Goal: Communication & Community: Answer question/provide support

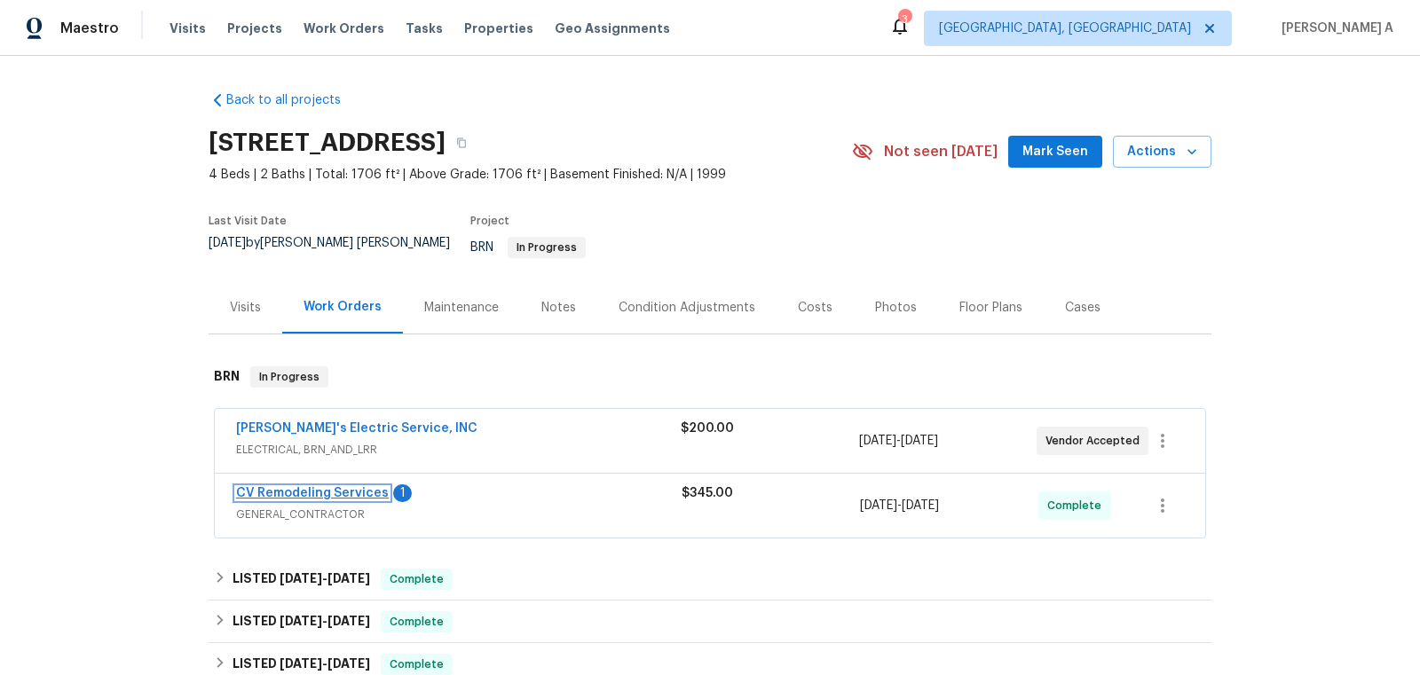
click at [323, 487] on link "CV Remodeling Services" at bounding box center [312, 493] width 153 height 12
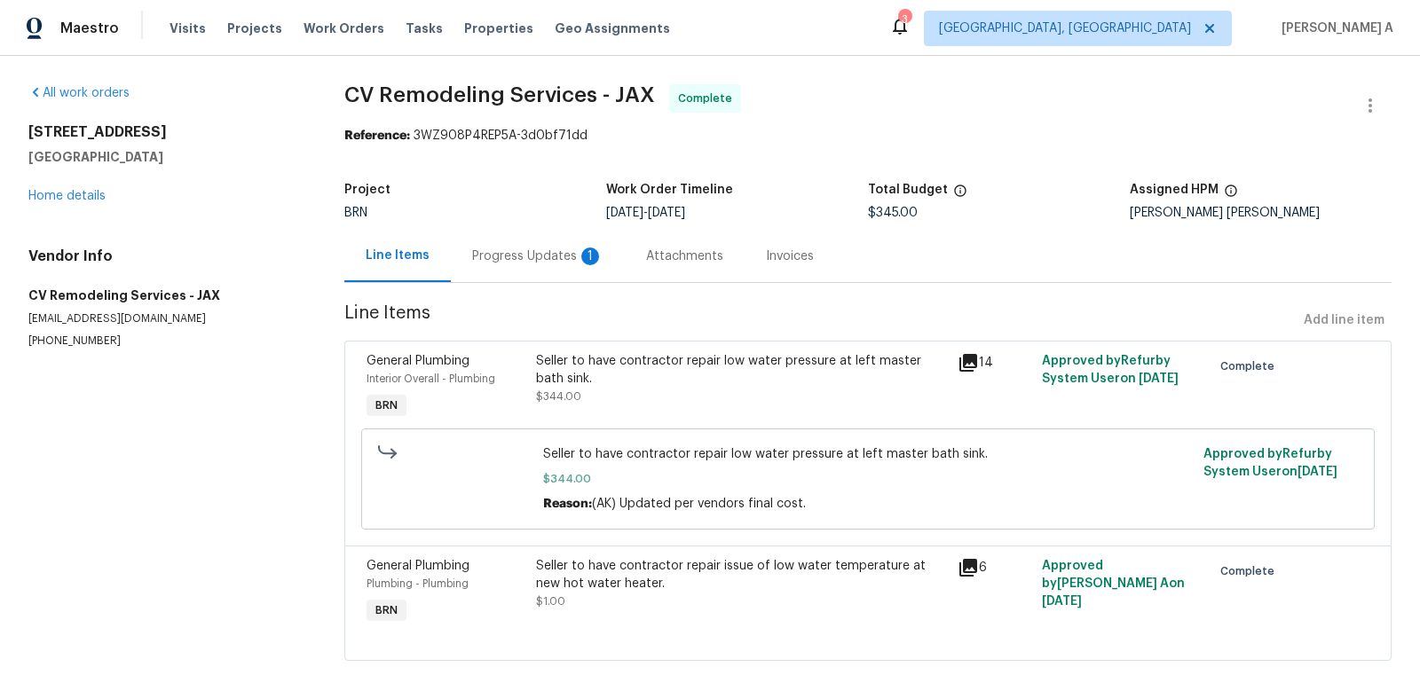
click at [486, 258] on div "Progress Updates 1" at bounding box center [537, 257] width 131 height 18
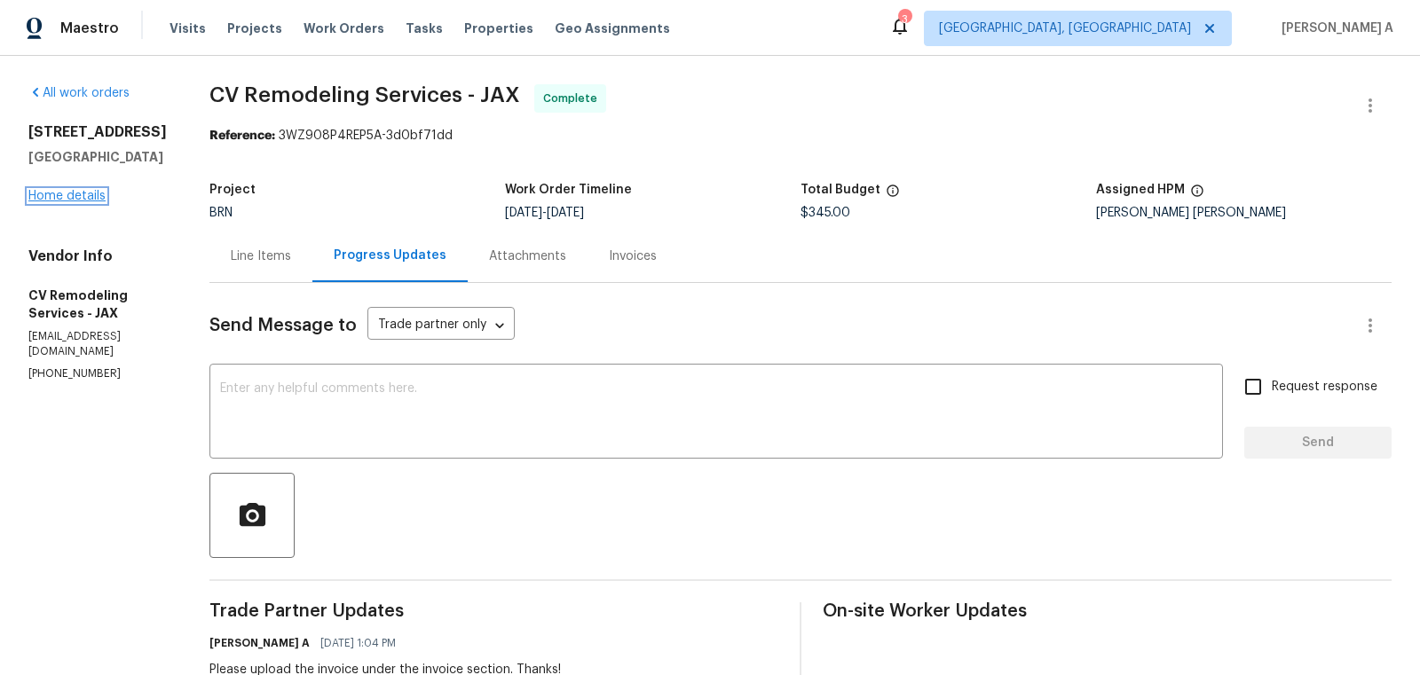
click at [95, 202] on link "Home details" at bounding box center [66, 196] width 77 height 12
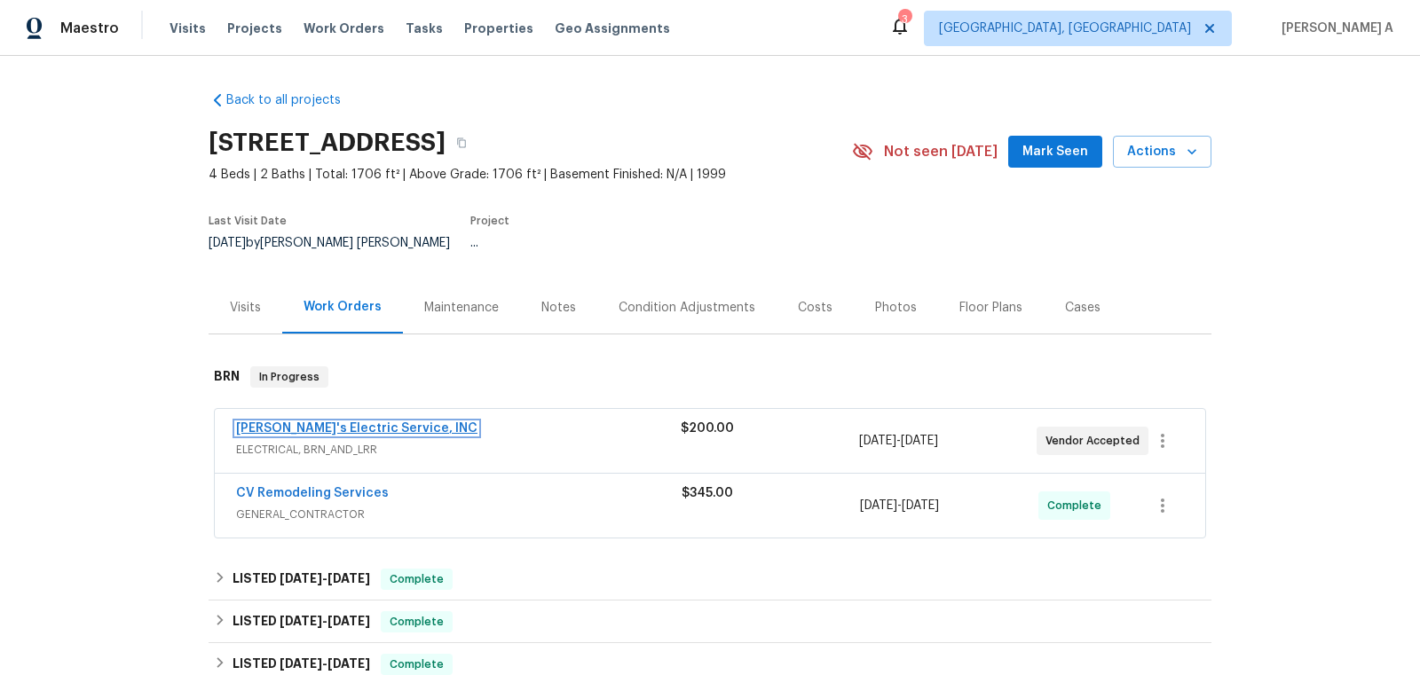
click at [321, 422] on link "Jack's Electric Service, INC" at bounding box center [356, 428] width 241 height 12
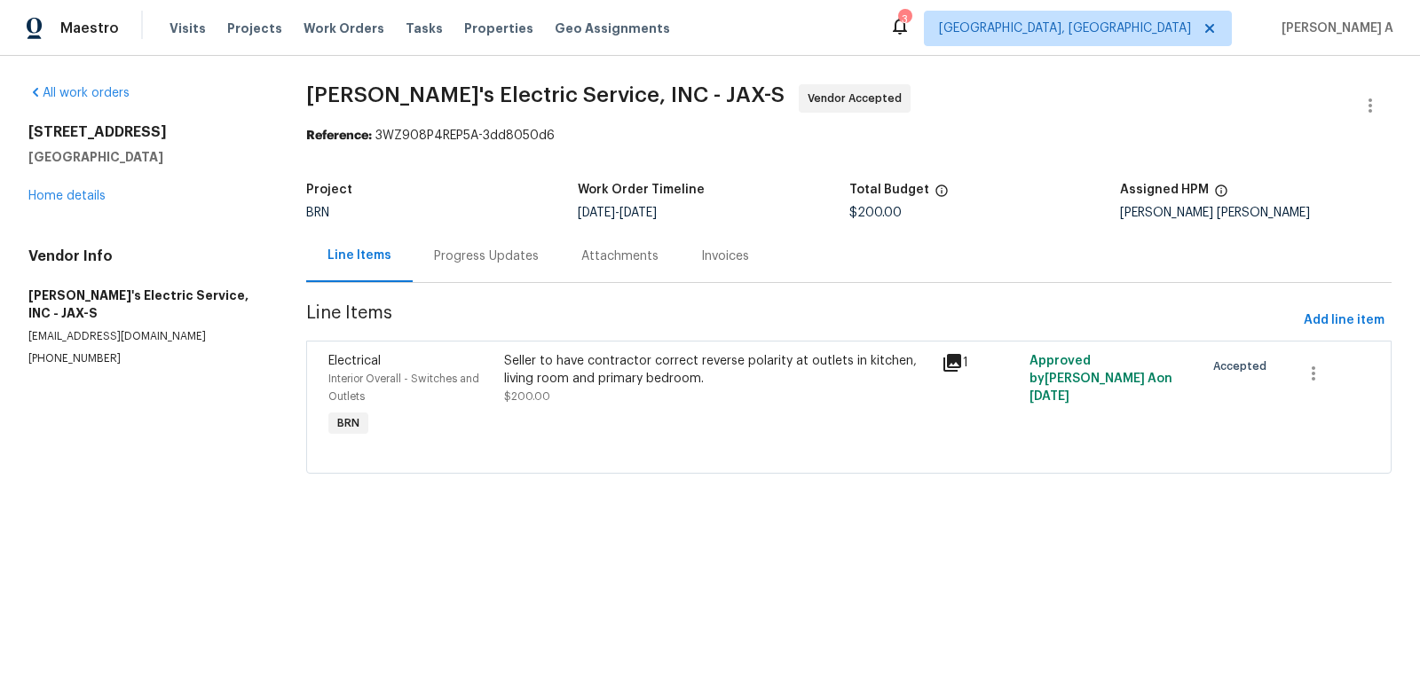
click at [390, 239] on div "Line Items" at bounding box center [359, 256] width 107 height 52
click at [482, 271] on div "Progress Updates" at bounding box center [486, 256] width 147 height 52
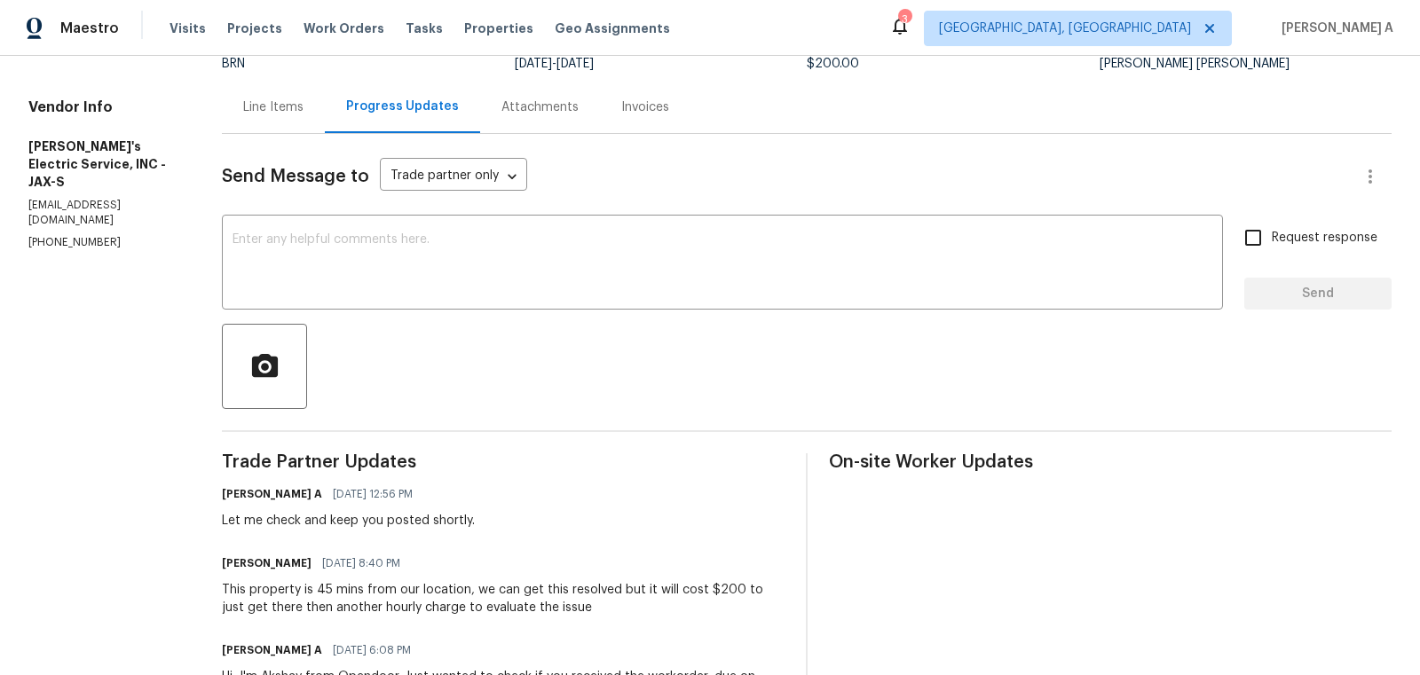
scroll to position [120, 0]
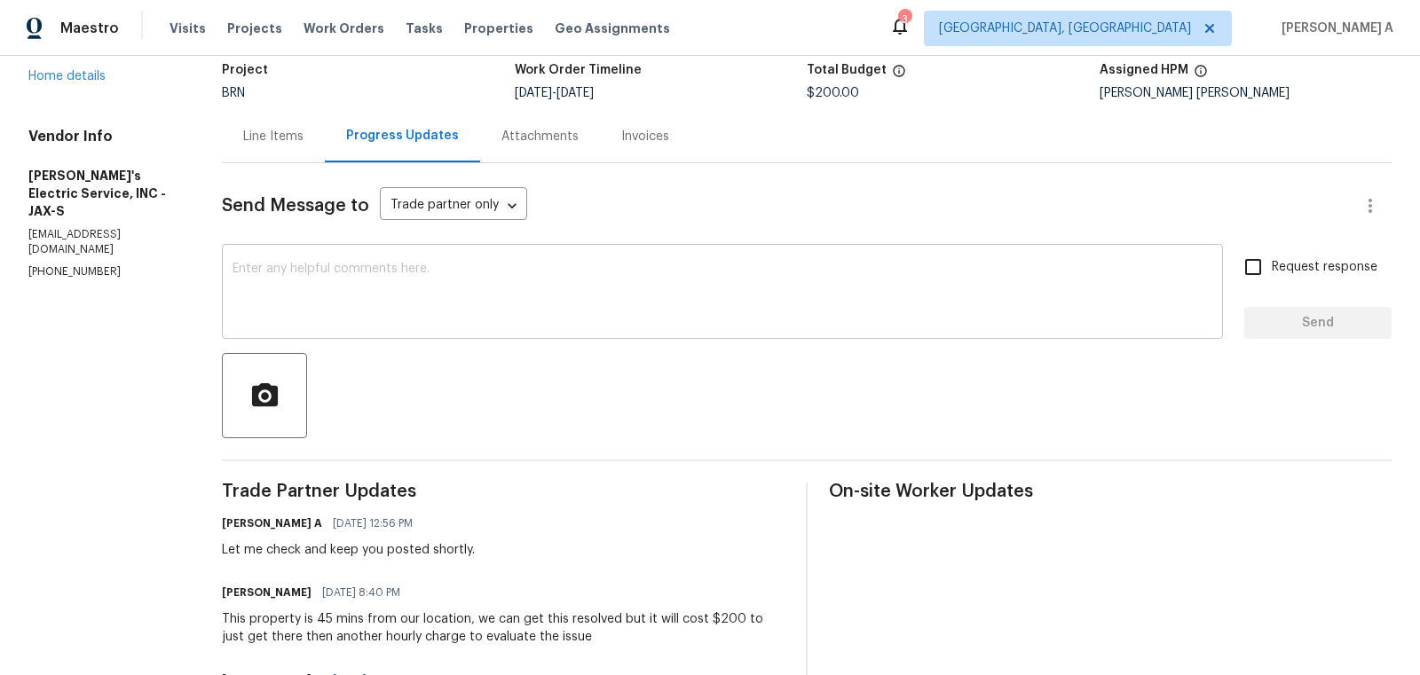
click at [462, 280] on textarea at bounding box center [723, 294] width 980 height 62
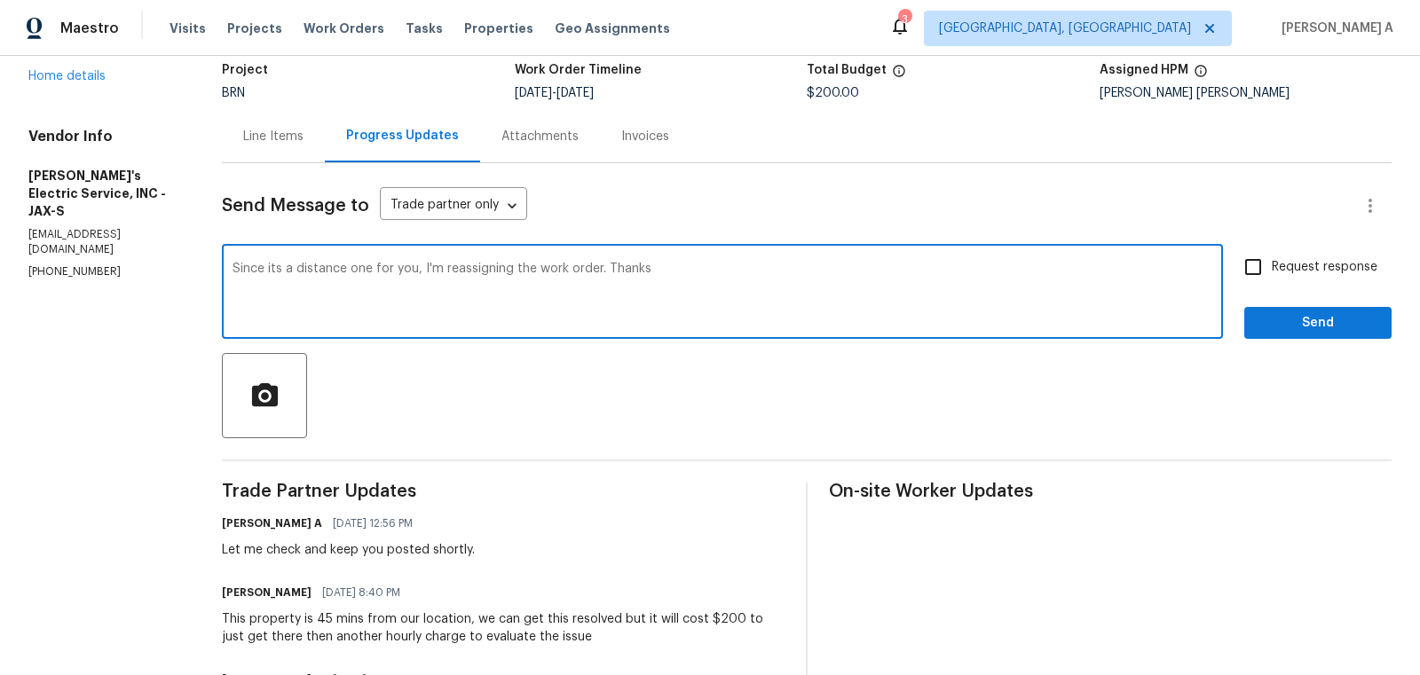
click at [588, 260] on div "Since its a distance one for you, I'm reassigning the work order. Thanks x ​" at bounding box center [722, 294] width 1001 height 91
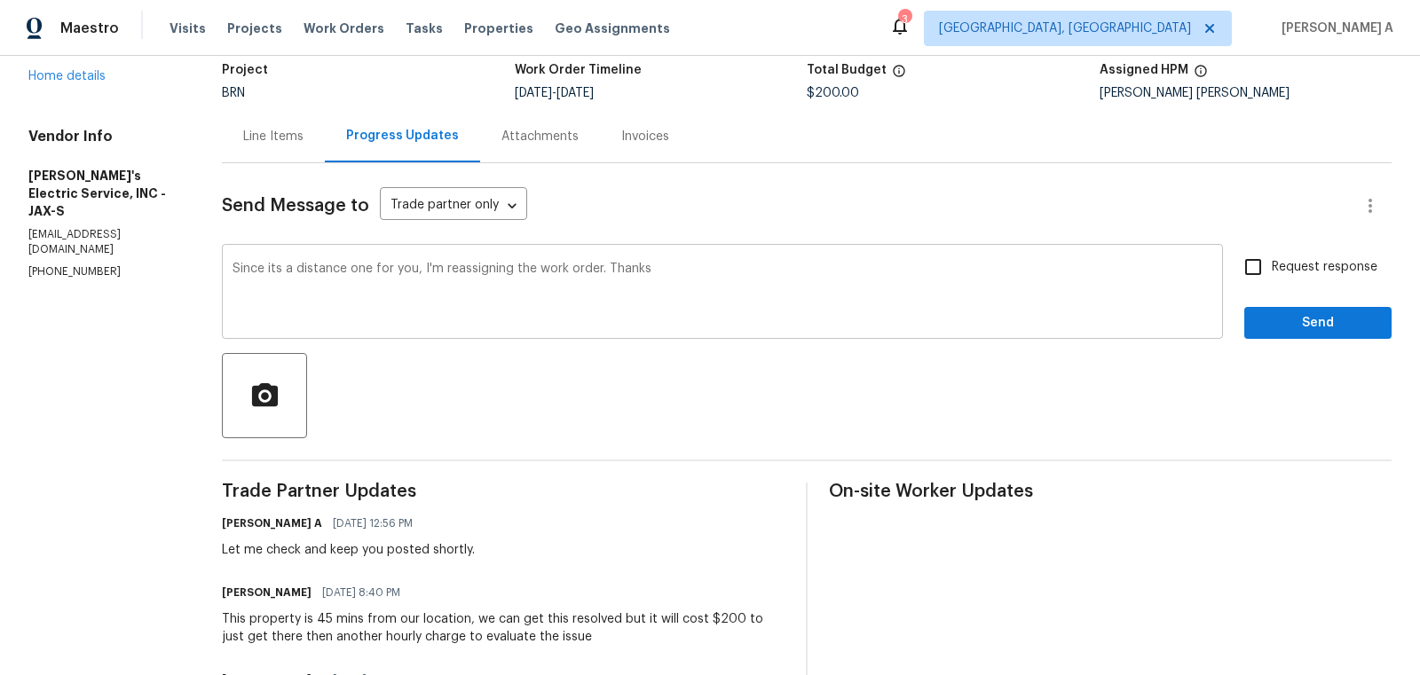
click at [588, 260] on div "Since its a distance one for you, I'm reassigning the work order. Thanks x ​" at bounding box center [722, 294] width 1001 height 91
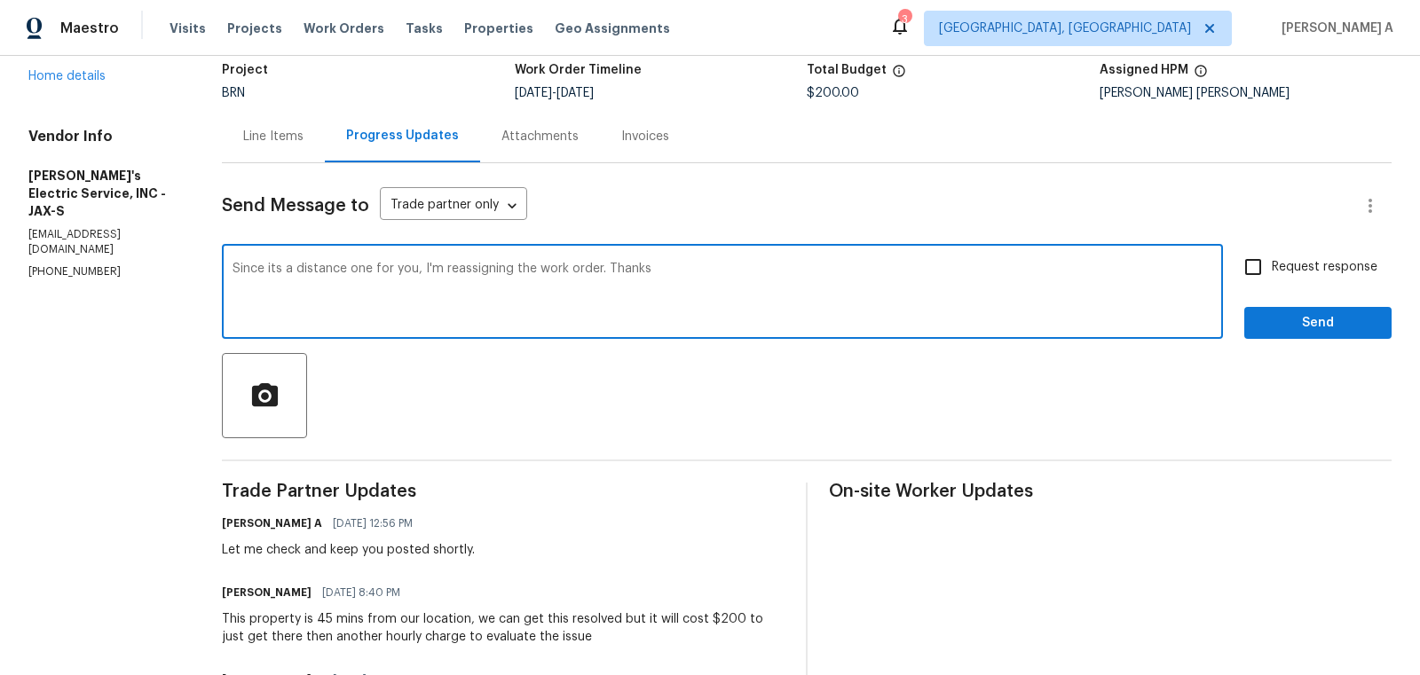
click at [593, 276] on textarea "Since its a distance one for you, I'm reassigning the work order. Thanks" at bounding box center [723, 294] width 980 height 62
click at [0, 0] on icon "Paraphrase text" at bounding box center [0, 0] width 0 height 0
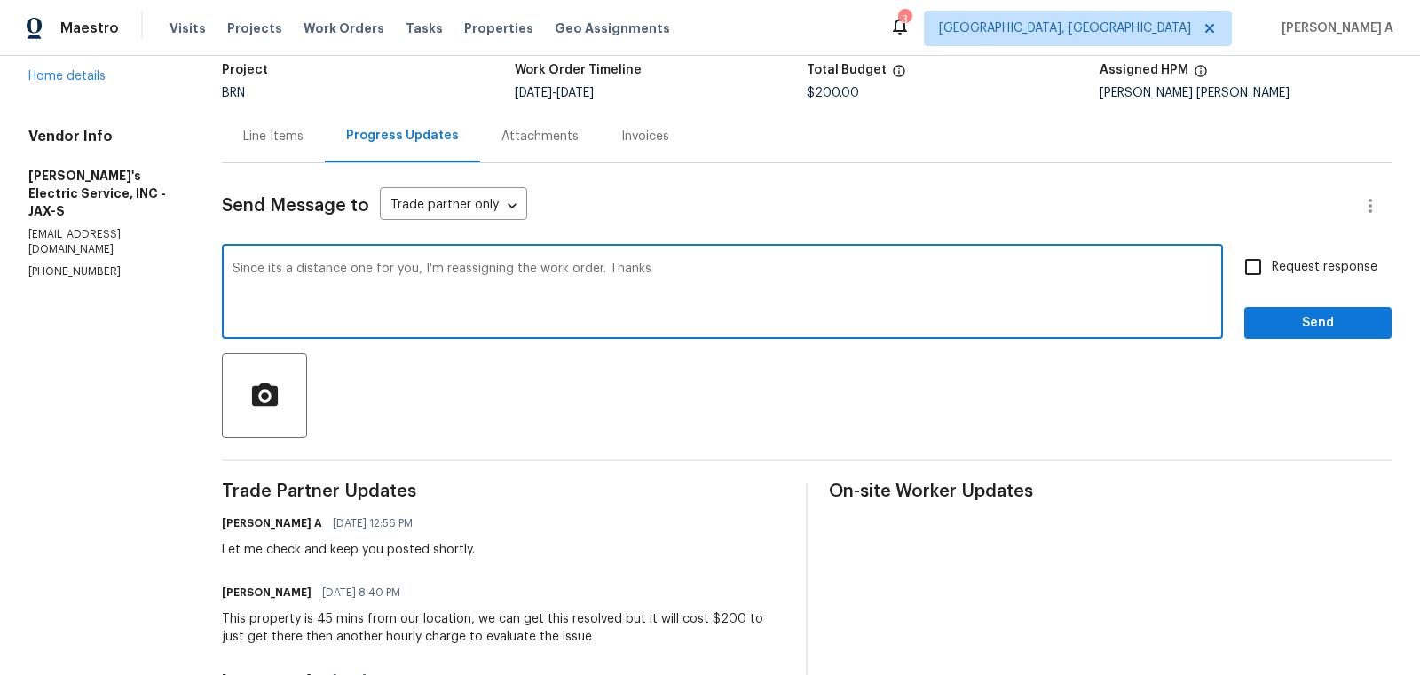
click at [0, 0] on icon "Paraphrase text" at bounding box center [0, 0] width 0 height 0
click at [0, 0] on icon "Standard" at bounding box center [0, 0] width 0 height 0
click at [0, 0] on icon "Fluency" at bounding box center [0, 0] width 0 height 0
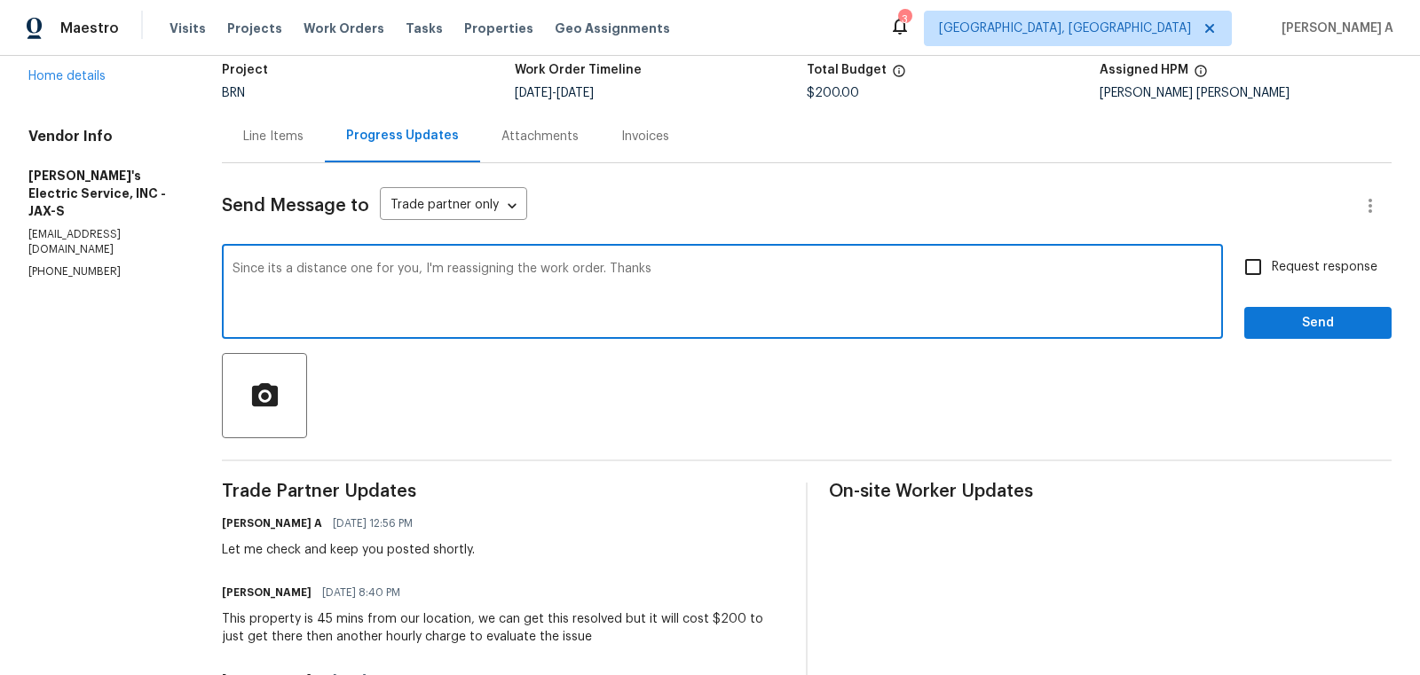
click at [809, 292] on textarea "Since its a distance one for you, I'm reassigning the work order. Thanks" at bounding box center [723, 294] width 980 height 62
click at [754, 286] on textarea "Since its a distance one for you, I'm reassigning the work order. Thanks" at bounding box center [723, 294] width 980 height 62
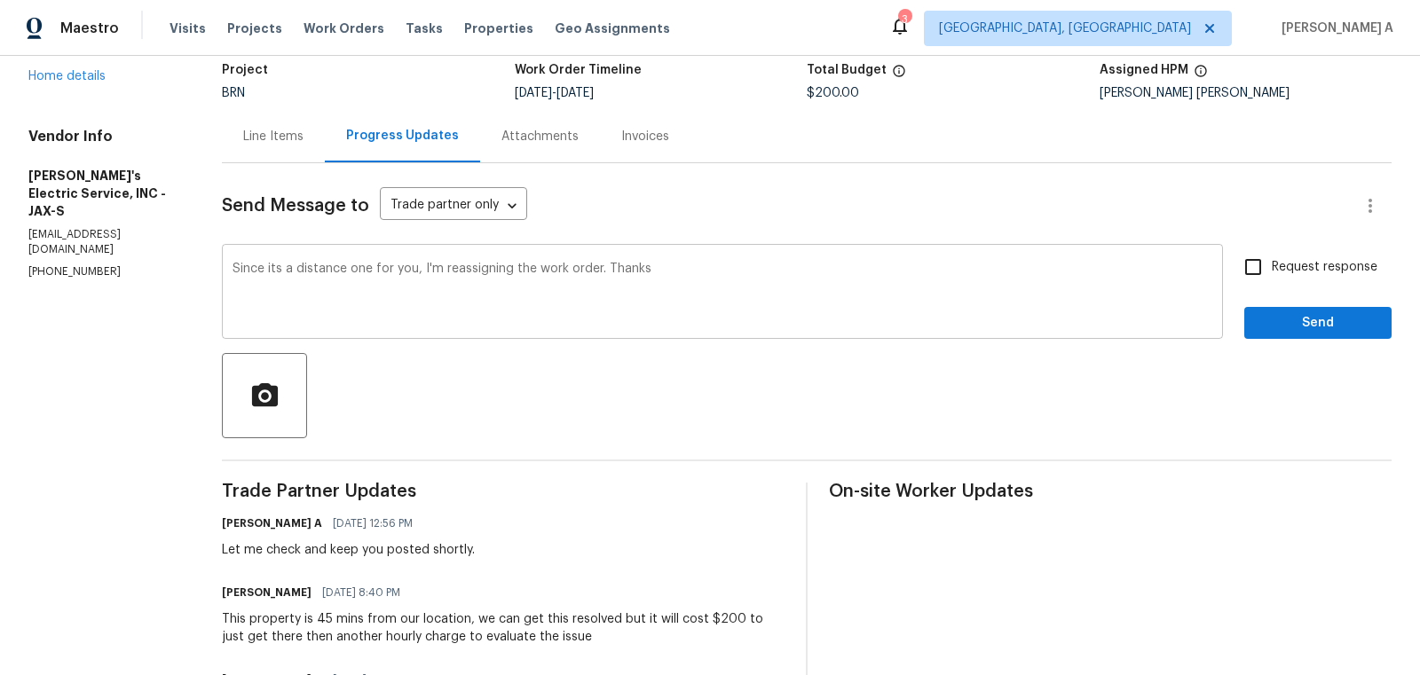
click at [575, 327] on div "Since its a distance one for you, I'm reassigning the work order. Thanks x ​" at bounding box center [722, 294] width 1001 height 91
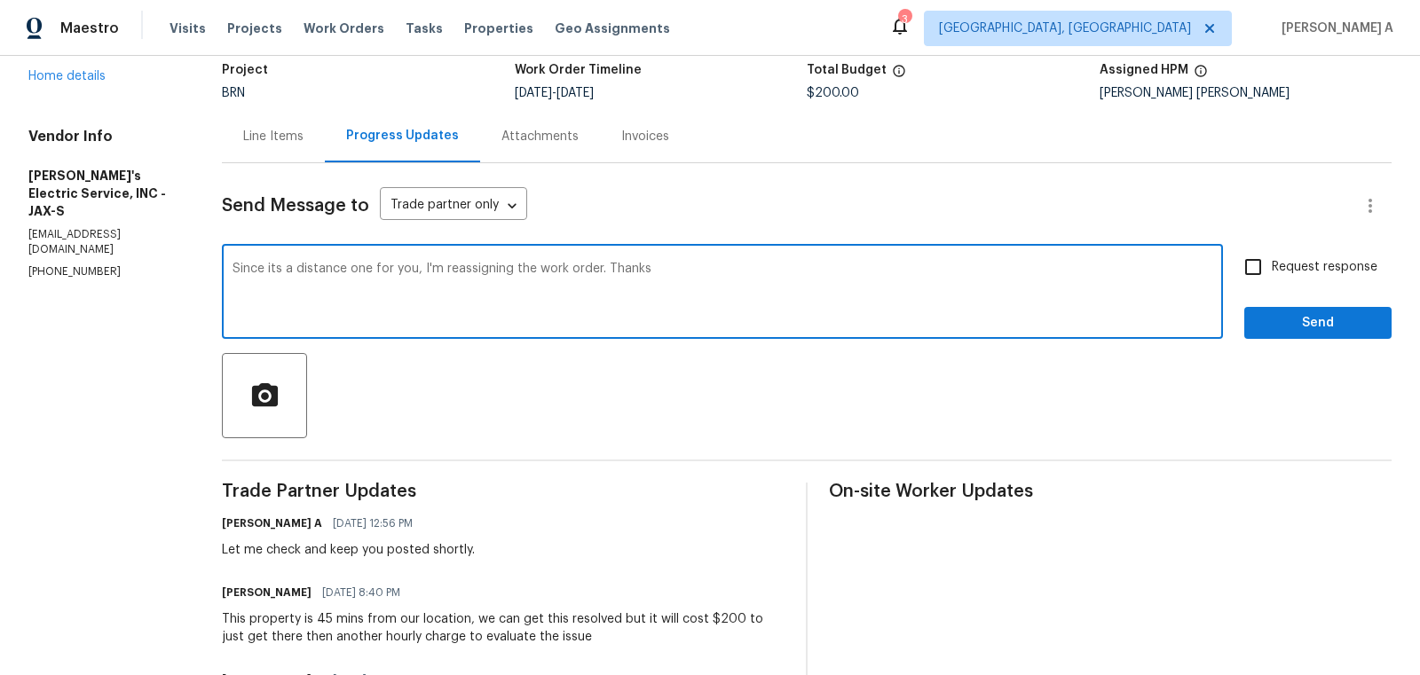
click at [0, 0] on qb-div "Replace with it's" at bounding box center [0, 0] width 0 height 0
click at [0, 0] on qb-div "Use a different part of speech distant" at bounding box center [0, 0] width 0 height 0
type textarea "Since it's a distant one for you, I'm reassigning the work order. Thanks"
click at [383, 279] on textarea "Since it's a distant one for you, I'm reassigning the work order. Thanks" at bounding box center [723, 294] width 980 height 62
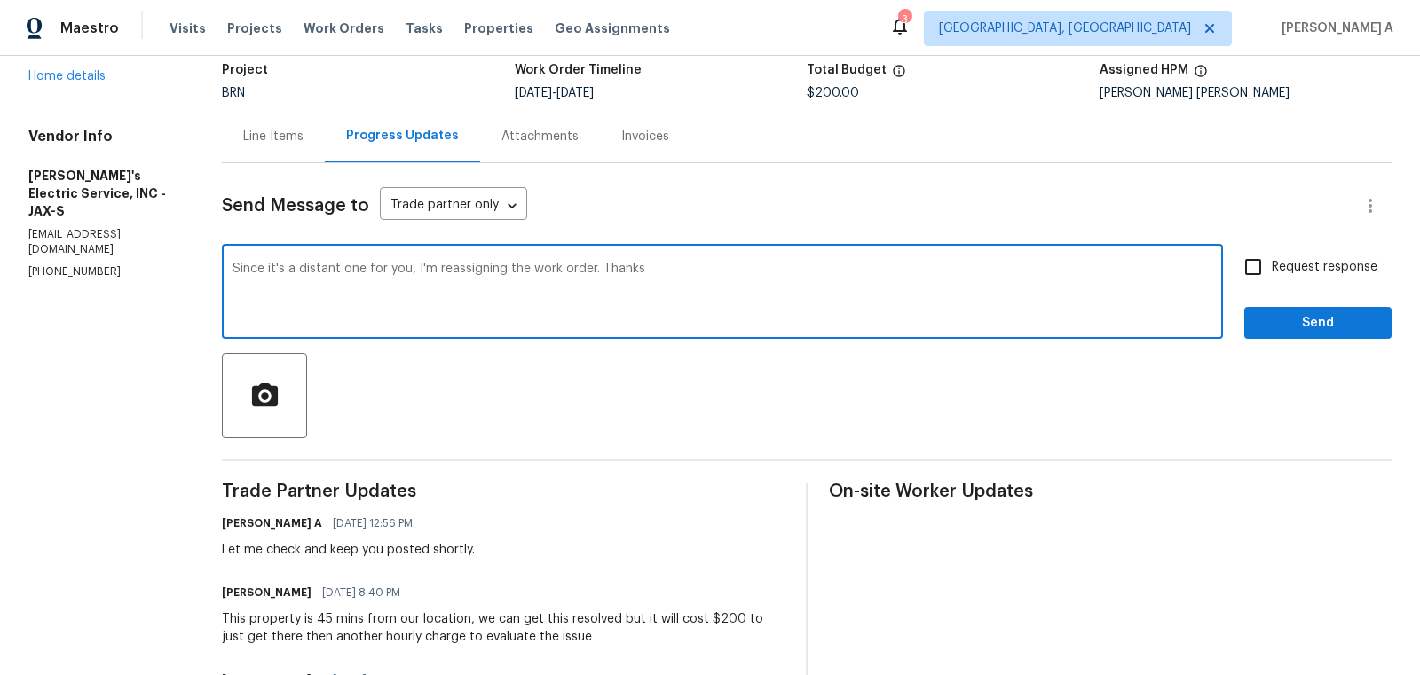
click at [383, 279] on textarea "Since it's a distant one for you, I'm reassigning the work order. Thanks" at bounding box center [723, 294] width 980 height 62
click at [544, 300] on textarea "Since it's a distant one for you, I'm reassigning the work order. Thanks" at bounding box center [723, 294] width 980 height 62
click at [504, 280] on textarea "Since it's a distant one for you, I'm reassigning the work order. Thanks" at bounding box center [723, 294] width 980 height 62
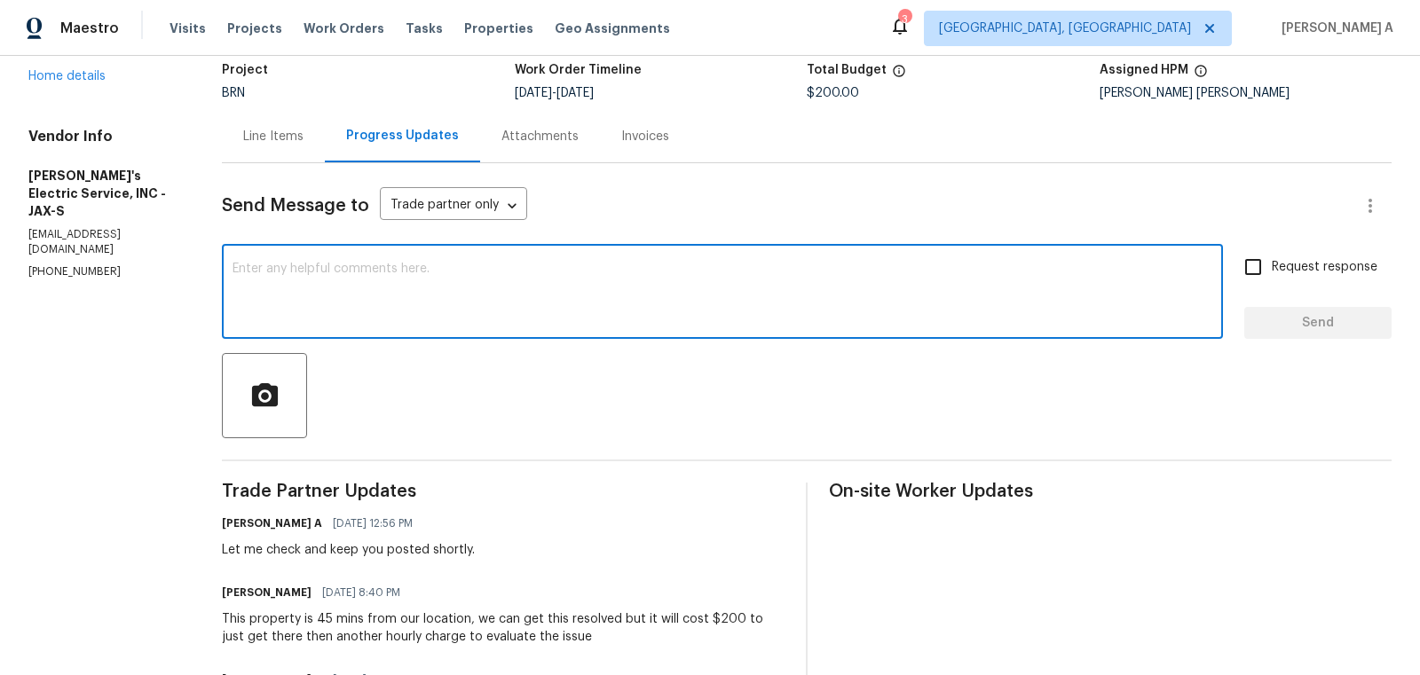
scroll to position [0, 0]
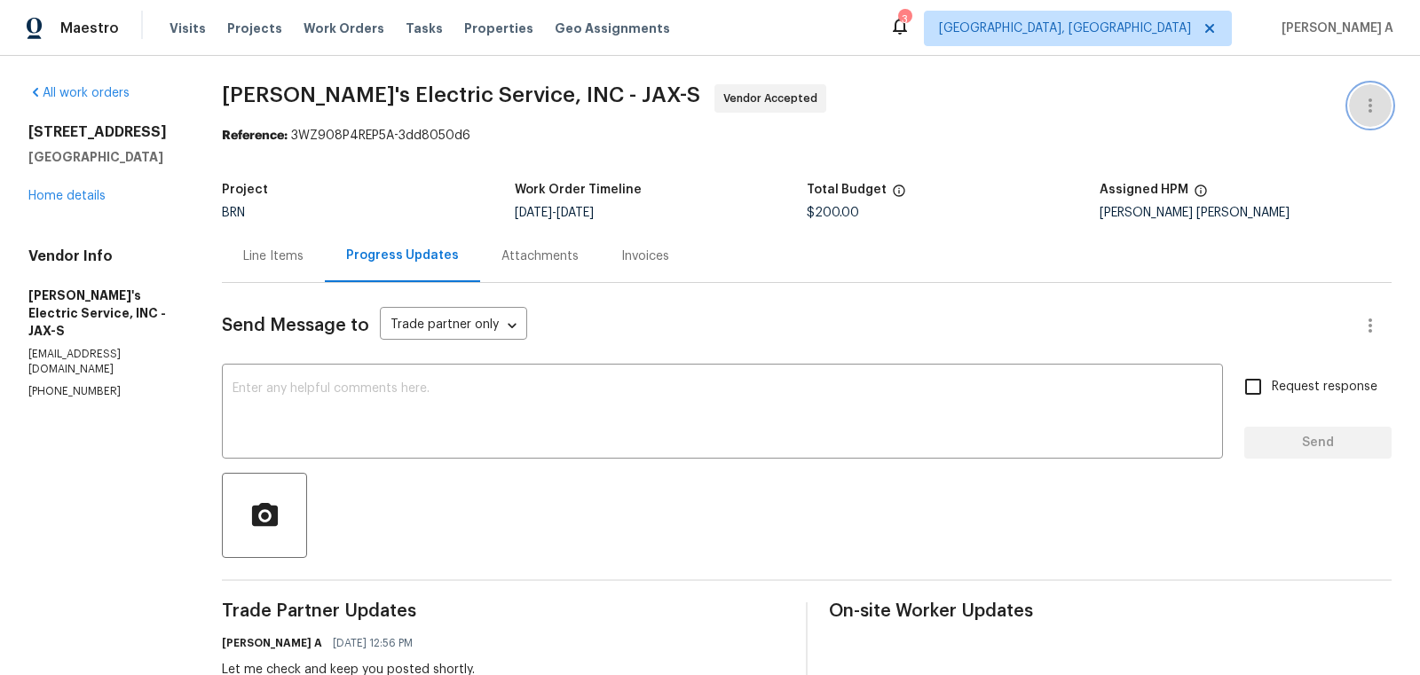
click at [1354, 91] on button "button" at bounding box center [1370, 105] width 43 height 43
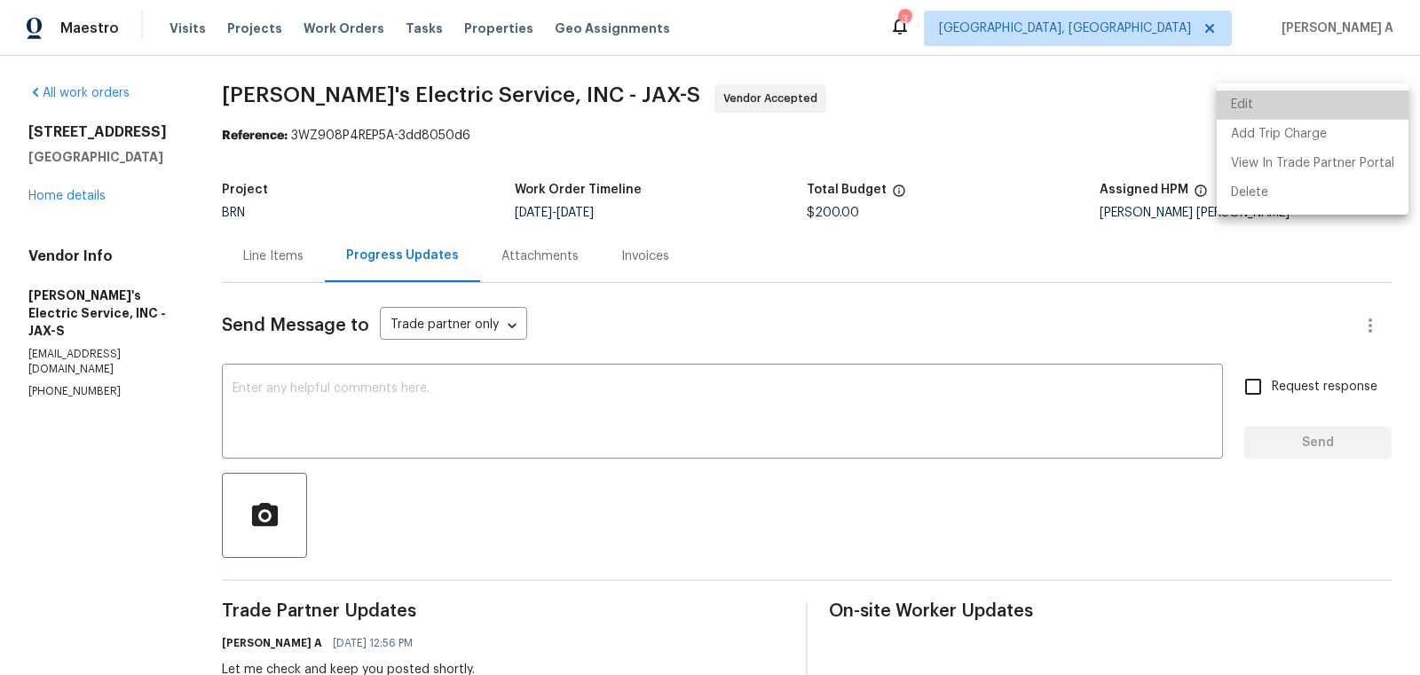
click at [1315, 100] on li "Edit" at bounding box center [1313, 105] width 192 height 29
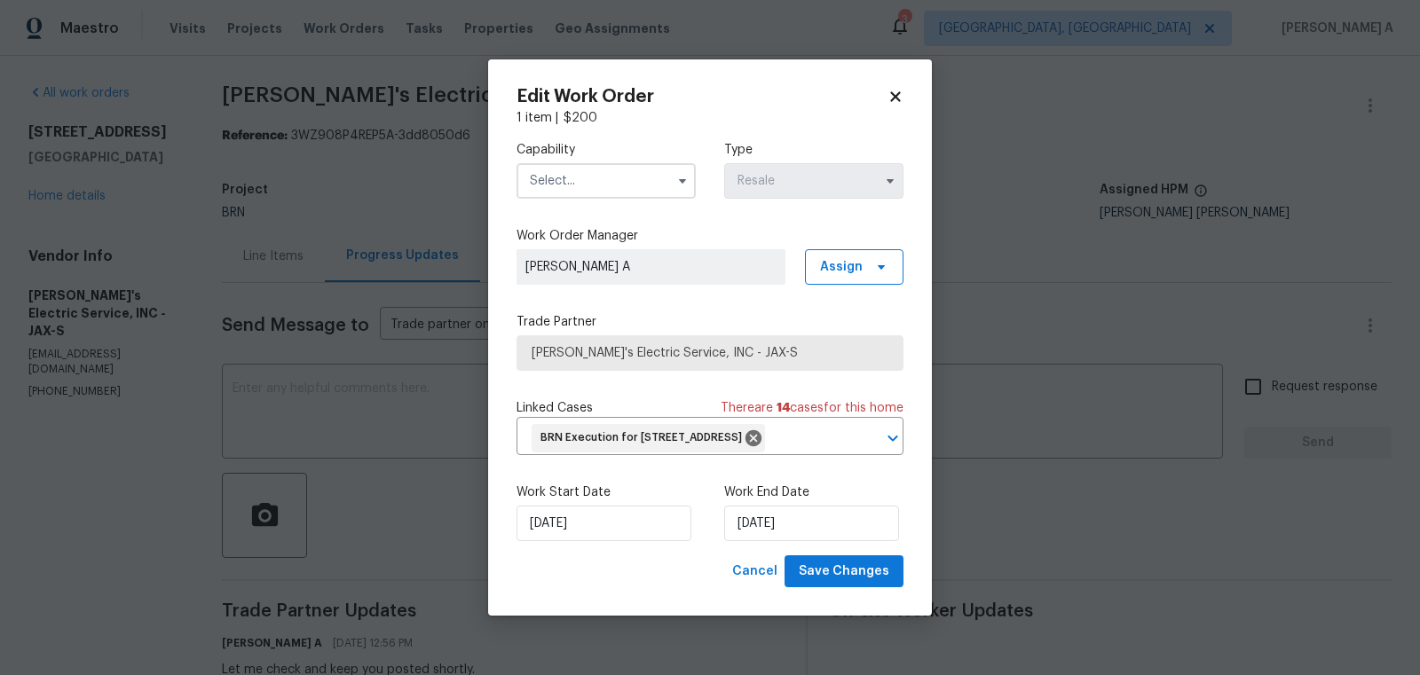
click at [573, 165] on input "text" at bounding box center [606, 181] width 179 height 36
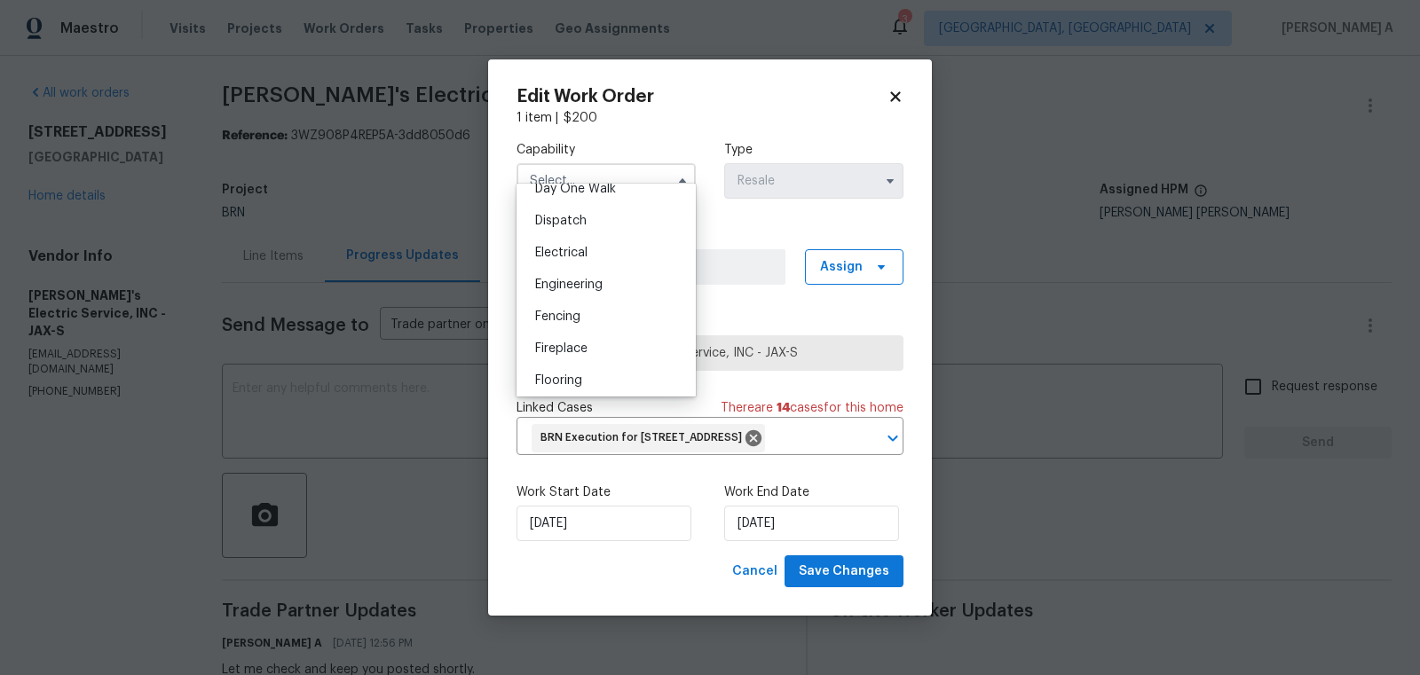
scroll to position [518, 0]
click at [582, 254] on div "Electrical" at bounding box center [606, 247] width 170 height 32
type input "Electrical"
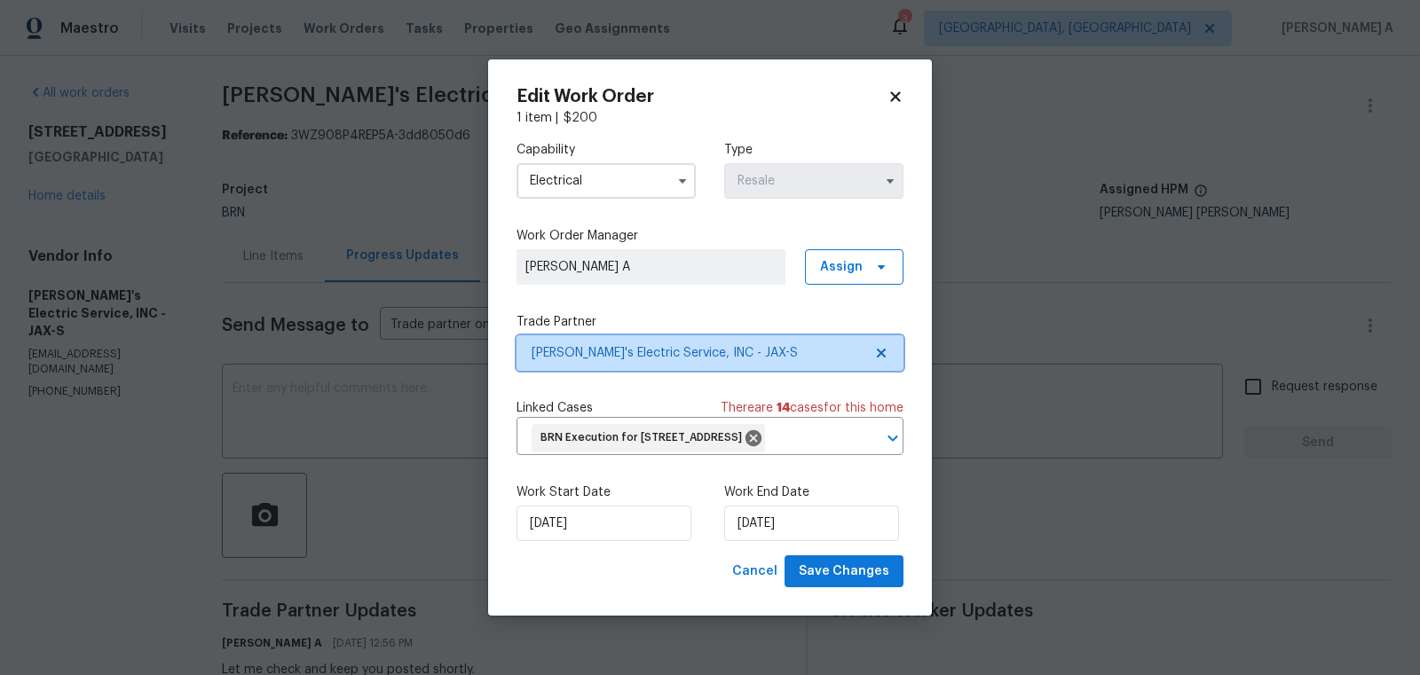
click at [881, 336] on span "Jack's Electric Service, INC - JAX-S" at bounding box center [710, 354] width 387 height 36
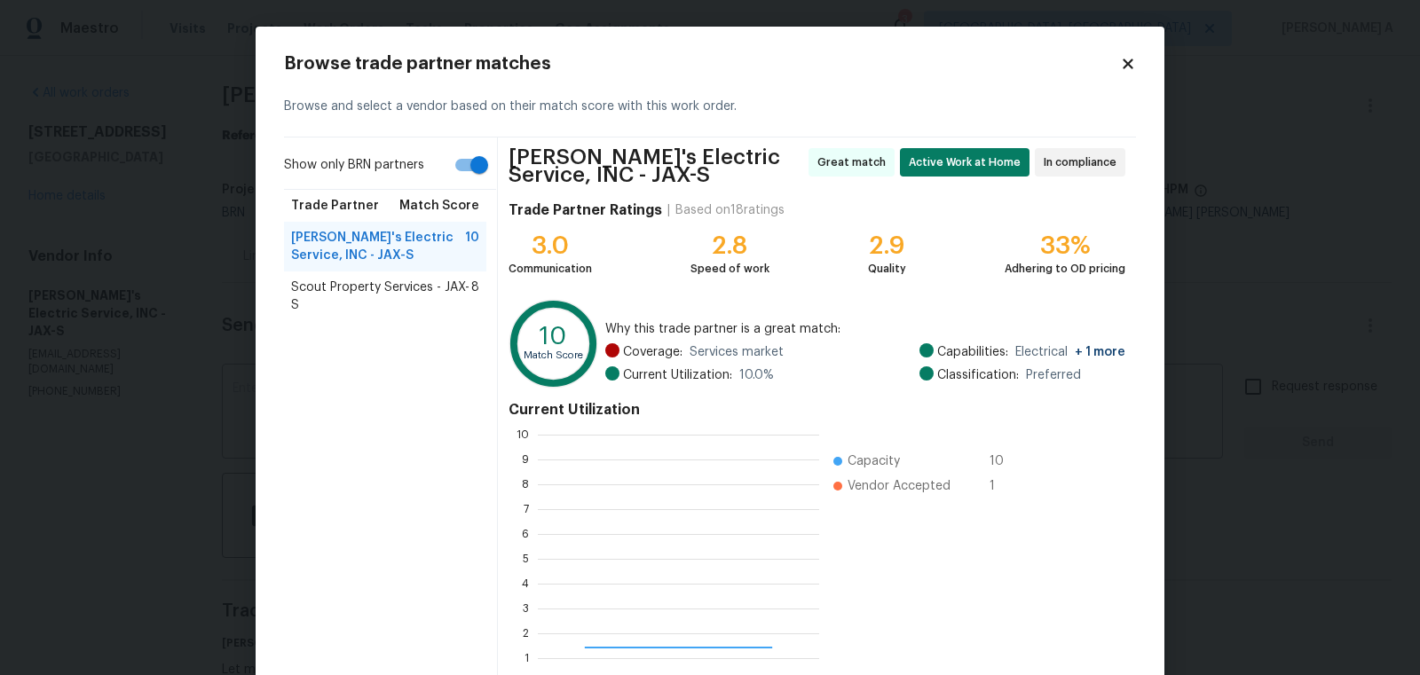
scroll to position [249, 280]
click at [375, 302] on span "Scout Property Services - JAX-S" at bounding box center [381, 297] width 180 height 36
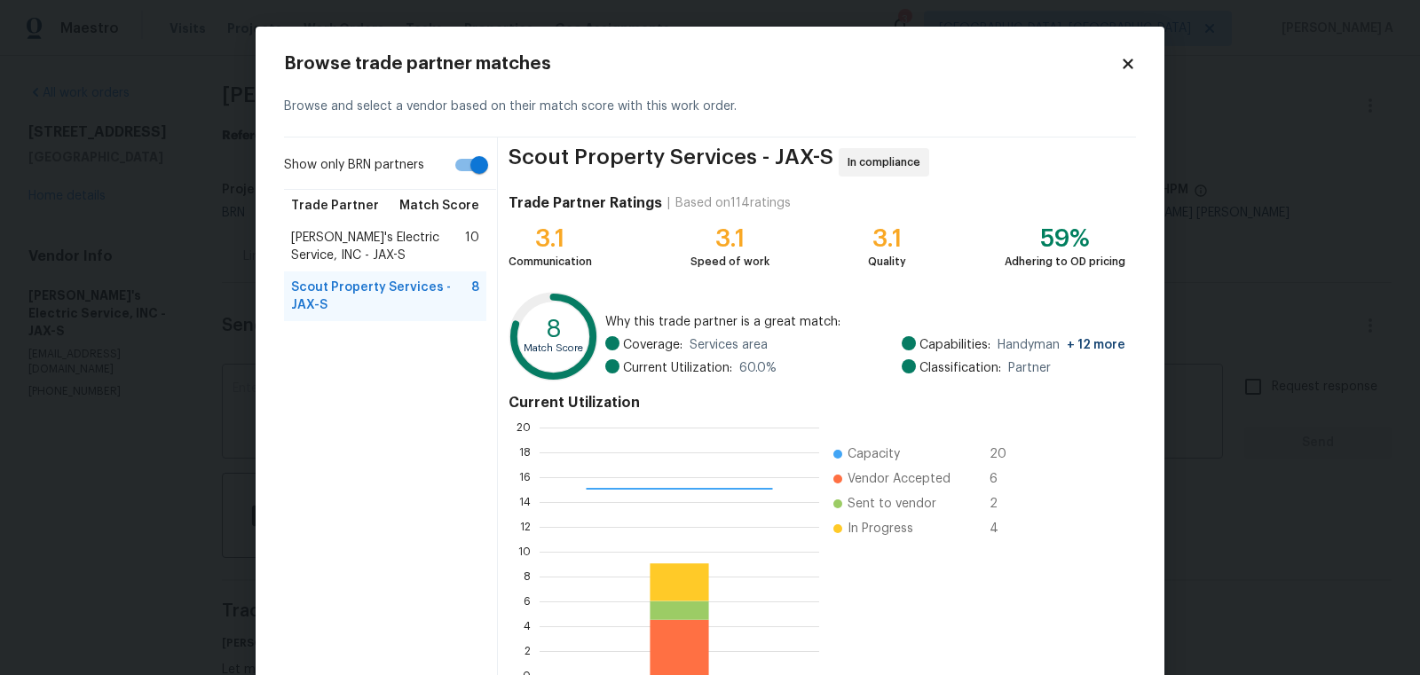
scroll to position [107, 0]
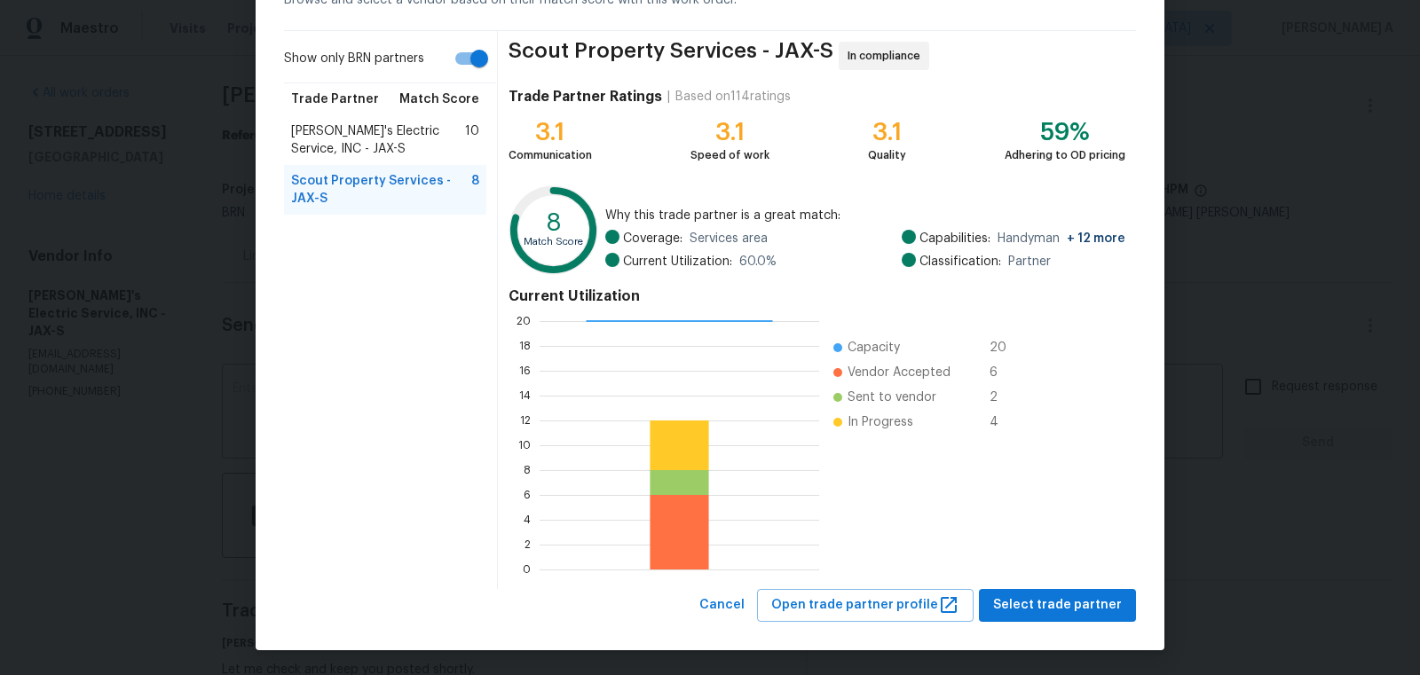
click at [1056, 585] on div "Scout Property Services - JAX-S In compliance Trade Partner Ratings | Based on …" at bounding box center [817, 310] width 638 height 558
click at [1054, 599] on span "Select trade partner" at bounding box center [1057, 606] width 129 height 22
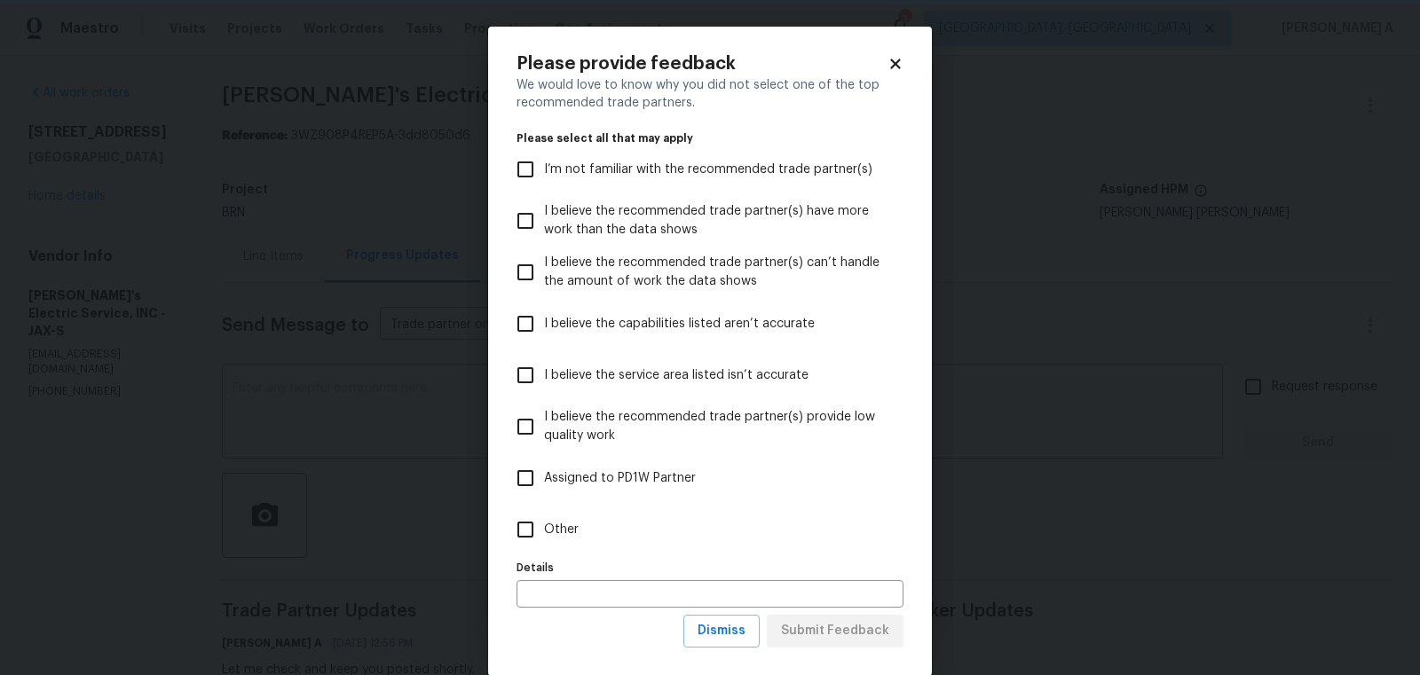
scroll to position [0, 0]
click at [726, 648] on div "Please provide feedback We would love to know why you did not select one of the…" at bounding box center [710, 352] width 444 height 650
click at [725, 629] on span "Dismiss" at bounding box center [722, 631] width 48 height 22
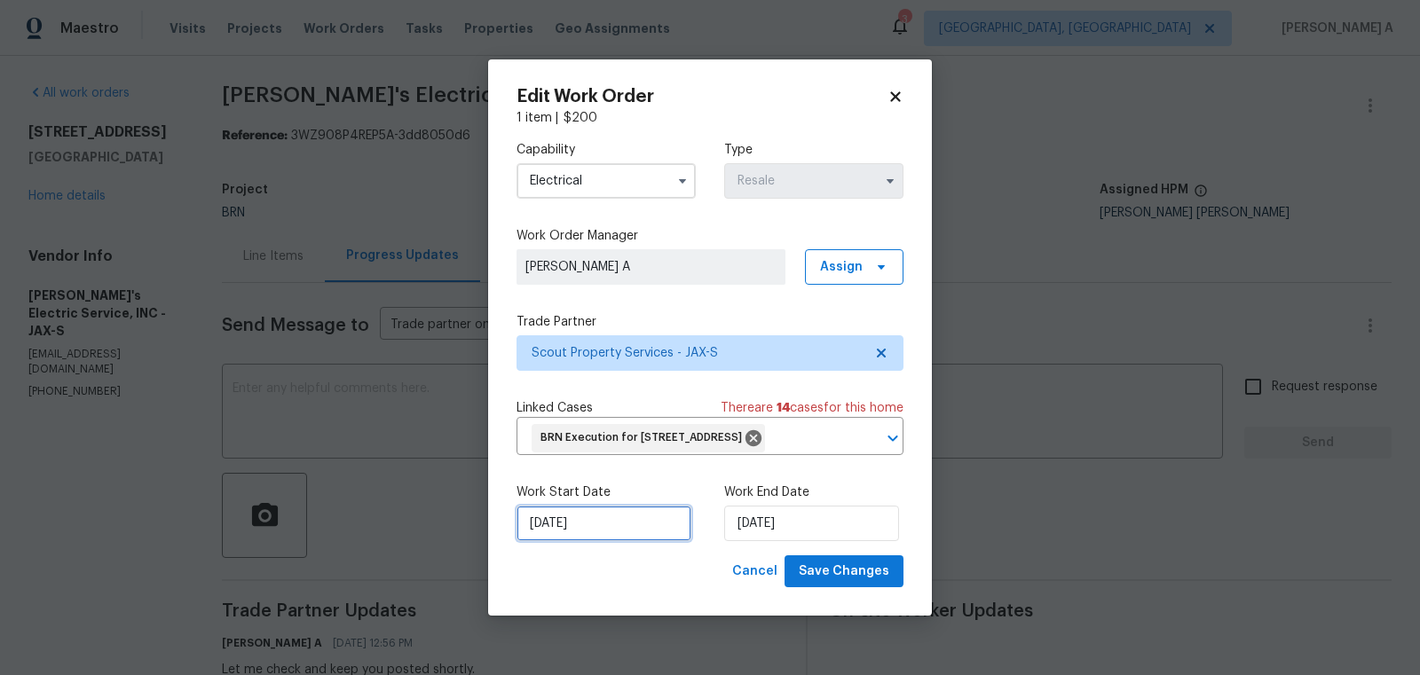
click at [605, 534] on input "9/20/2025" at bounding box center [604, 524] width 175 height 36
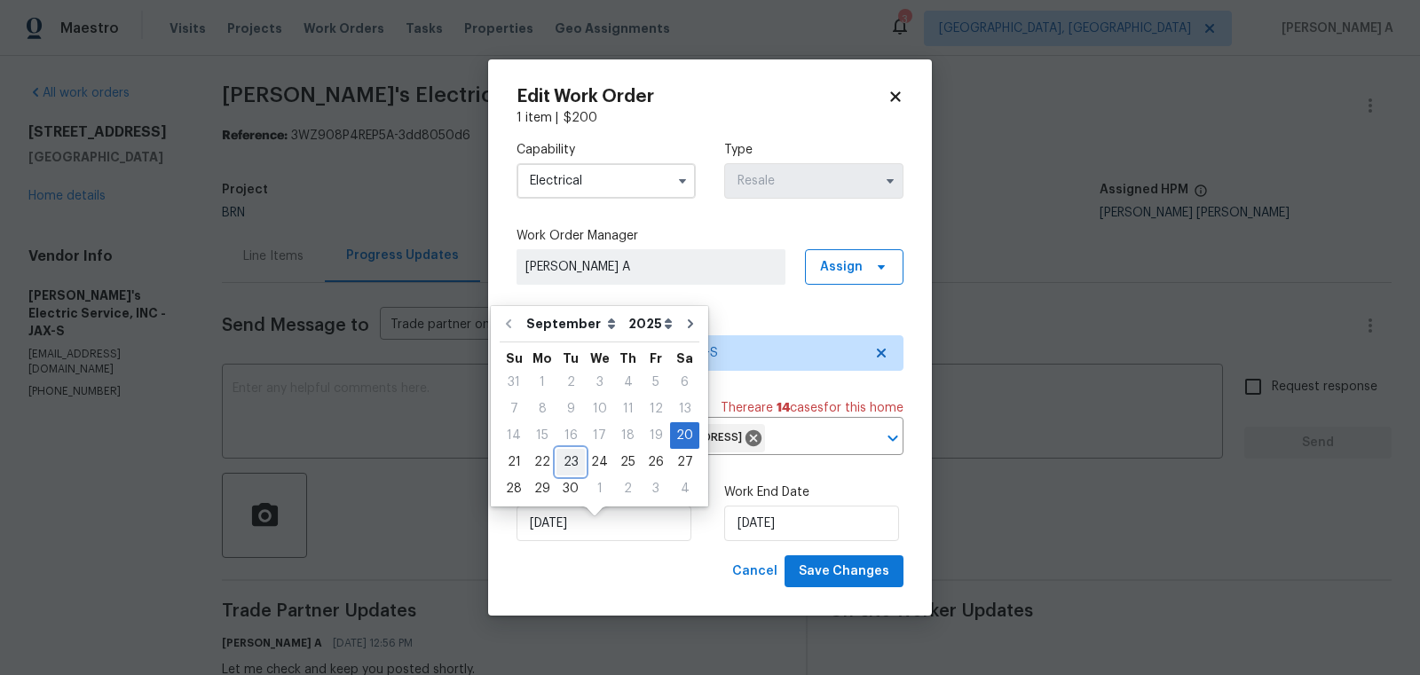
click at [563, 463] on div "23" at bounding box center [571, 462] width 28 height 25
type input "9/23/2025"
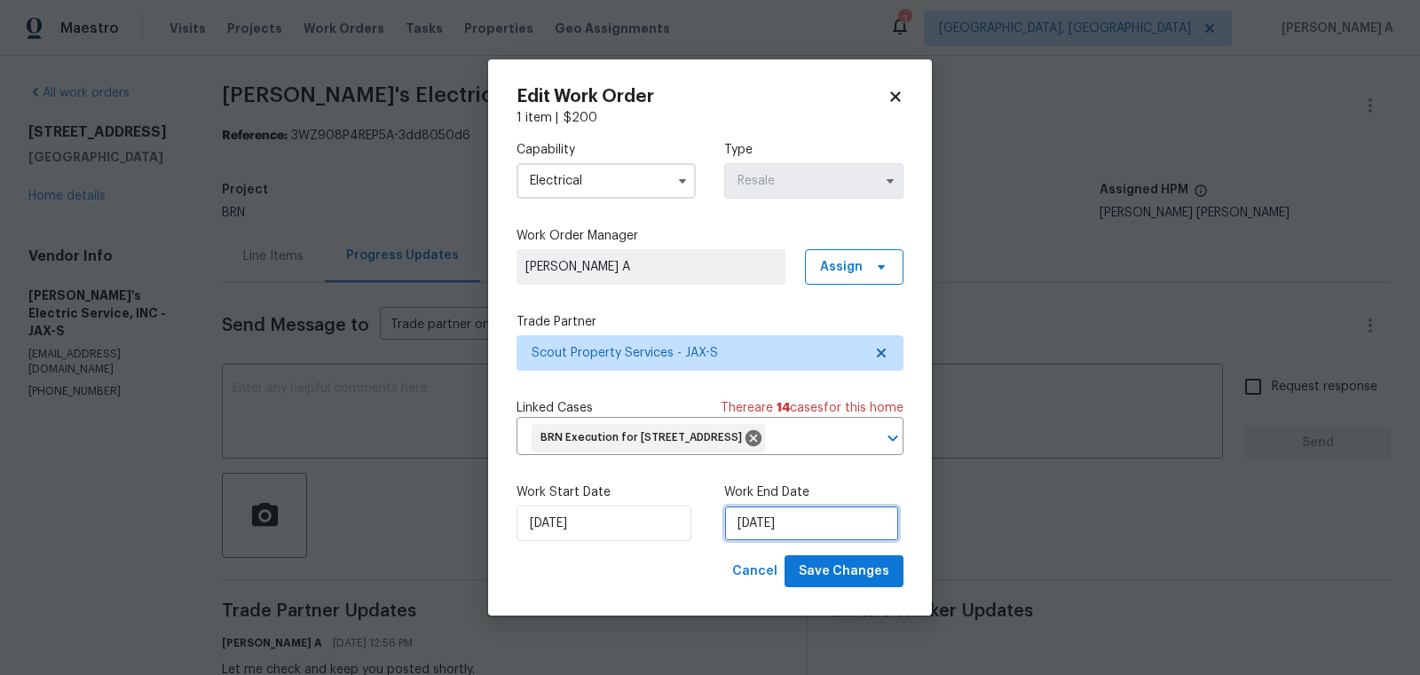
click at [743, 528] on input "9/23/2025" at bounding box center [811, 524] width 175 height 36
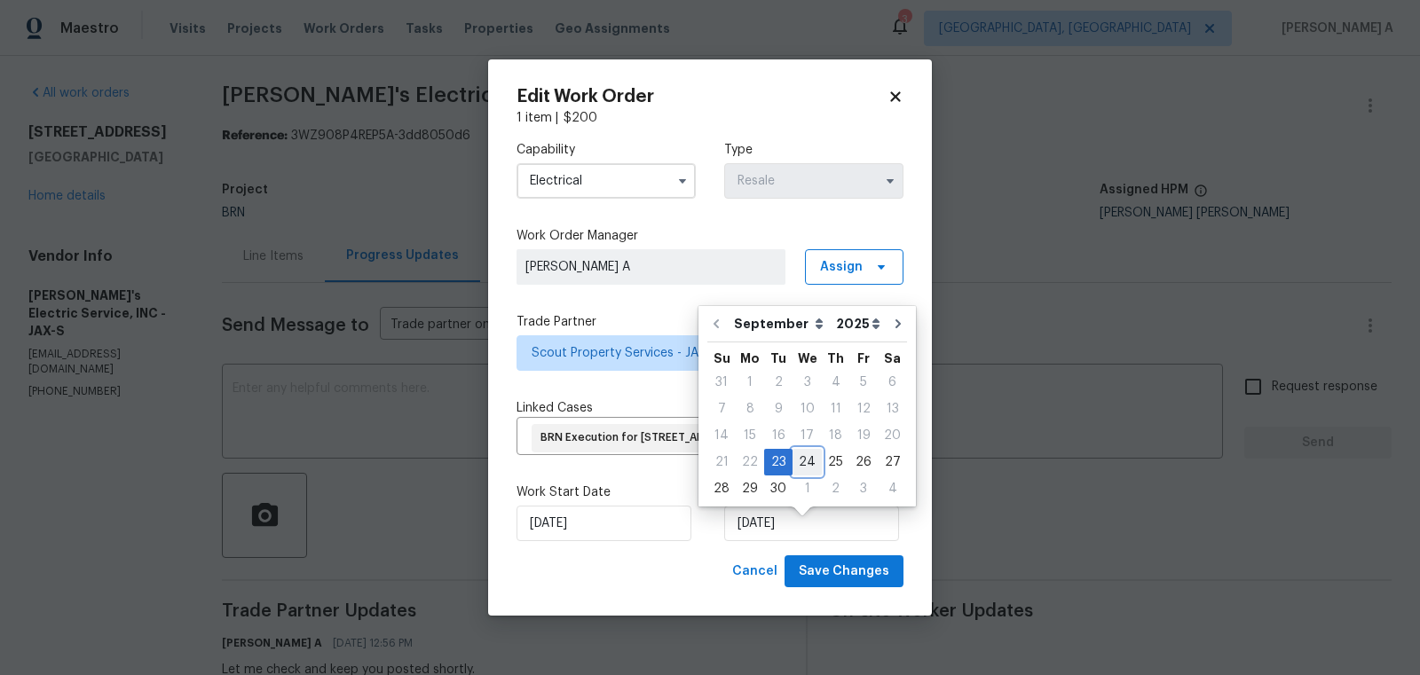
click at [807, 470] on div "24" at bounding box center [807, 462] width 29 height 25
type input "9/24/2025"
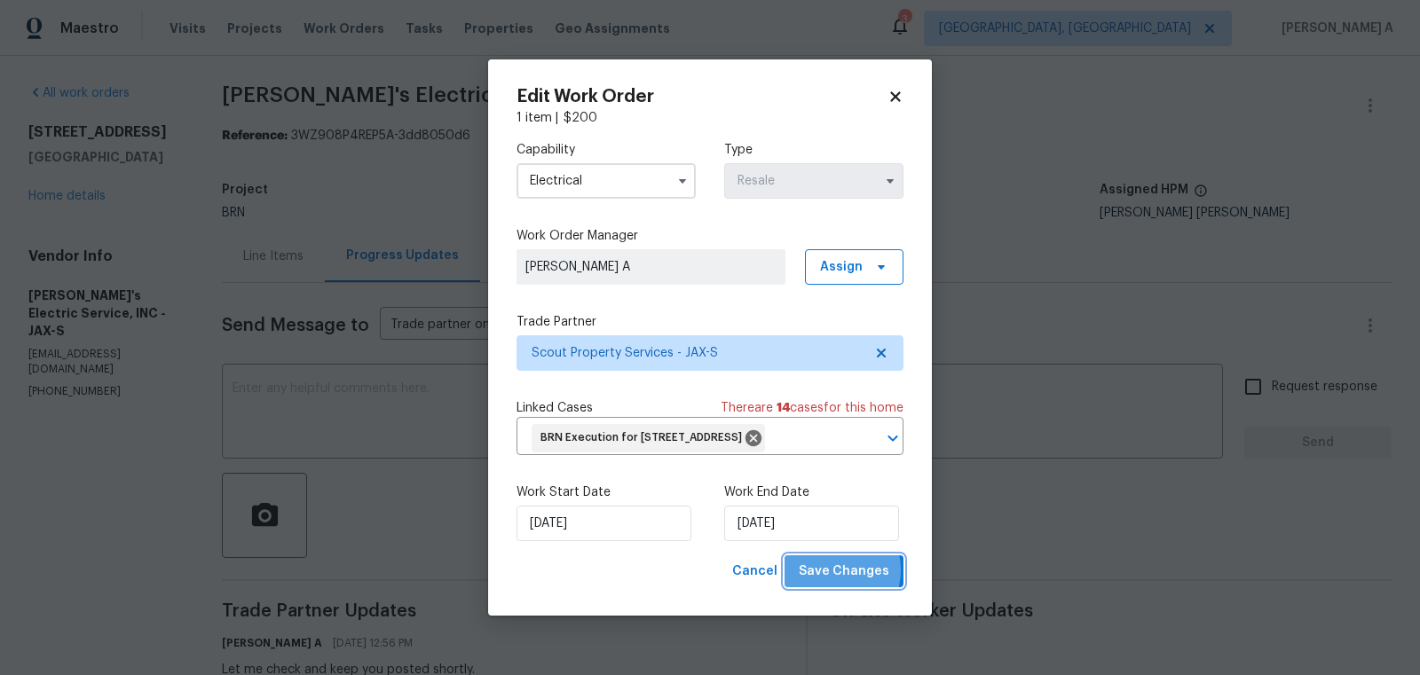
click at [834, 583] on span "Save Changes" at bounding box center [844, 572] width 91 height 22
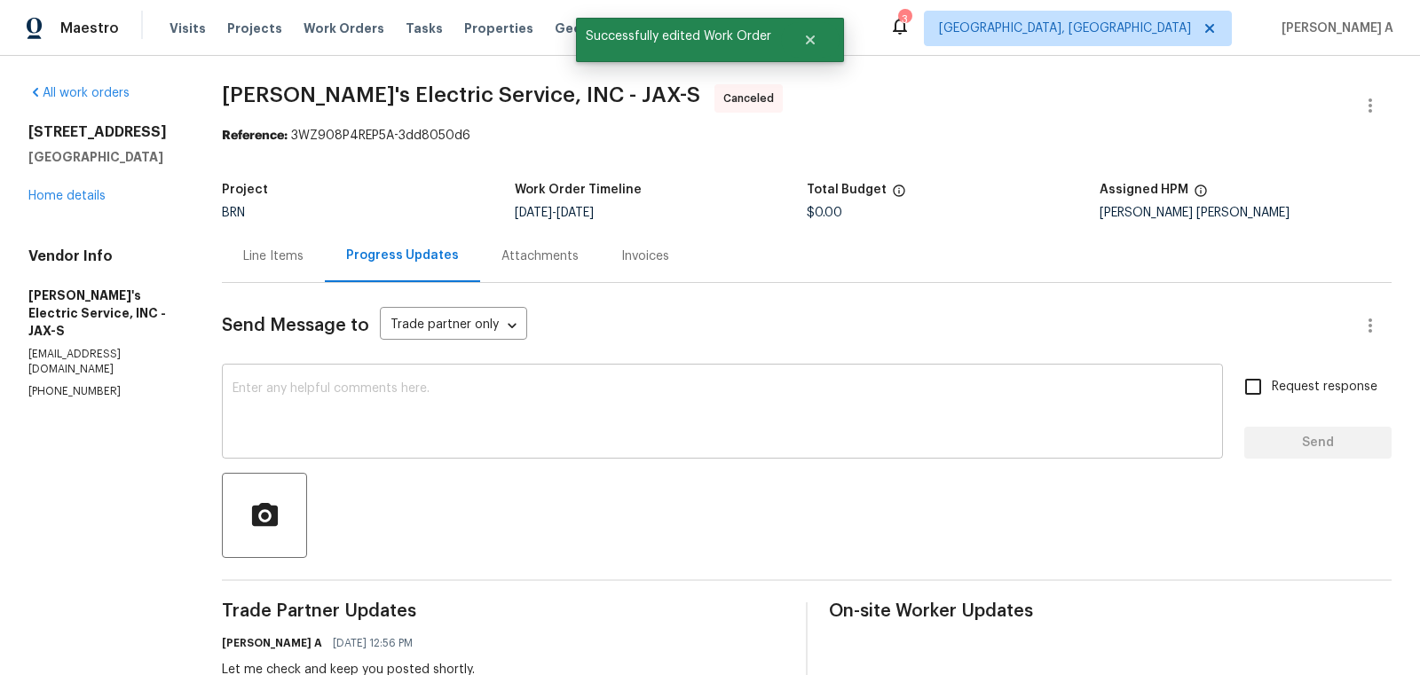
click at [501, 412] on textarea at bounding box center [723, 414] width 980 height 62
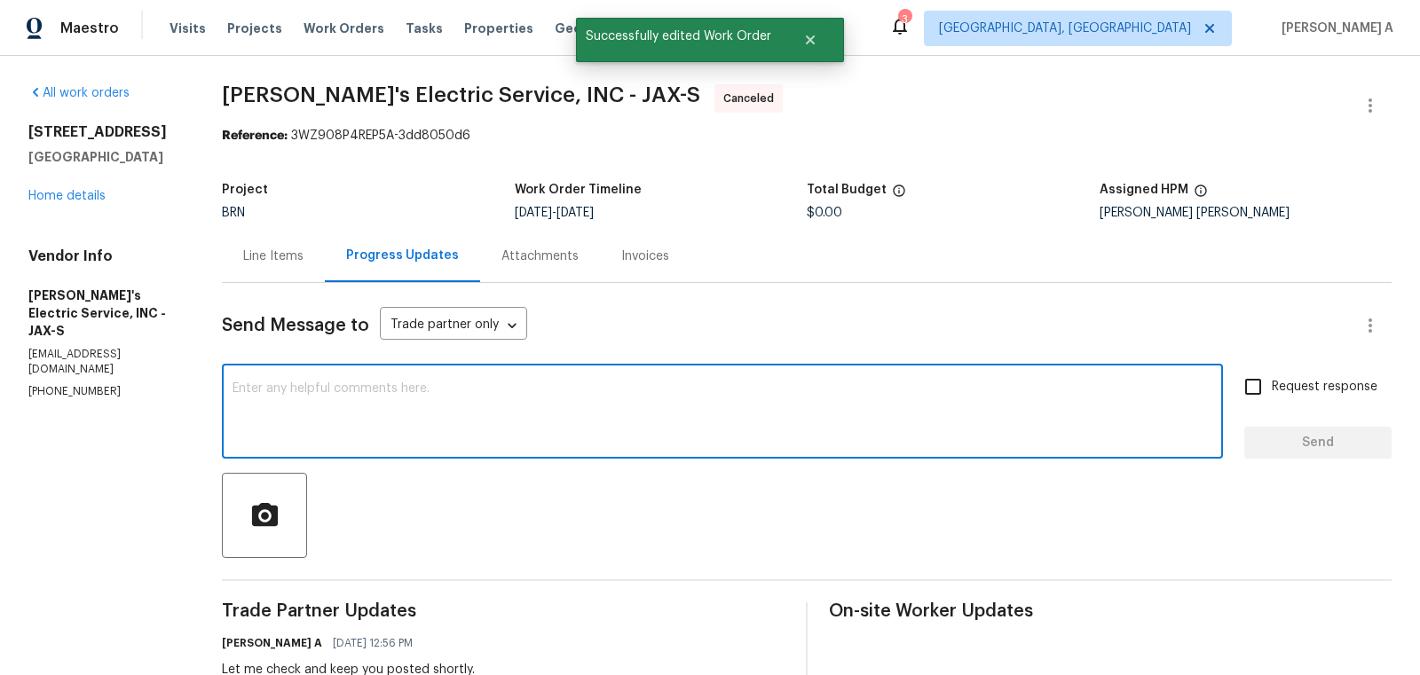
paste textarea "Since it's a distant one for you, I'm reassigning the work order. Thanks"
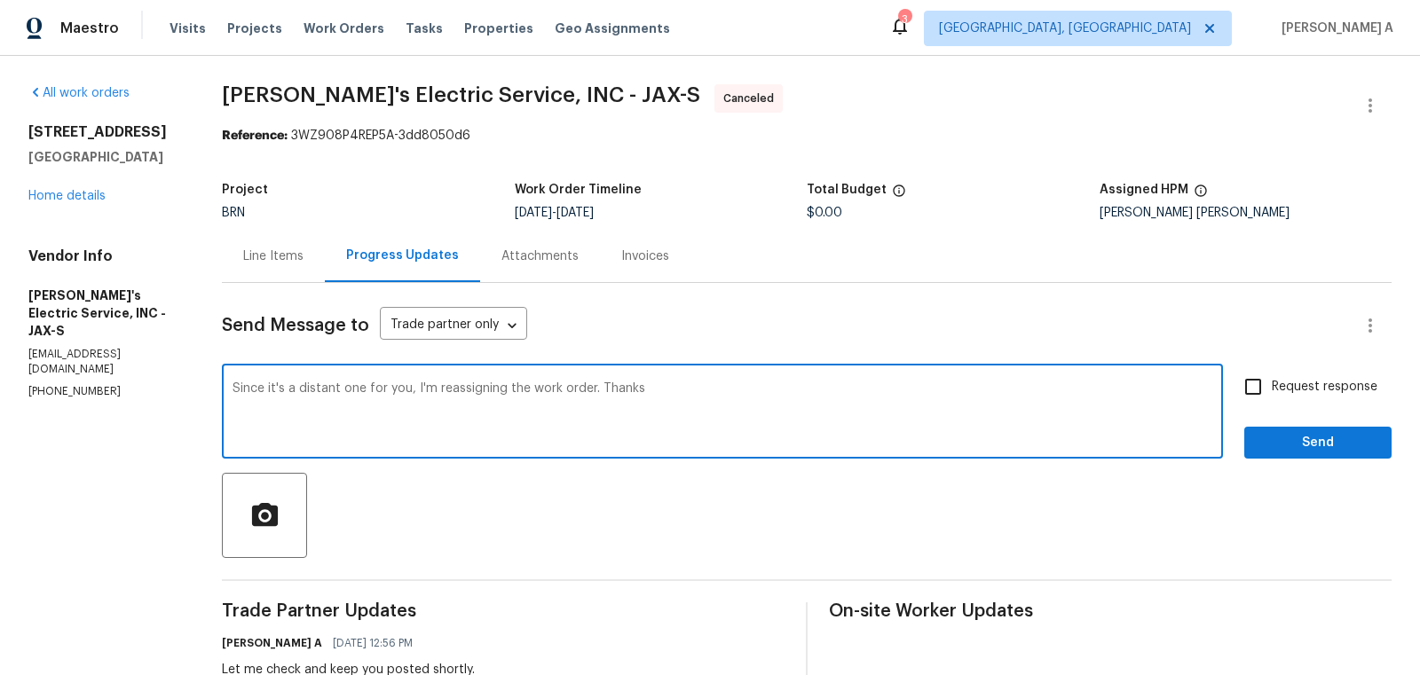
type textarea "Since it's a distant one for you, I'm reassigning the work order. Thanks"
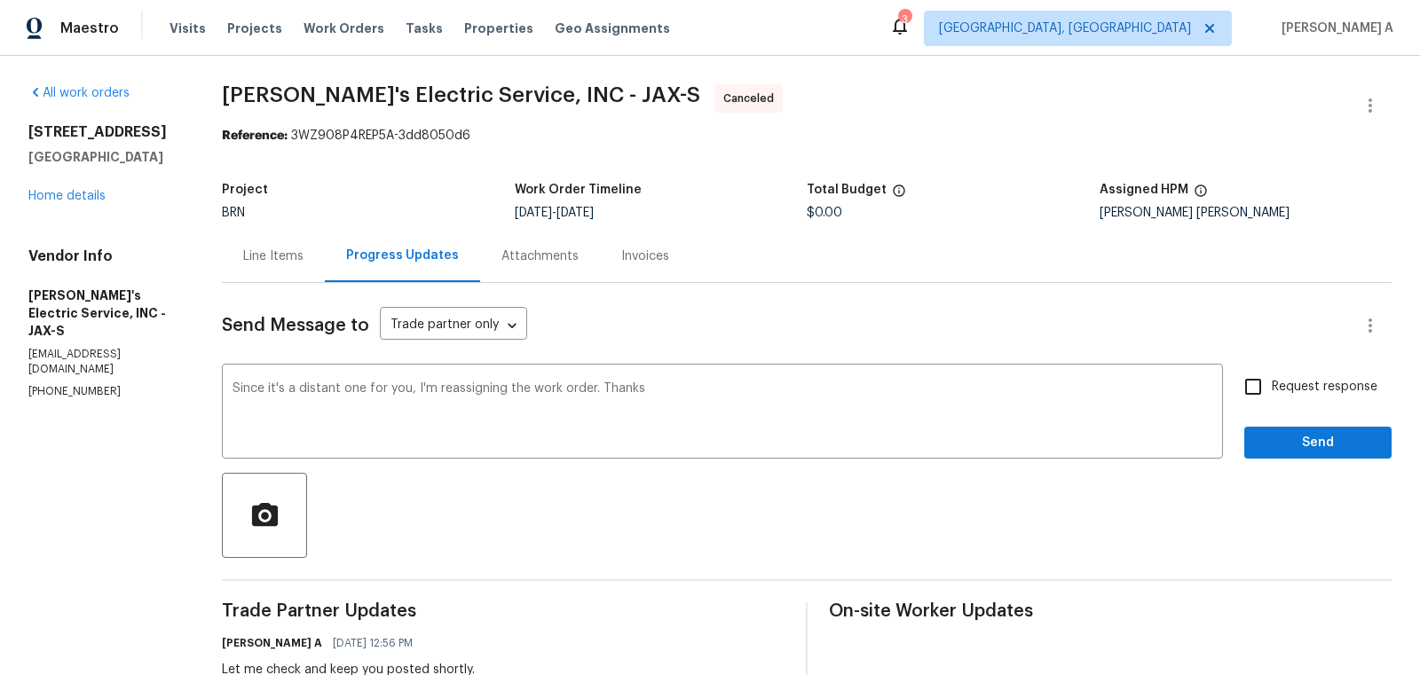
click at [1278, 382] on span "Request response" at bounding box center [1325, 387] width 106 height 19
click at [1272, 382] on input "Request response" at bounding box center [1253, 386] width 37 height 37
checkbox input "true"
click at [1330, 428] on button "Send" at bounding box center [1317, 443] width 147 height 33
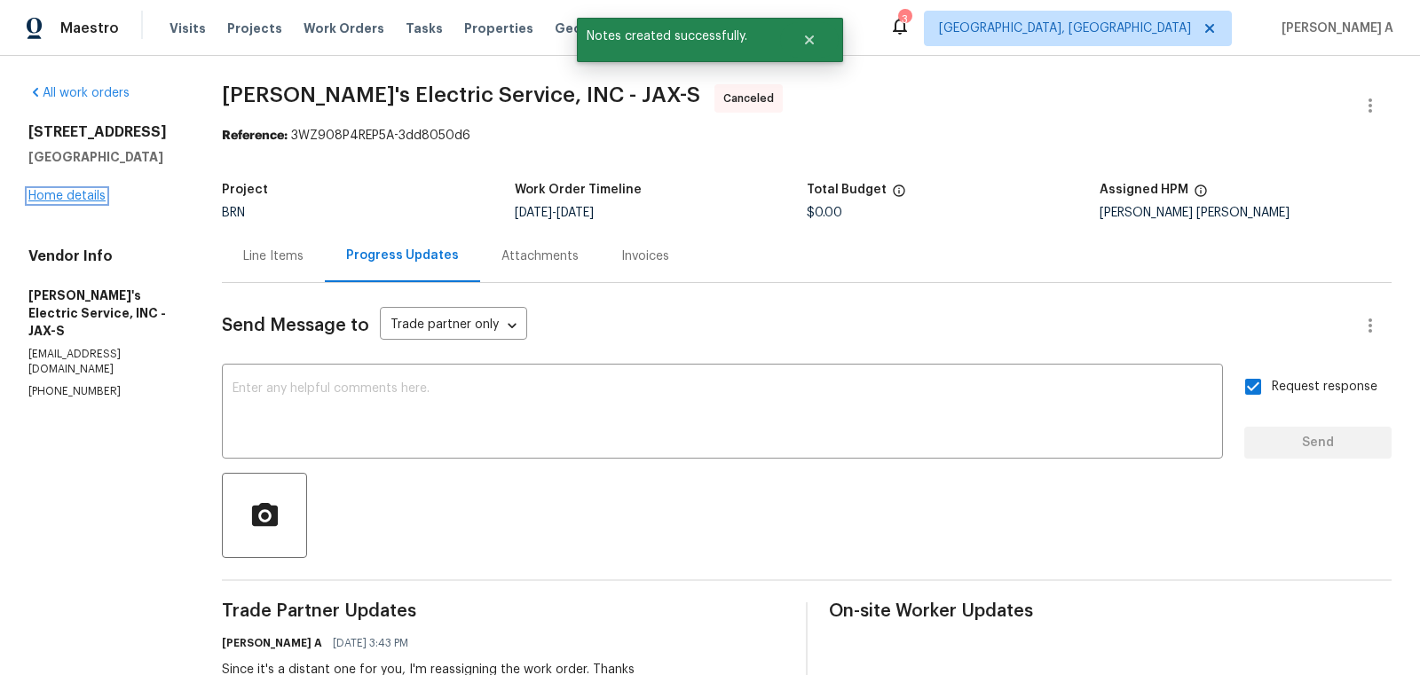
click at [82, 202] on link "Home details" at bounding box center [66, 196] width 77 height 12
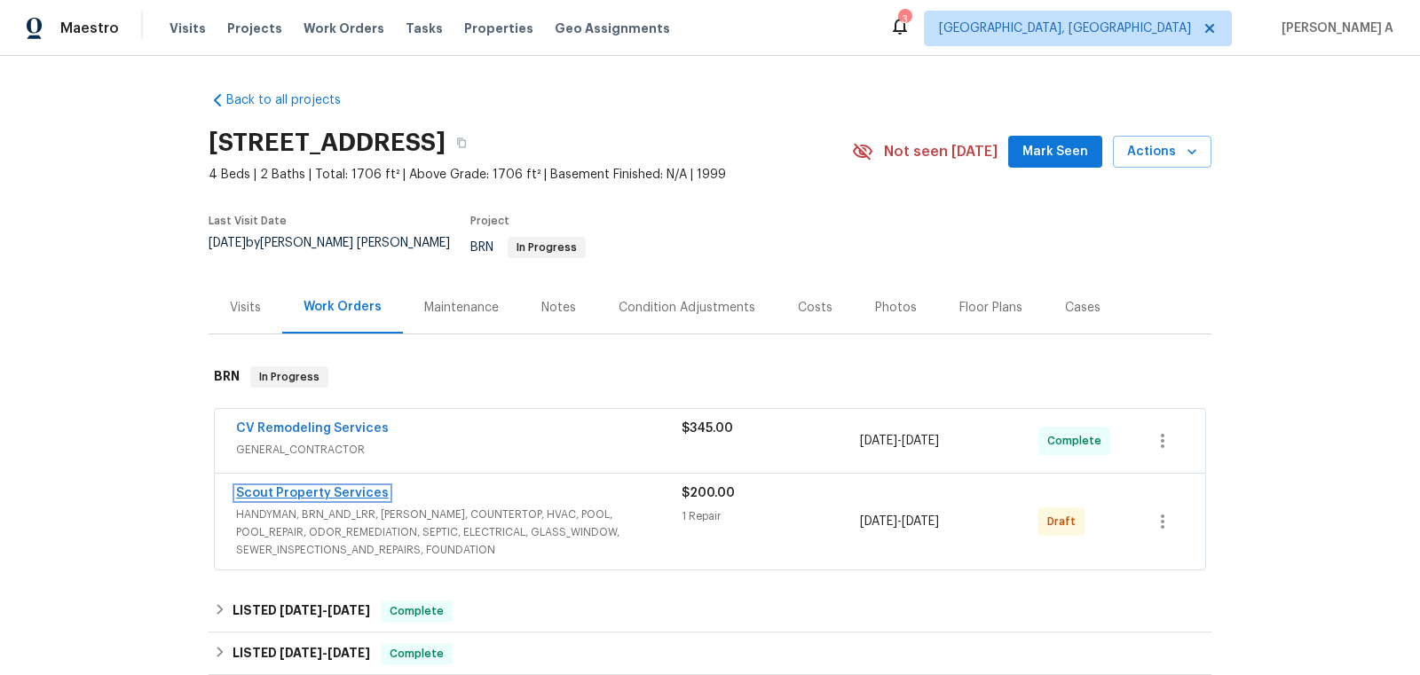
click at [316, 487] on link "Scout Property Services" at bounding box center [312, 493] width 153 height 12
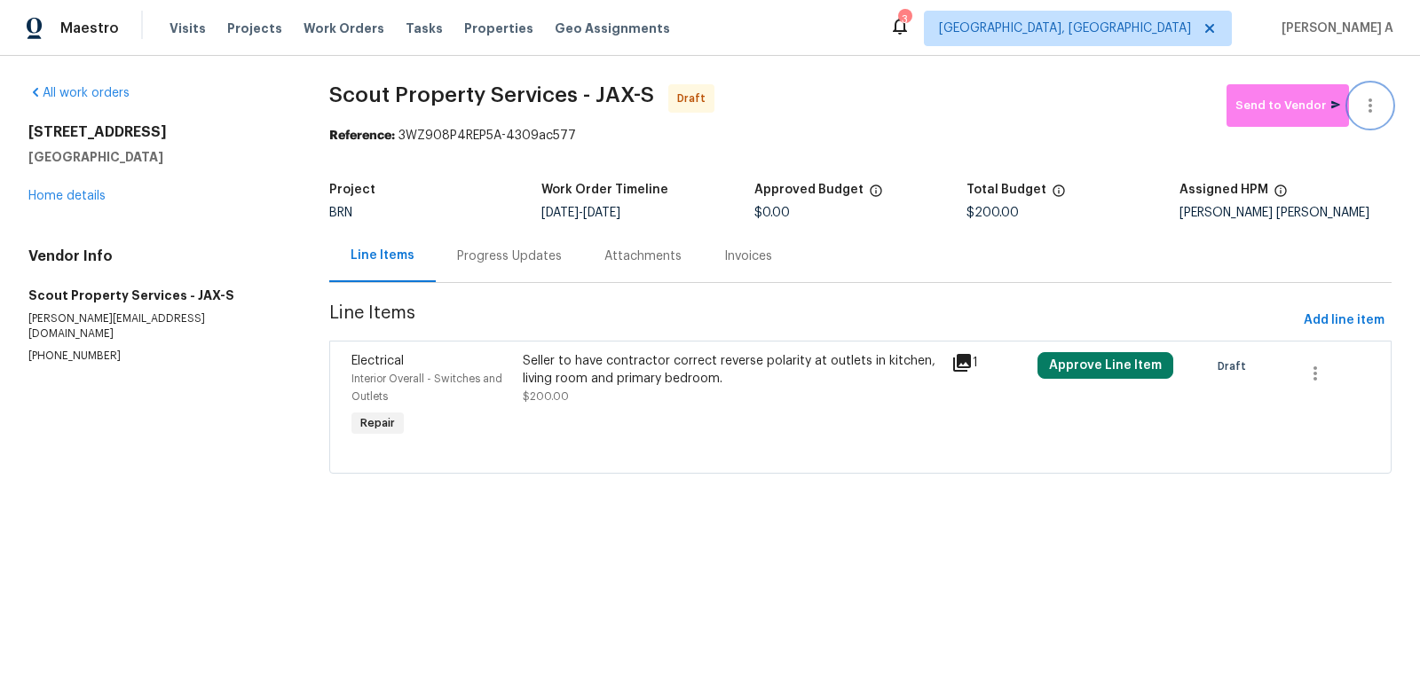
click at [1374, 107] on icon "button" at bounding box center [1370, 105] width 21 height 21
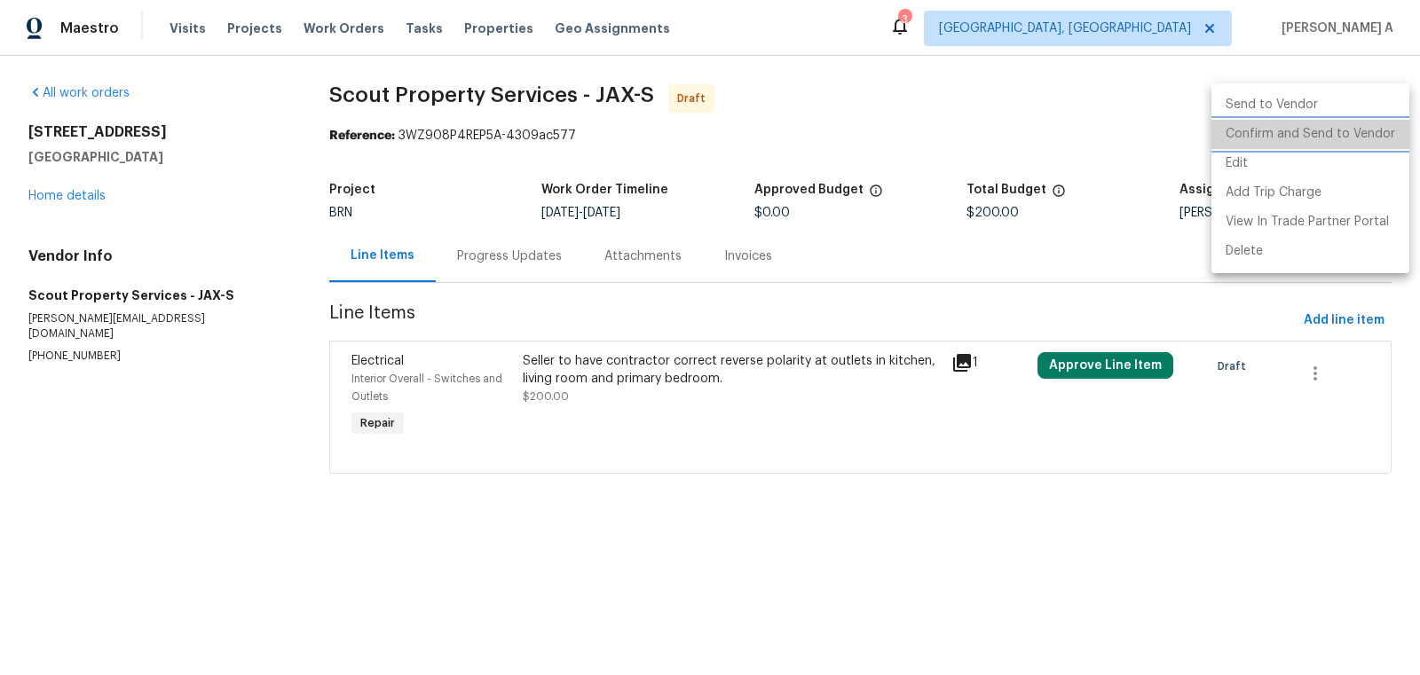
click at [1378, 122] on li "Confirm and Send to Vendor" at bounding box center [1311, 134] width 198 height 29
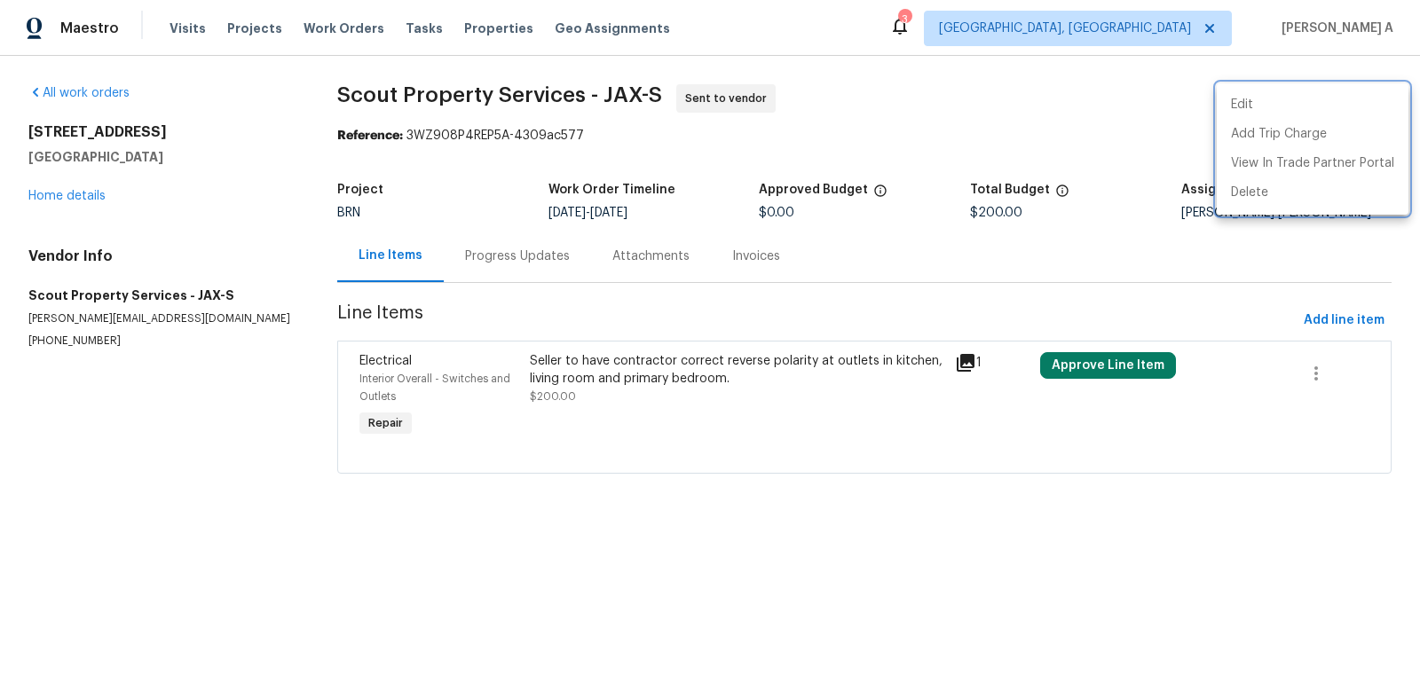
click at [510, 272] on div at bounding box center [710, 337] width 1420 height 675
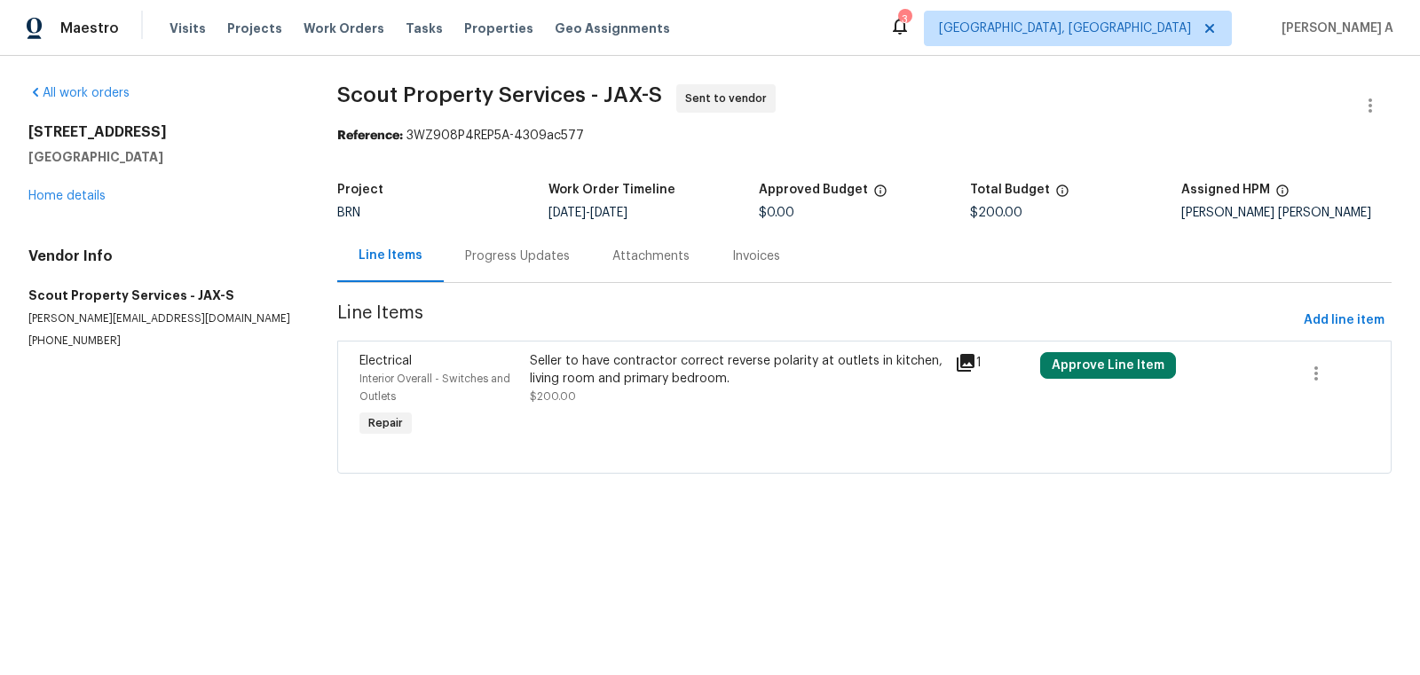
click at [502, 248] on div "Progress Updates" at bounding box center [517, 257] width 105 height 18
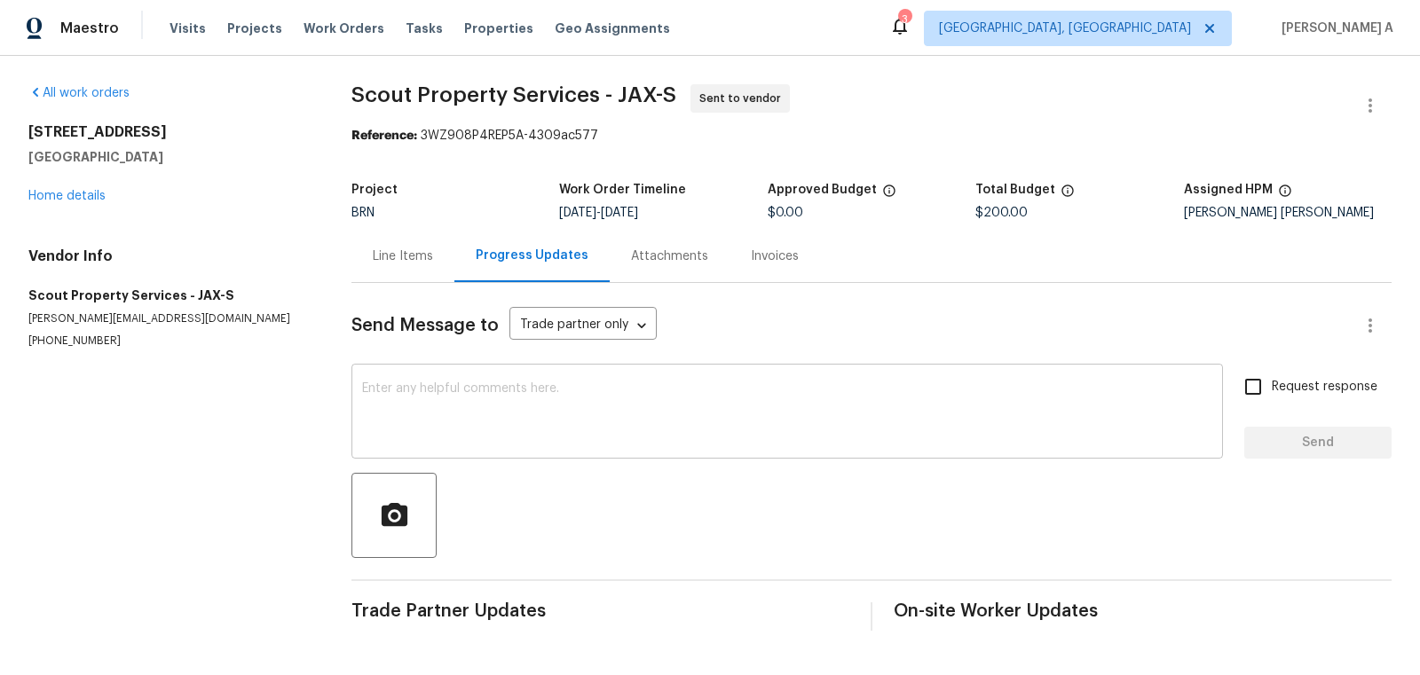
click at [395, 403] on textarea at bounding box center [787, 414] width 850 height 62
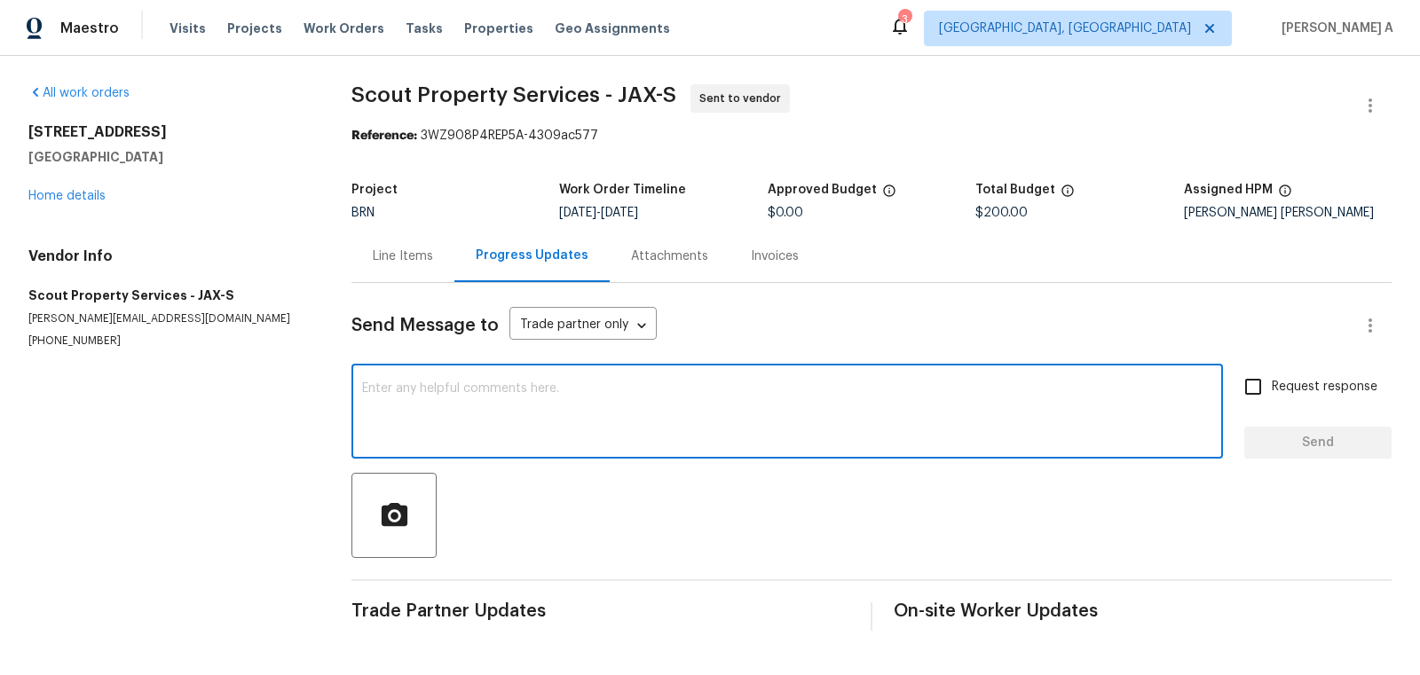
click at [395, 403] on textarea at bounding box center [787, 414] width 850 height 62
paste textarea "Hi, I'm Akshay from Opendoor. Just wanted to check if you received the workorde…"
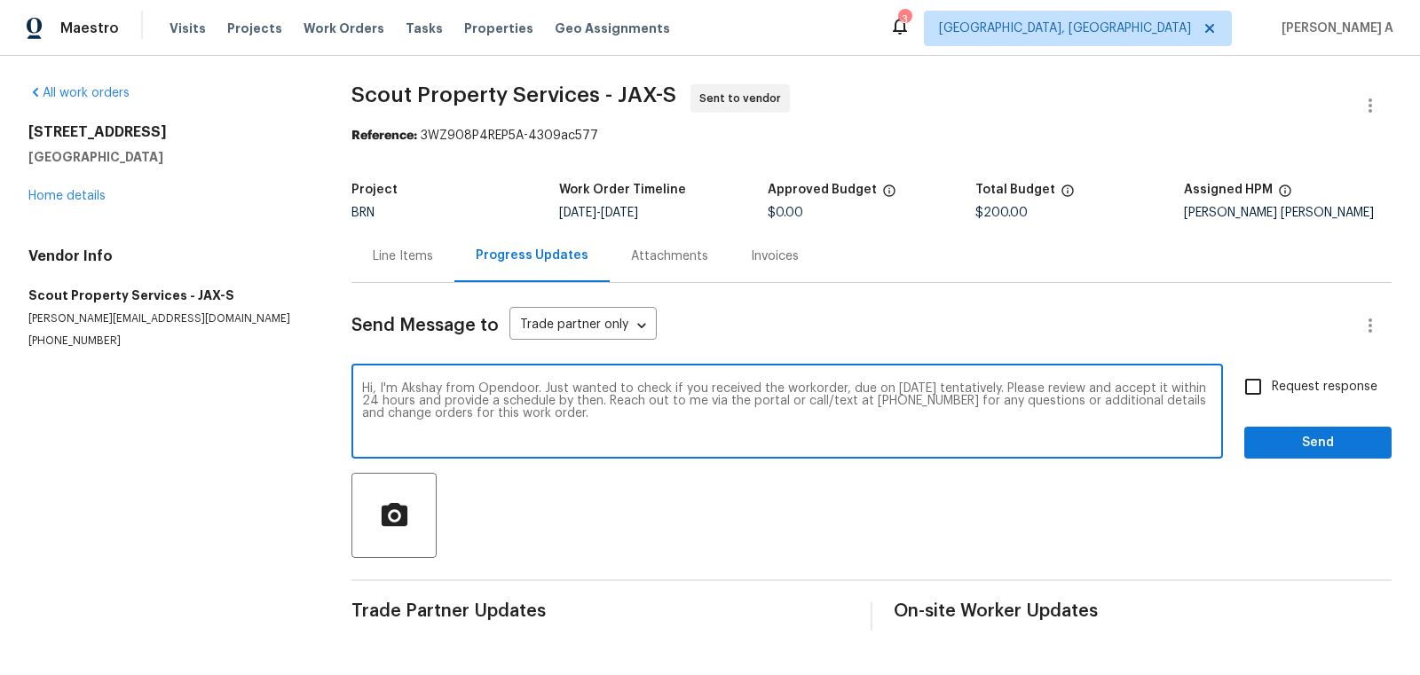
type textarea "Hi, I'm Akshay from Opendoor. Just wanted to check if you received the workorde…"
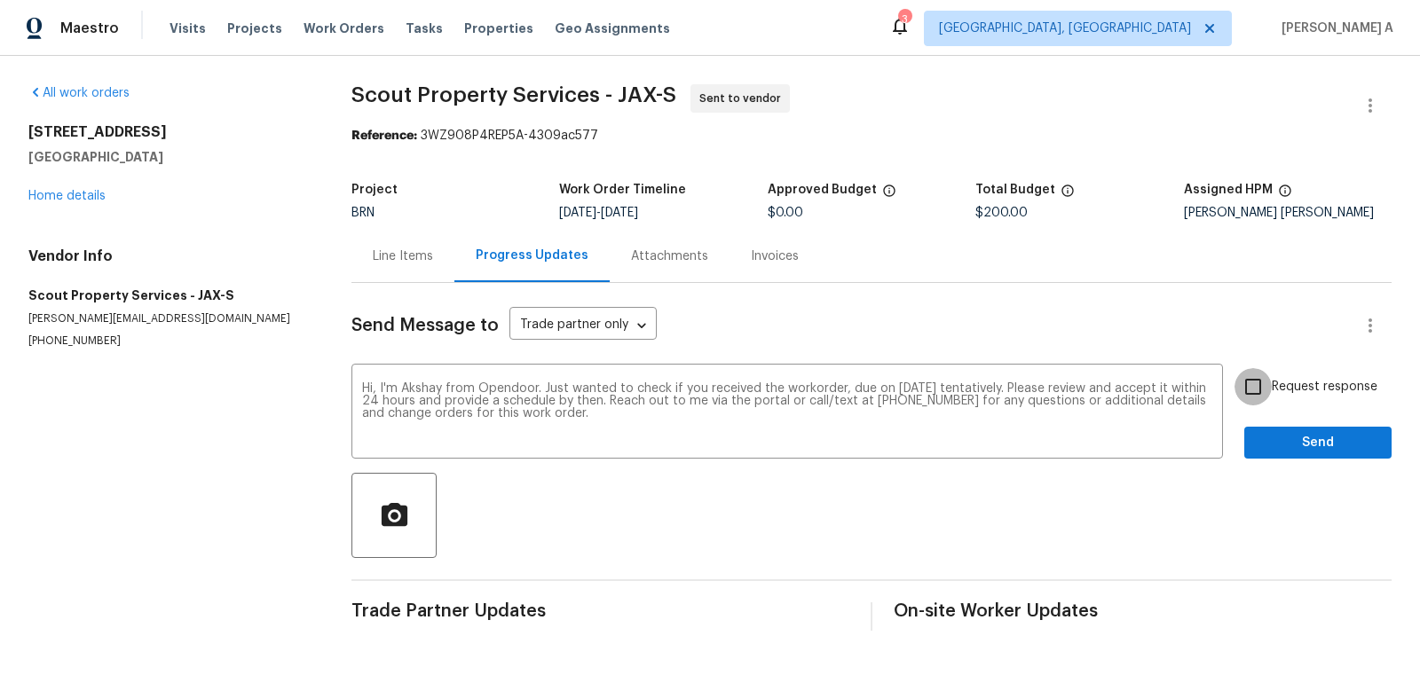
click at [1264, 386] on input "Request response" at bounding box center [1253, 386] width 37 height 37
checkbox input "true"
click at [1314, 440] on span "Send" at bounding box center [1318, 443] width 119 height 22
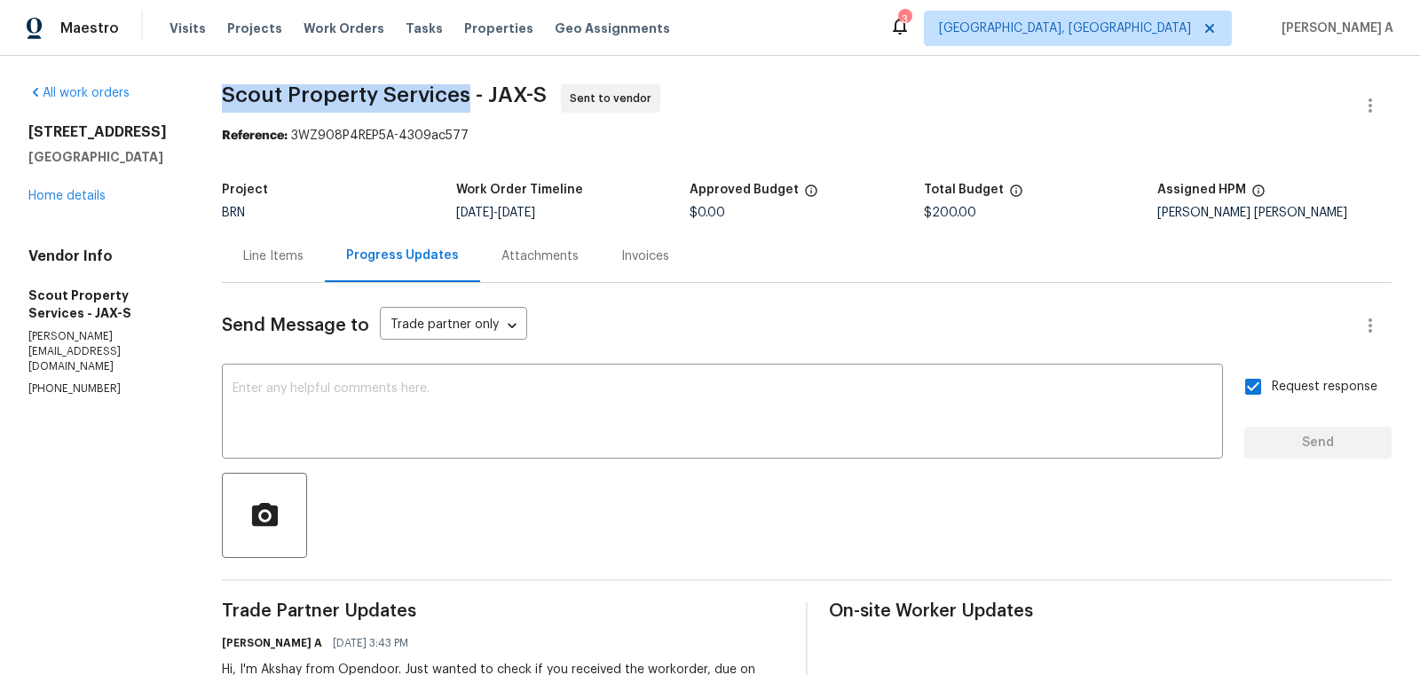
drag, startPoint x: 211, startPoint y: 100, endPoint x: 465, endPoint y: 99, distance: 253.8
click at [465, 99] on div "All work orders 2884 Decidely St Green Cove Springs, FL 32043 Home details Vend…" at bounding box center [710, 419] width 1420 height 726
copy span "Scout Property Services"
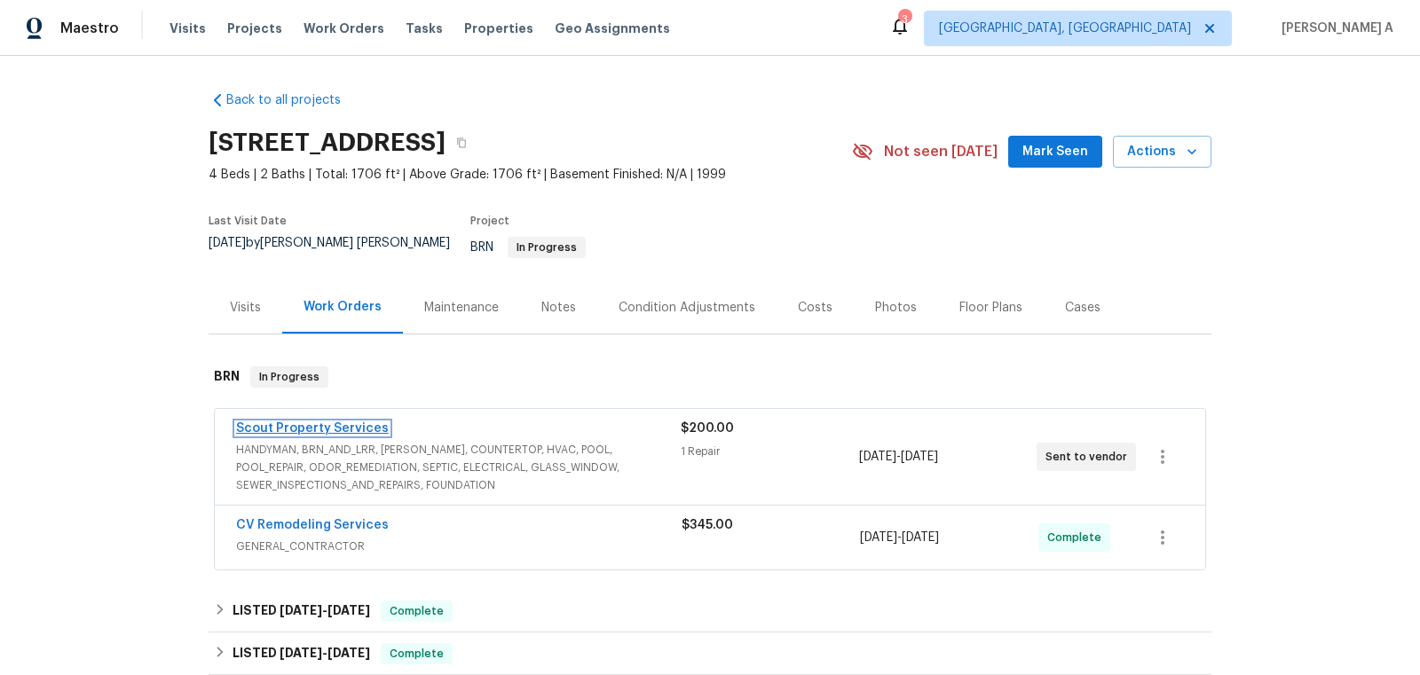
click at [301, 422] on link "Scout Property Services" at bounding box center [312, 428] width 153 height 12
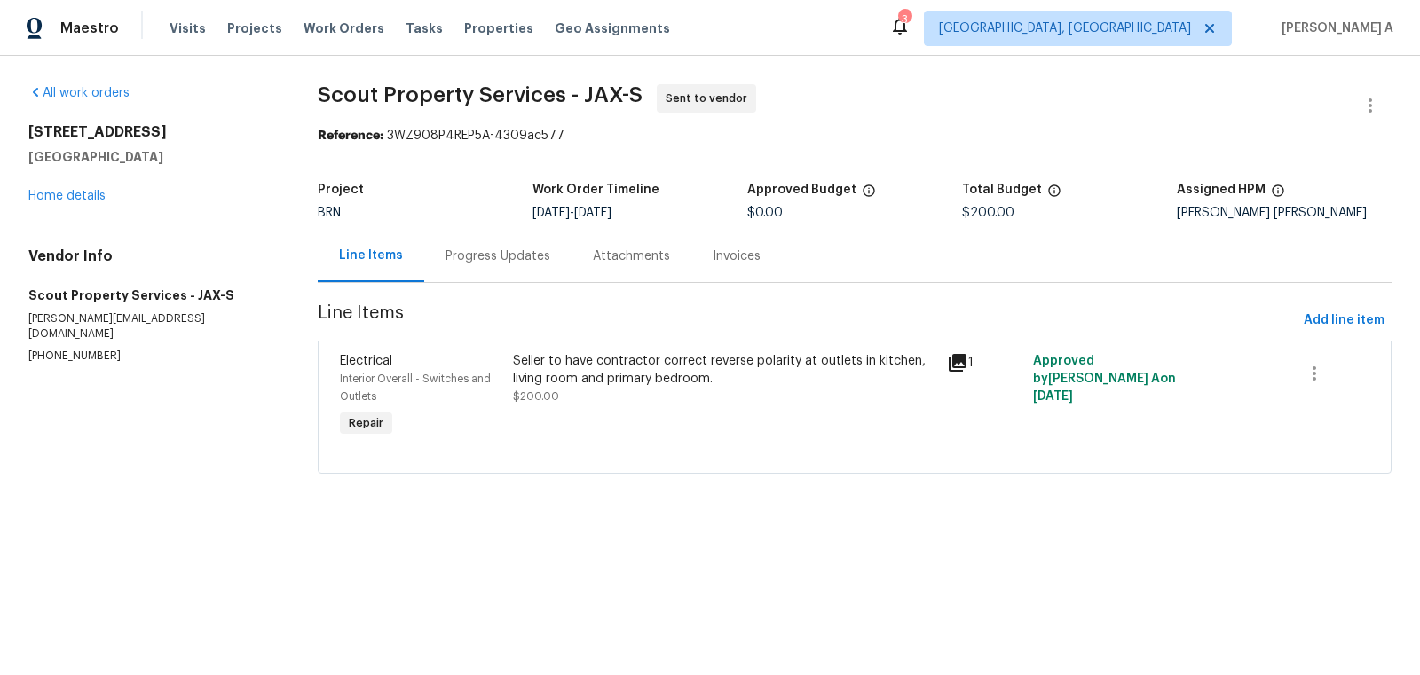
click at [458, 259] on div "Progress Updates" at bounding box center [498, 257] width 105 height 18
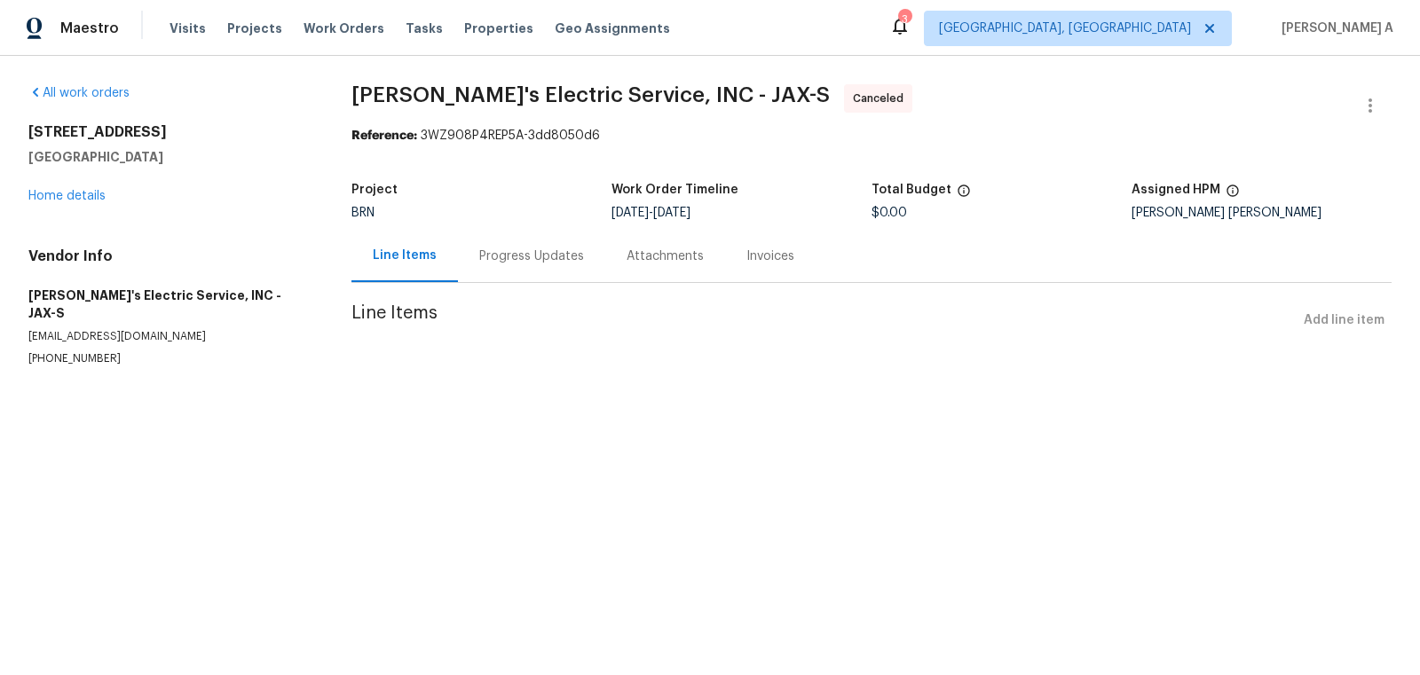
click at [508, 255] on div "Progress Updates" at bounding box center [531, 257] width 105 height 18
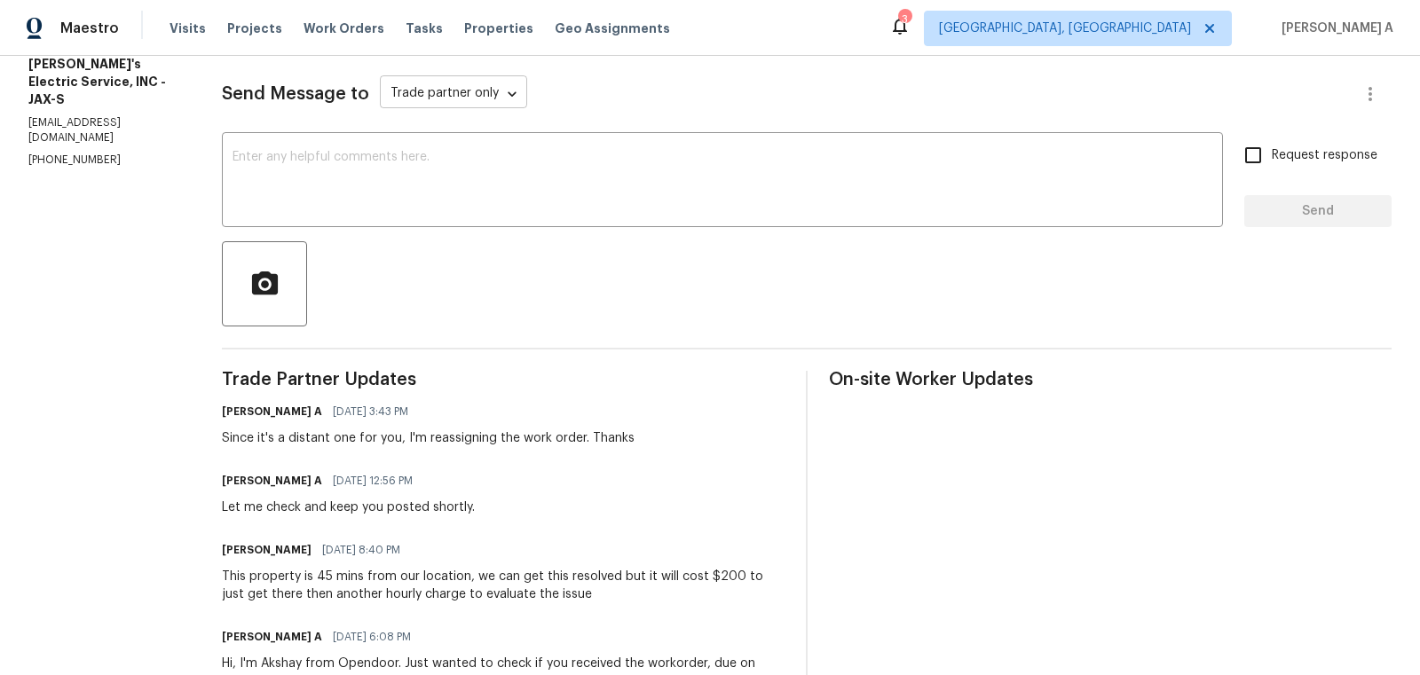
scroll to position [331, 0]
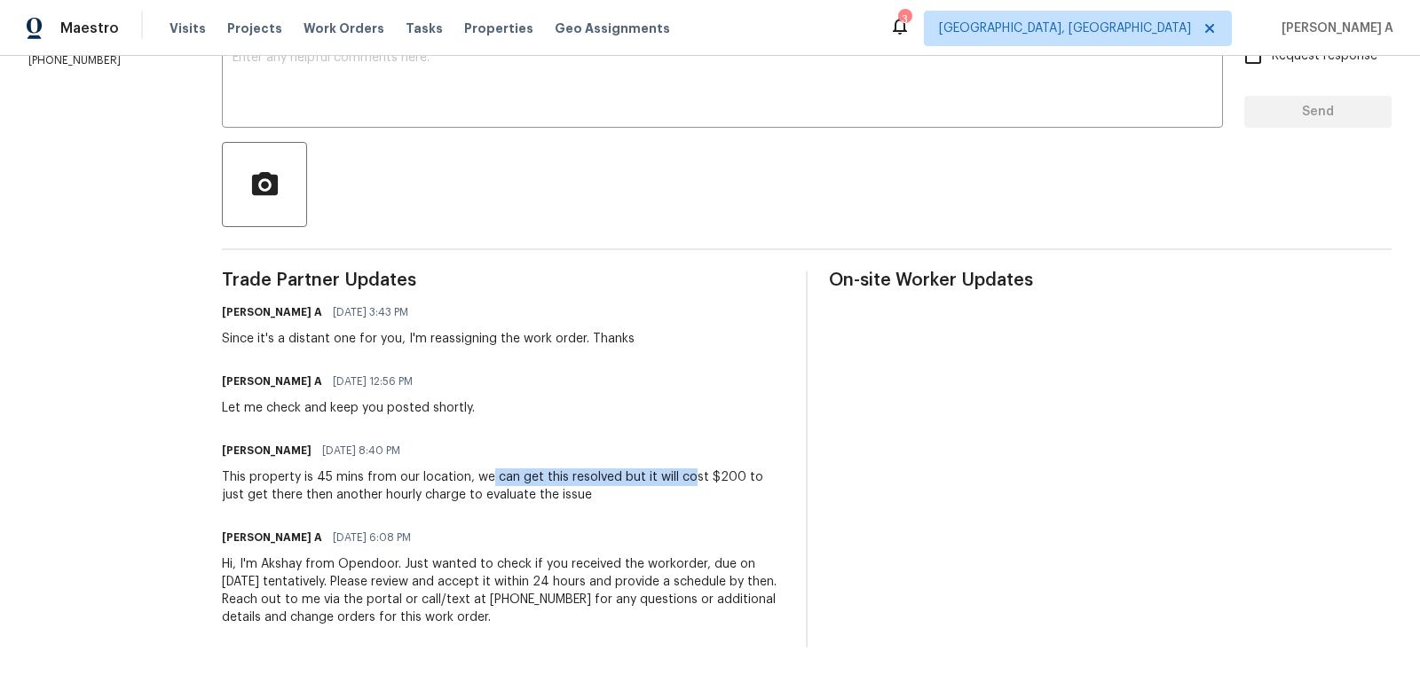
drag, startPoint x: 490, startPoint y: 479, endPoint x: 691, endPoint y: 480, distance: 201.5
click at [691, 480] on div "This property is 45 mins from our location, we can get this resolved but it wil…" at bounding box center [503, 487] width 563 height 36
click at [727, 480] on div "This property is 45 mins from our location, we can get this resolved but it wil…" at bounding box center [503, 487] width 563 height 36
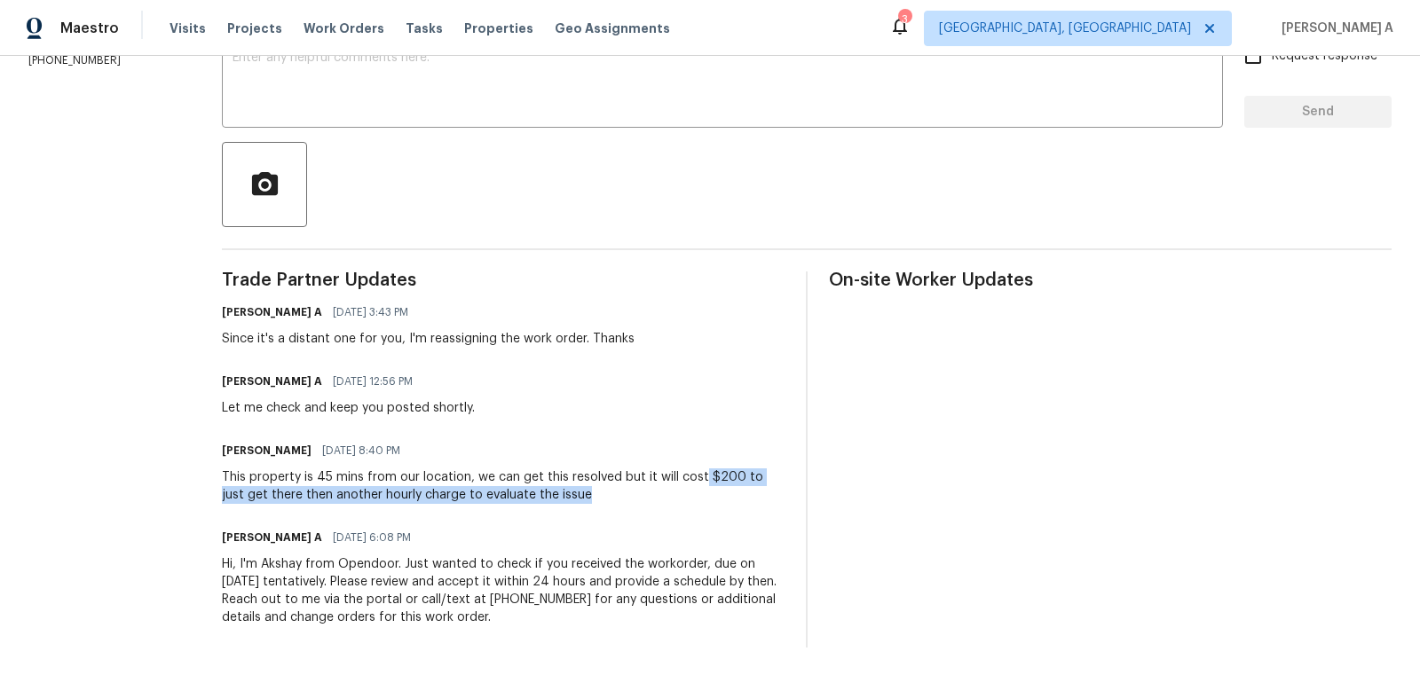
drag, startPoint x: 699, startPoint y: 475, endPoint x: 564, endPoint y: 496, distance: 137.5
click at [564, 496] on div "This property is 45 mins from our location, we can get this resolved but it wil…" at bounding box center [503, 487] width 563 height 36
copy div "$200 to just get there then another hourly charge to evaluate the issue"
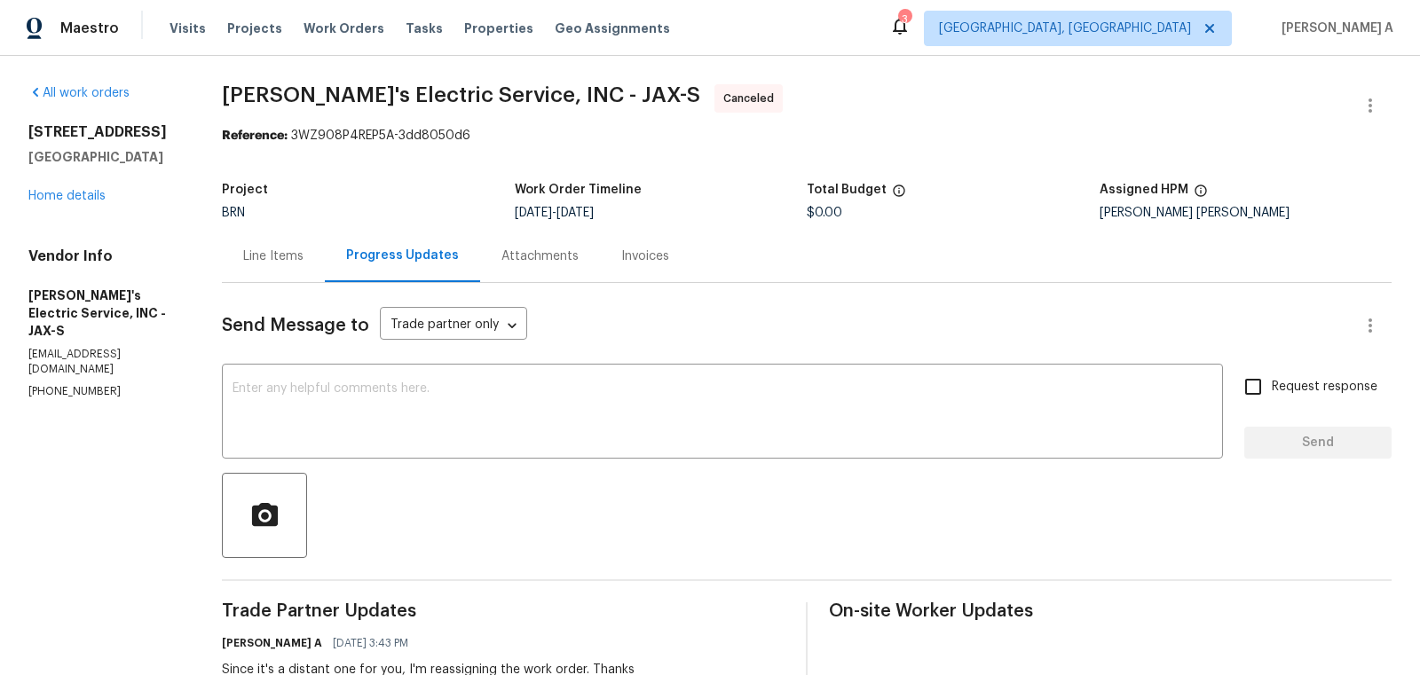
click at [241, 272] on div "Line Items" at bounding box center [273, 256] width 103 height 52
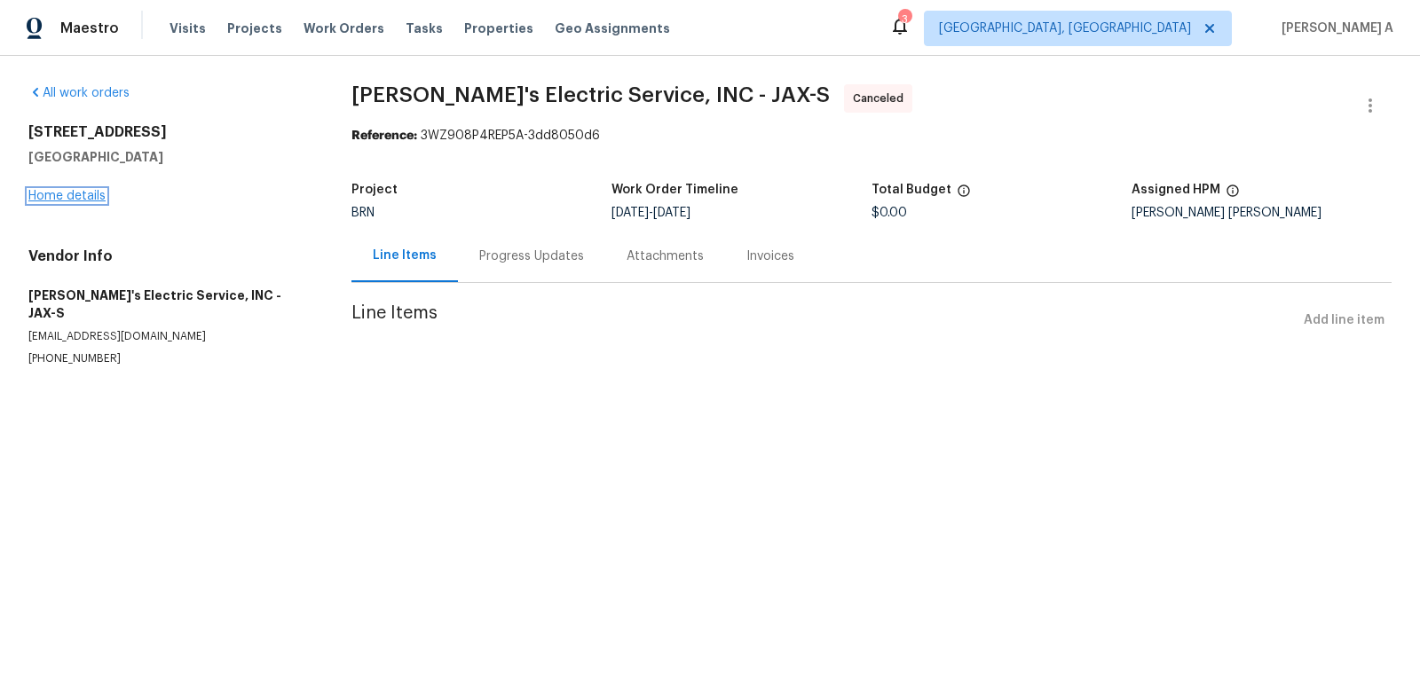
click at [73, 191] on link "Home details" at bounding box center [66, 196] width 77 height 12
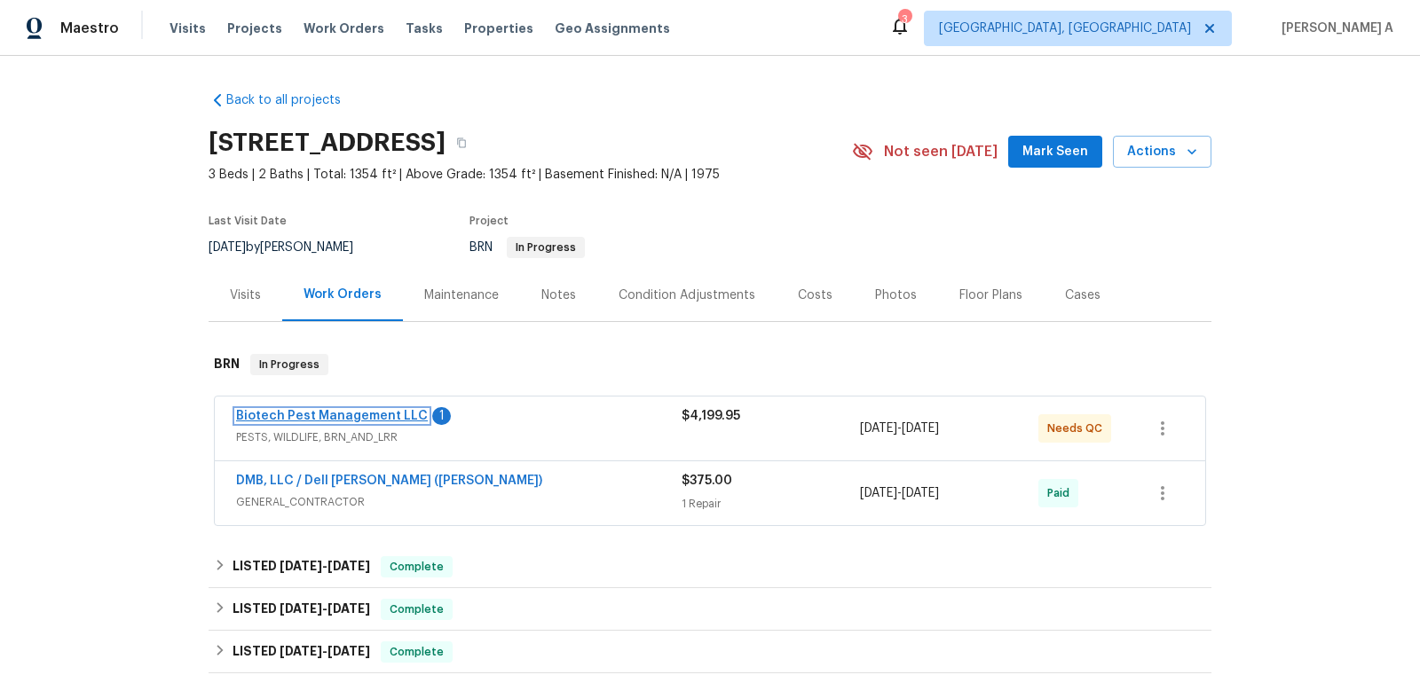
click at [359, 415] on link "Biotech Pest Management LLC" at bounding box center [332, 416] width 192 height 12
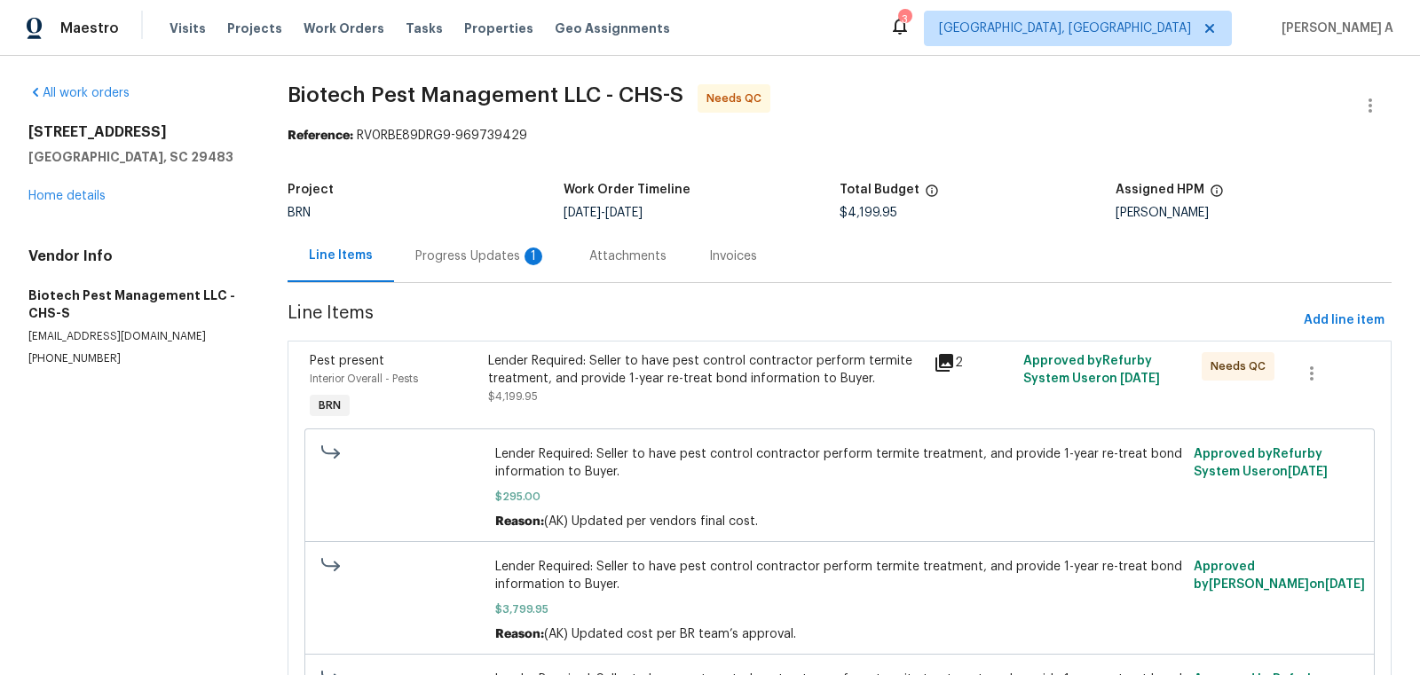
click at [509, 241] on div "Progress Updates 1" at bounding box center [481, 256] width 174 height 52
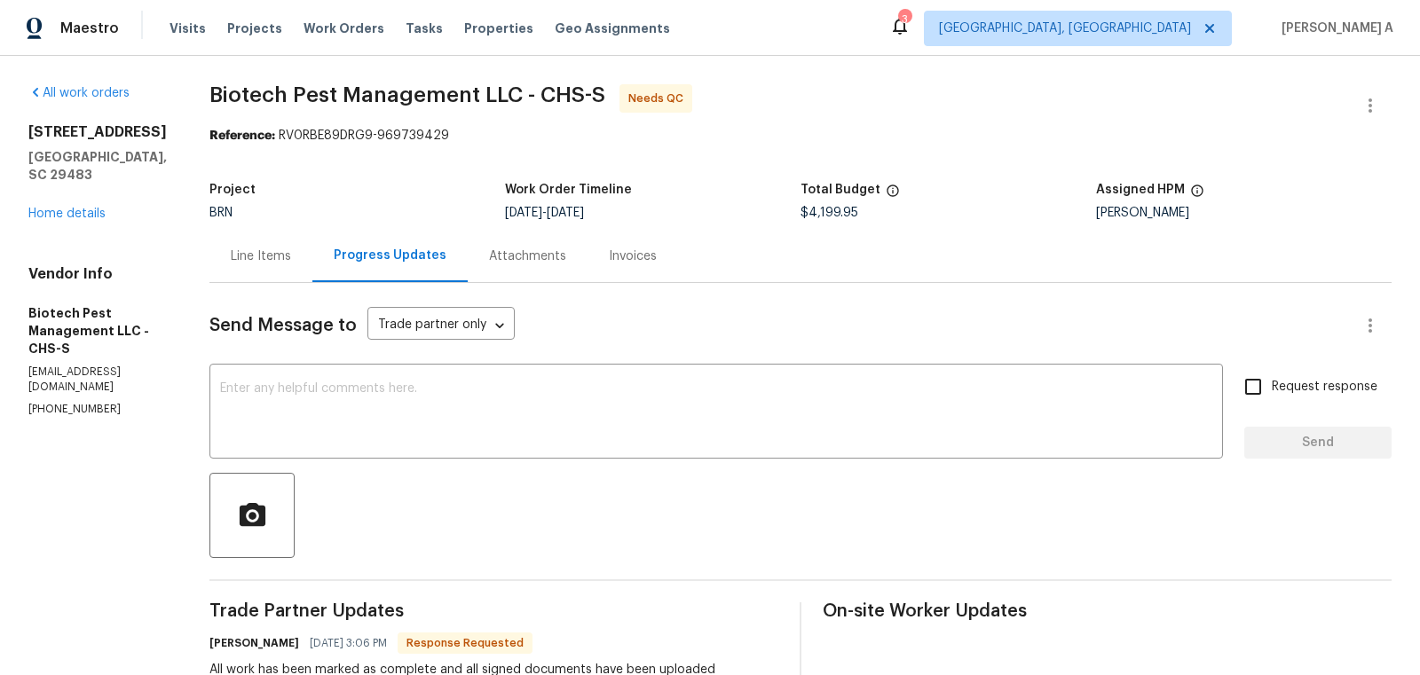
scroll to position [31, 0]
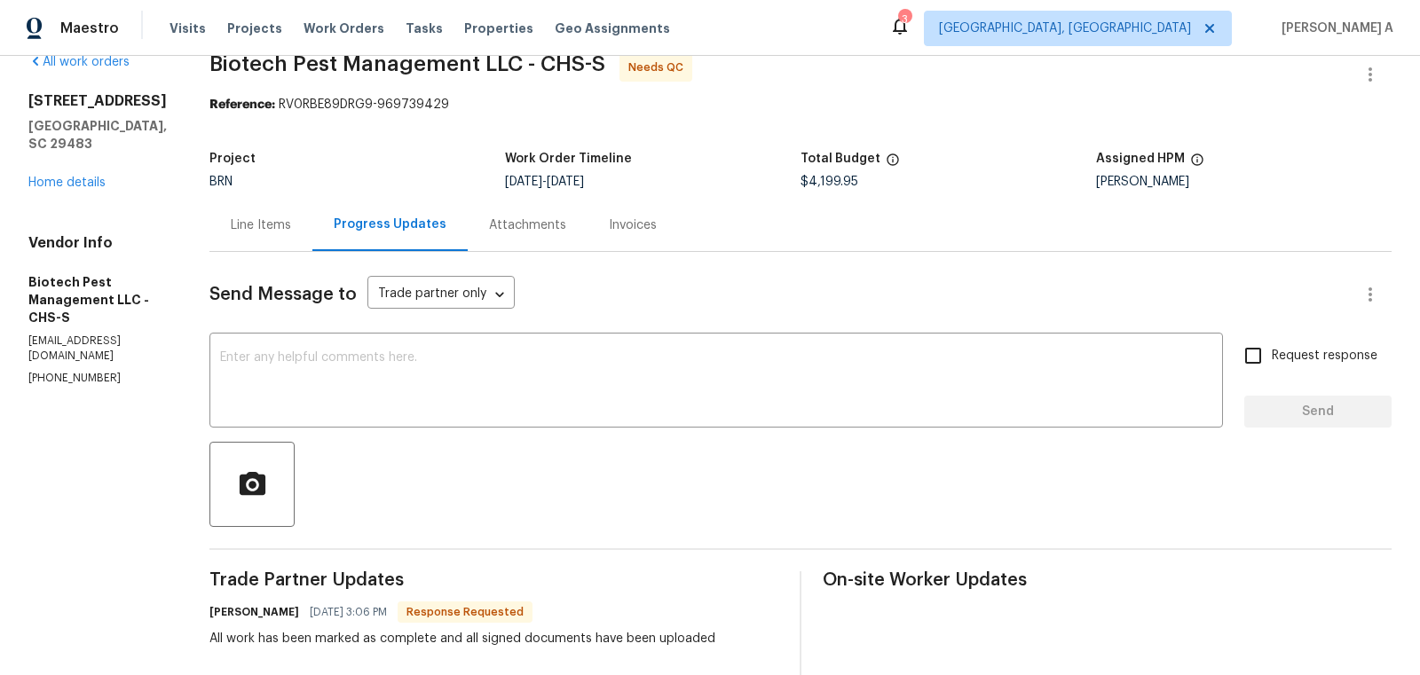
click at [344, 388] on textarea at bounding box center [716, 382] width 992 height 62
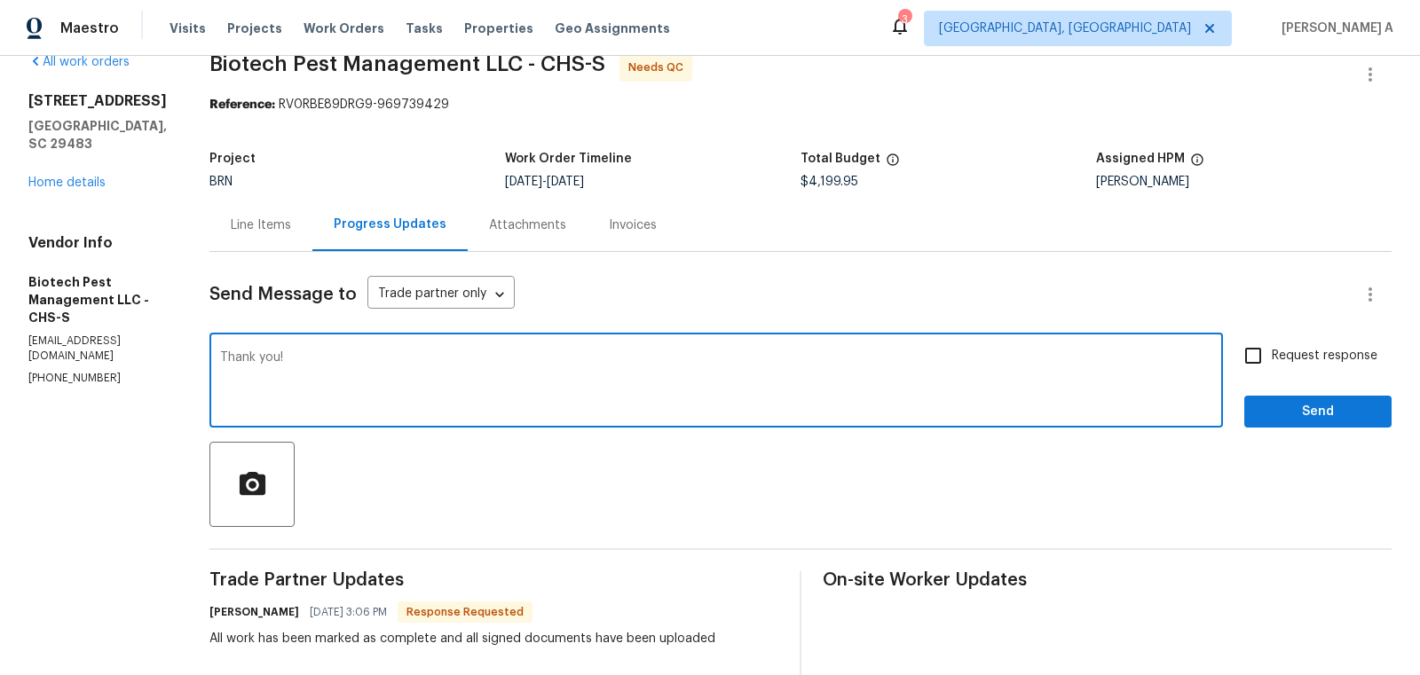
type textarea "Thank you!"
click at [1280, 355] on span "Request response" at bounding box center [1325, 356] width 106 height 19
click at [1272, 355] on input "Request response" at bounding box center [1253, 355] width 37 height 37
checkbox input "true"
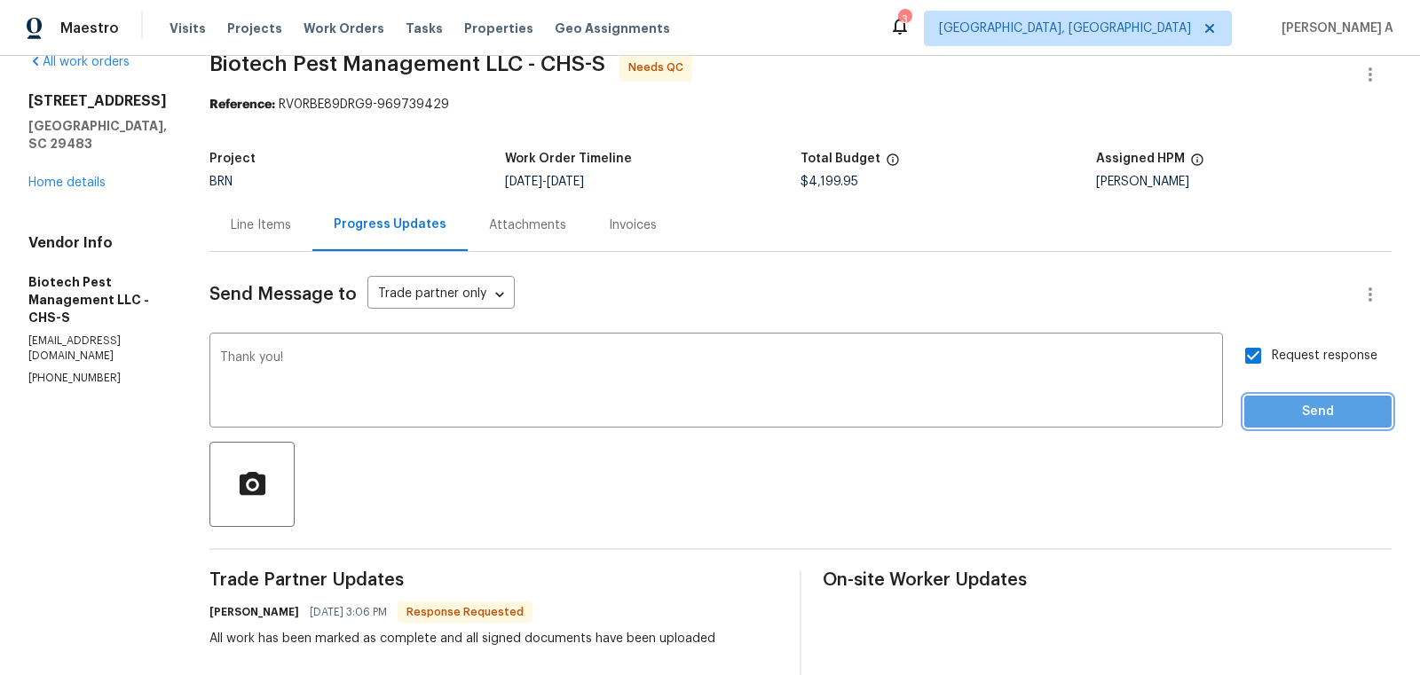
click at [1296, 396] on button "Send" at bounding box center [1317, 412] width 147 height 33
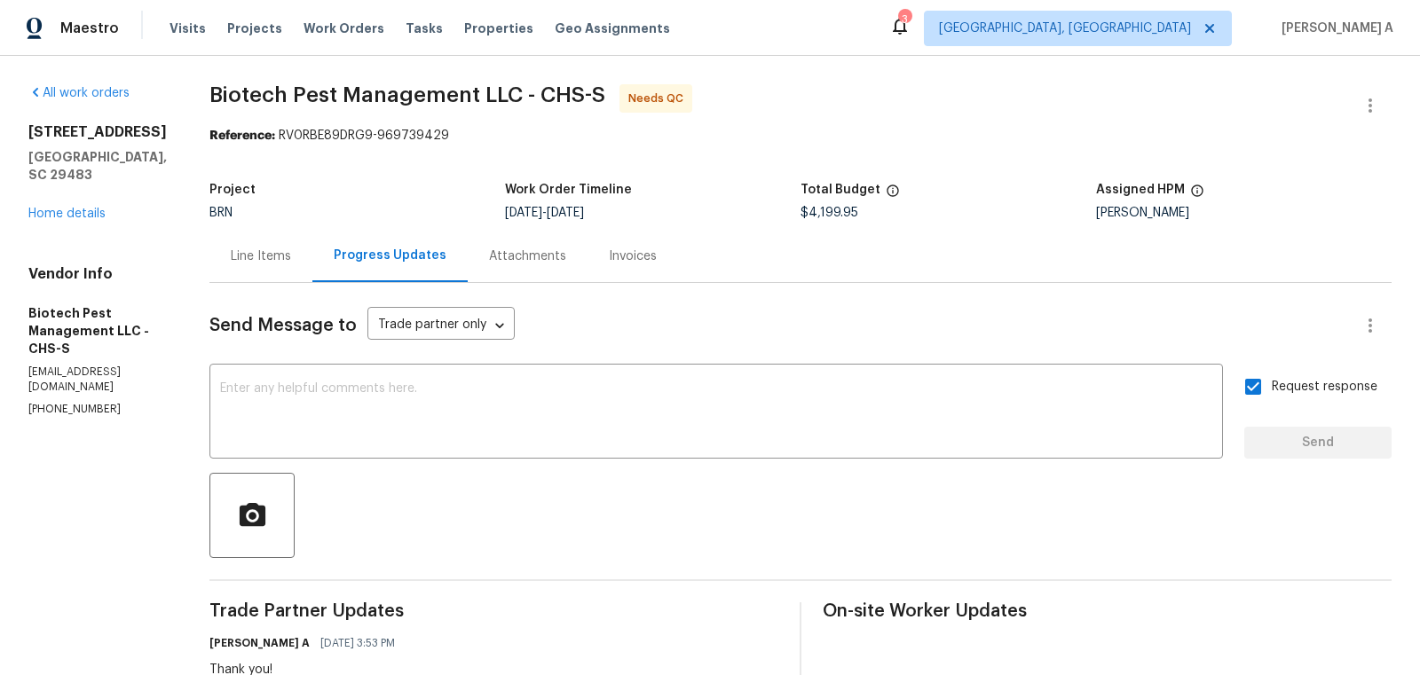
click at [267, 253] on div "Line Items" at bounding box center [261, 257] width 60 height 18
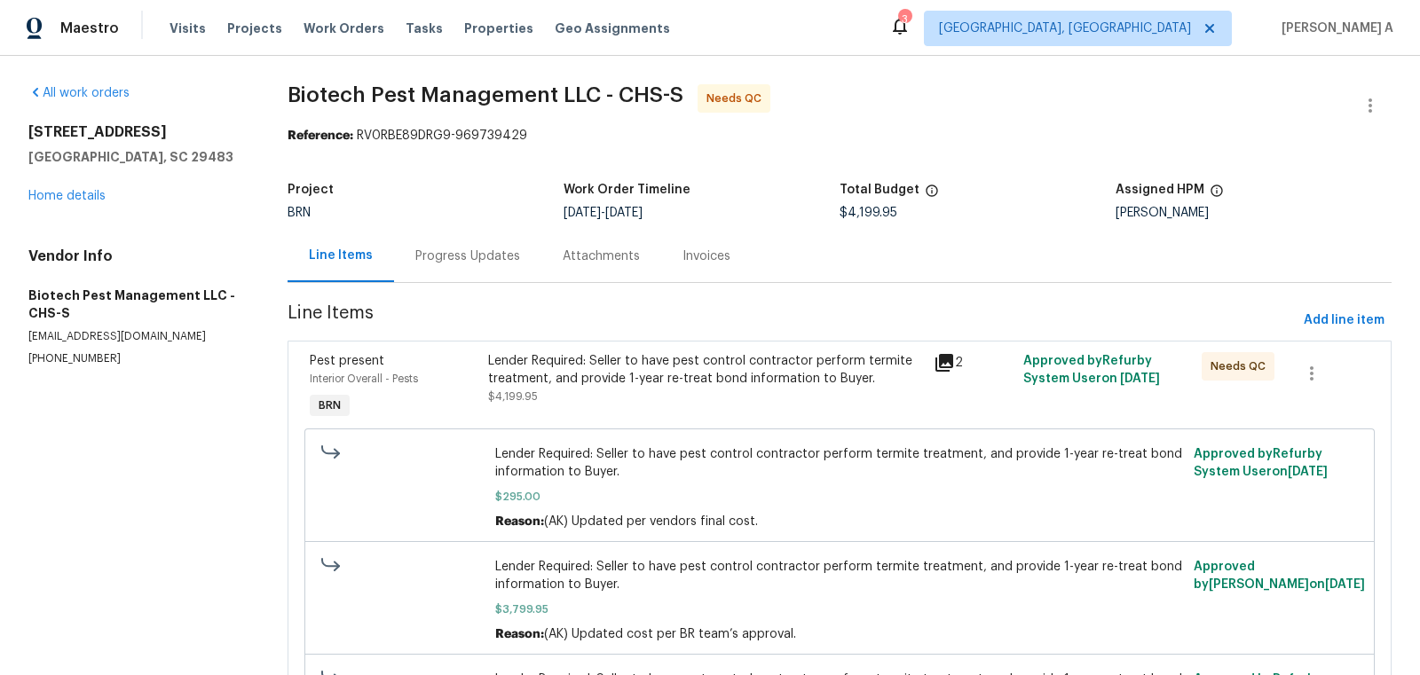
click at [783, 375] on div "Lender Required: Seller to have pest control contractor perform termite treatme…" at bounding box center [706, 370] width 436 height 36
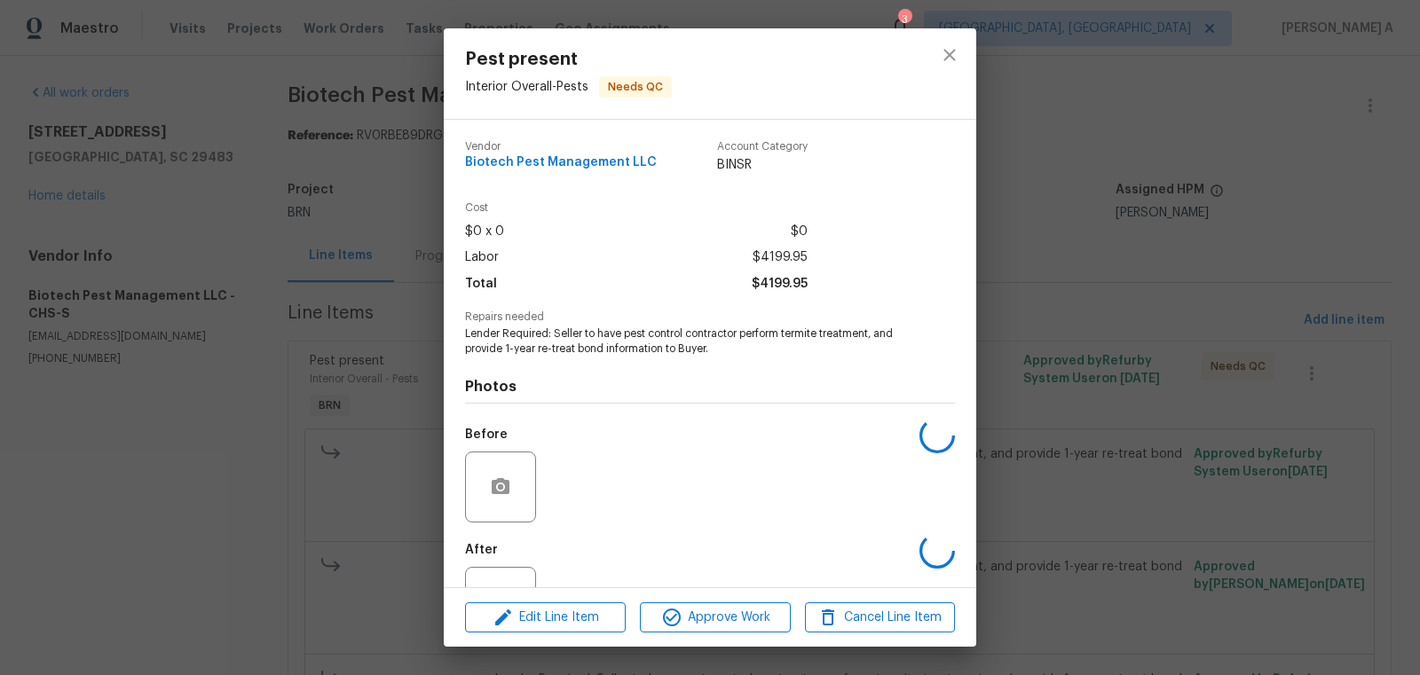
scroll to position [67, 0]
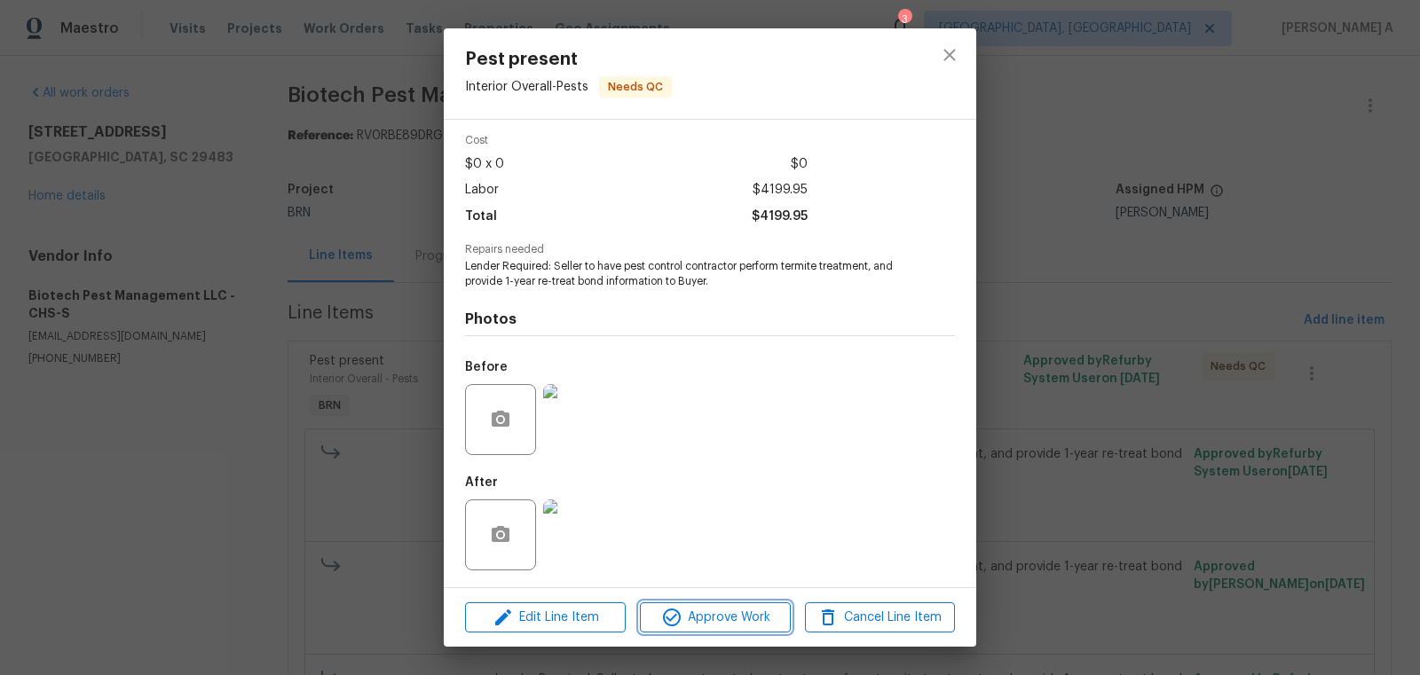
click at [743, 612] on span "Approve Work" at bounding box center [714, 618] width 139 height 22
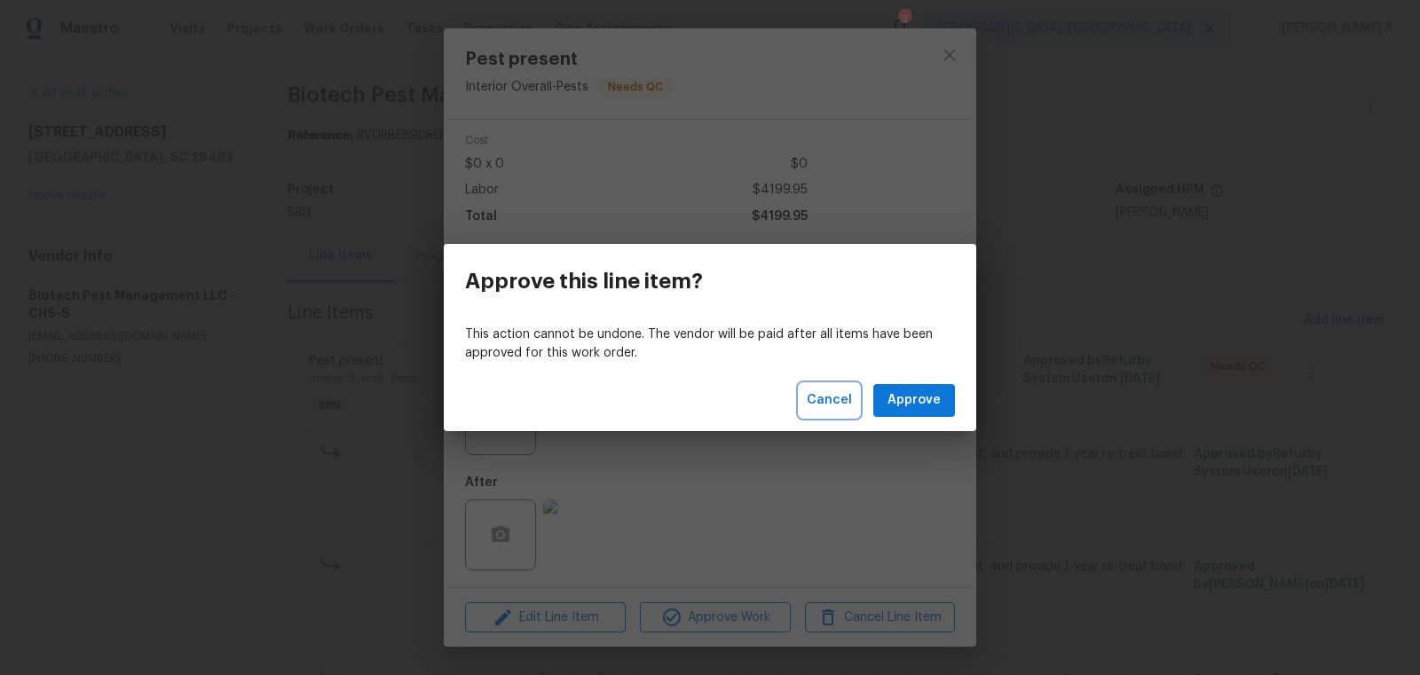
click at [833, 399] on span "Cancel" at bounding box center [829, 401] width 45 height 22
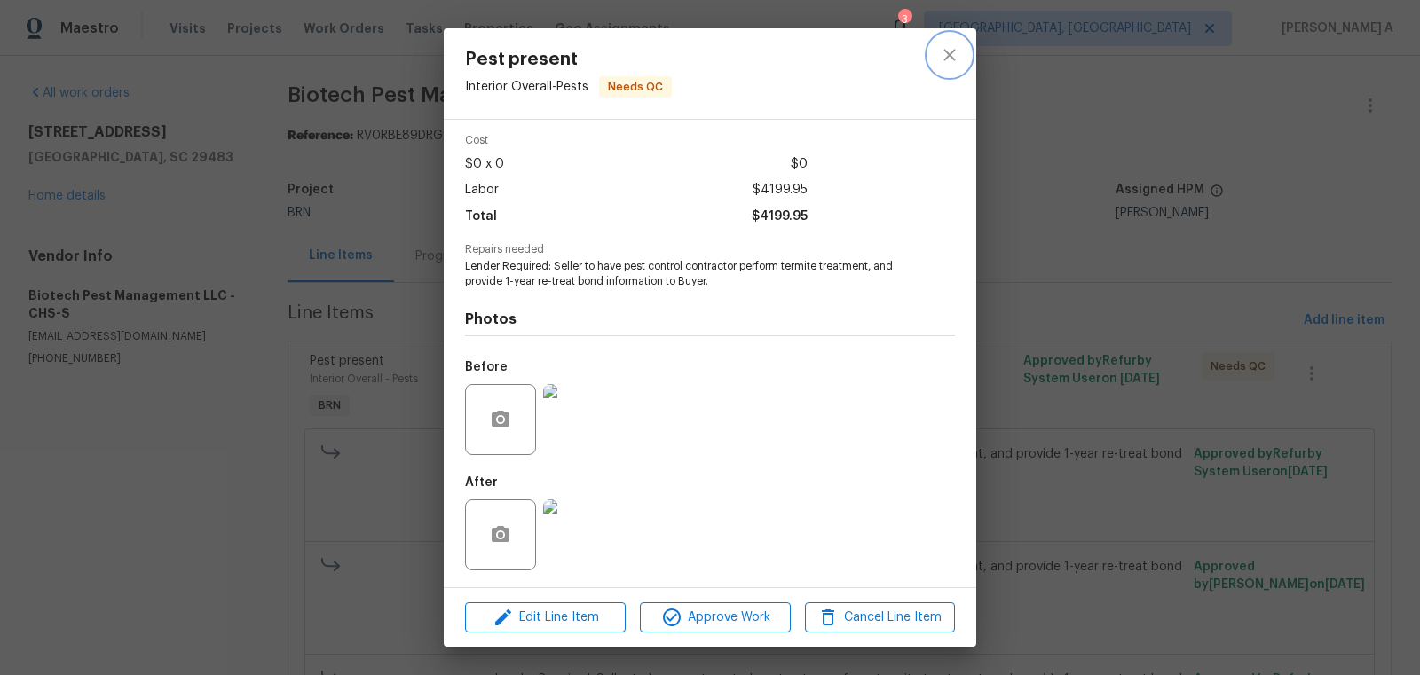
click at [954, 57] on icon "close" at bounding box center [949, 54] width 21 height 21
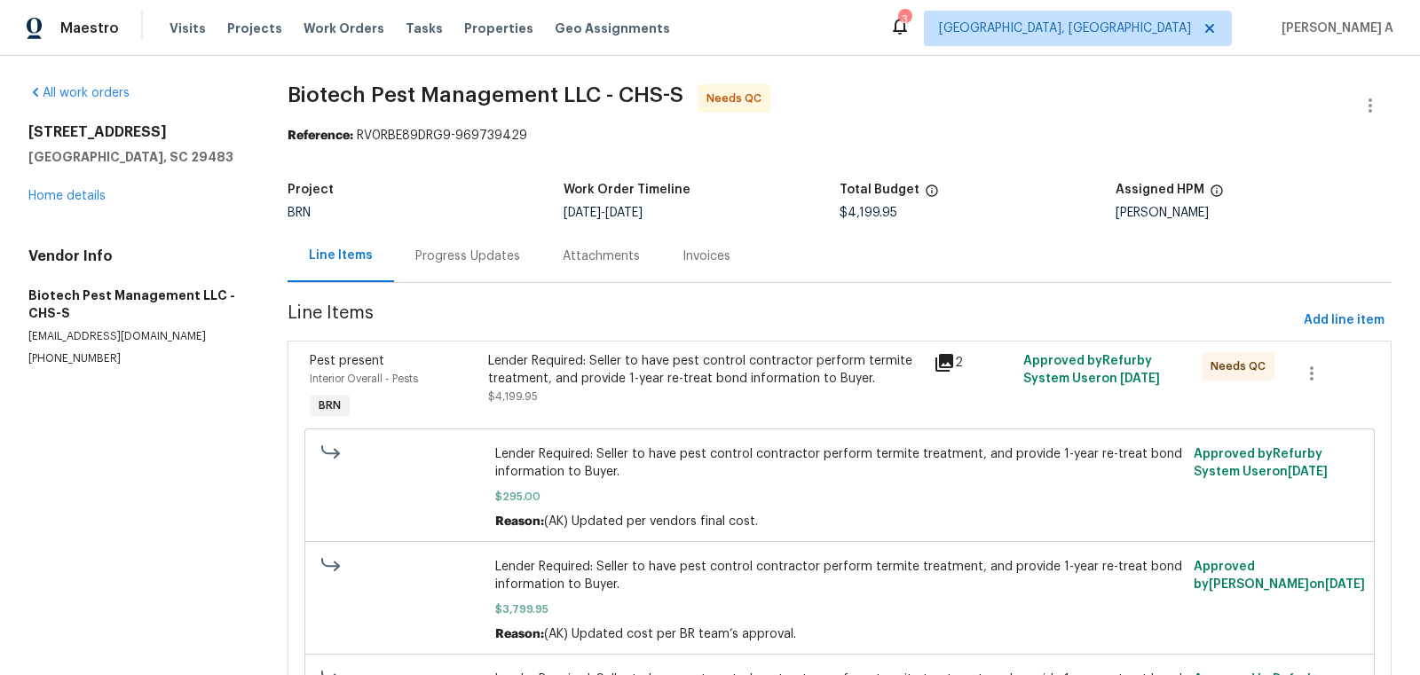
click at [493, 262] on div "Progress Updates" at bounding box center [467, 257] width 105 height 18
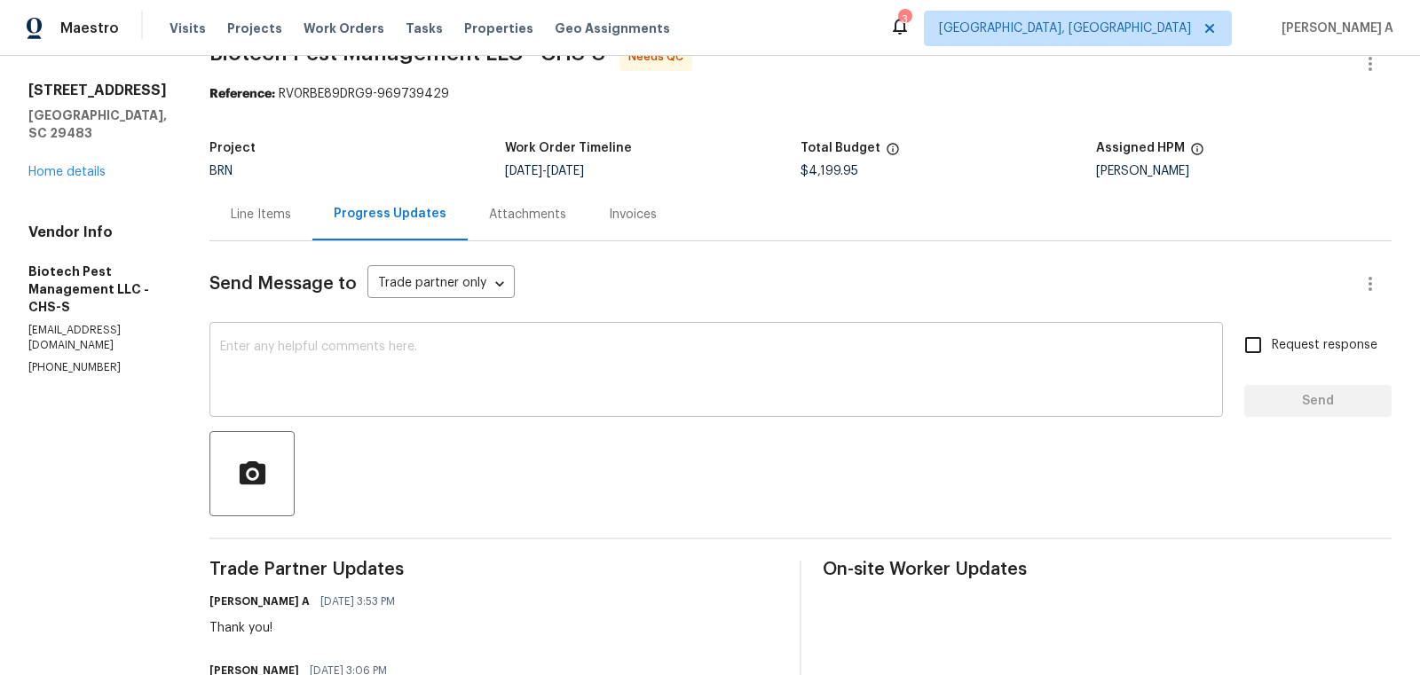
scroll to position [11, 0]
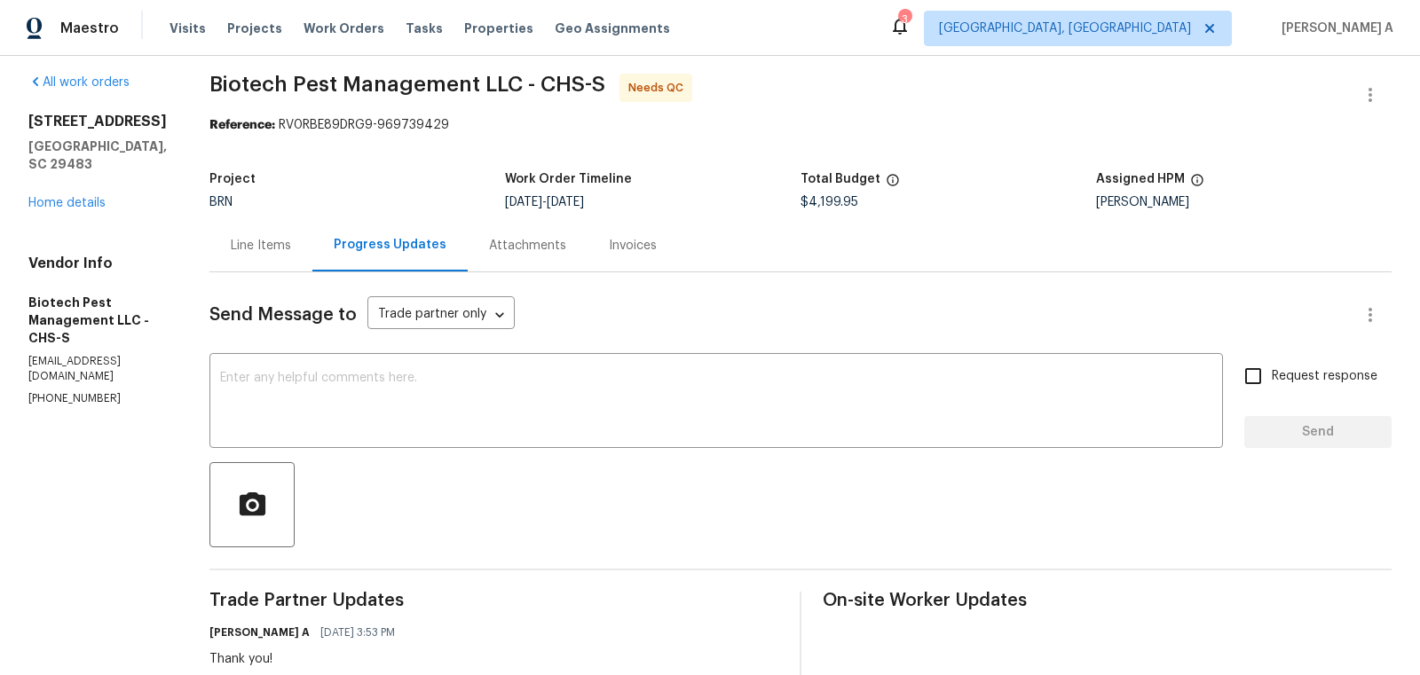
click at [272, 242] on div "Line Items" at bounding box center [261, 246] width 60 height 18
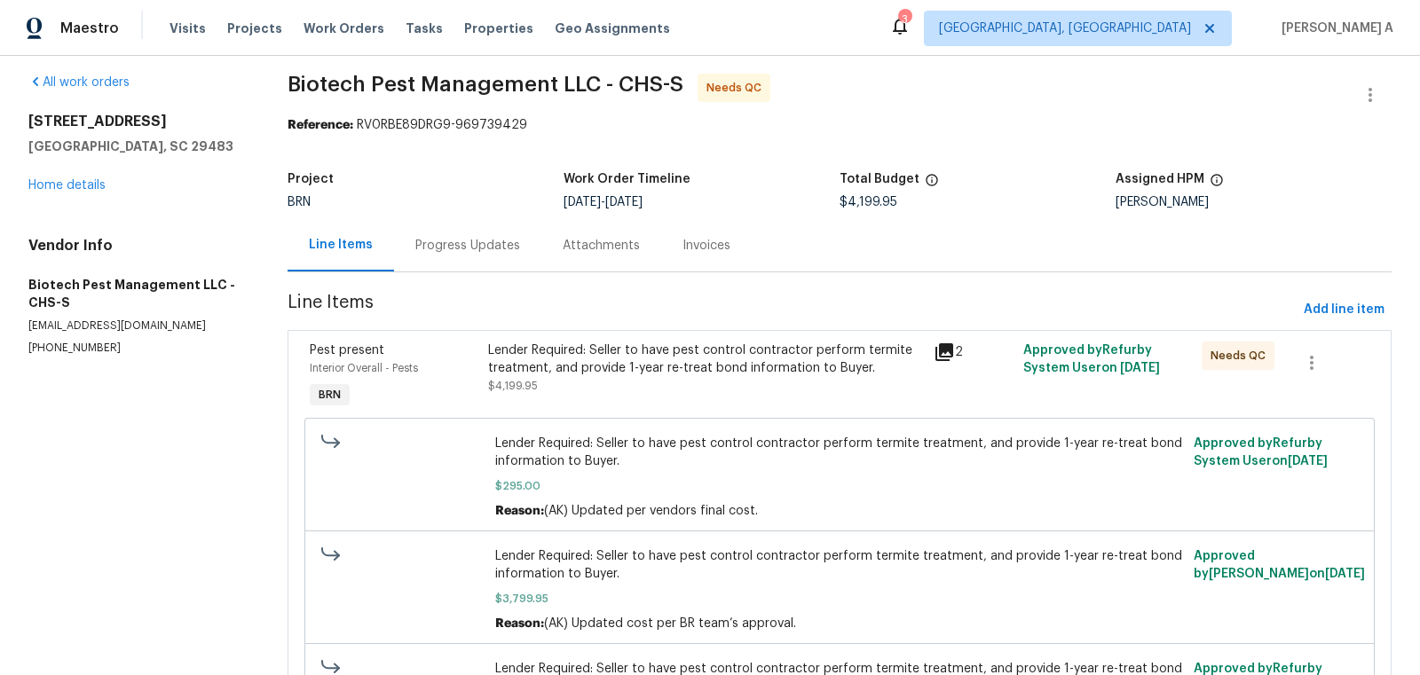
click at [674, 359] on div "Lender Required: Seller to have pest control contractor perform termite treatme…" at bounding box center [706, 360] width 436 height 36
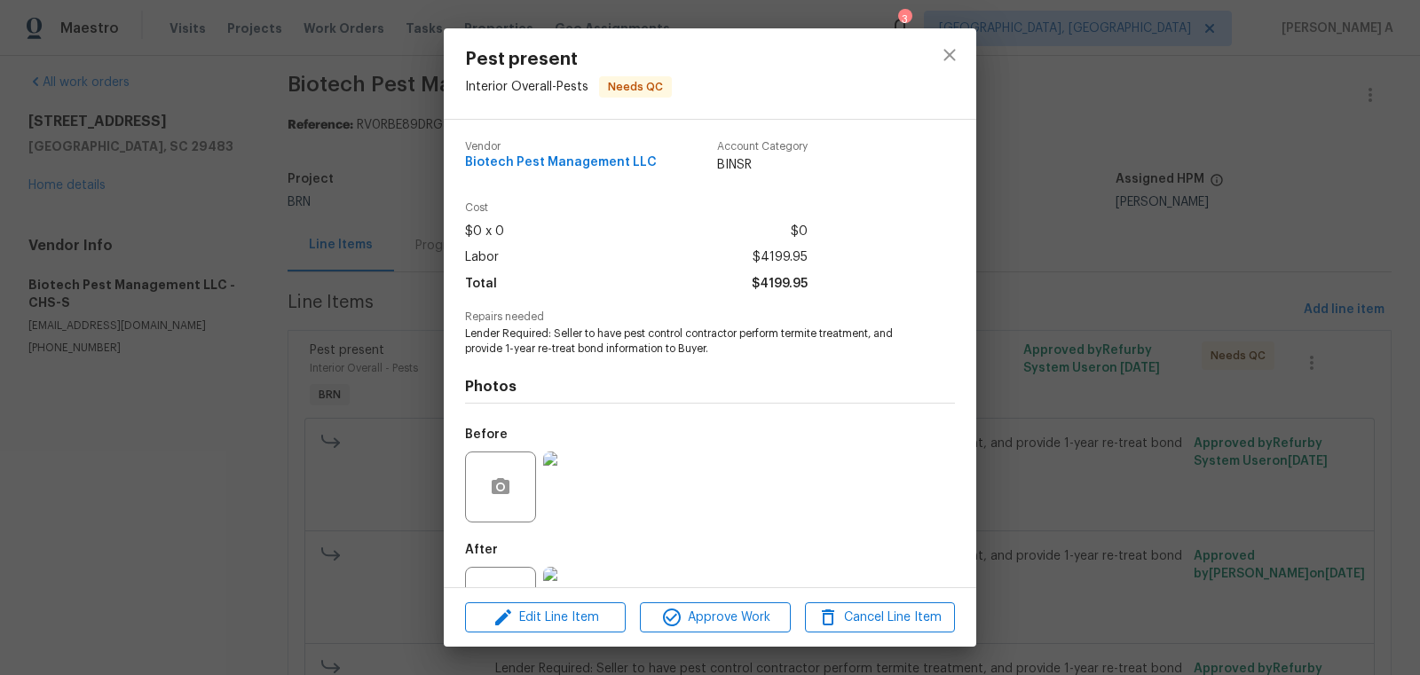
scroll to position [67, 0]
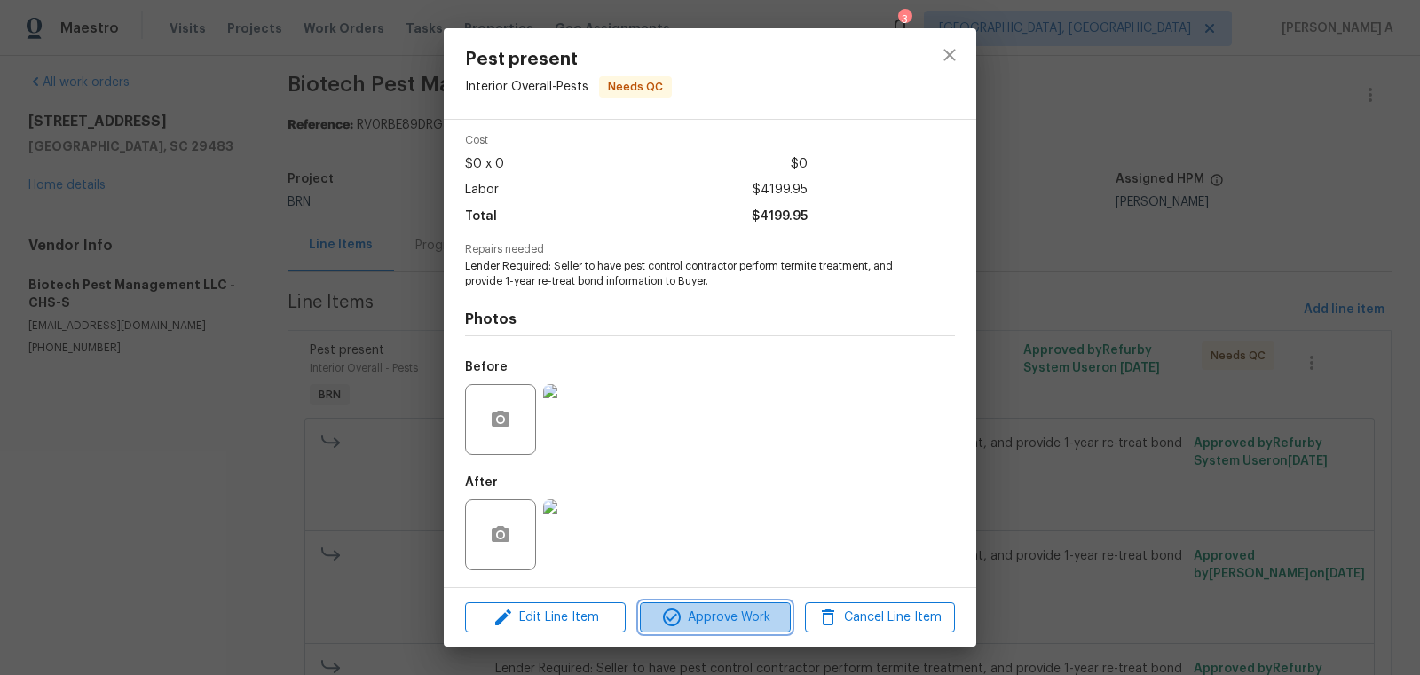
click at [741, 623] on span "Approve Work" at bounding box center [714, 618] width 139 height 22
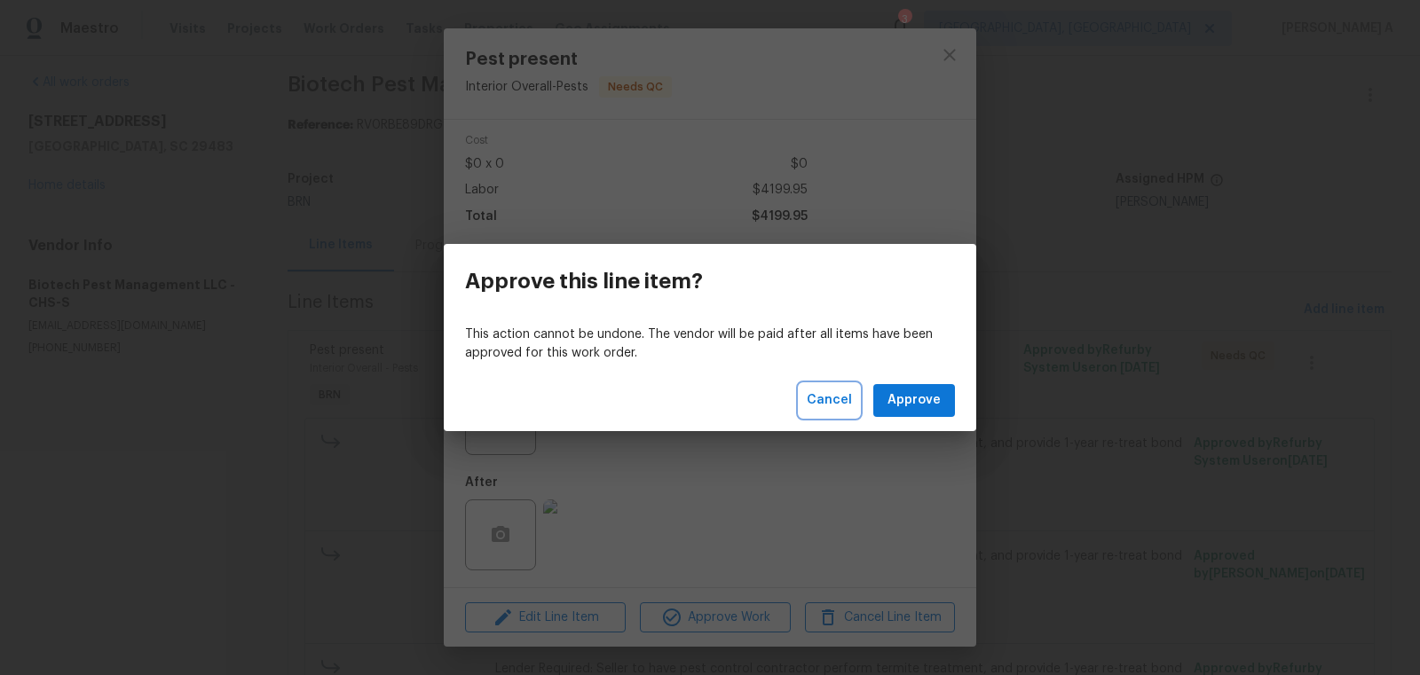
click at [821, 390] on span "Cancel" at bounding box center [829, 401] width 45 height 22
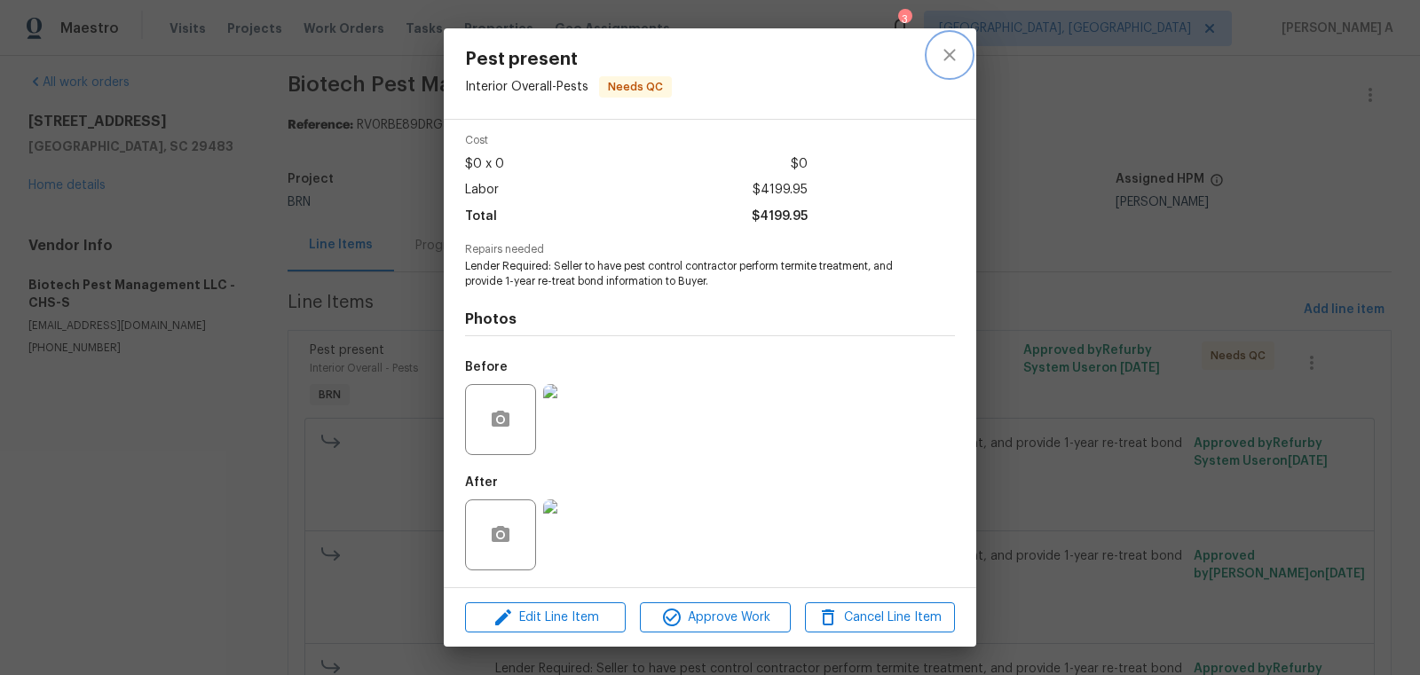
click at [959, 55] on icon "close" at bounding box center [949, 54] width 21 height 21
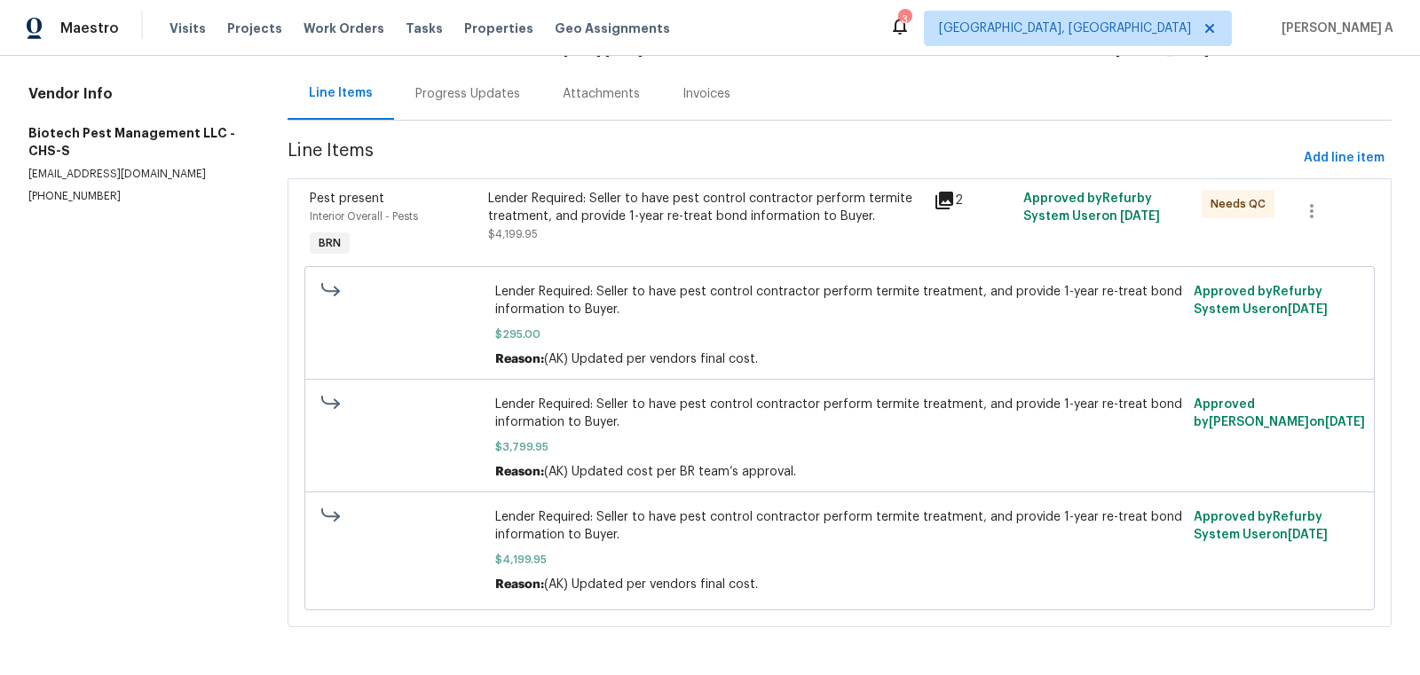
scroll to position [0, 0]
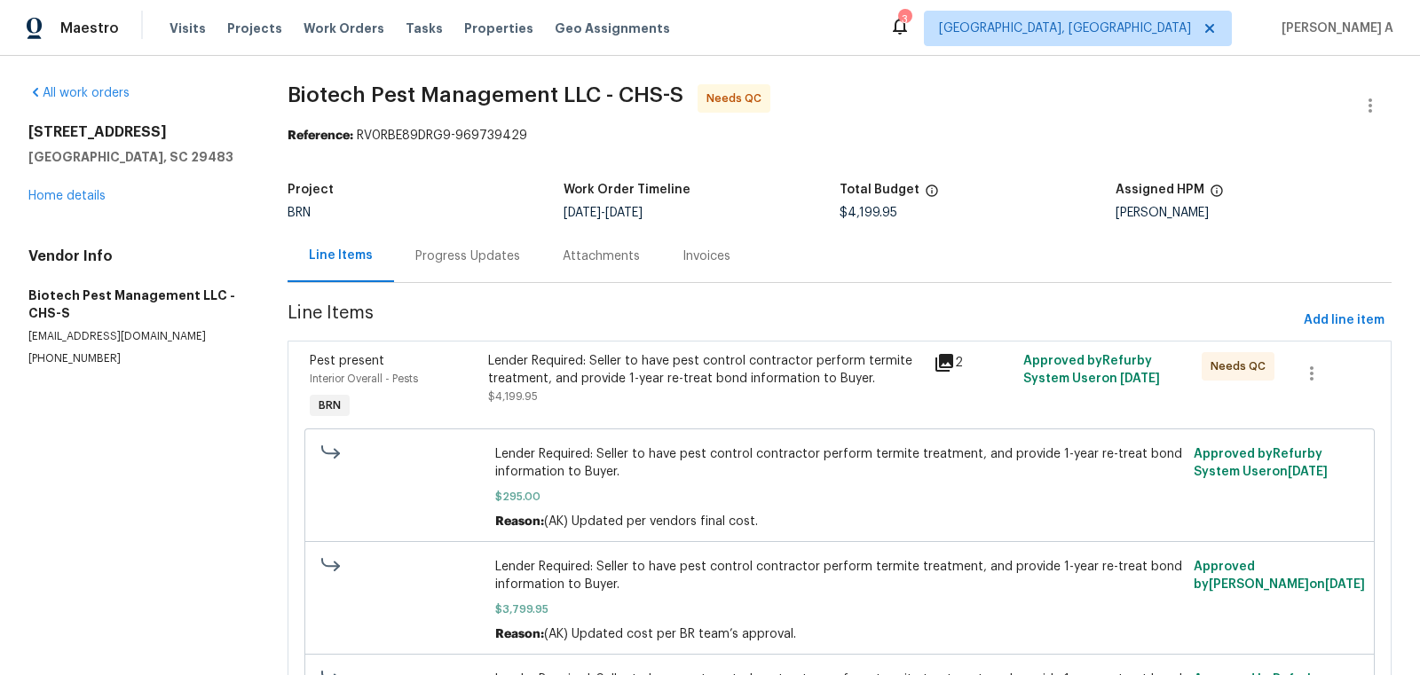
click at [642, 399] on div "Lender Required: Seller to have pest control contractor perform termite treatme…" at bounding box center [706, 378] width 436 height 53
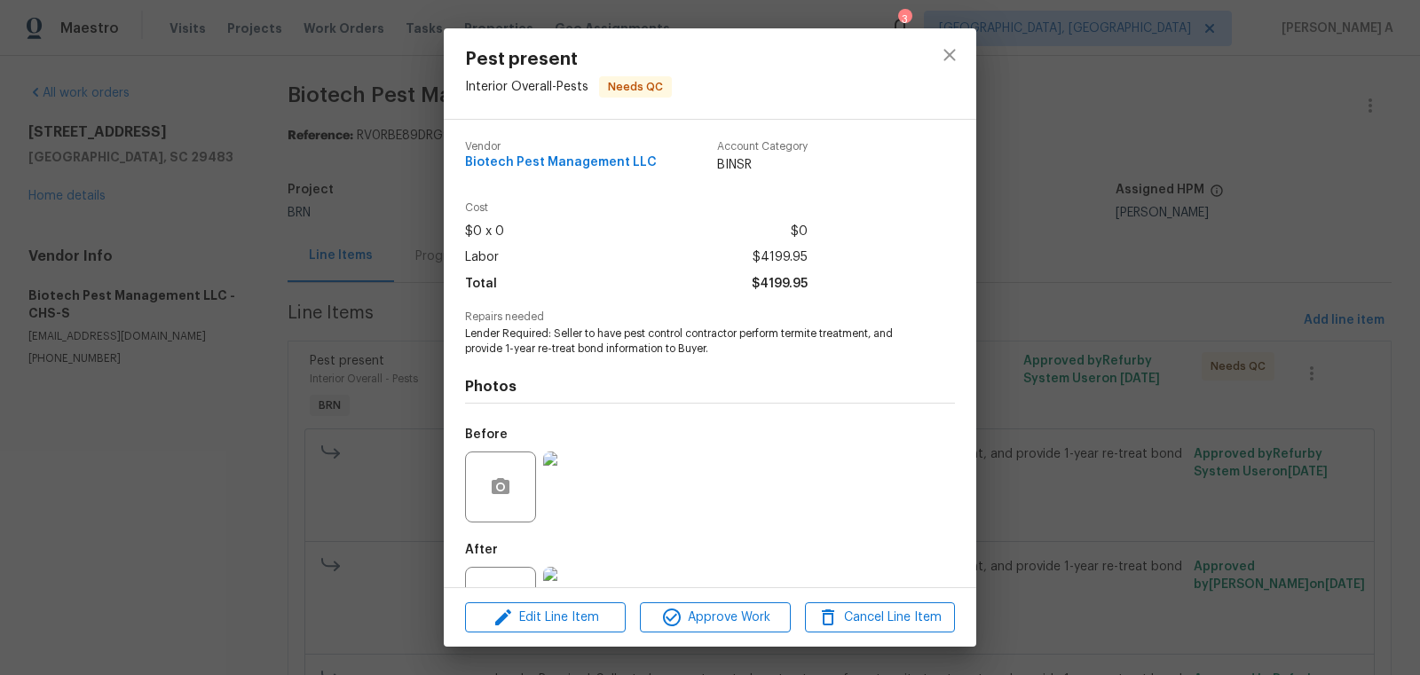
scroll to position [67, 0]
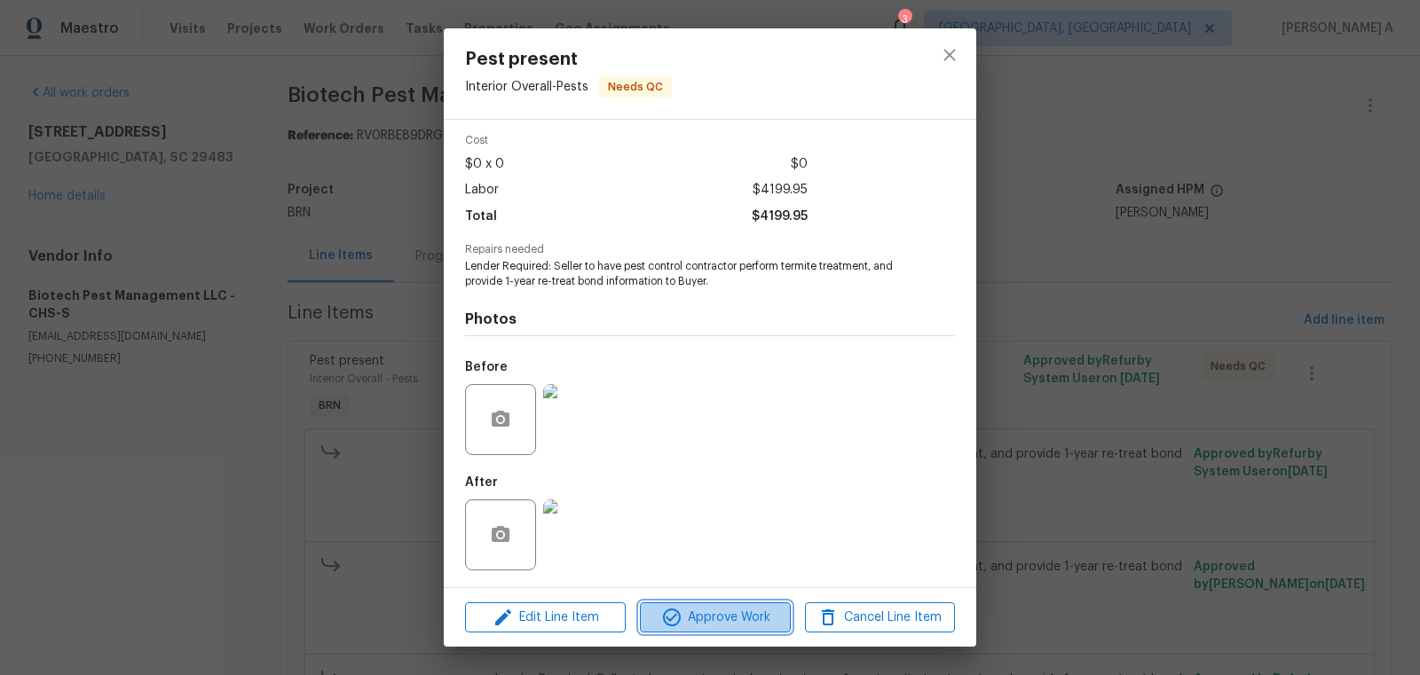
click at [735, 617] on span "Approve Work" at bounding box center [714, 618] width 139 height 22
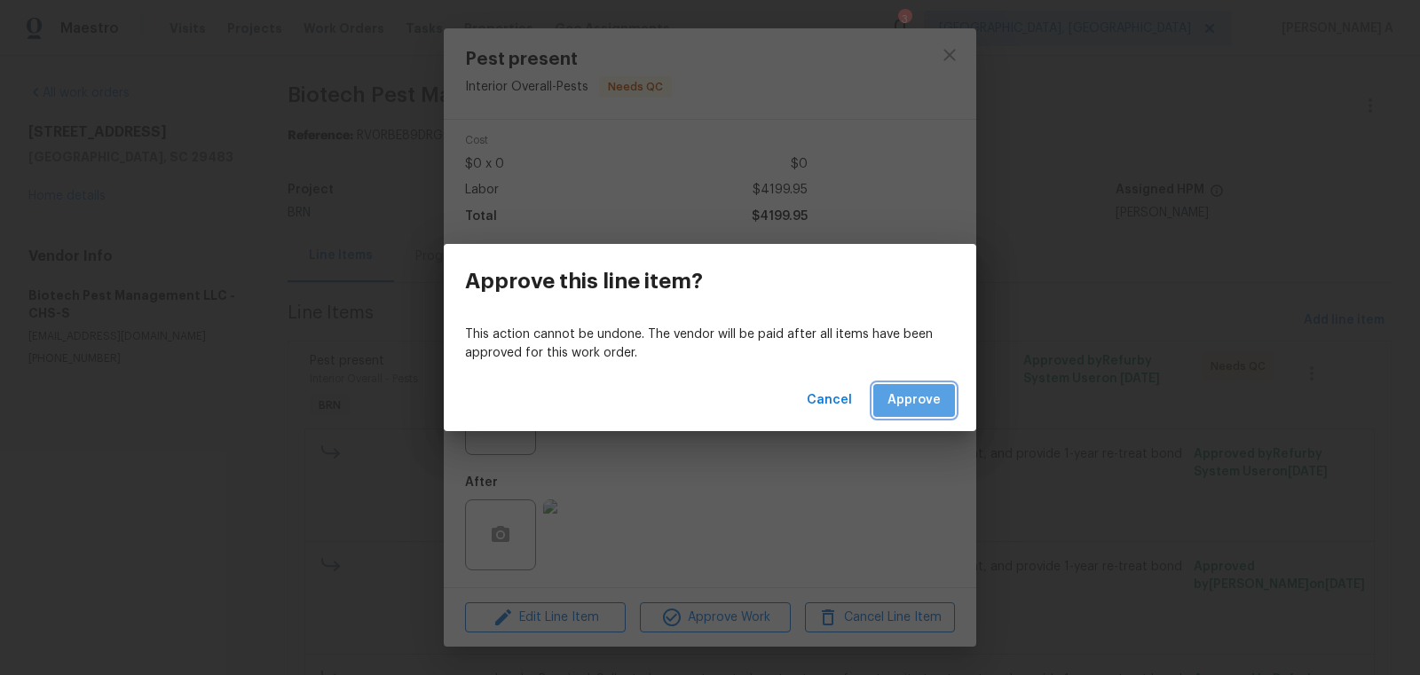
click at [935, 404] on span "Approve" at bounding box center [914, 401] width 53 height 22
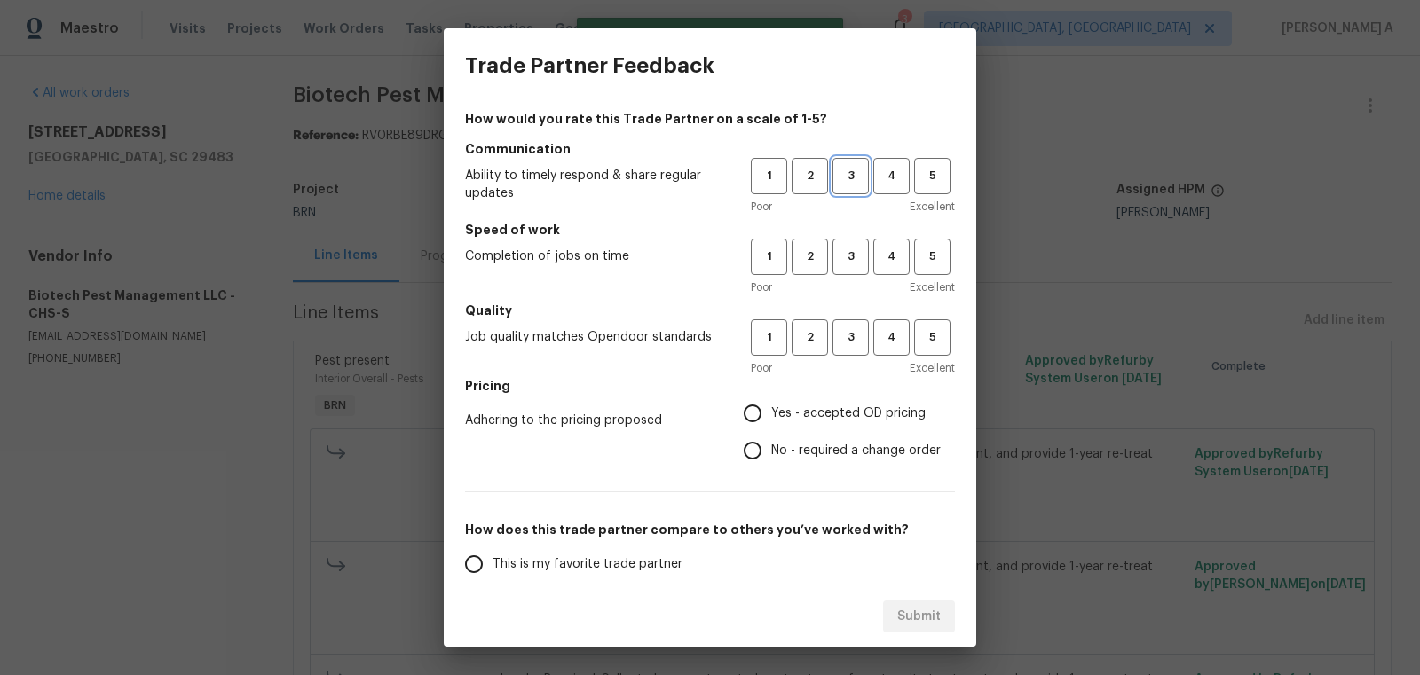
click at [853, 183] on span "3" at bounding box center [850, 176] width 33 height 20
click at [860, 244] on button "3" at bounding box center [851, 257] width 36 height 36
click at [861, 337] on span "3" at bounding box center [850, 338] width 33 height 20
click at [827, 455] on span "No - required a change order" at bounding box center [856, 451] width 170 height 19
click at [771, 455] on input "No - required a change order" at bounding box center [752, 450] width 37 height 37
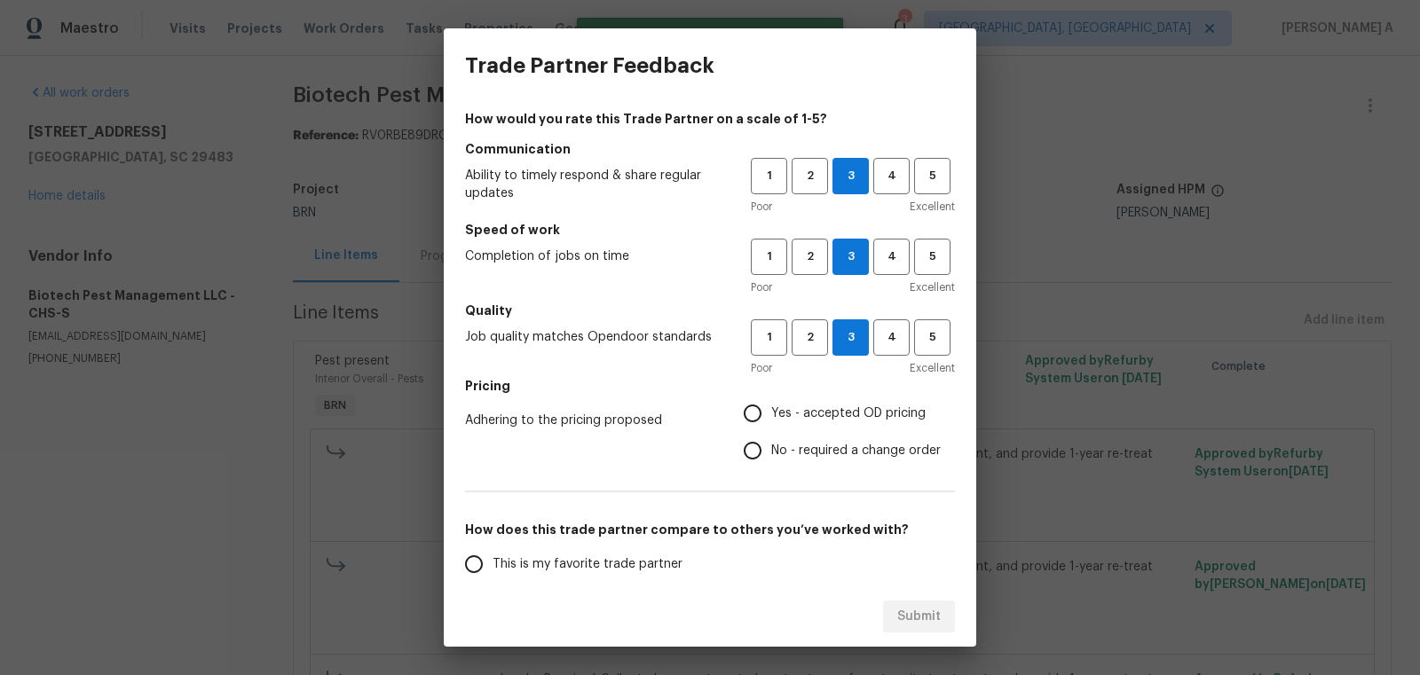
radio input "true"
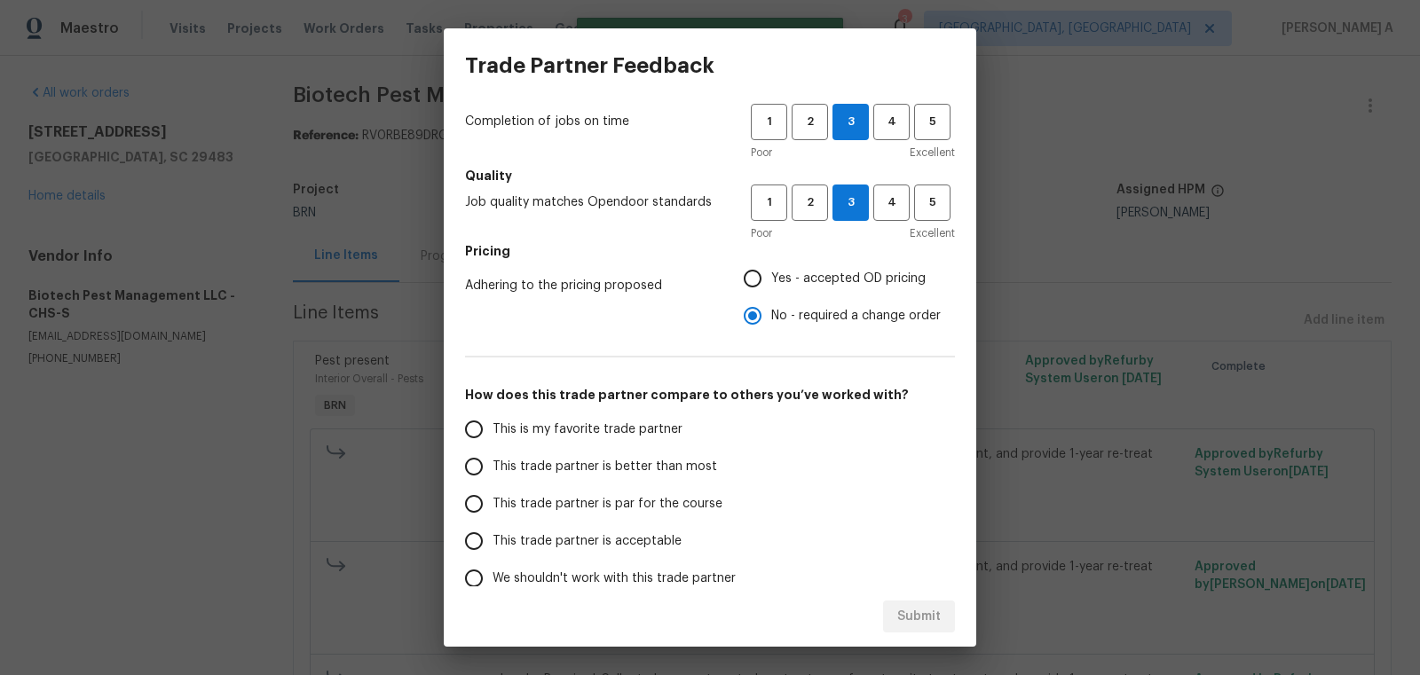
click at [654, 435] on span "This is my favorite trade partner" at bounding box center [588, 430] width 190 height 19
click at [493, 435] on input "This is my favorite trade partner" at bounding box center [473, 429] width 37 height 37
click at [931, 618] on span "Submit" at bounding box center [918, 617] width 43 height 22
radio input "true"
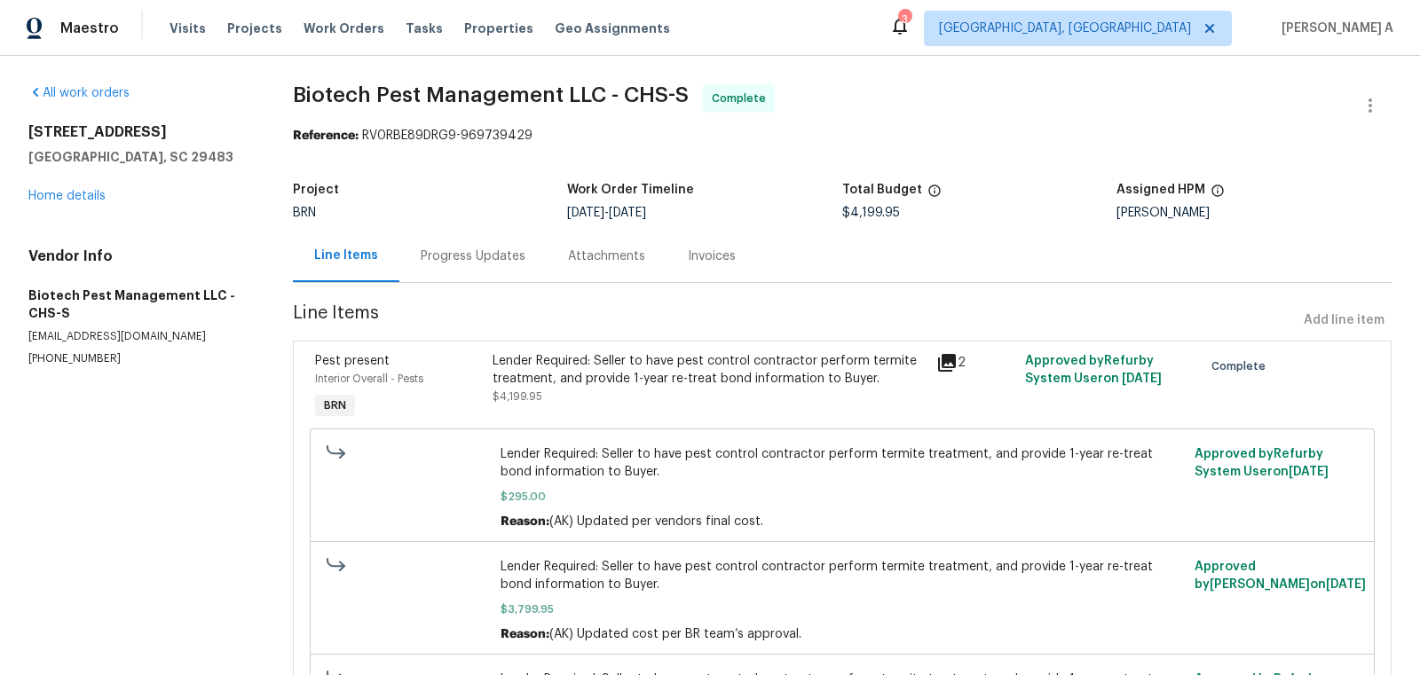
click at [460, 257] on div "Progress Updates" at bounding box center [473, 257] width 105 height 18
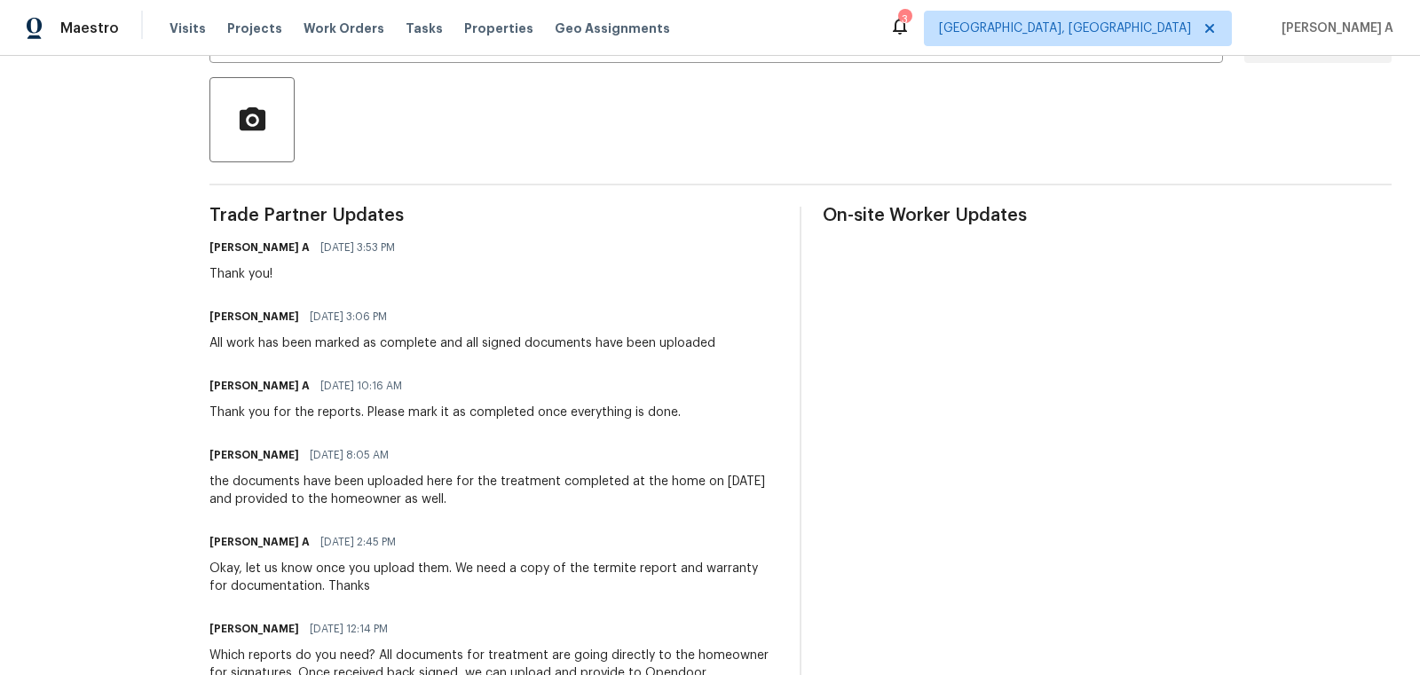
scroll to position [409, 0]
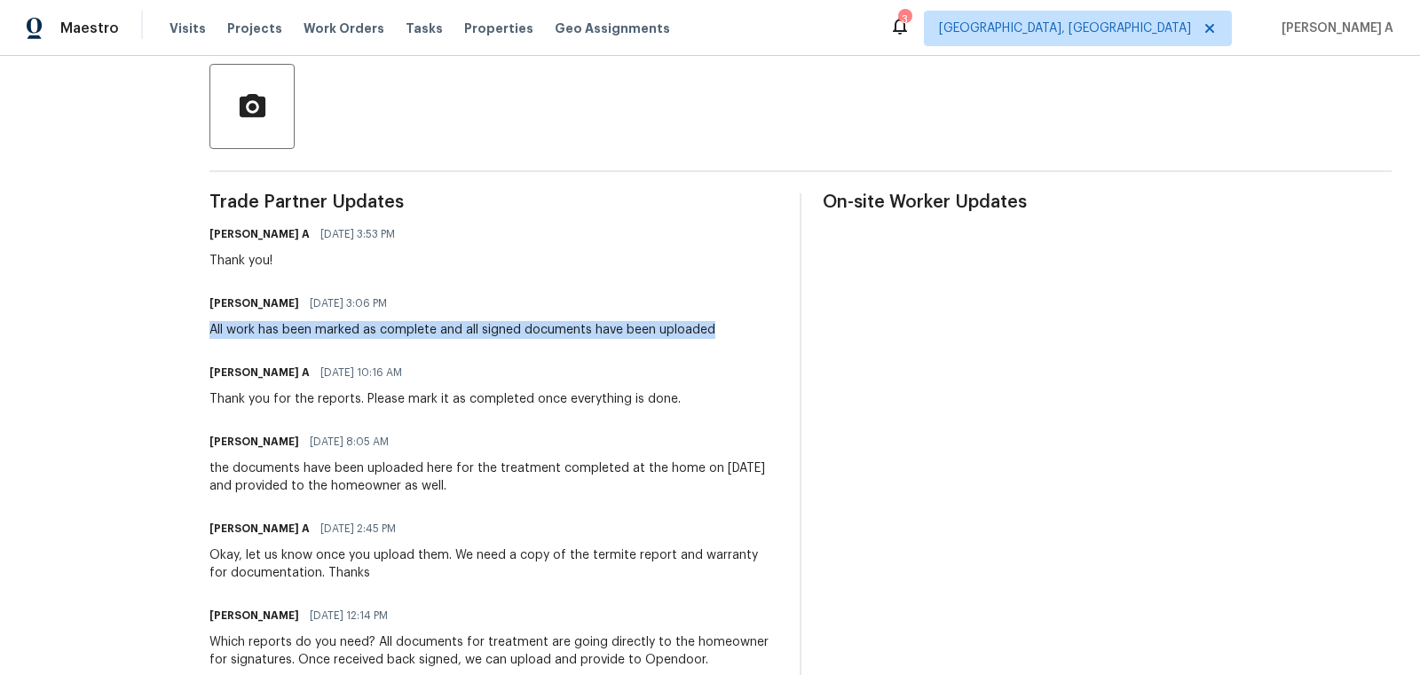
copy div "All work has been marked as complete and all signed documents have been uploaded"
drag, startPoint x: 193, startPoint y: 333, endPoint x: 729, endPoint y: 336, distance: 536.1
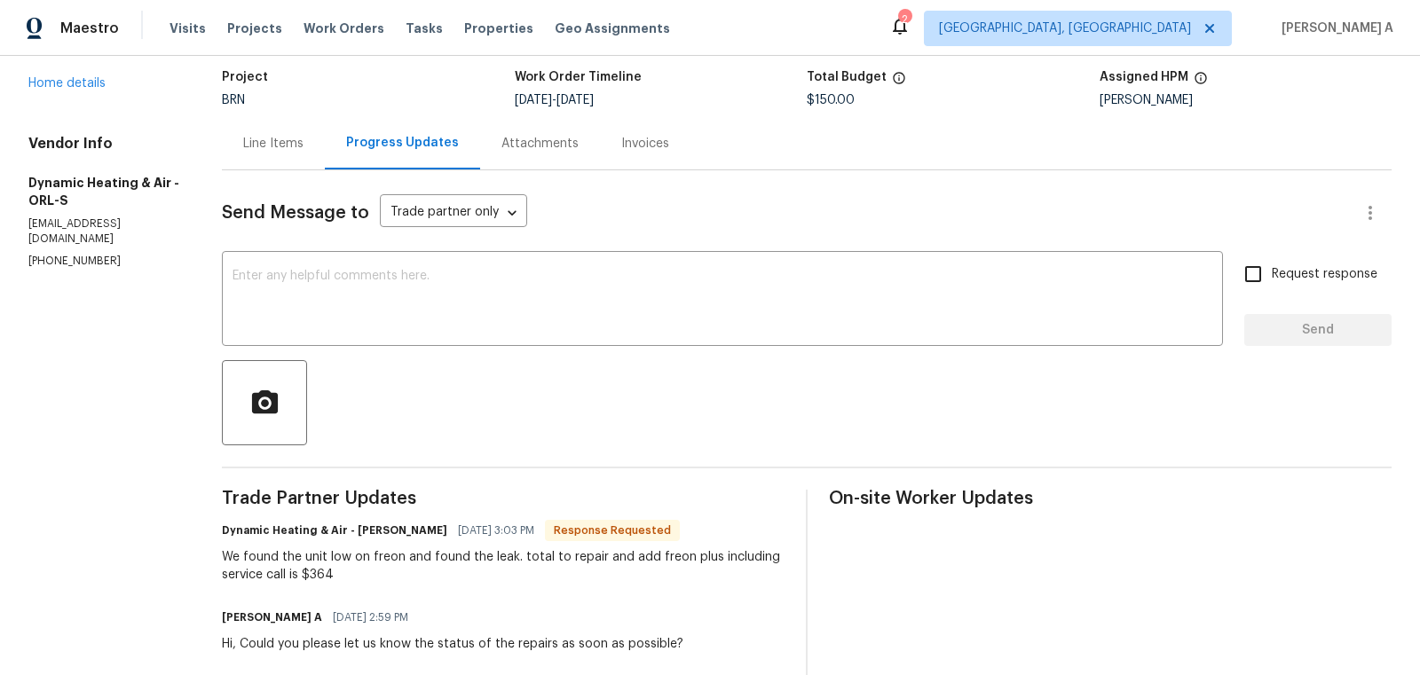
scroll to position [153, 0]
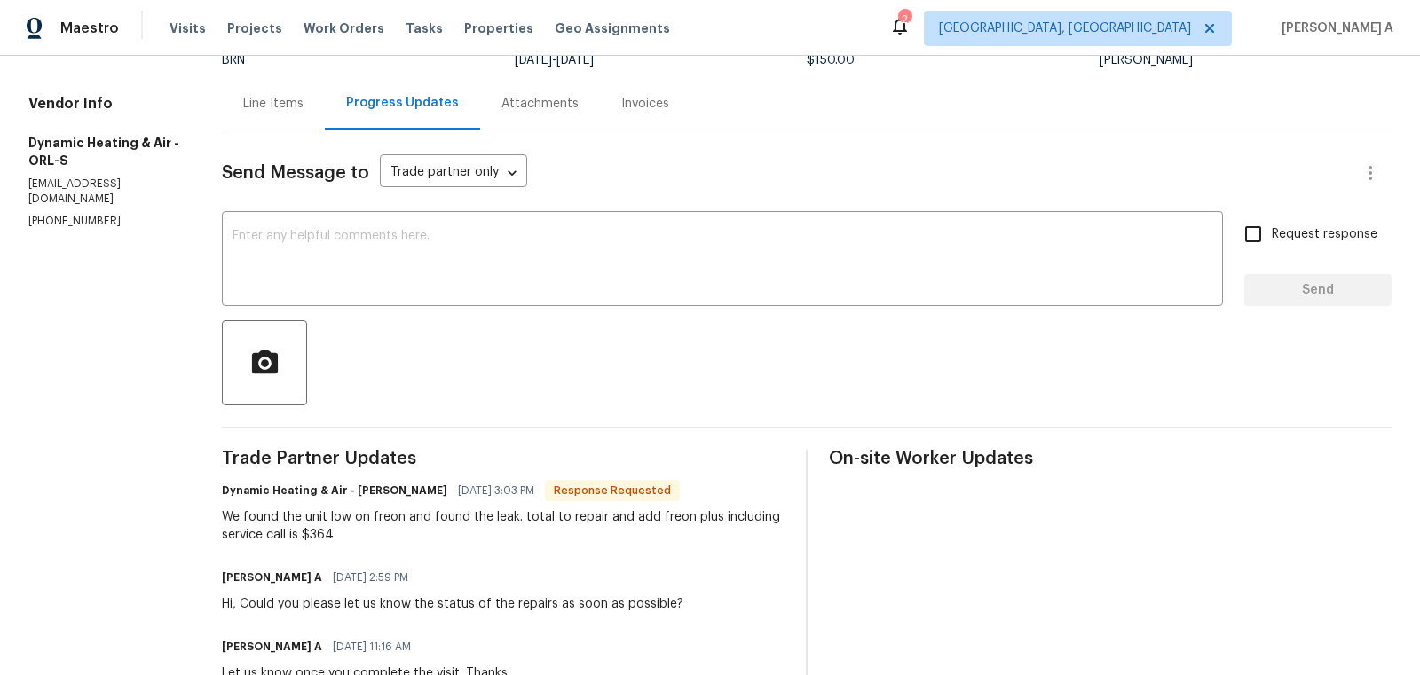
click at [322, 535] on div "We found the unit low on freon and found the leak. total to repair and add freo…" at bounding box center [503, 527] width 563 height 36
copy div "364"
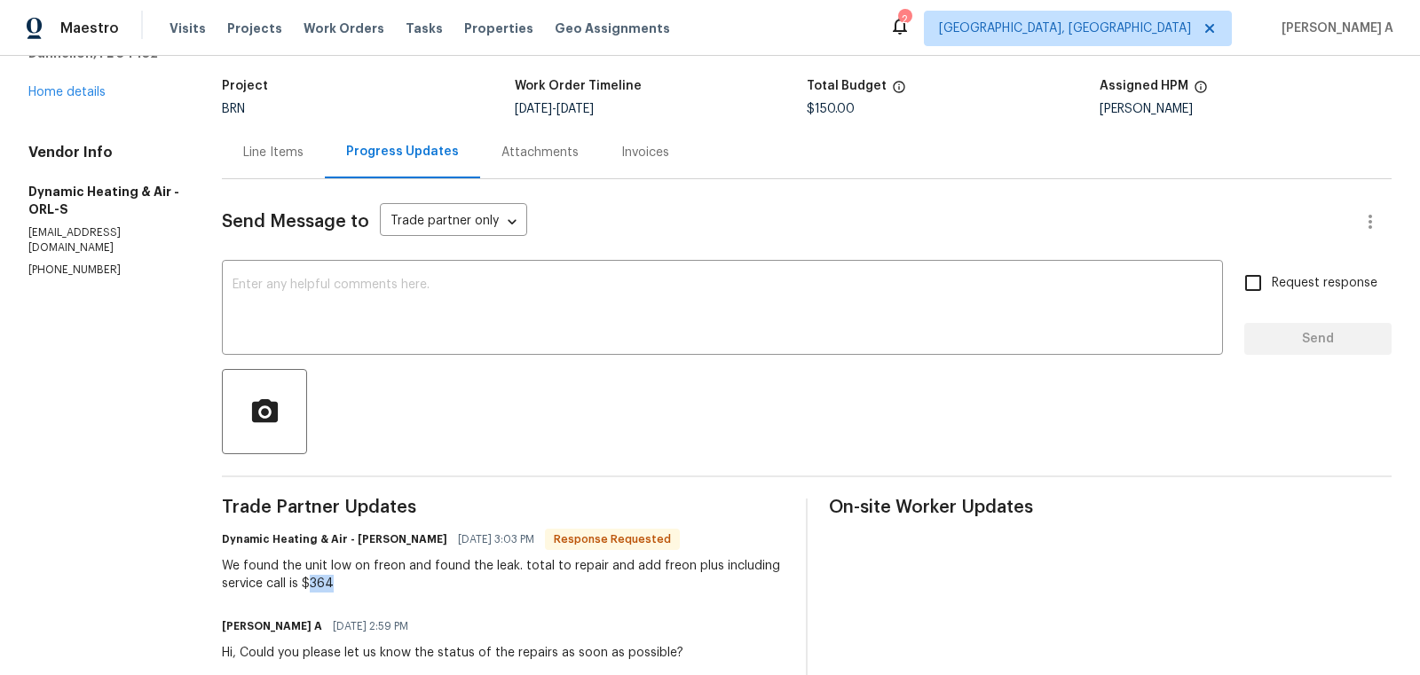
scroll to position [0, 0]
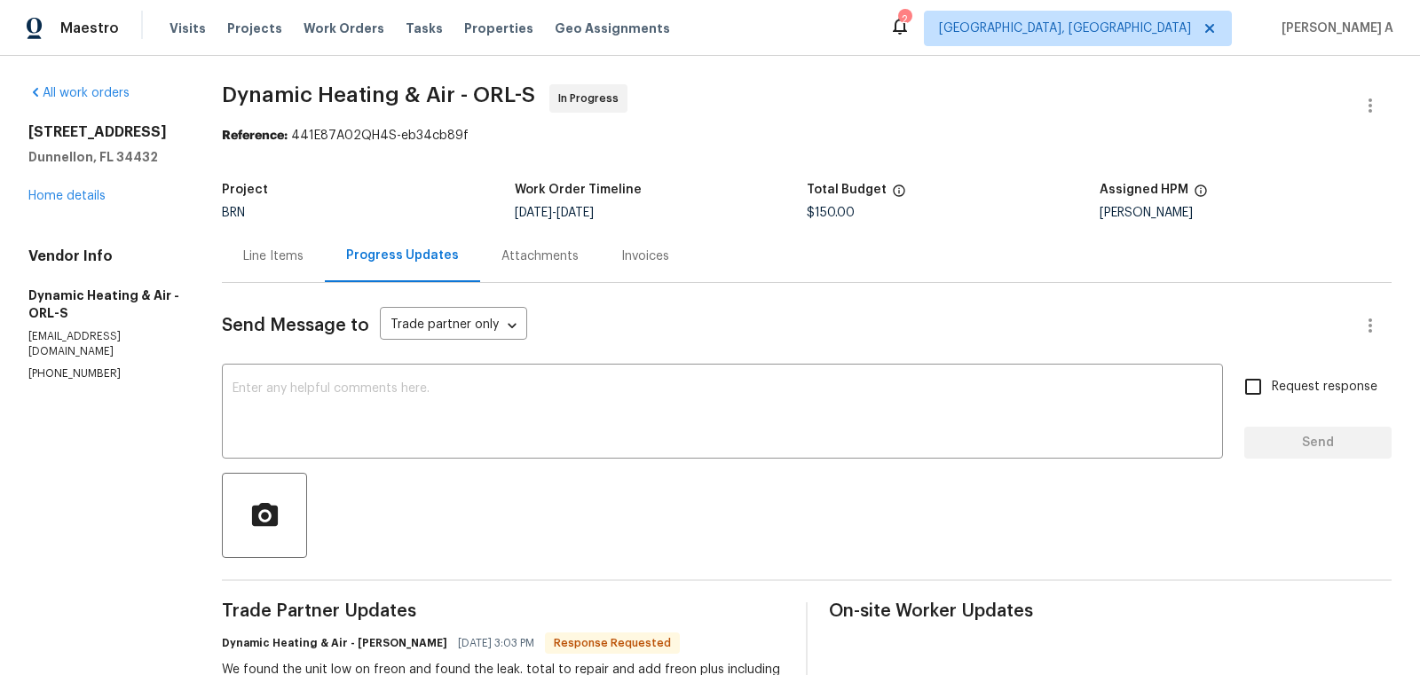
click at [268, 255] on div "Line Items" at bounding box center [273, 257] width 60 height 18
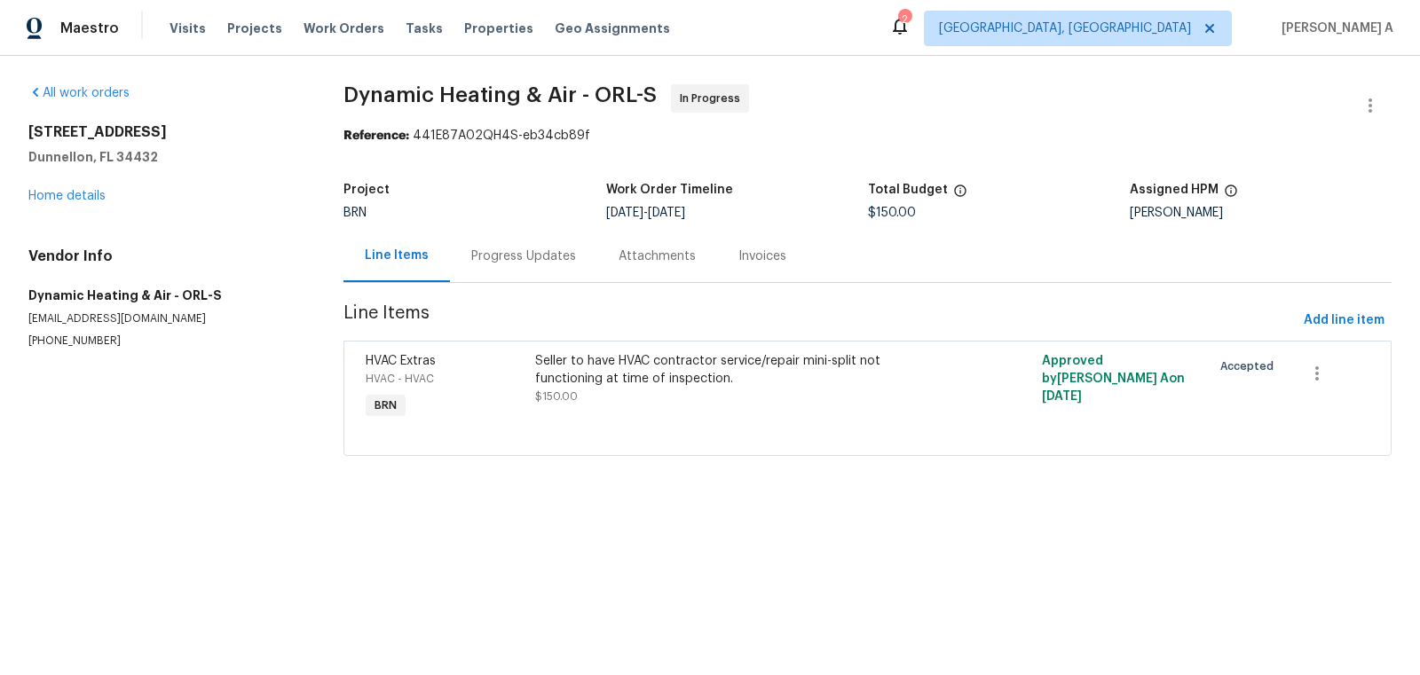
click at [615, 400] on div "Seller to have HVAC contractor service/repair mini-split not functioning at tim…" at bounding box center [741, 378] width 412 height 53
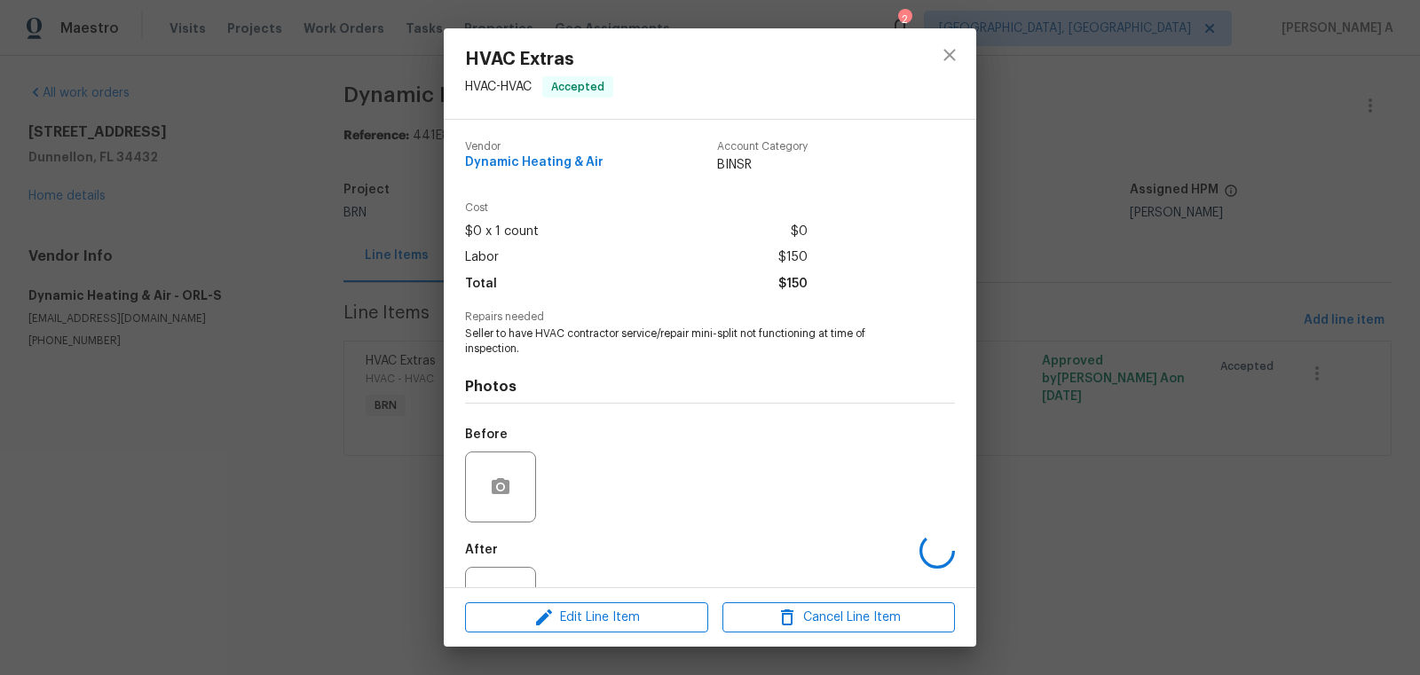
scroll to position [67, 0]
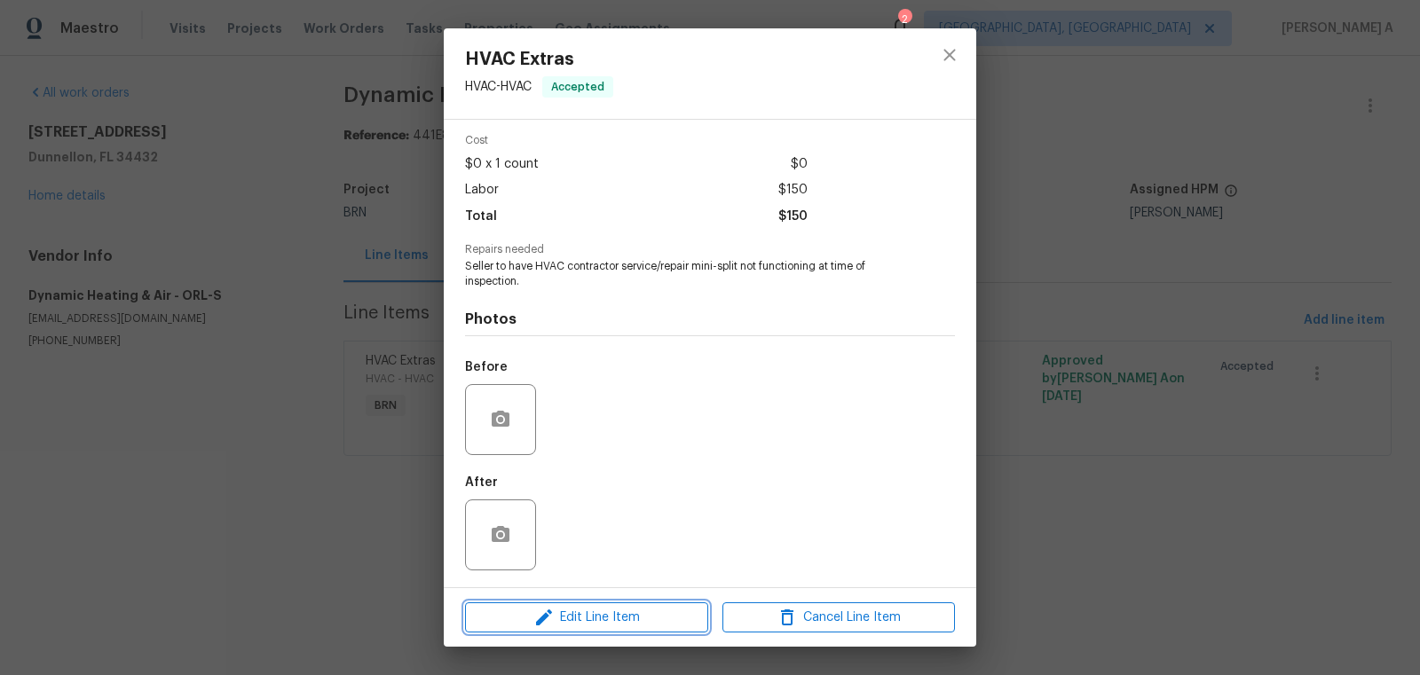
click at [649, 621] on span "Edit Line Item" at bounding box center [586, 618] width 233 height 22
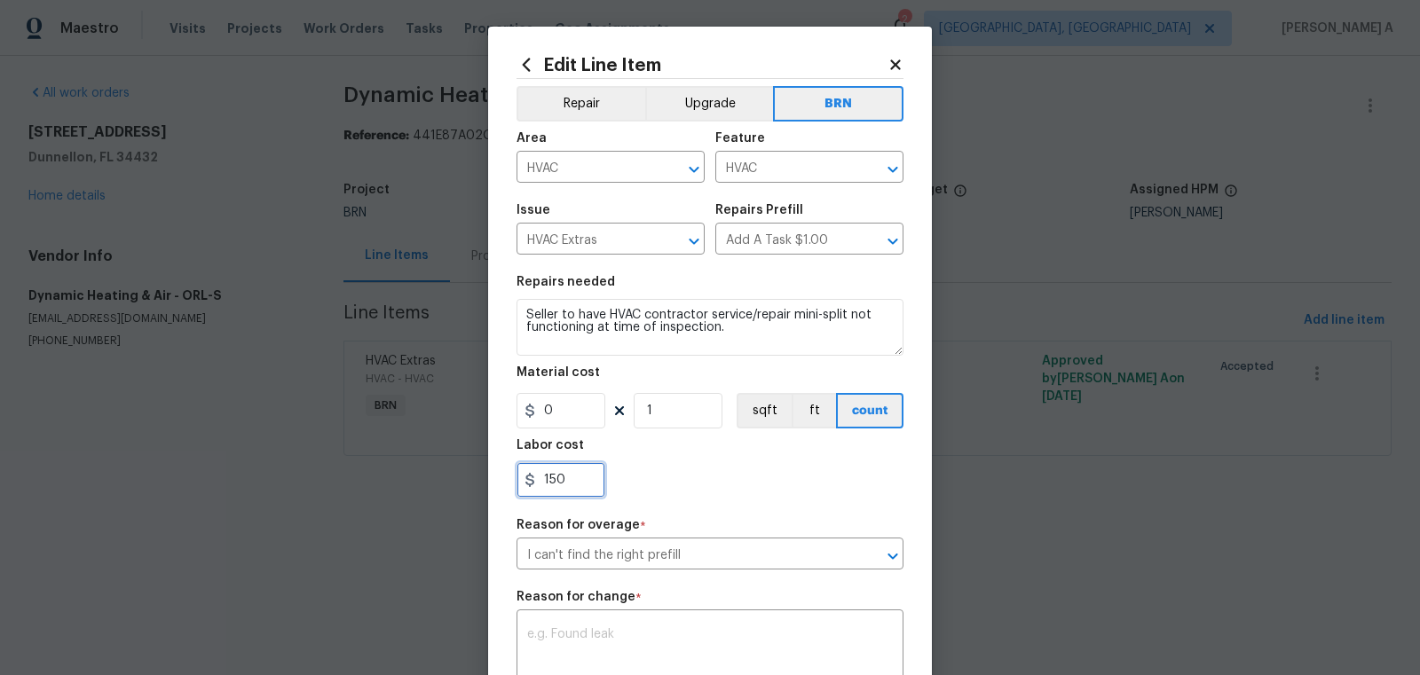
drag, startPoint x: 575, startPoint y: 486, endPoint x: 476, endPoint y: 485, distance: 99.4
click at [476, 485] on div "Edit Line Item Repair Upgrade BRN Area HVAC ​ Feature HVAC ​ Issue HVAC Extras …" at bounding box center [710, 337] width 1420 height 675
paste input "364"
type input "364"
click at [718, 488] on div "364" at bounding box center [710, 480] width 387 height 36
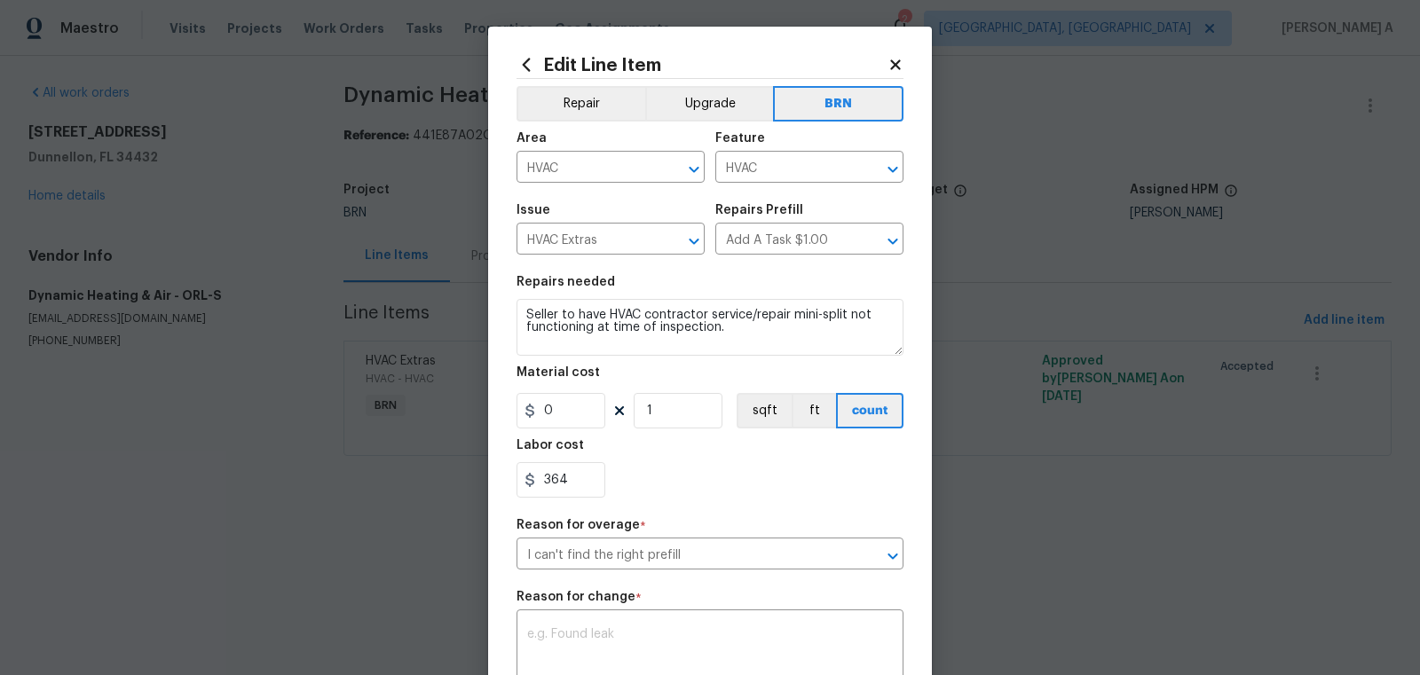
scroll to position [161, 0]
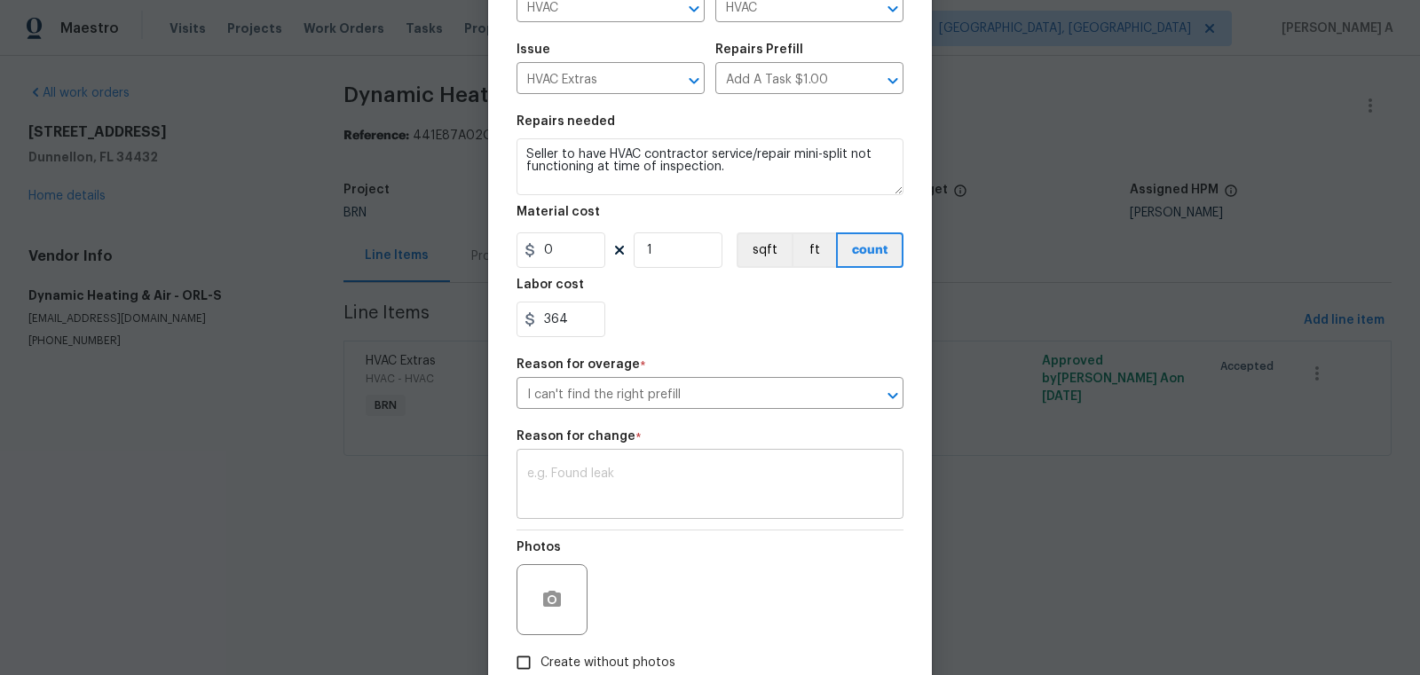
click at [655, 463] on div "x ​" at bounding box center [710, 487] width 387 height 66
paste textarea "(AK) Updated per vendors final cost."
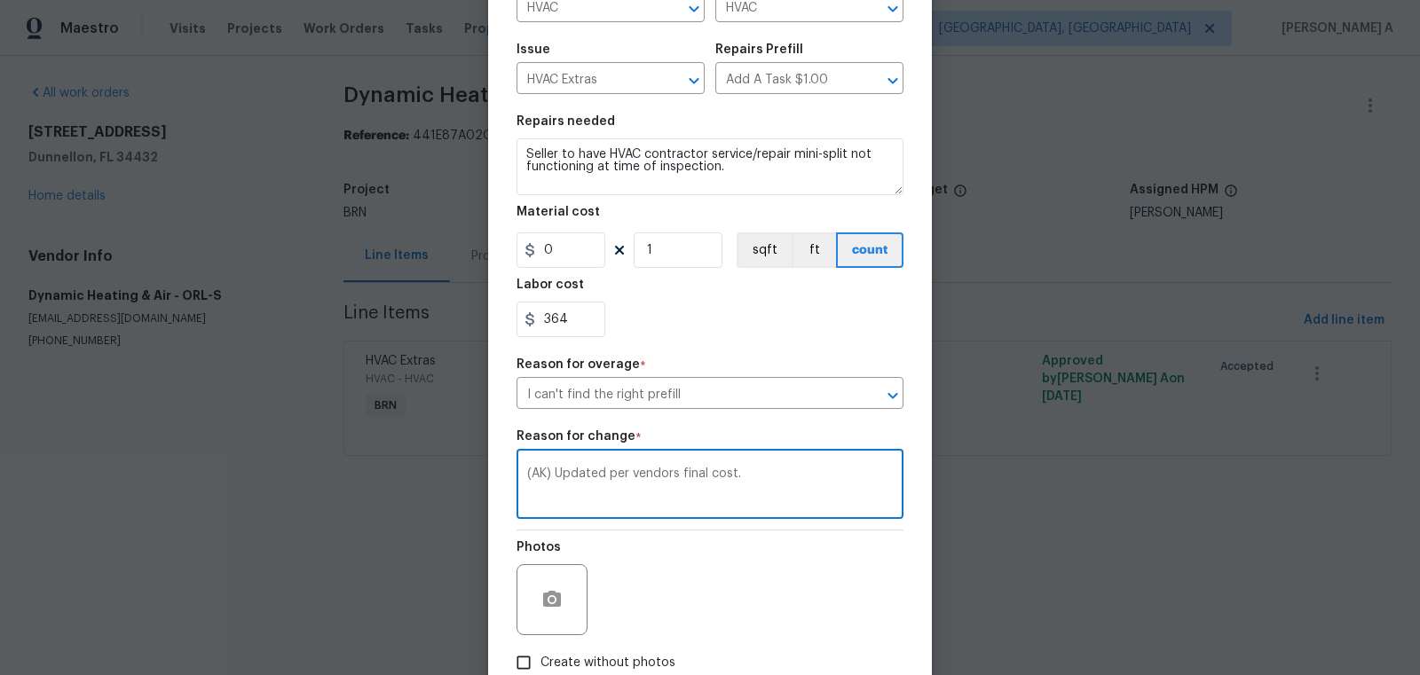
scroll to position [272, 0]
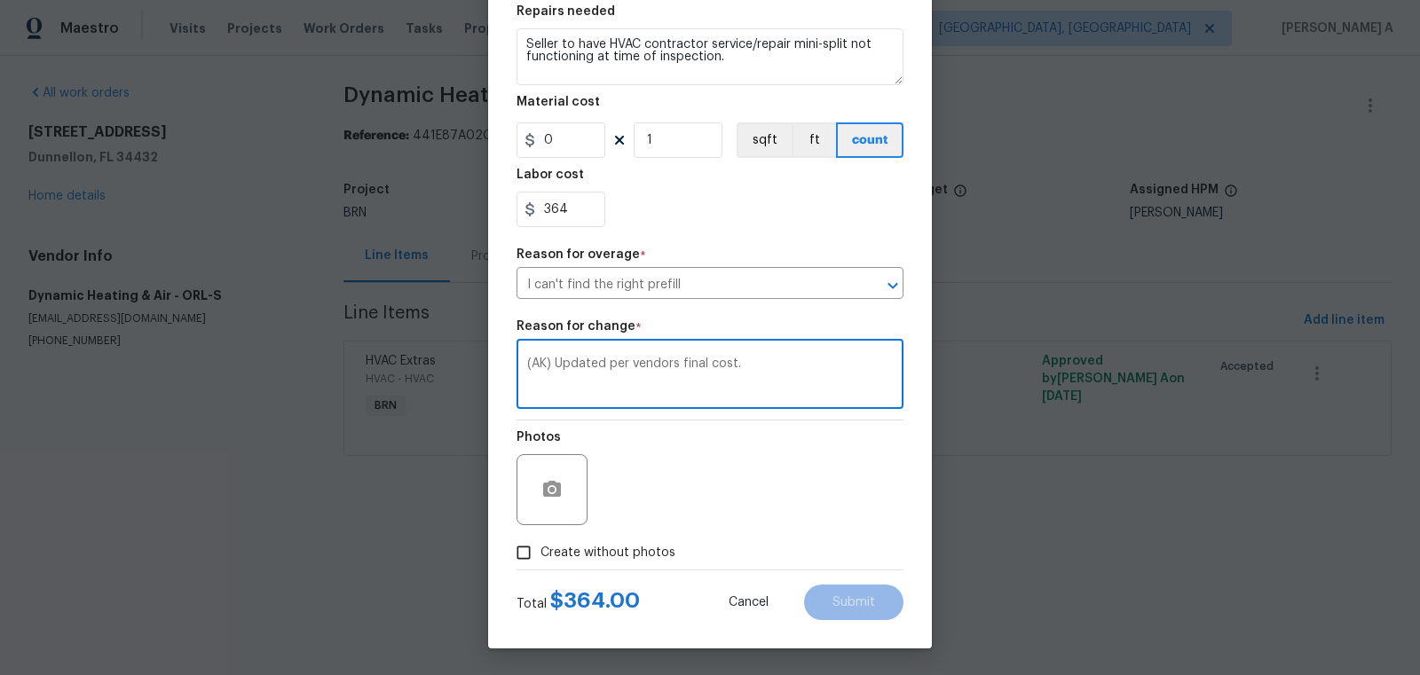
type textarea "(AK) Updated per vendors final cost."
click at [550, 568] on label "Create without photos" at bounding box center [591, 553] width 169 height 34
click at [541, 568] on input "Create without photos" at bounding box center [524, 553] width 34 height 34
checkbox input "true"
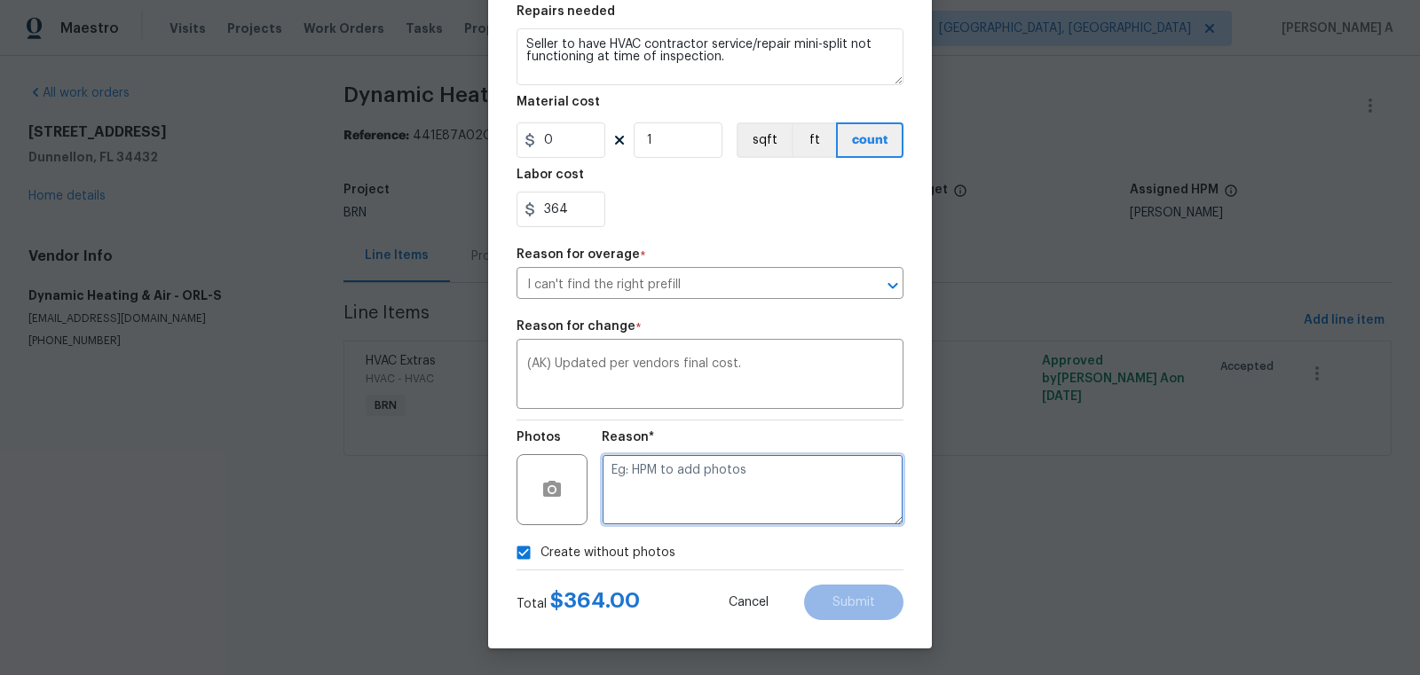
click at [707, 514] on textarea at bounding box center [753, 489] width 302 height 71
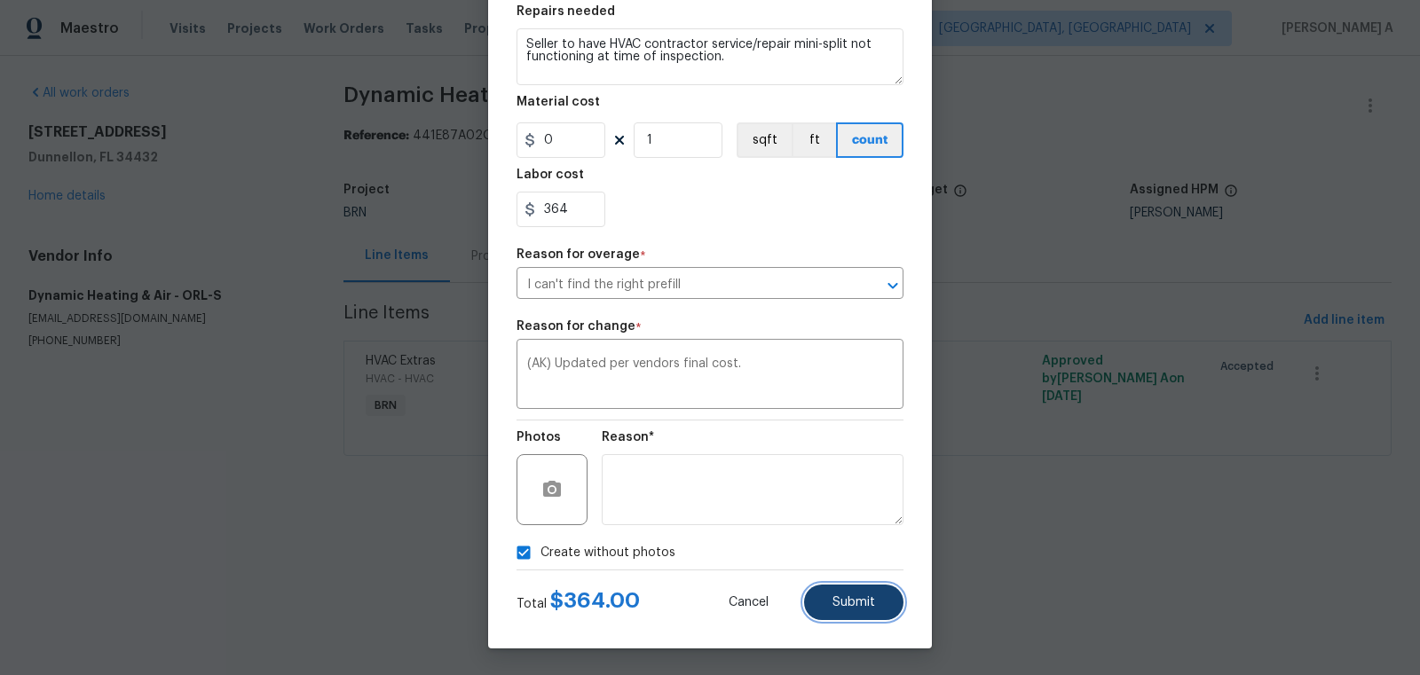
click at [876, 604] on button "Submit" at bounding box center [853, 603] width 99 height 36
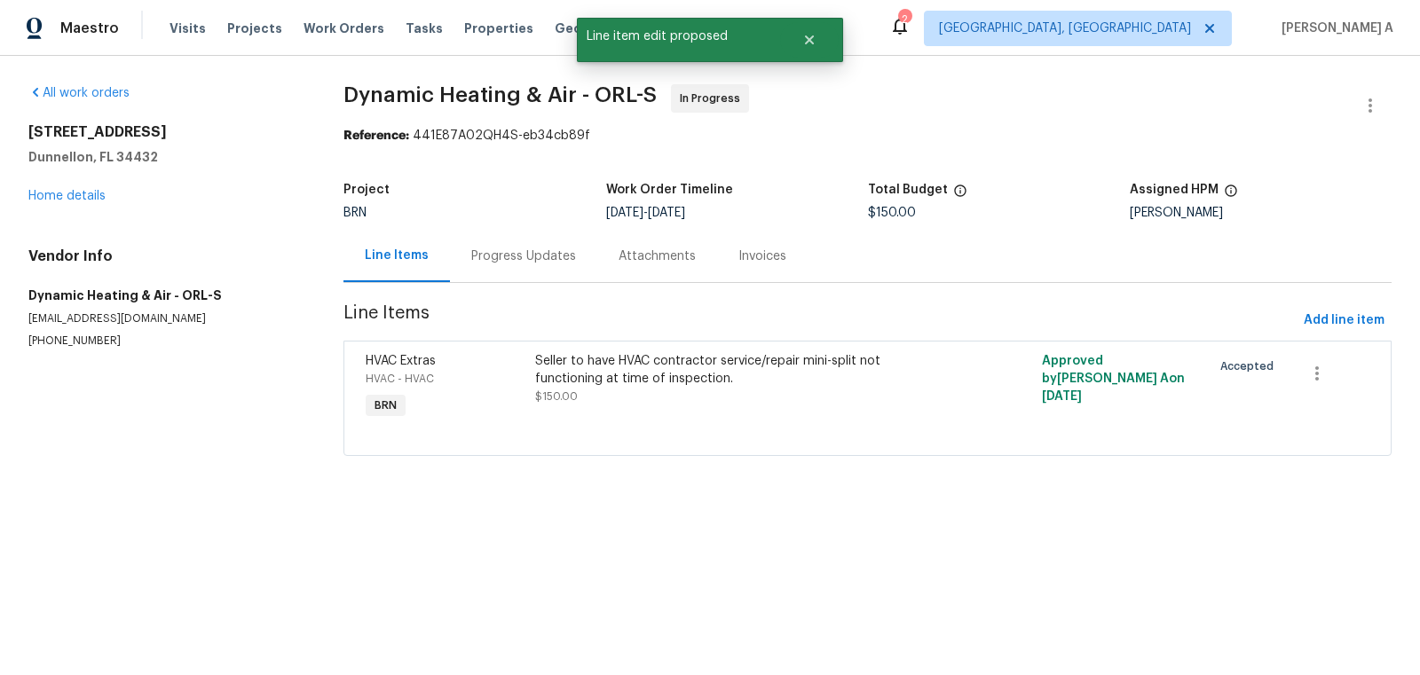
scroll to position [0, 0]
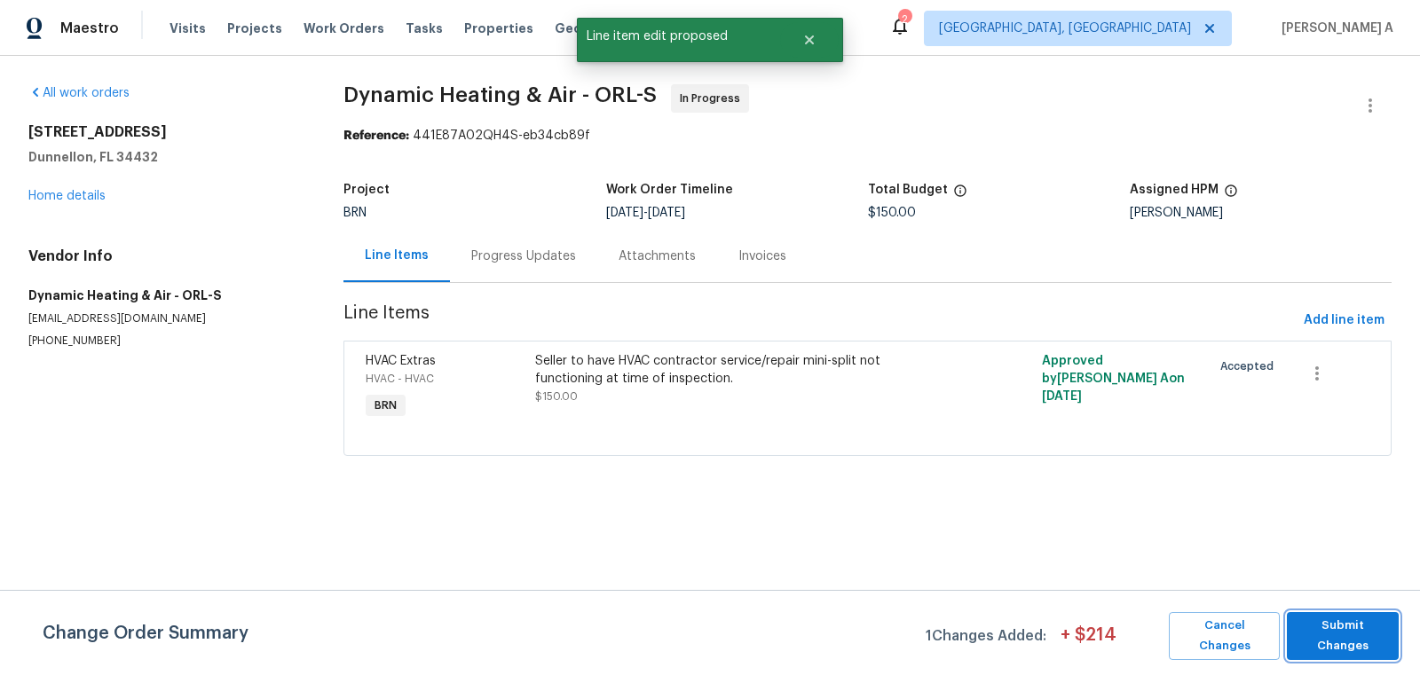
click at [1352, 651] on button "Submit Changes" at bounding box center [1343, 636] width 112 height 48
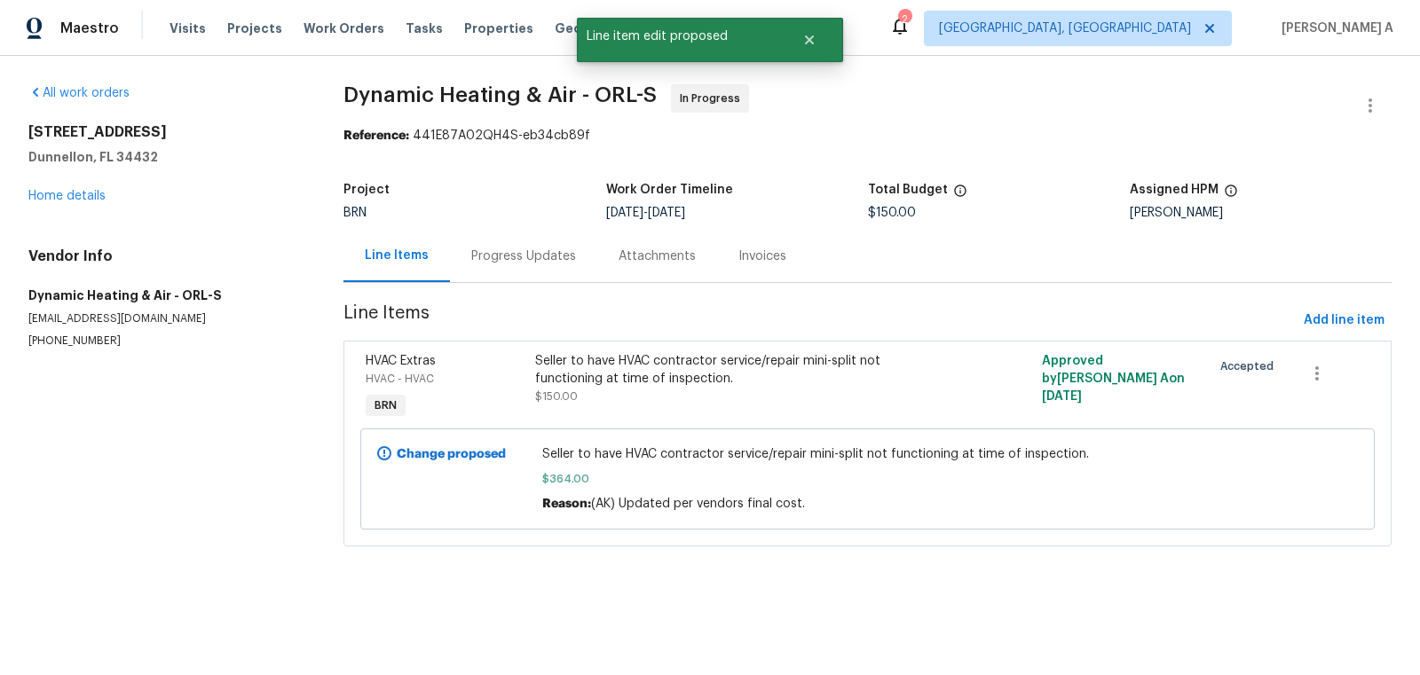
click at [508, 245] on div "Progress Updates" at bounding box center [523, 256] width 147 height 52
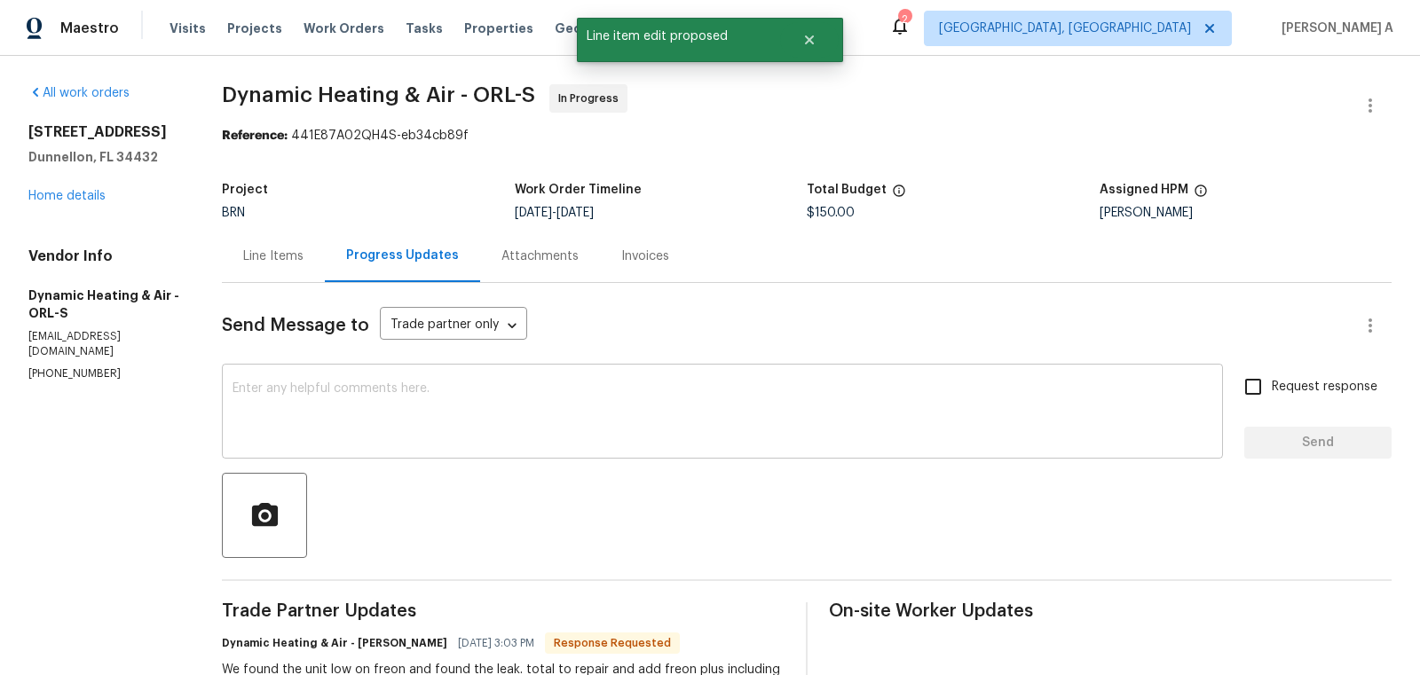
click at [535, 389] on textarea at bounding box center [723, 414] width 980 height 62
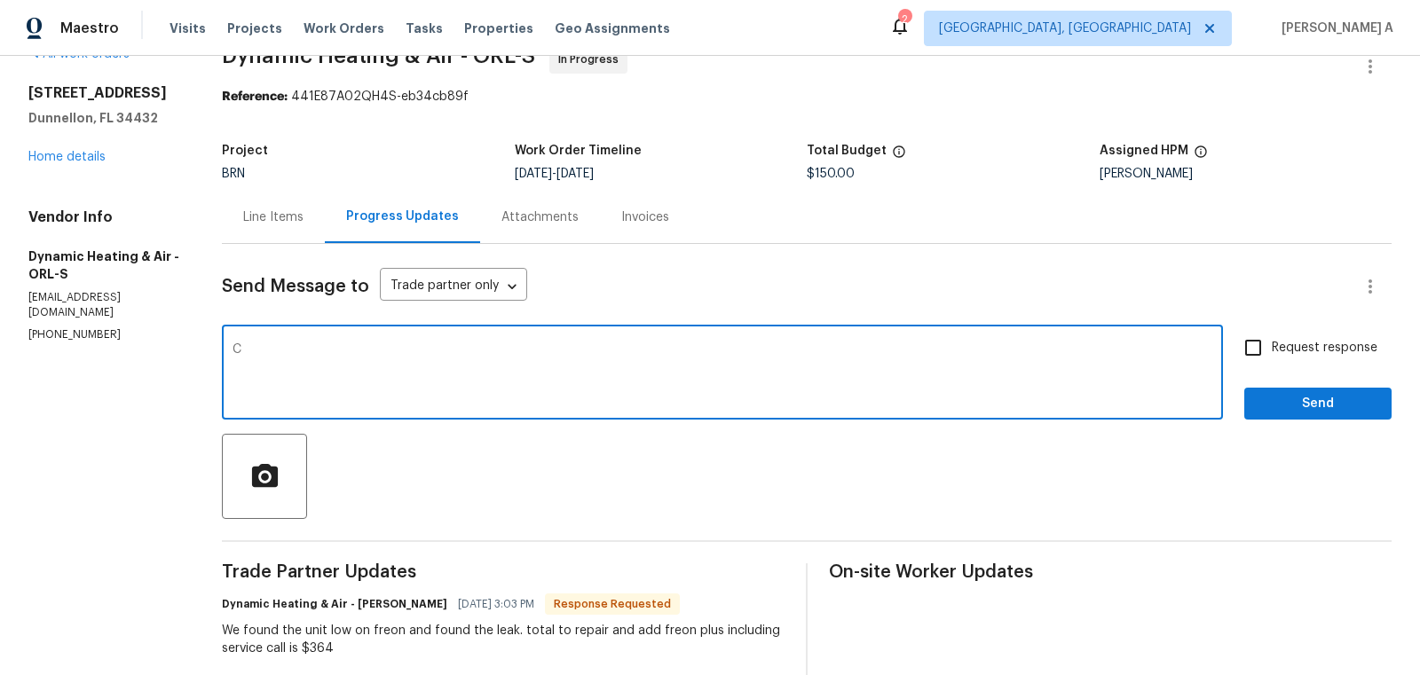
scroll to position [41, 0]
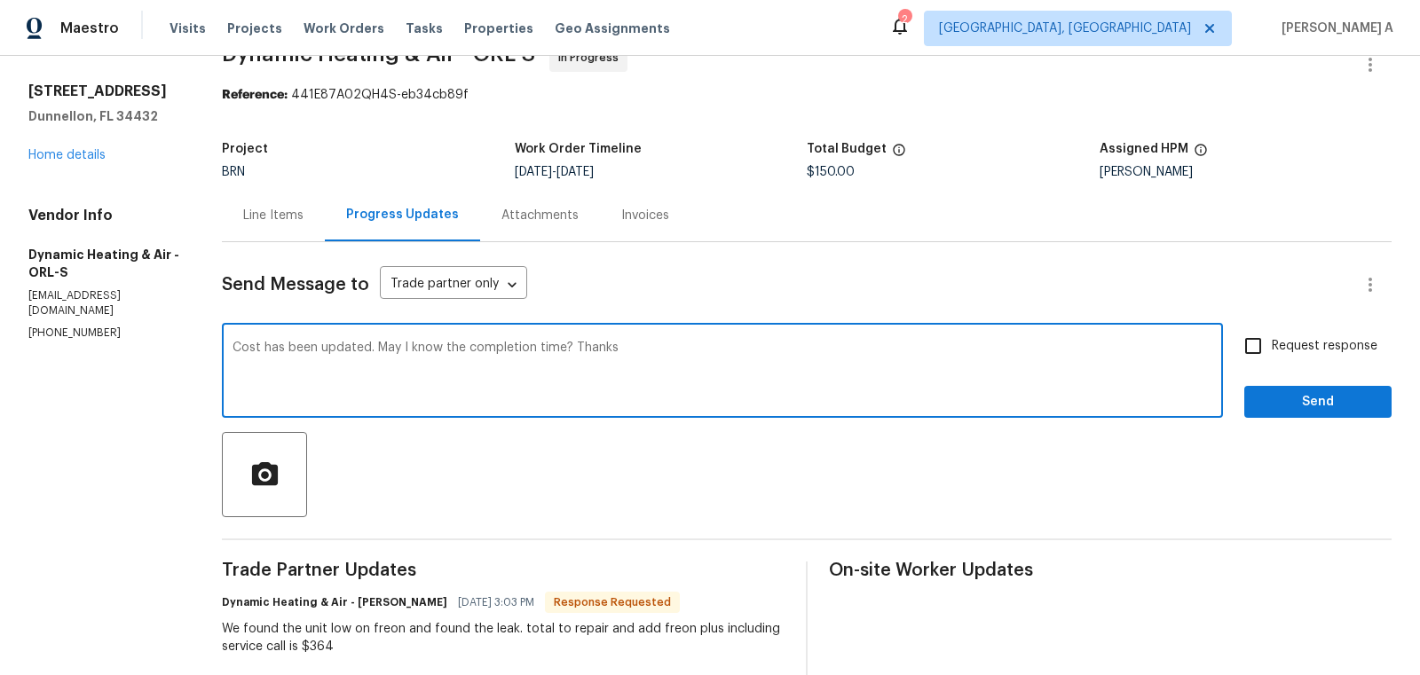
type textarea "Cost has been updated. May I know the completion time? Thanks"
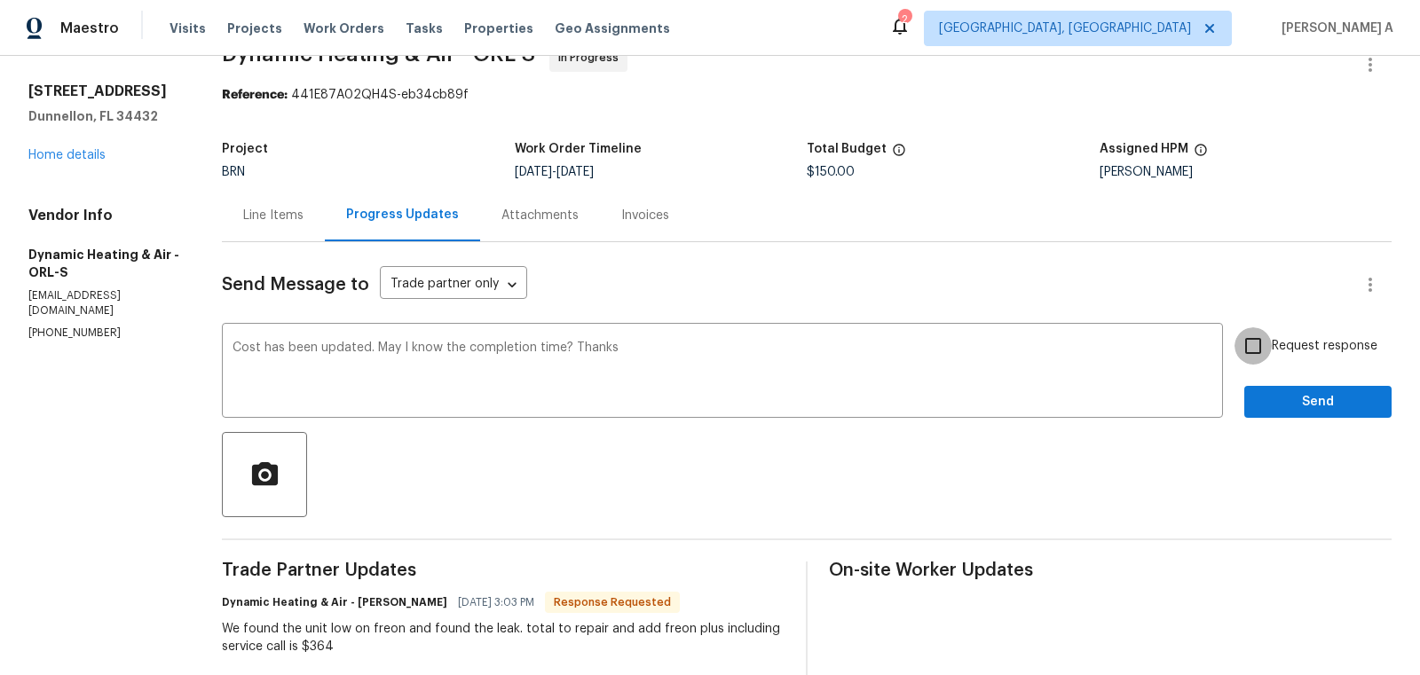
click at [1250, 354] on input "Request response" at bounding box center [1253, 346] width 37 height 37
checkbox input "true"
click at [1322, 395] on span "Send" at bounding box center [1318, 402] width 119 height 22
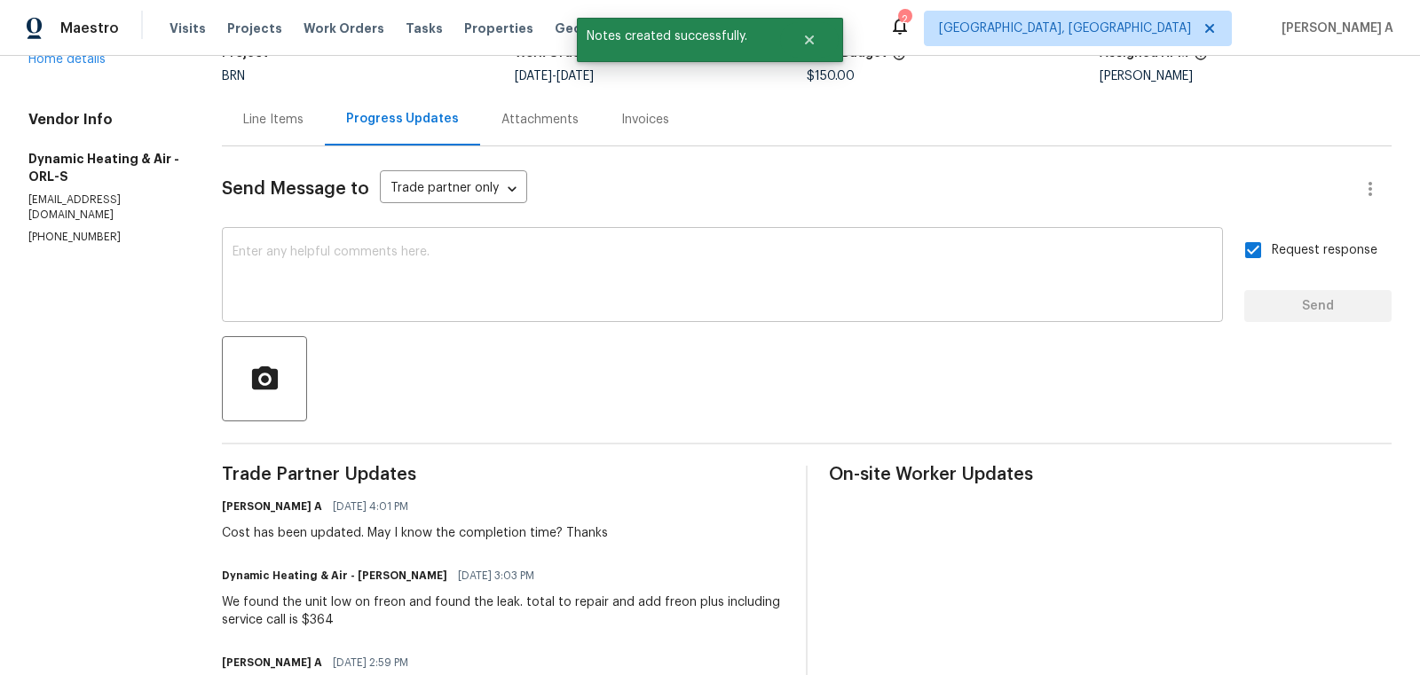
scroll to position [0, 0]
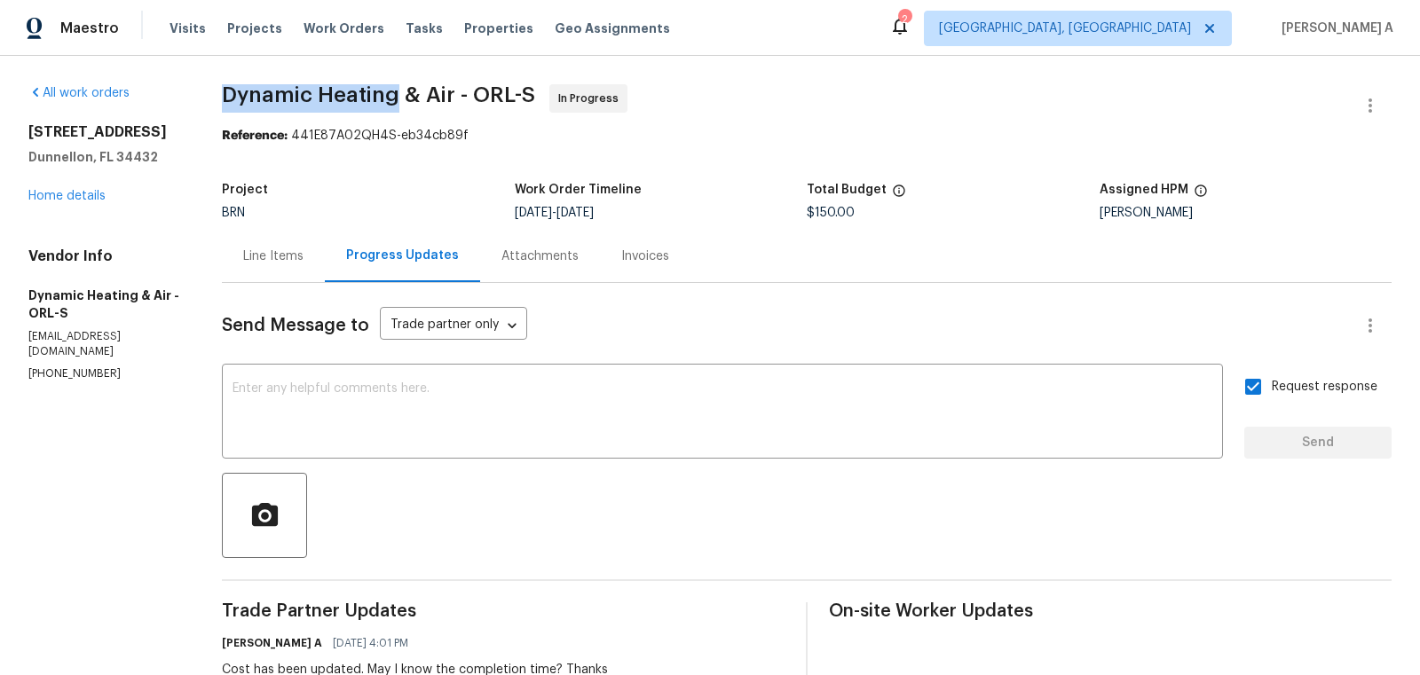
drag, startPoint x: 211, startPoint y: 95, endPoint x: 393, endPoint y: 93, distance: 182.0
click at [396, 93] on div "All work orders 13794 SW 112th St Dunnellon, FL 34432 Home details Vendor Info …" at bounding box center [710, 670] width 1420 height 1228
copy span "Dynamic Heating"
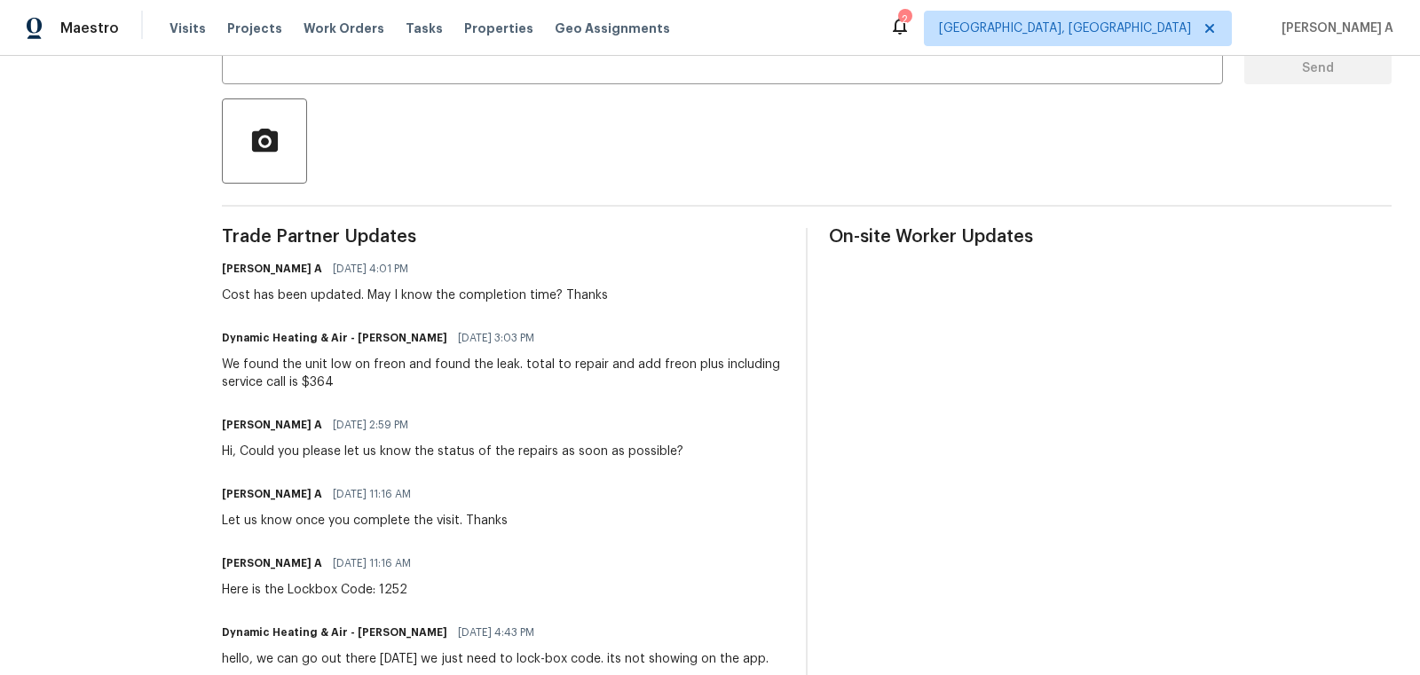
click at [213, 367] on div "All work orders 13794 SW 112th St Dunnellon, FL 34432 Home details Vendor Info …" at bounding box center [710, 295] width 1420 height 1228
copy div "found the unit low on freon and found the leak."
drag, startPoint x: 244, startPoint y: 365, endPoint x: 517, endPoint y: 362, distance: 273.4
click at [517, 362] on div "We found the unit low on freon and found the leak. total to repair and add freo…" at bounding box center [503, 374] width 563 height 36
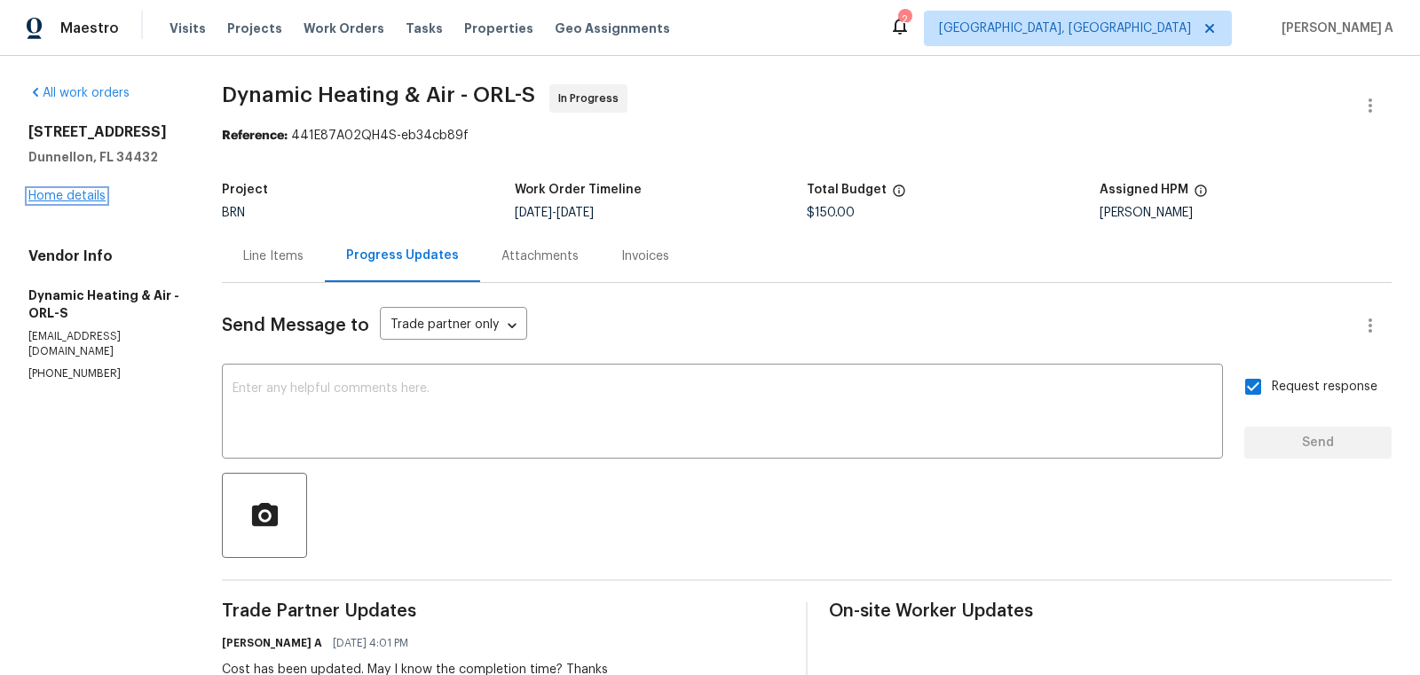
click at [79, 193] on link "Home details" at bounding box center [66, 196] width 77 height 12
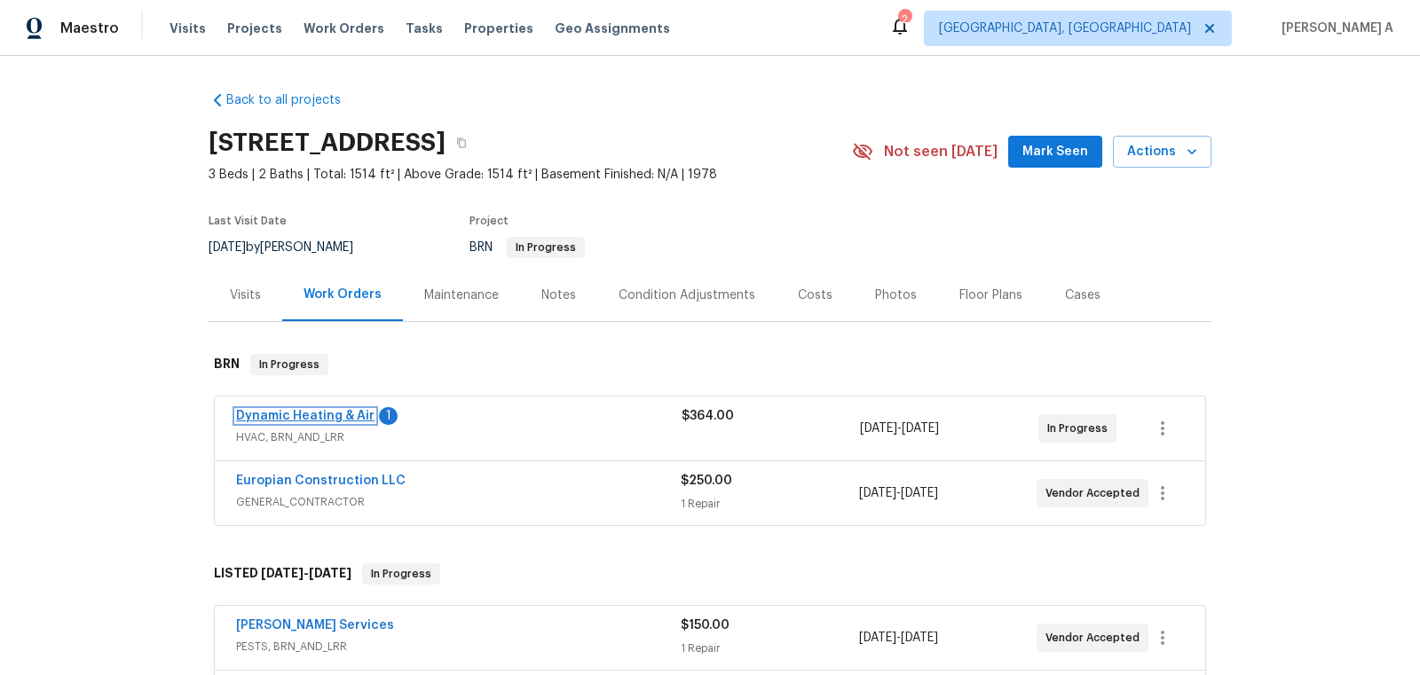
click at [331, 414] on link "Dynamic Heating & Air" at bounding box center [305, 416] width 138 height 12
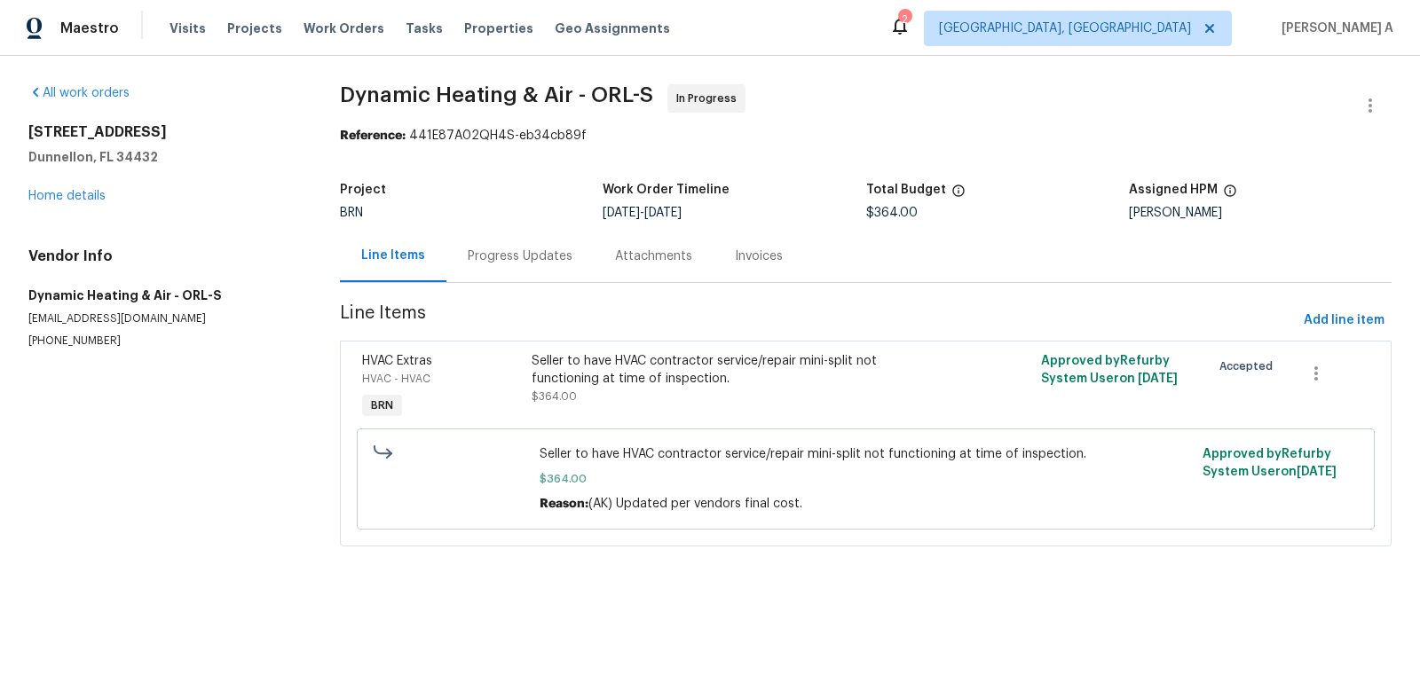
click at [468, 257] on div "Progress Updates" at bounding box center [520, 257] width 105 height 18
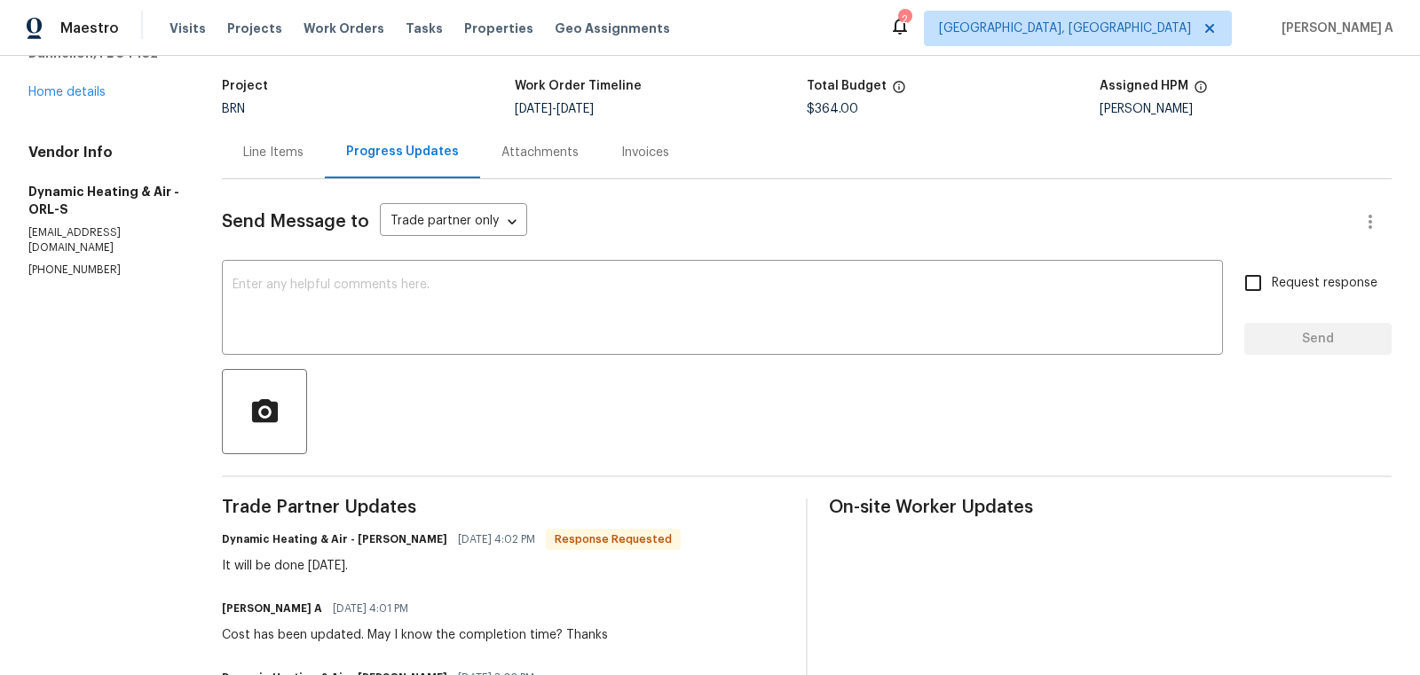
scroll to position [115, 0]
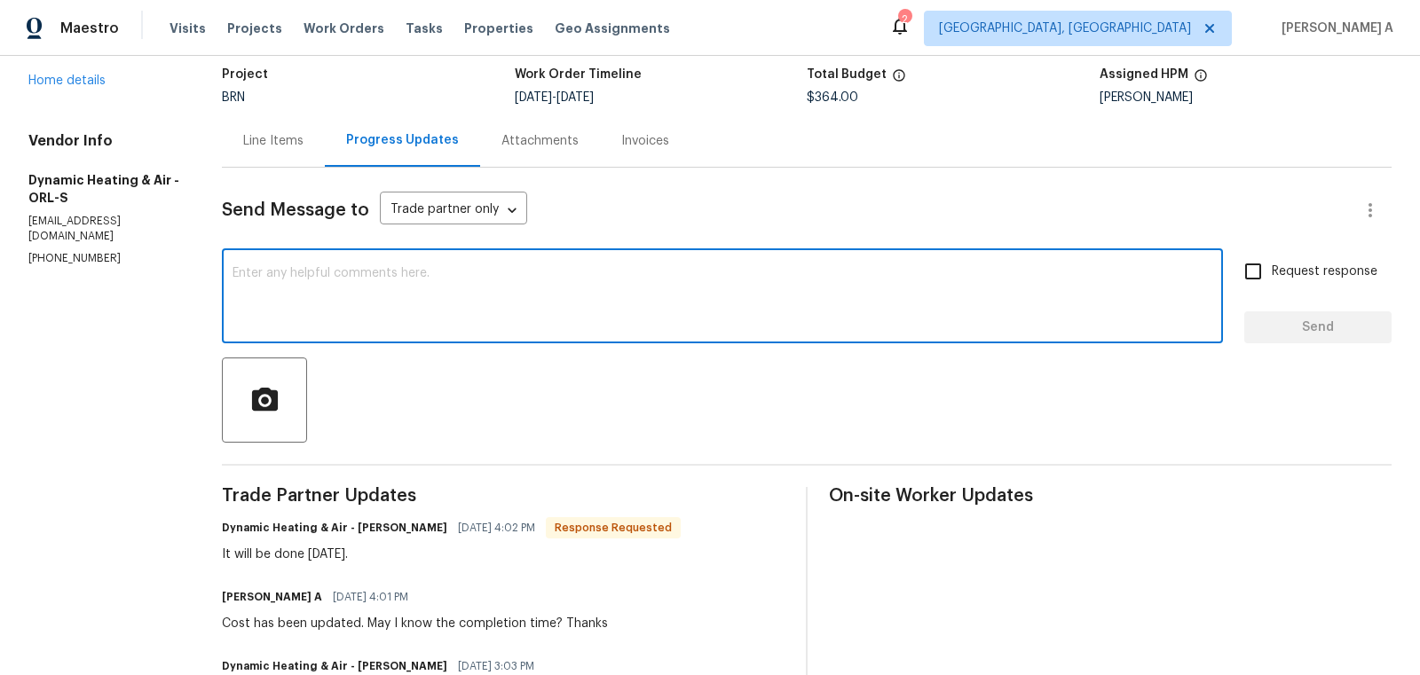
click at [502, 282] on textarea at bounding box center [723, 298] width 980 height 62
type textarea "That's great!"
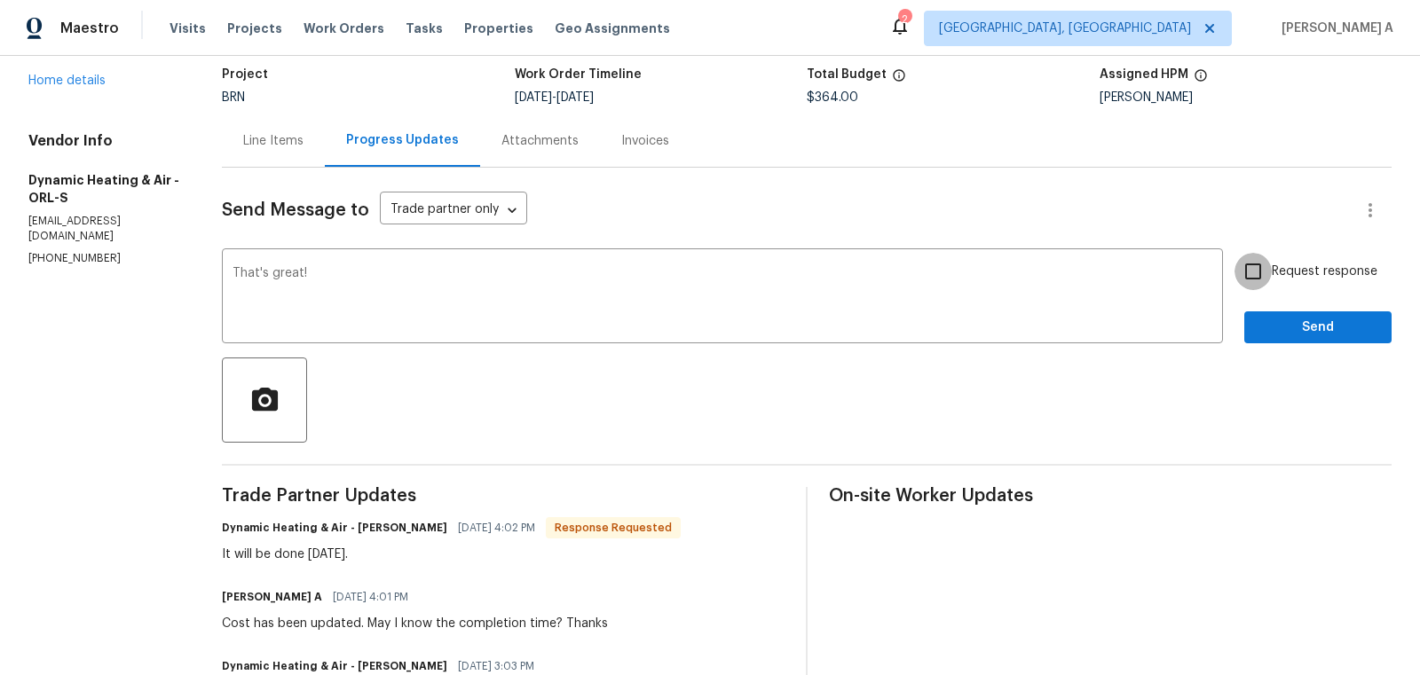
click at [1266, 284] on input "Request response" at bounding box center [1253, 271] width 37 height 37
checkbox input "true"
click at [1300, 330] on span "Send" at bounding box center [1318, 328] width 119 height 22
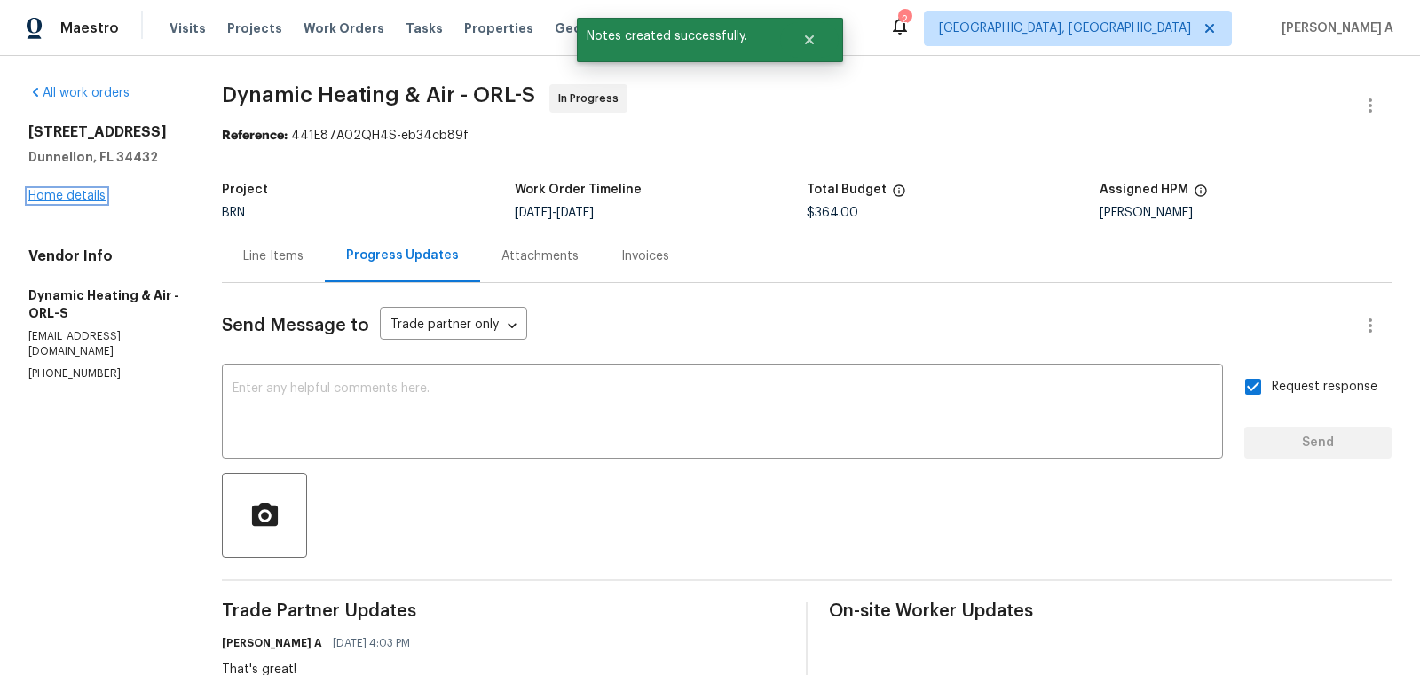
click at [45, 190] on link "Home details" at bounding box center [66, 196] width 77 height 12
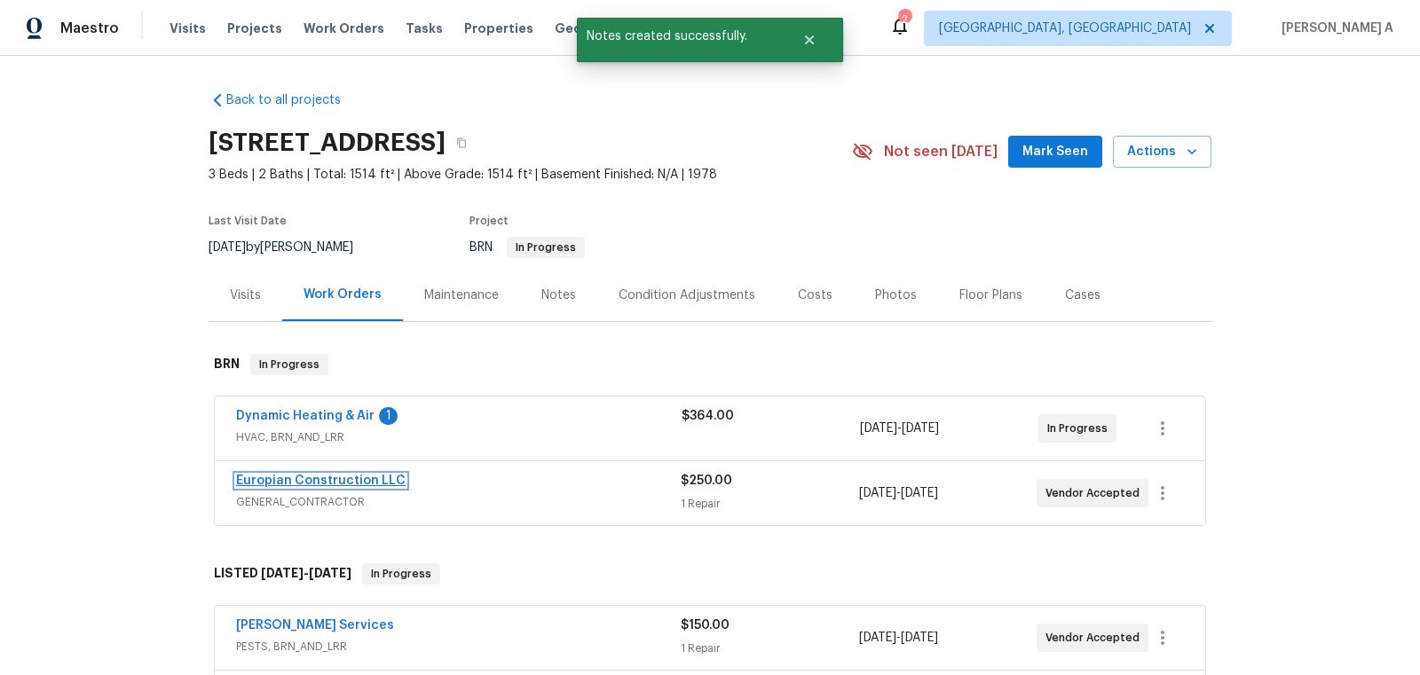
click at [355, 476] on link "Europian Construction LLC" at bounding box center [321, 481] width 170 height 12
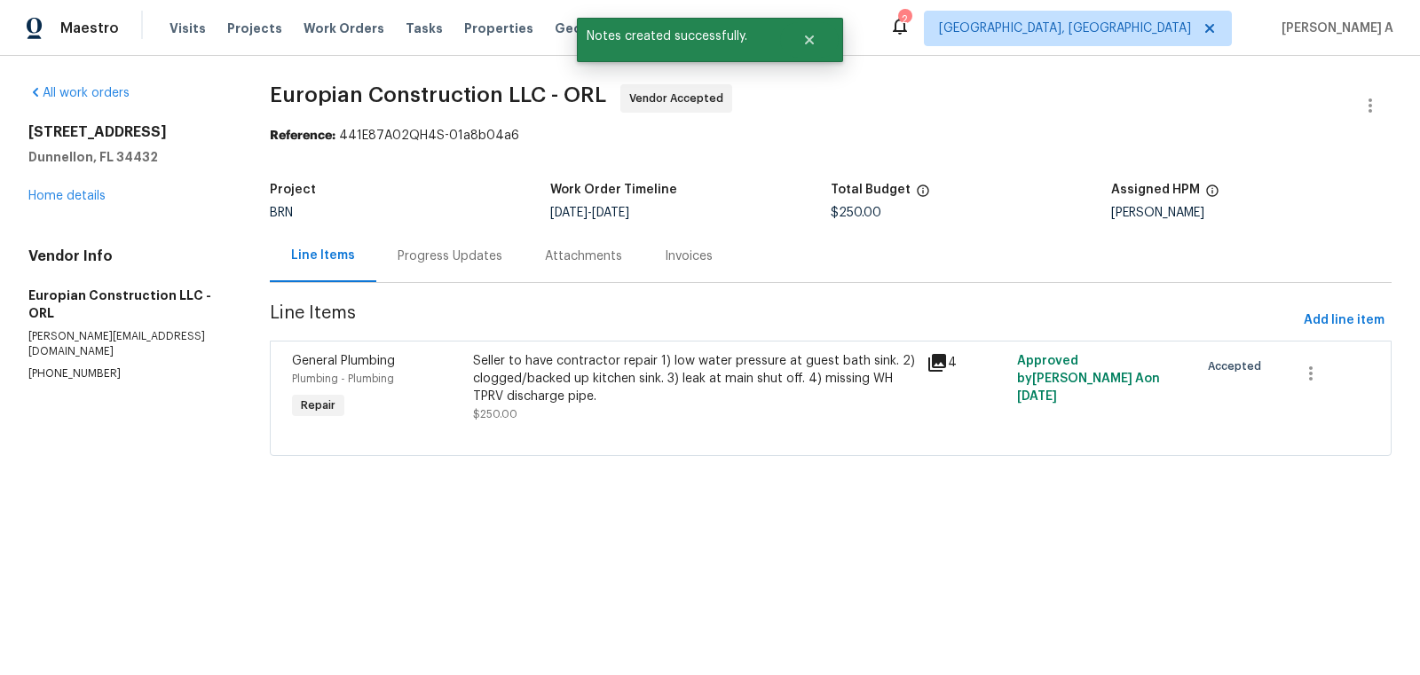
click at [454, 264] on div "Progress Updates" at bounding box center [450, 257] width 105 height 18
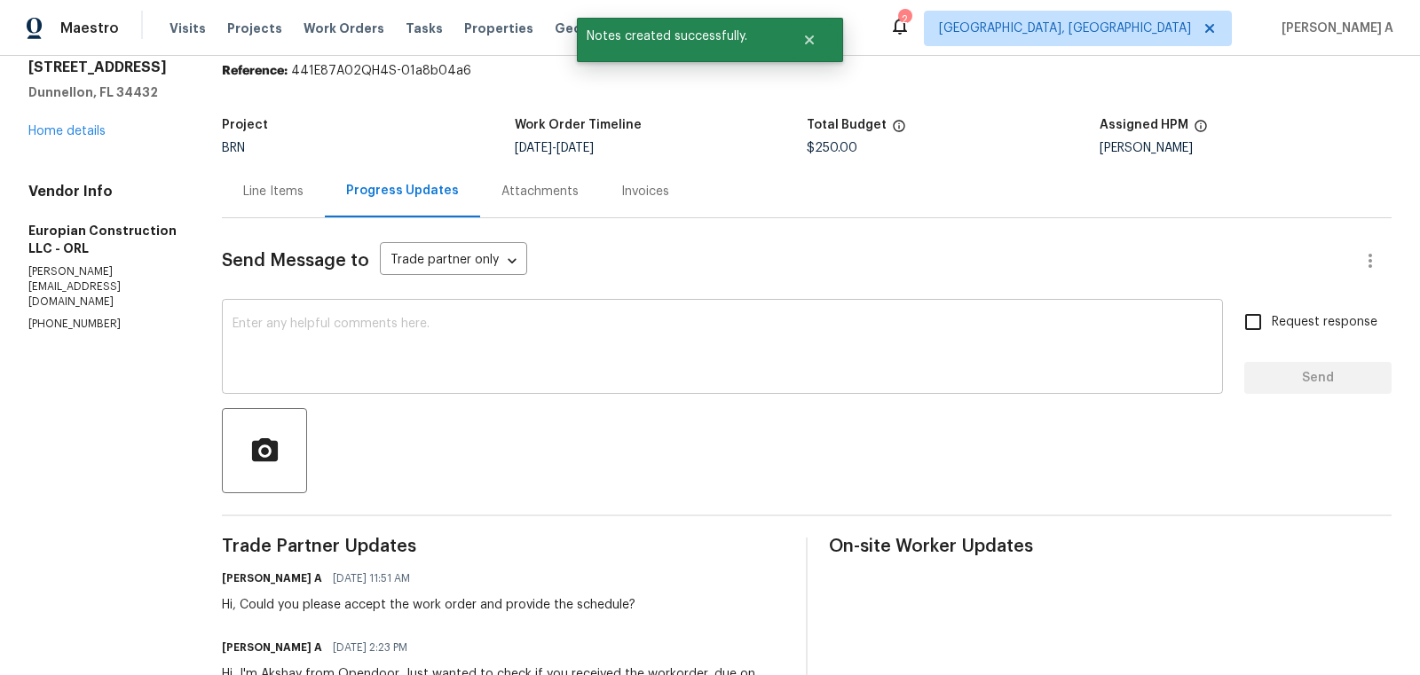
scroll to position [67, 0]
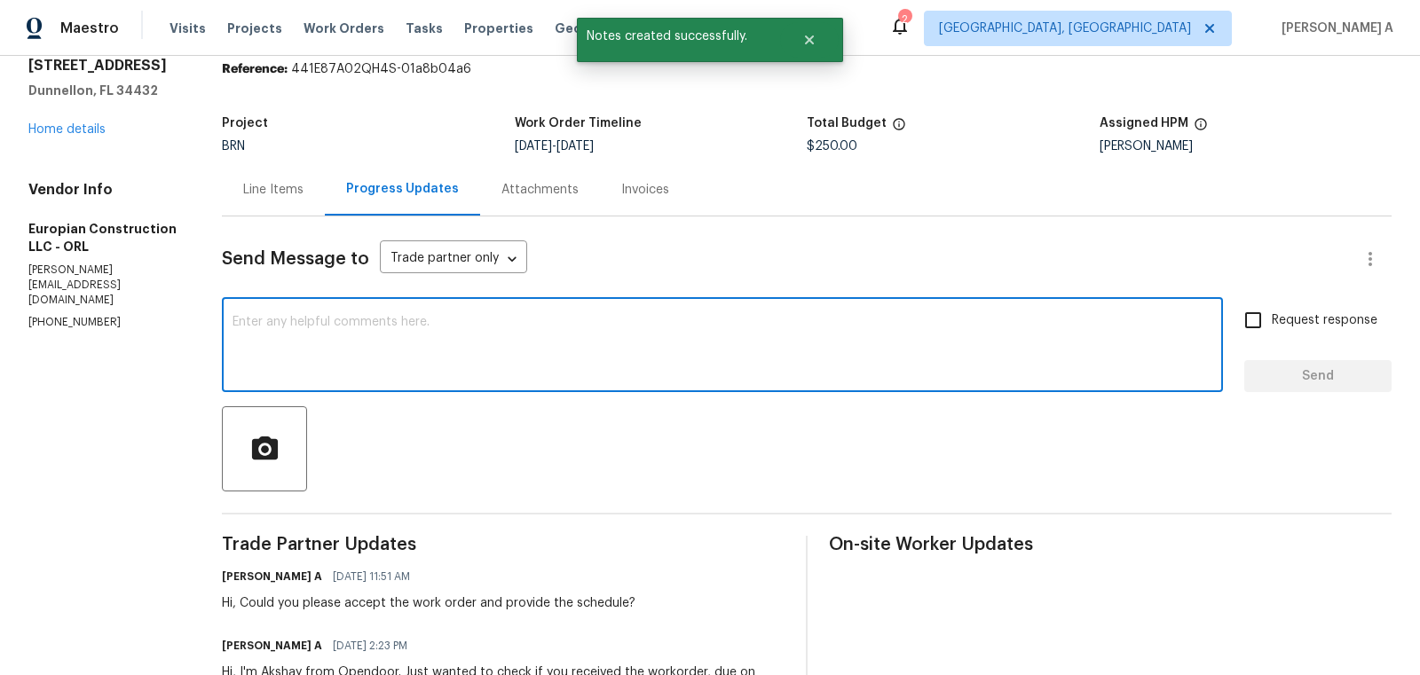
click at [530, 352] on textarea at bounding box center [723, 347] width 980 height 62
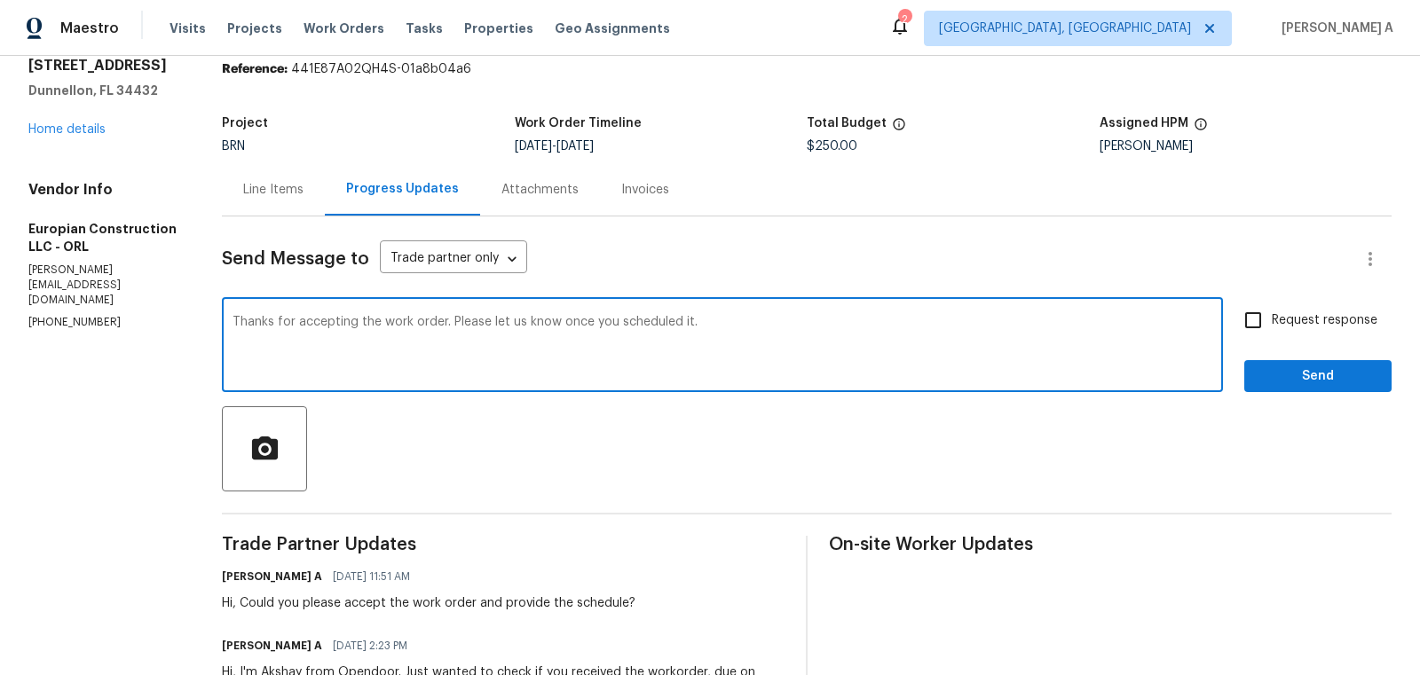
type textarea "Thanks for accepting the work order. Please let us know once you scheduled it."
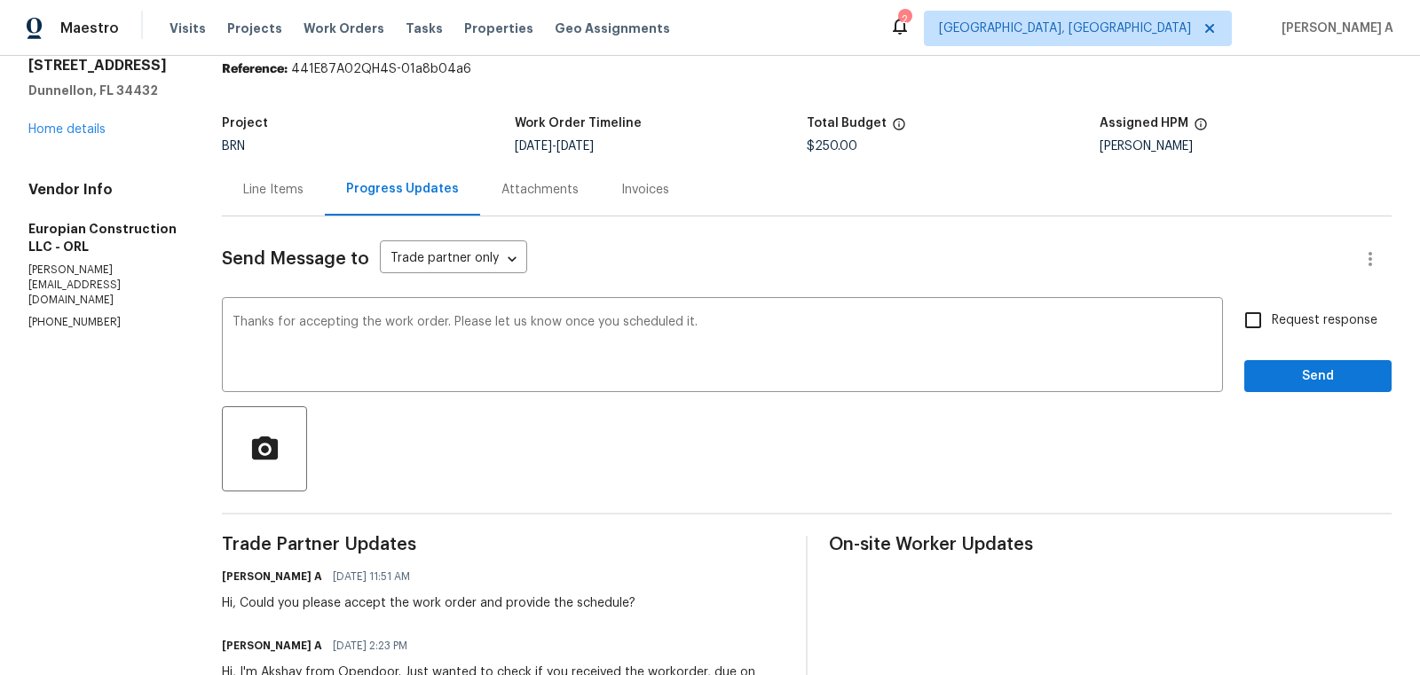
click at [1279, 331] on label "Request response" at bounding box center [1306, 320] width 143 height 37
click at [1272, 331] on input "Request response" at bounding box center [1253, 320] width 37 height 37
checkbox input "true"
click at [1314, 373] on span "Send" at bounding box center [1318, 377] width 119 height 22
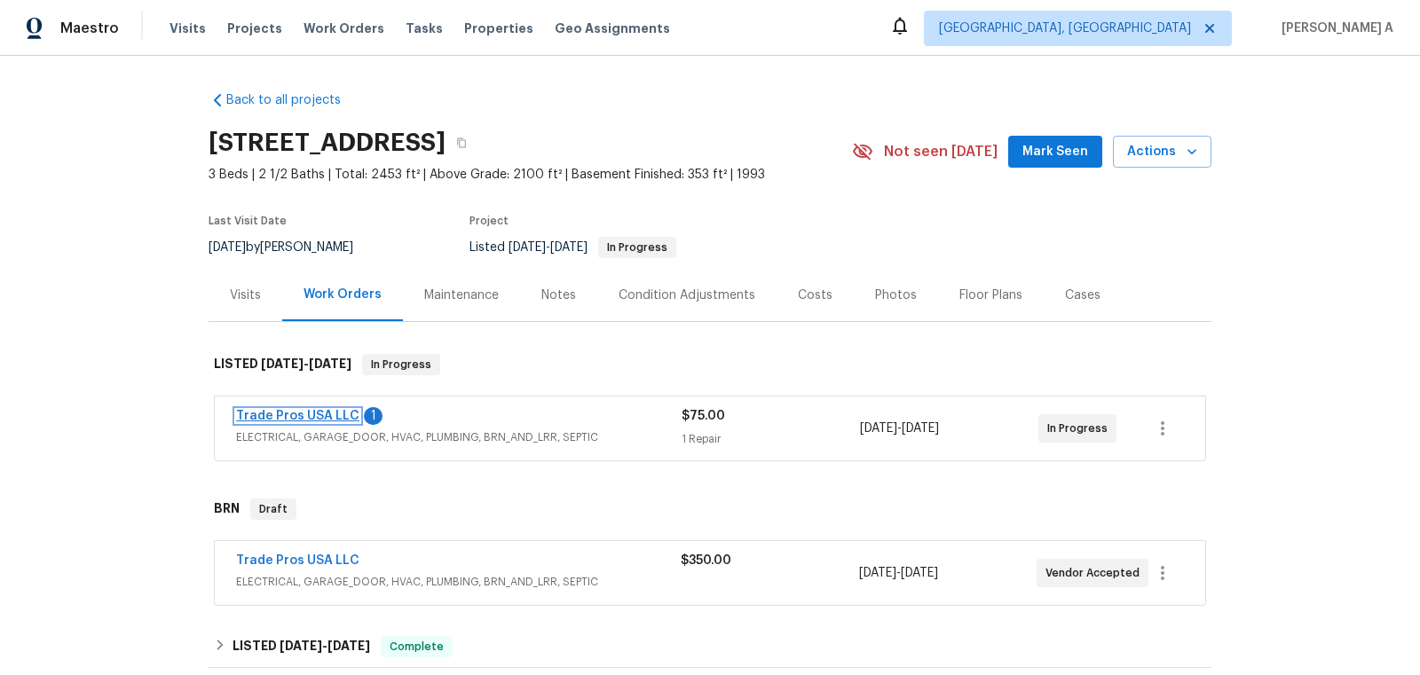
click at [341, 413] on link "Trade Pros USA LLC" at bounding box center [297, 416] width 123 height 12
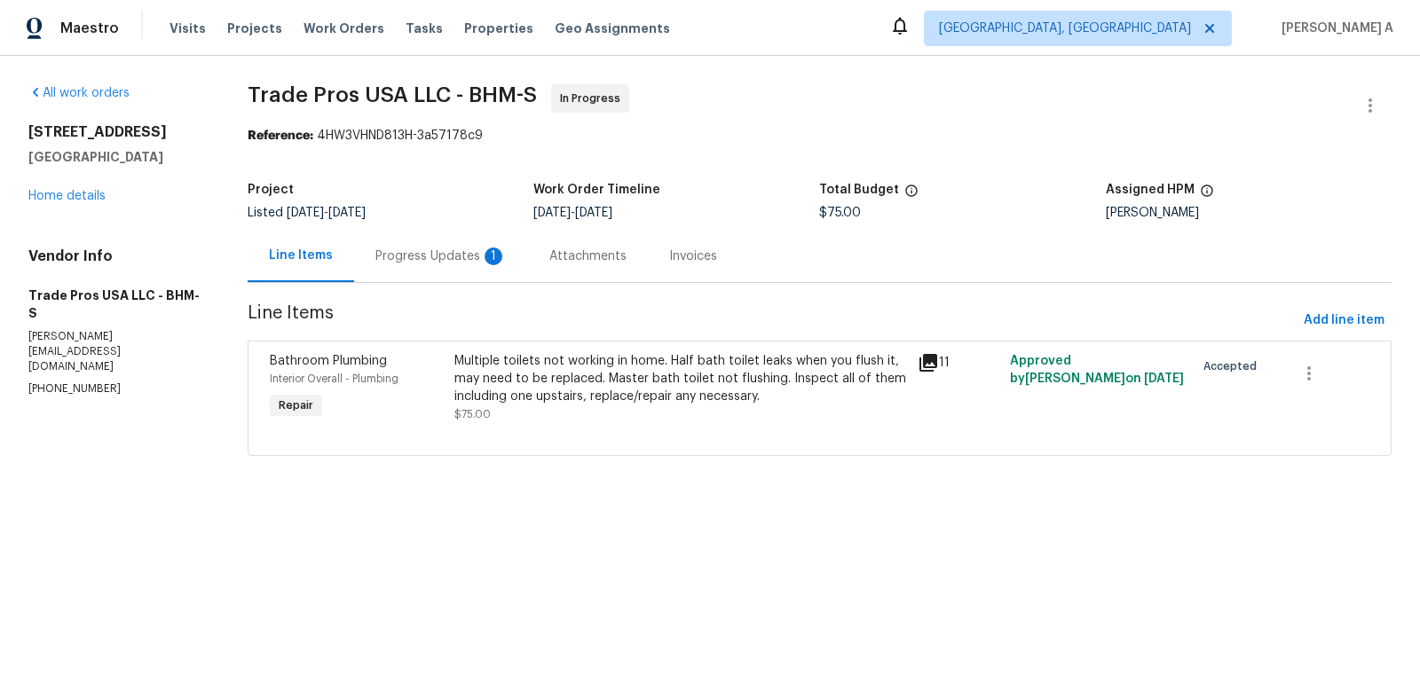
click at [505, 256] on div "Progress Updates 1" at bounding box center [441, 256] width 174 height 52
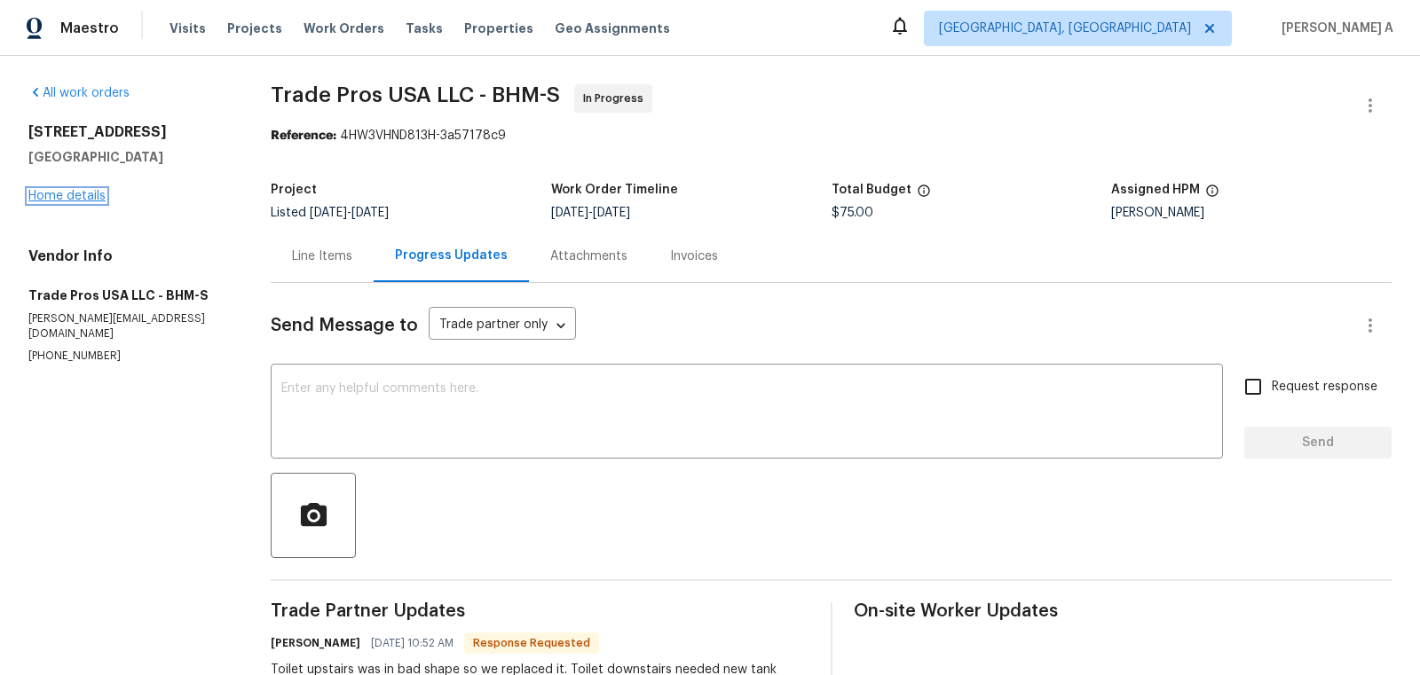
click at [90, 193] on link "Home details" at bounding box center [66, 196] width 77 height 12
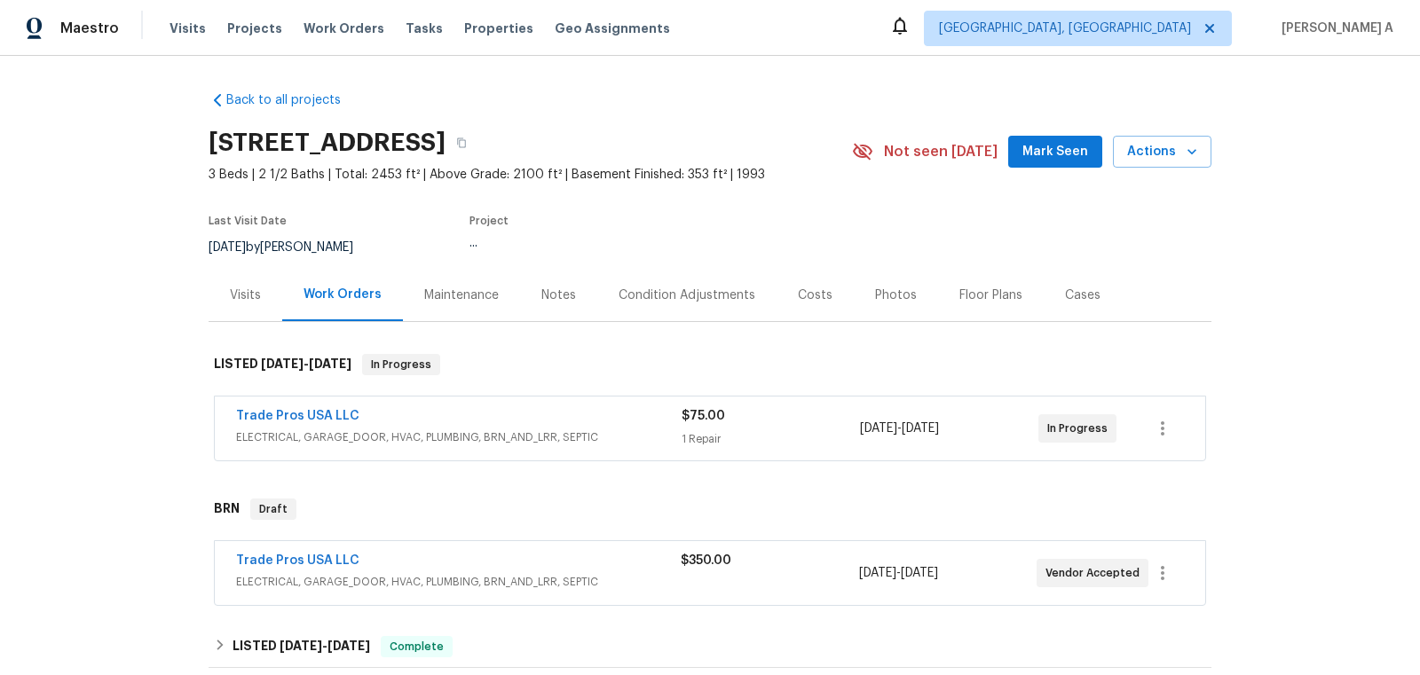
scroll to position [108, 0]
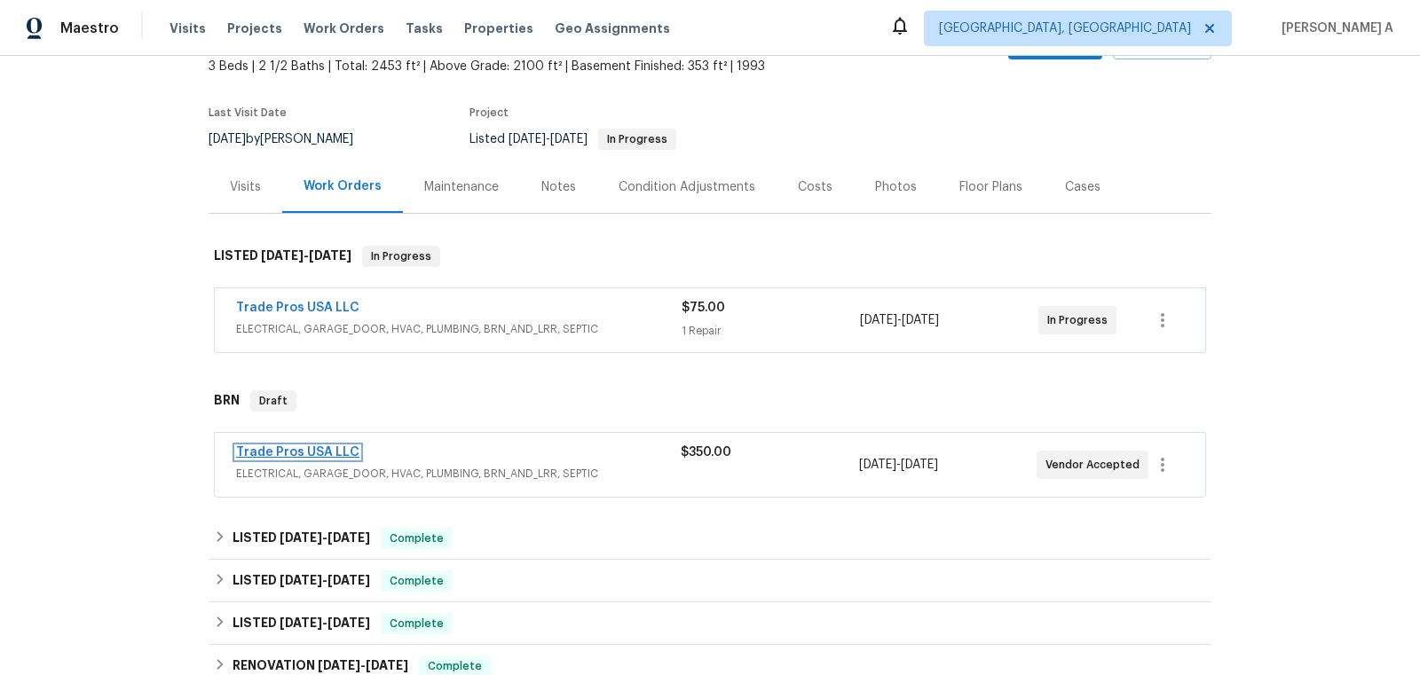
click at [326, 447] on link "Trade Pros USA LLC" at bounding box center [297, 452] width 123 height 12
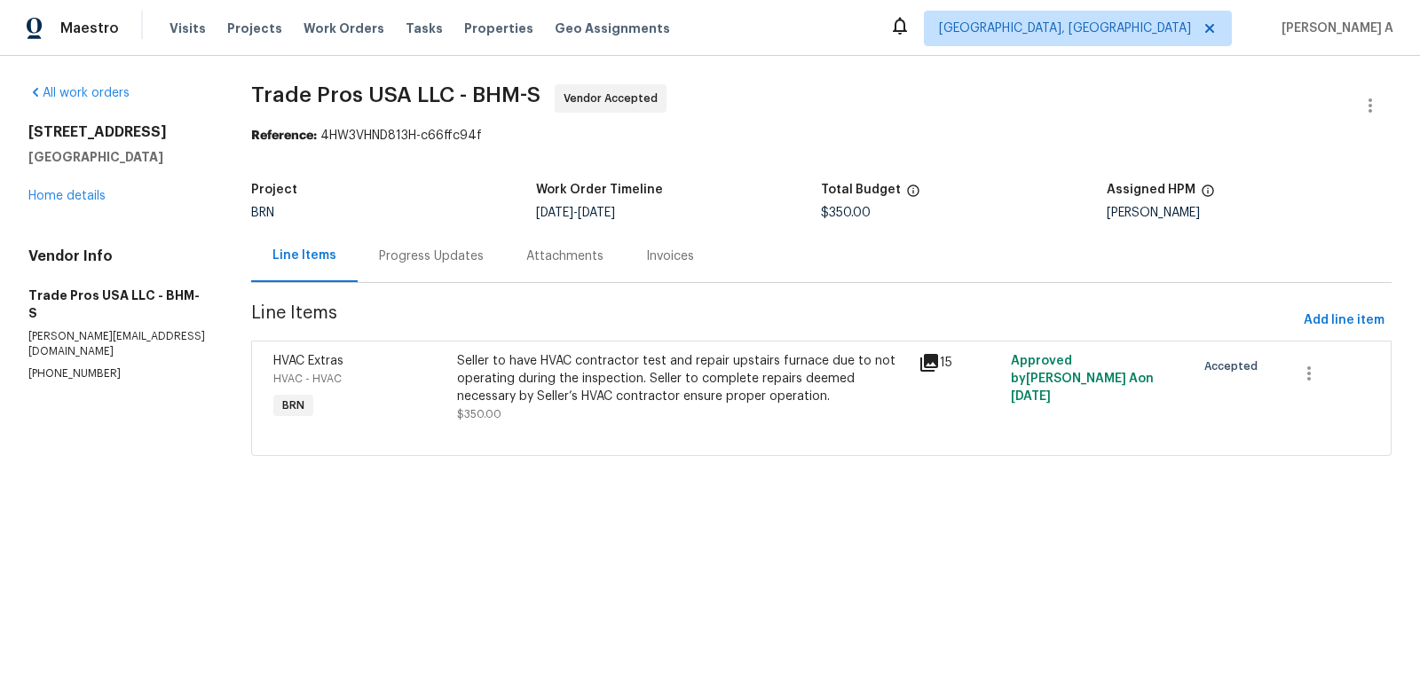
click at [444, 263] on div "Progress Updates" at bounding box center [431, 257] width 105 height 18
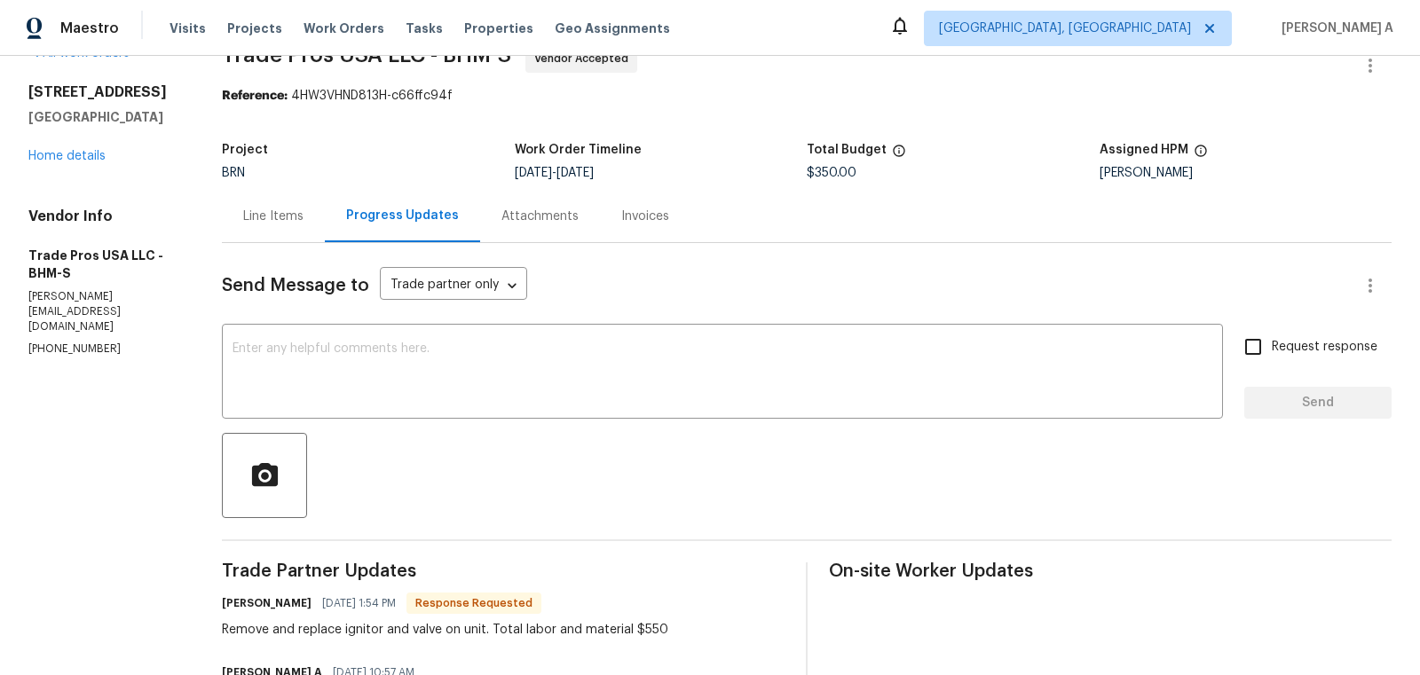
scroll to position [24, 0]
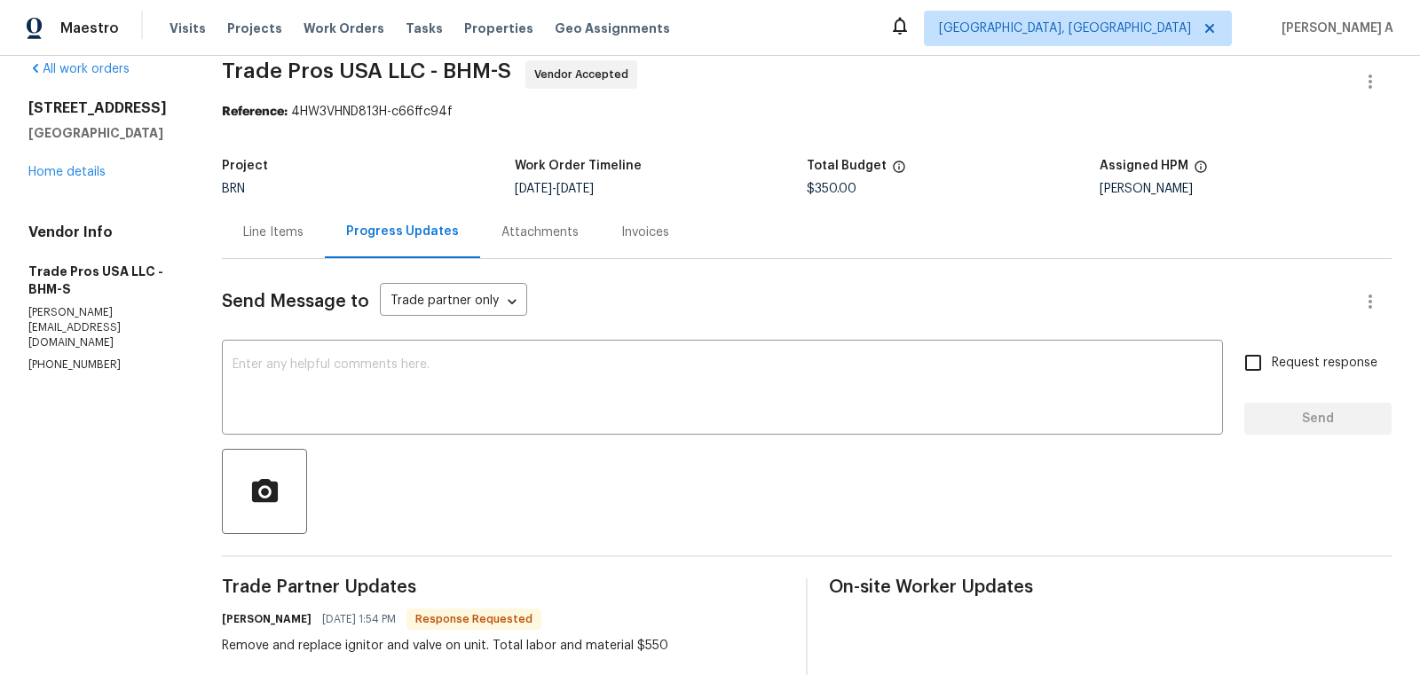
click at [652, 648] on div "Remove and replace ignitor and valve on unit. Total labor and material $550" at bounding box center [445, 646] width 446 height 18
copy div "550"
click at [249, 226] on div "Line Items" at bounding box center [273, 233] width 60 height 18
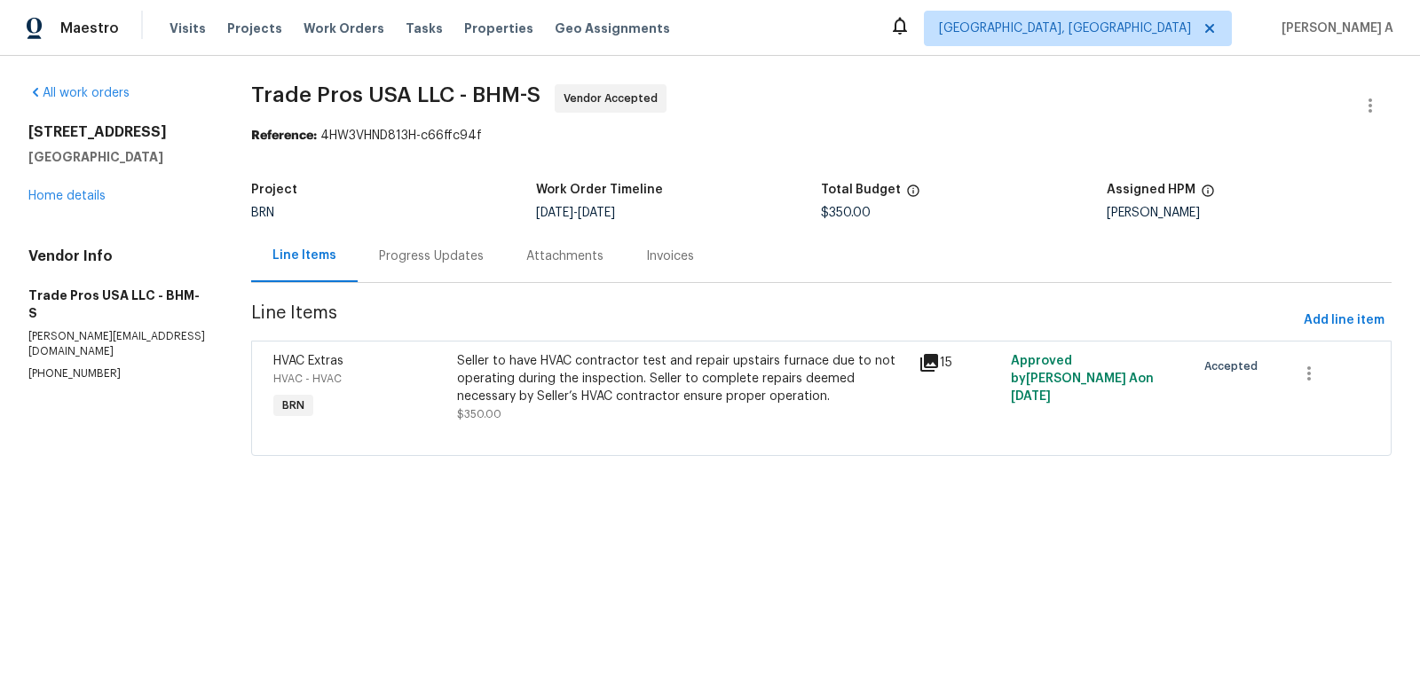
click at [661, 405] on div "Seller to have HVAC contractor test and repair upstairs furnace due to not oper…" at bounding box center [682, 387] width 451 height 71
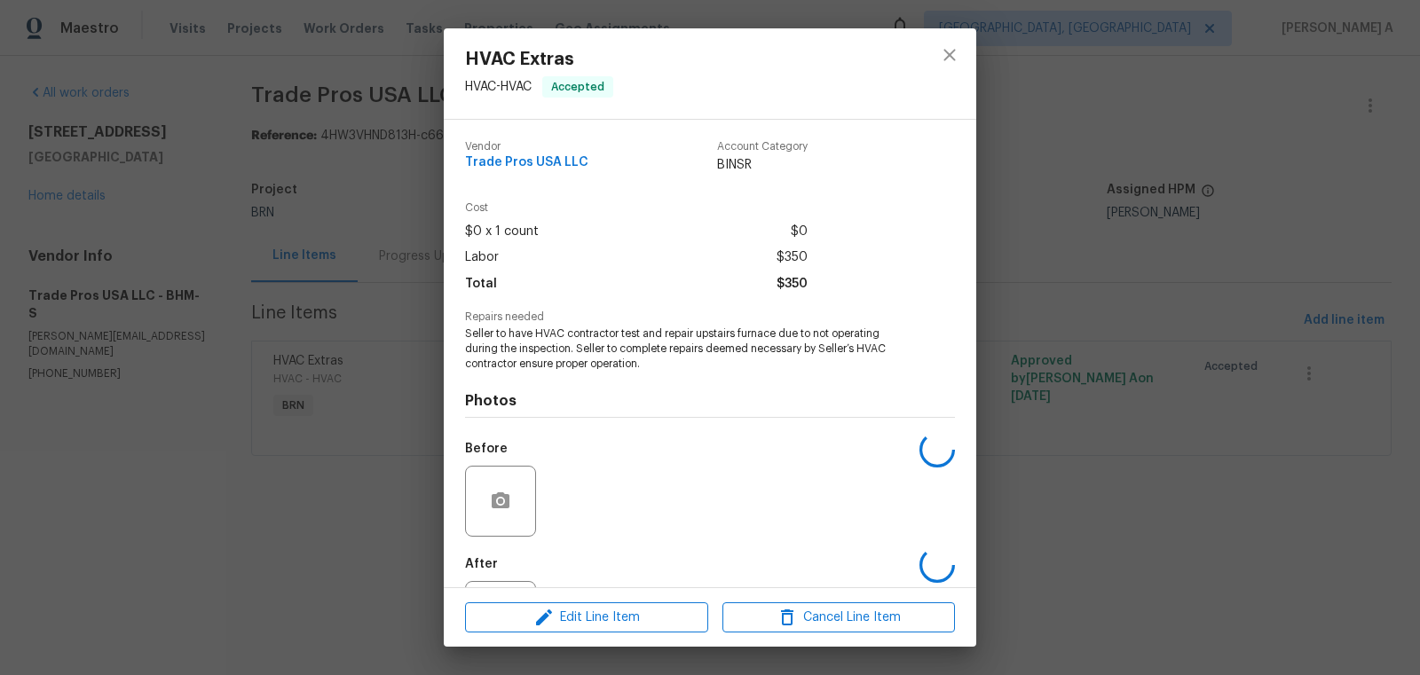
scroll to position [83, 0]
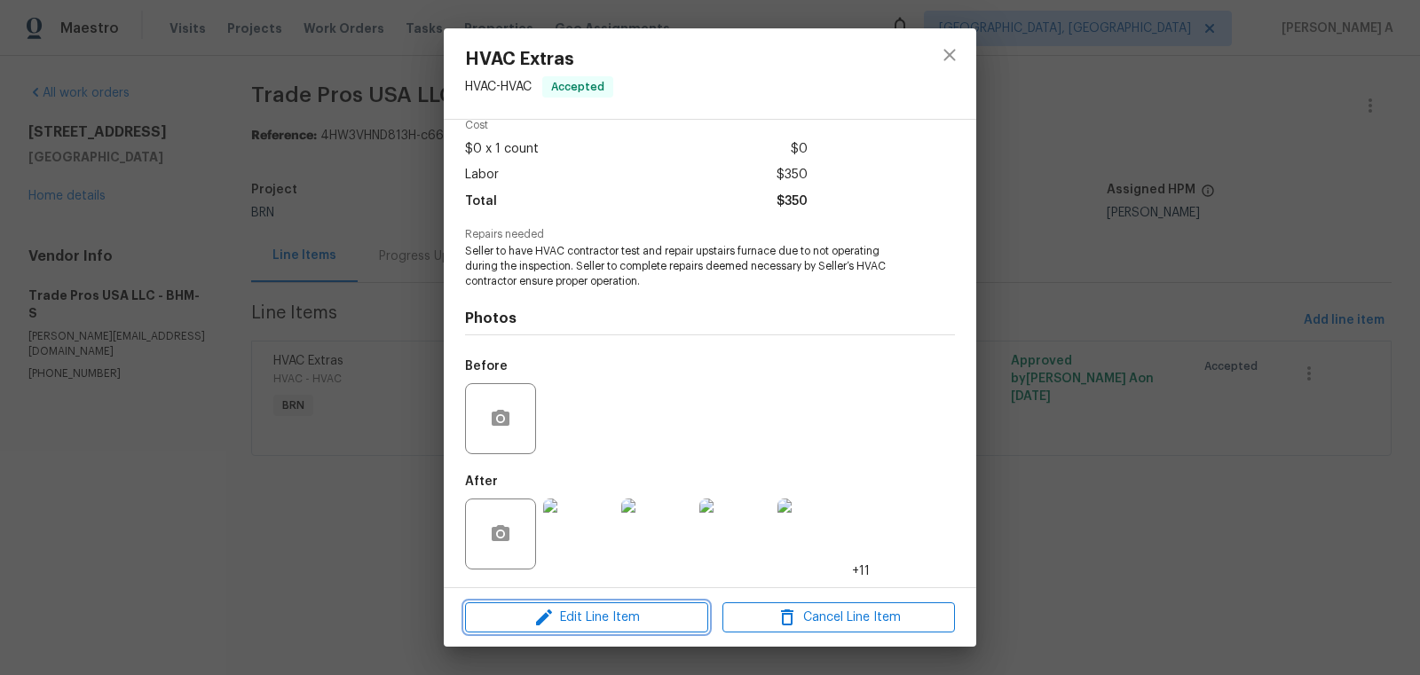
click at [633, 612] on span "Edit Line Item" at bounding box center [586, 618] width 233 height 22
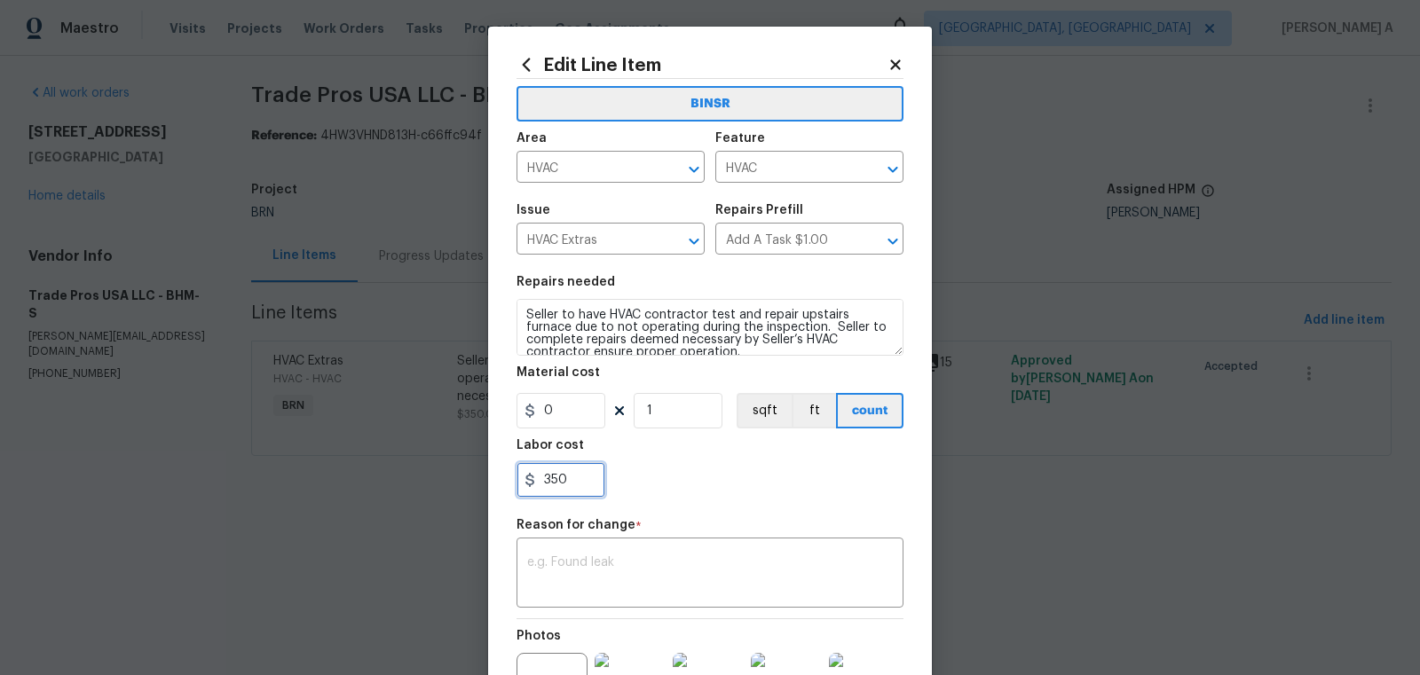
drag, startPoint x: 575, startPoint y: 495, endPoint x: 431, endPoint y: 495, distance: 143.8
click at [431, 495] on div "Edit Line Item BINSR Area HVAC ​ Feature HVAC ​ Issue HVAC Extras ​ Repairs Pre…" at bounding box center [710, 337] width 1420 height 675
paste input "5"
type input "550"
click at [644, 597] on div "x ​" at bounding box center [710, 575] width 387 height 66
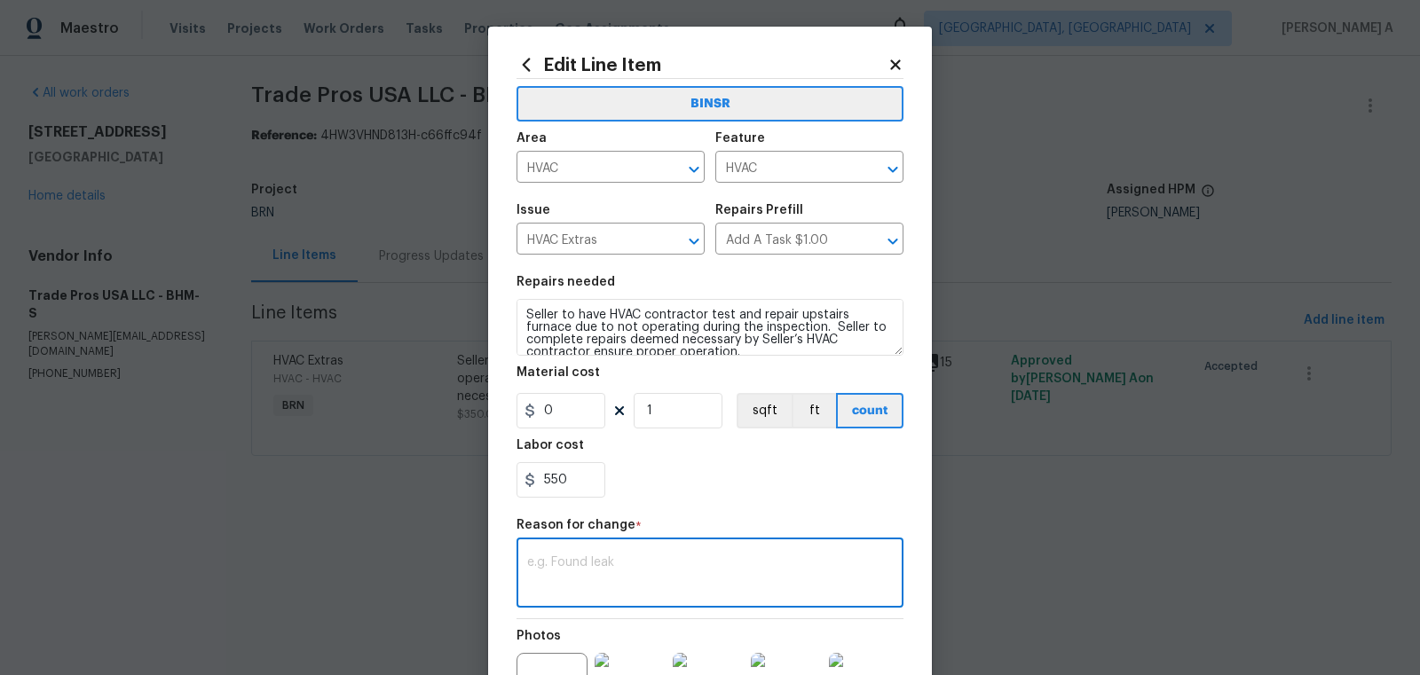
click at [679, 564] on textarea at bounding box center [710, 575] width 366 height 37
paste textarea "(AK) Updated per vendors final cost."
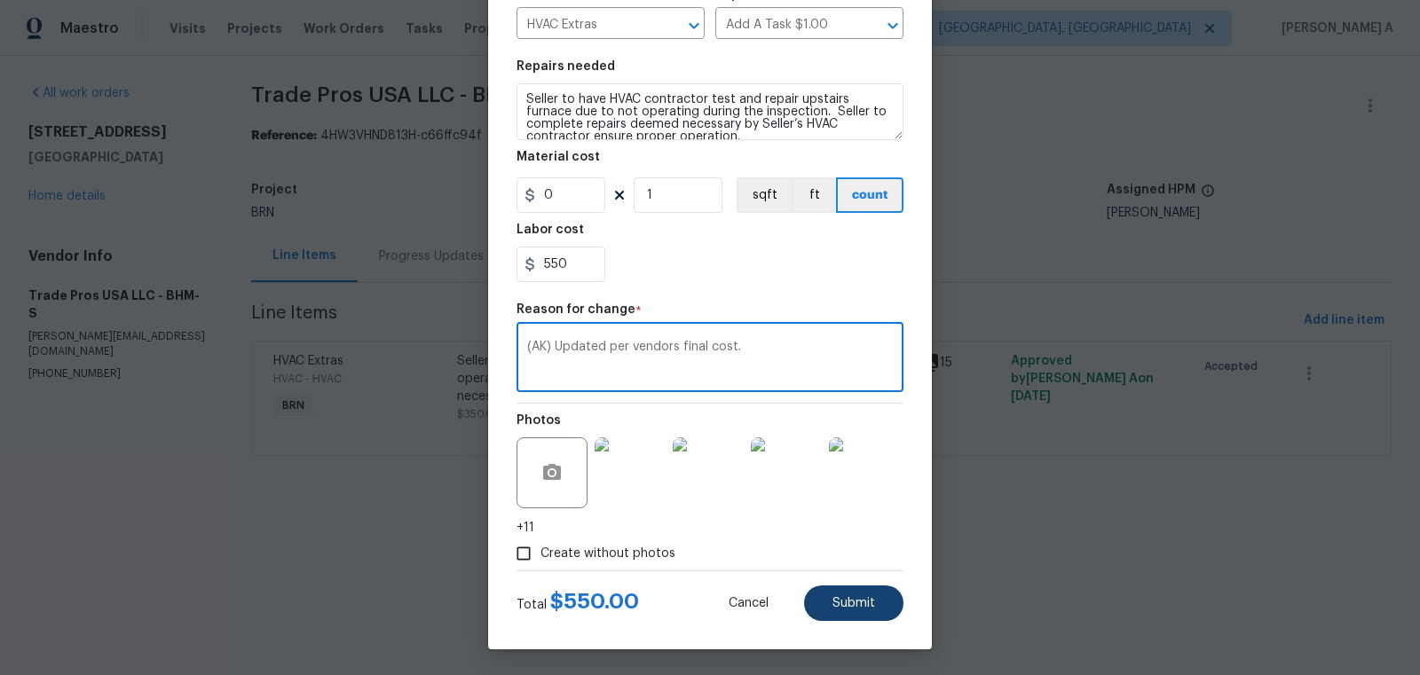
type textarea "(AK) Updated per vendors final cost."
click at [861, 603] on span "Submit" at bounding box center [854, 603] width 43 height 13
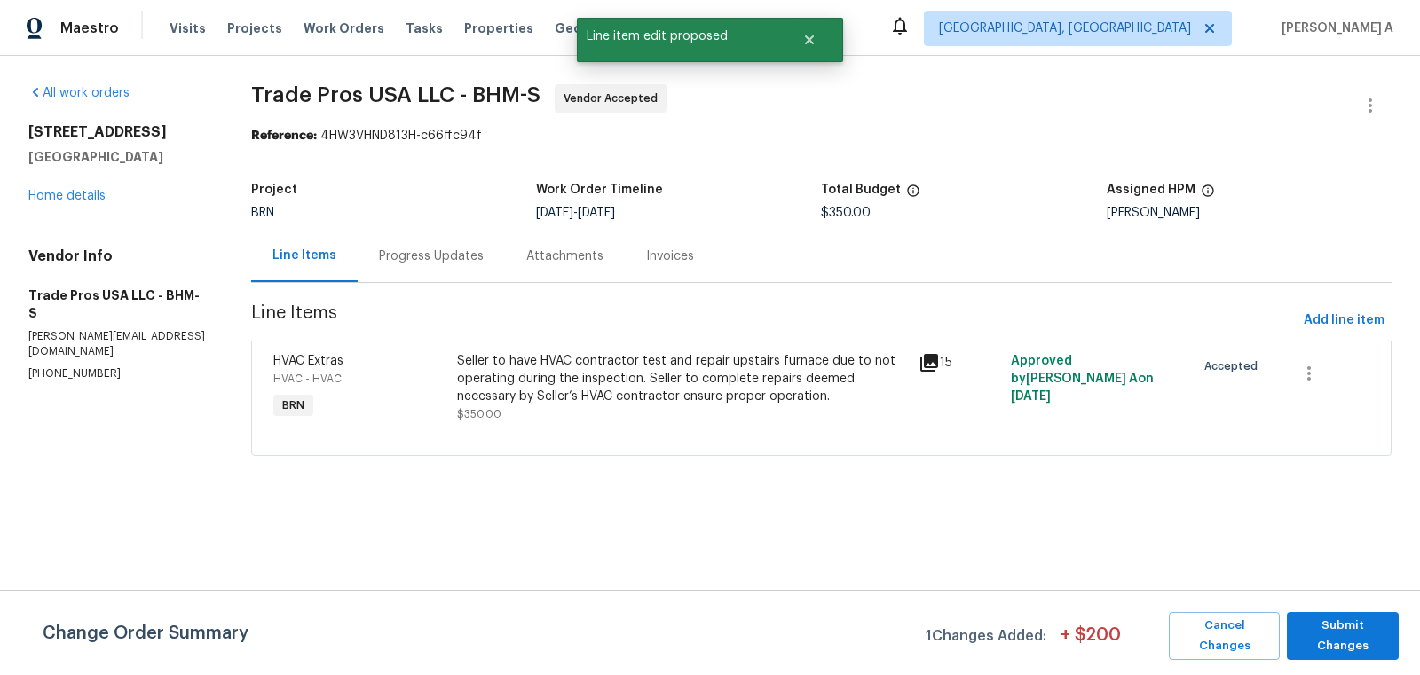
scroll to position [0, 0]
click at [1374, 611] on div "Change Order Summary 1 Changes Added: + $ 200 Cancel Changes Submit Changes" at bounding box center [710, 632] width 1420 height 85
click at [1357, 642] on span "Submit Changes" at bounding box center [1343, 636] width 94 height 41
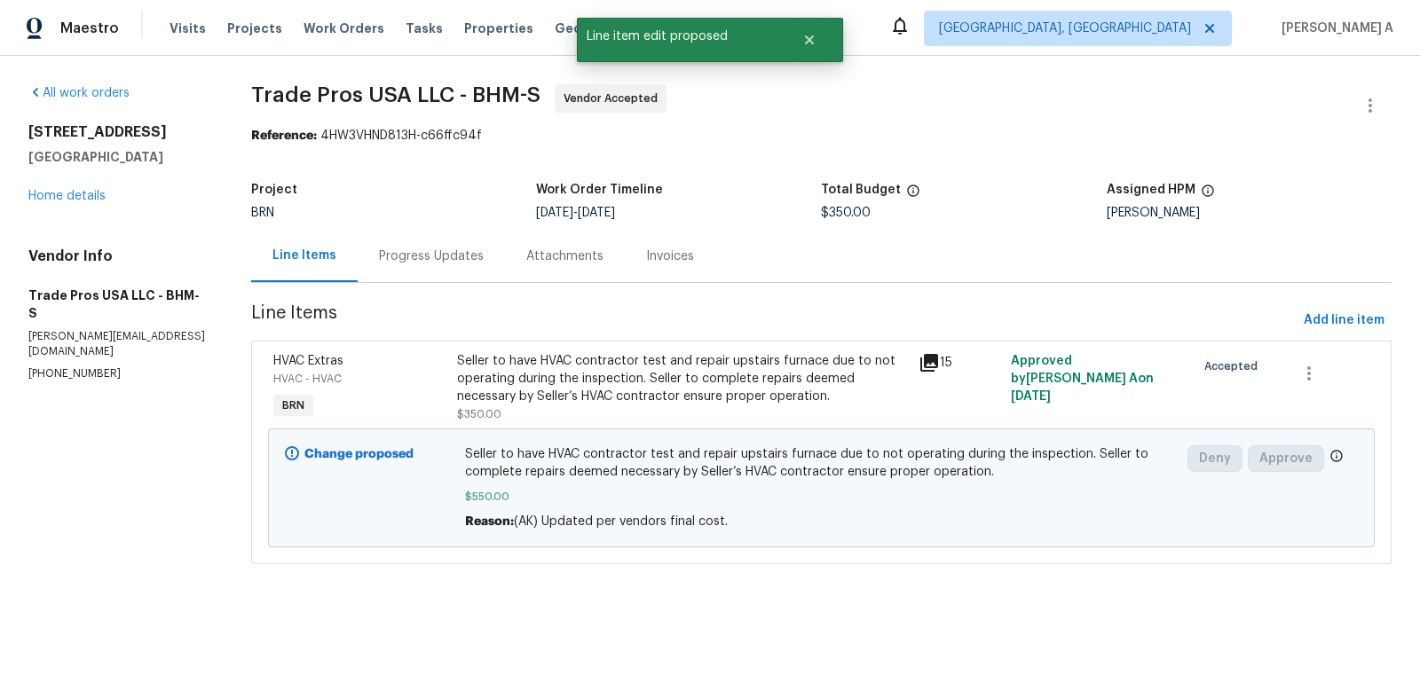
click at [420, 248] on div "Progress Updates" at bounding box center [431, 257] width 105 height 18
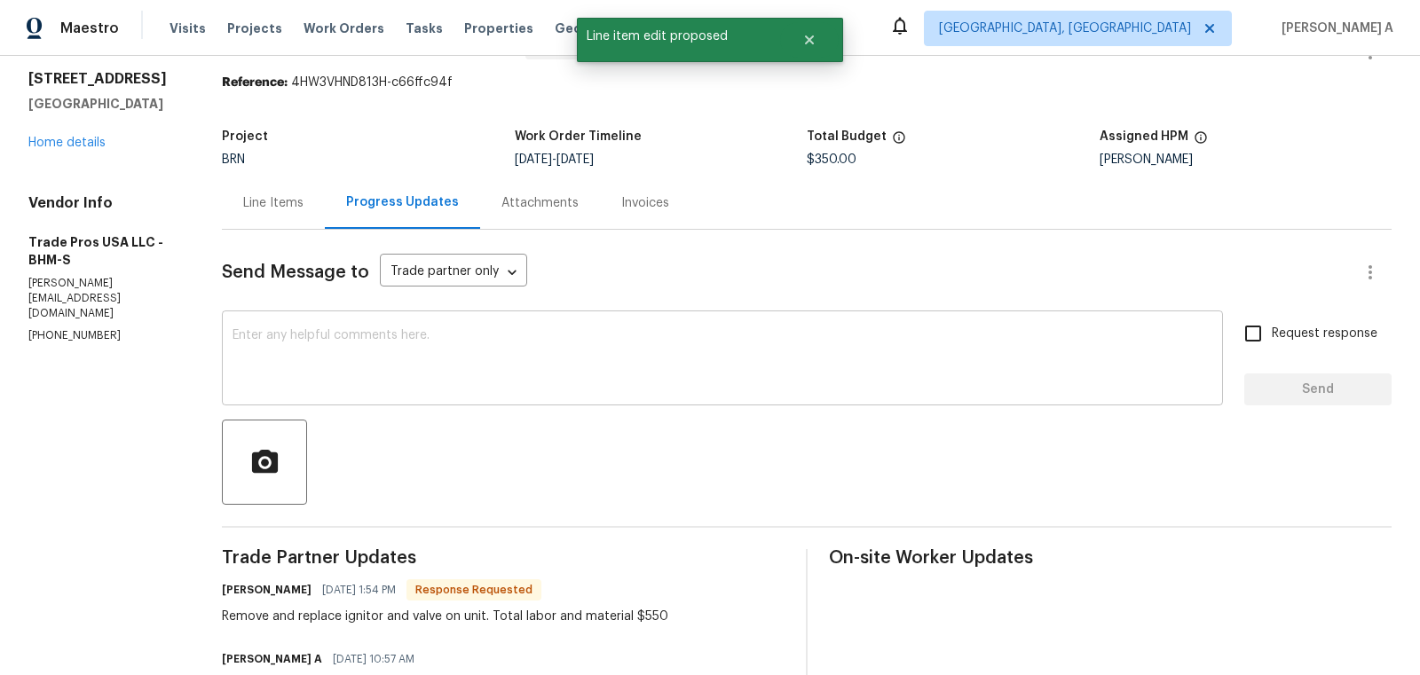
scroll to position [68, 0]
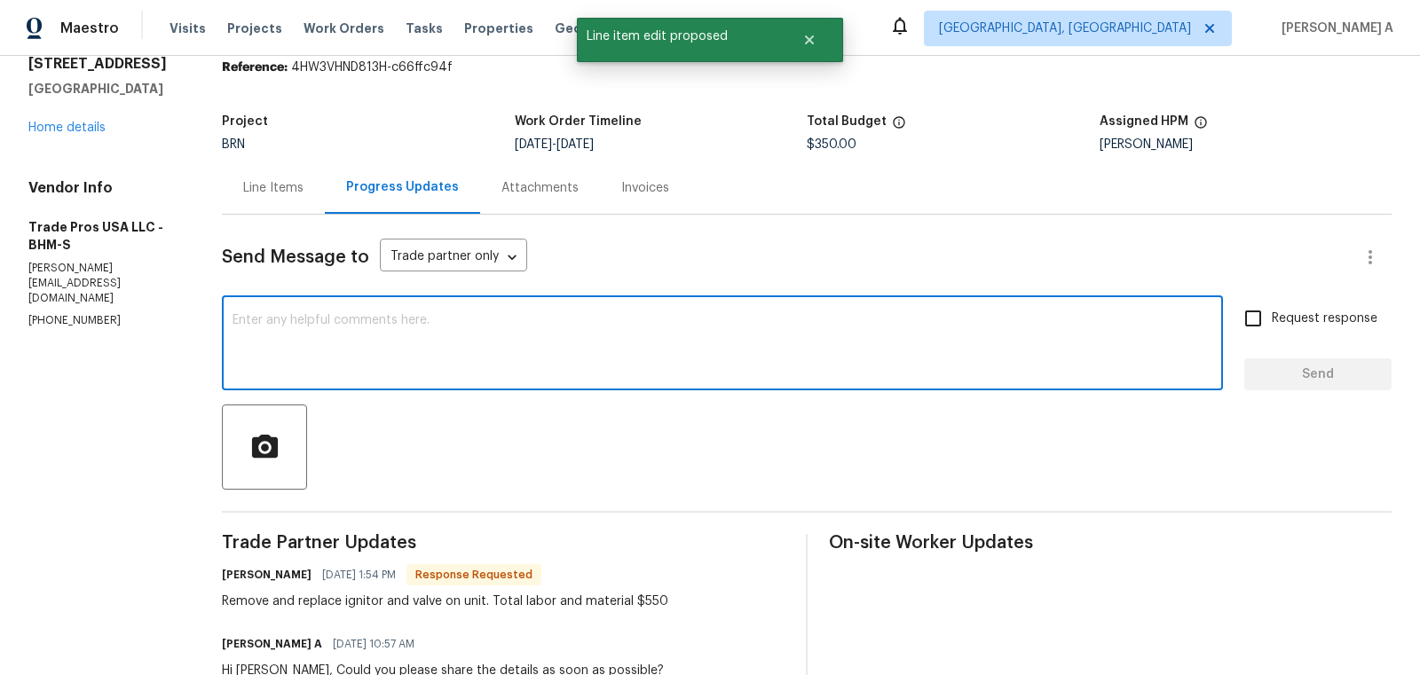
click at [614, 353] on textarea at bounding box center [723, 345] width 980 height 62
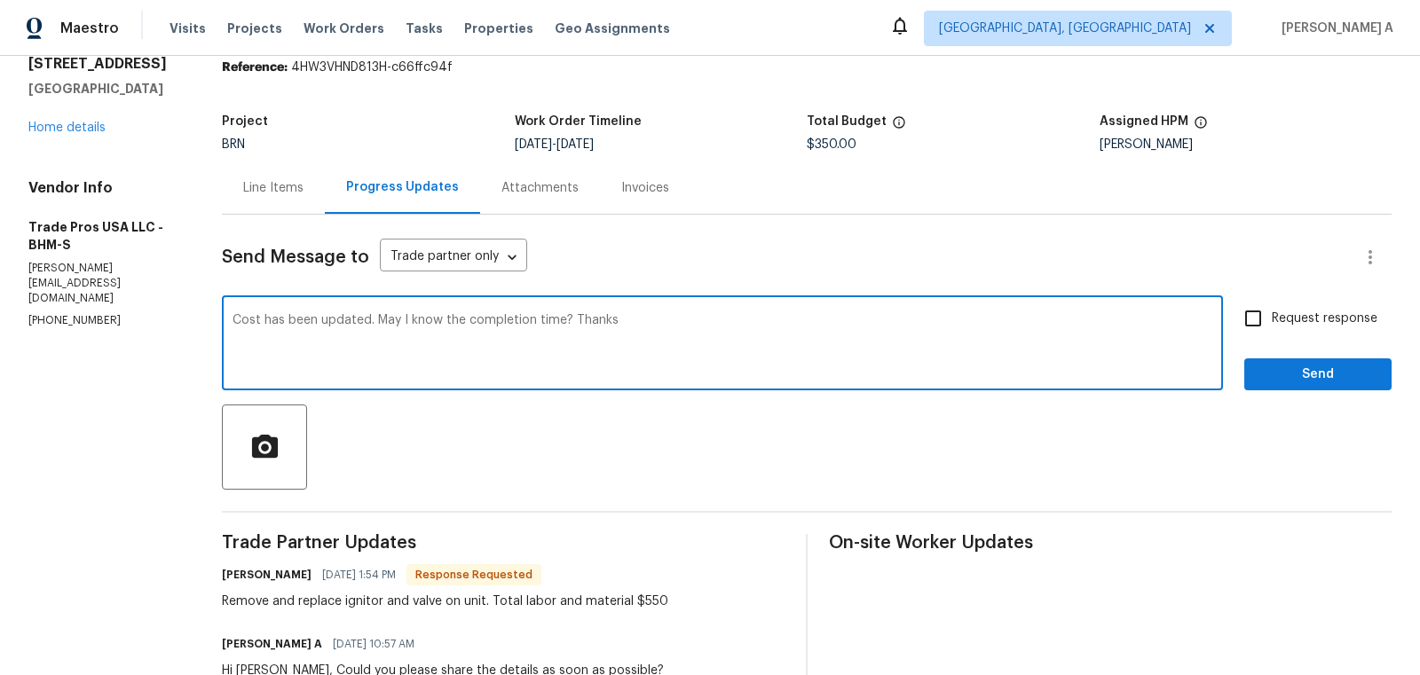
type textarea "Cost has been updated. May I know the completion time? Thanks"
click at [1283, 321] on span "Request response" at bounding box center [1325, 319] width 106 height 19
click at [1272, 321] on input "Request response" at bounding box center [1253, 318] width 37 height 37
checkbox input "true"
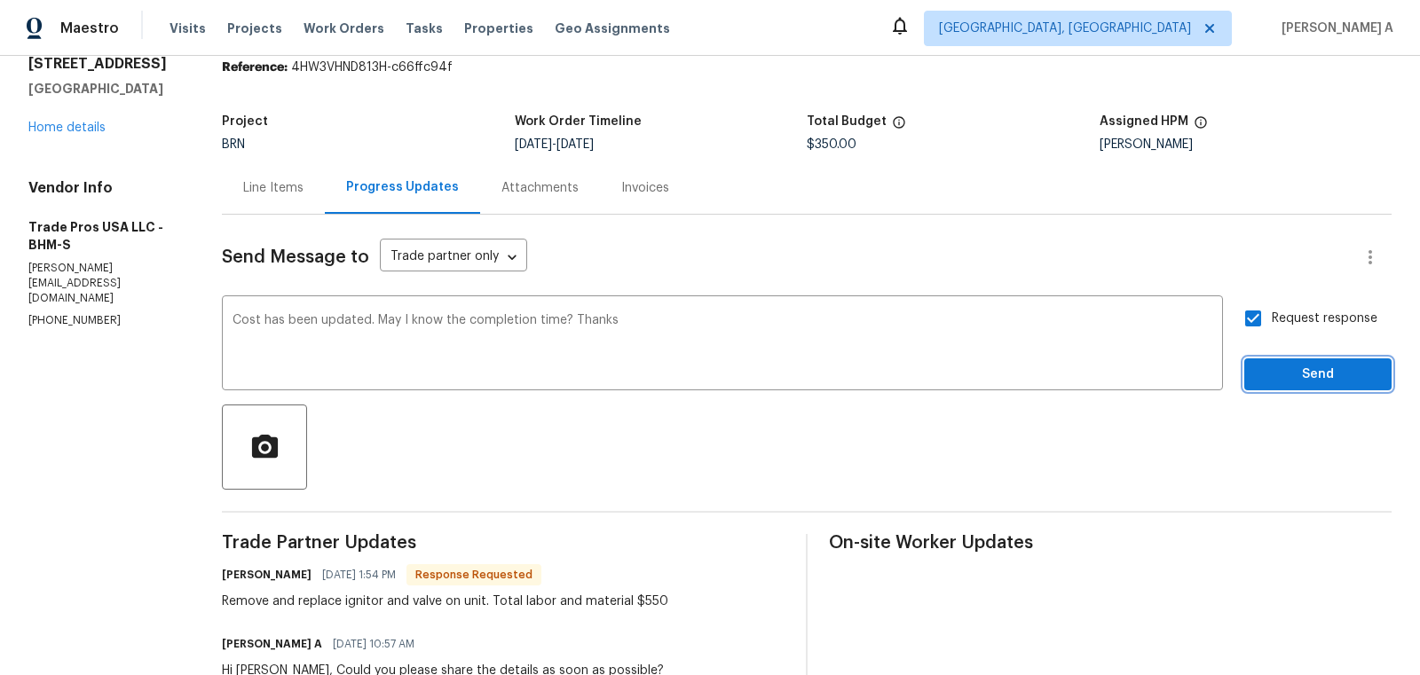
click at [1307, 364] on span "Send" at bounding box center [1318, 375] width 119 height 22
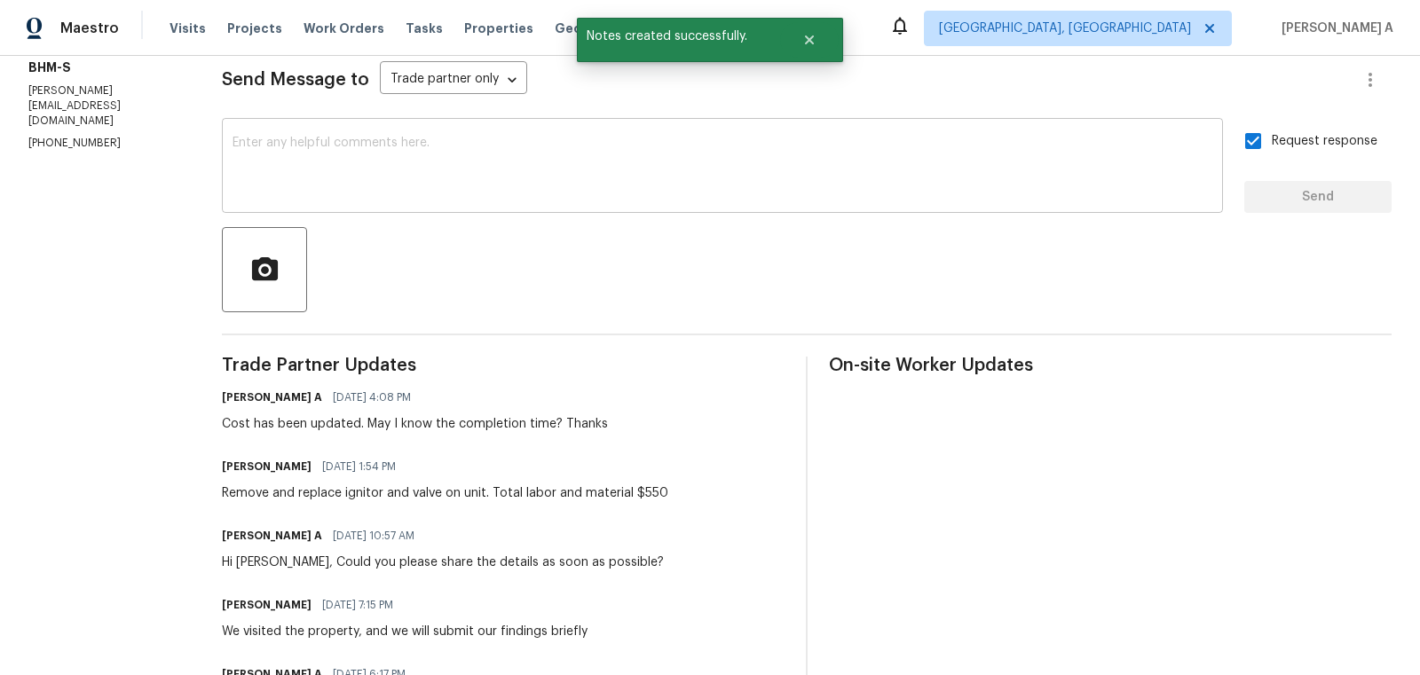
scroll to position [0, 0]
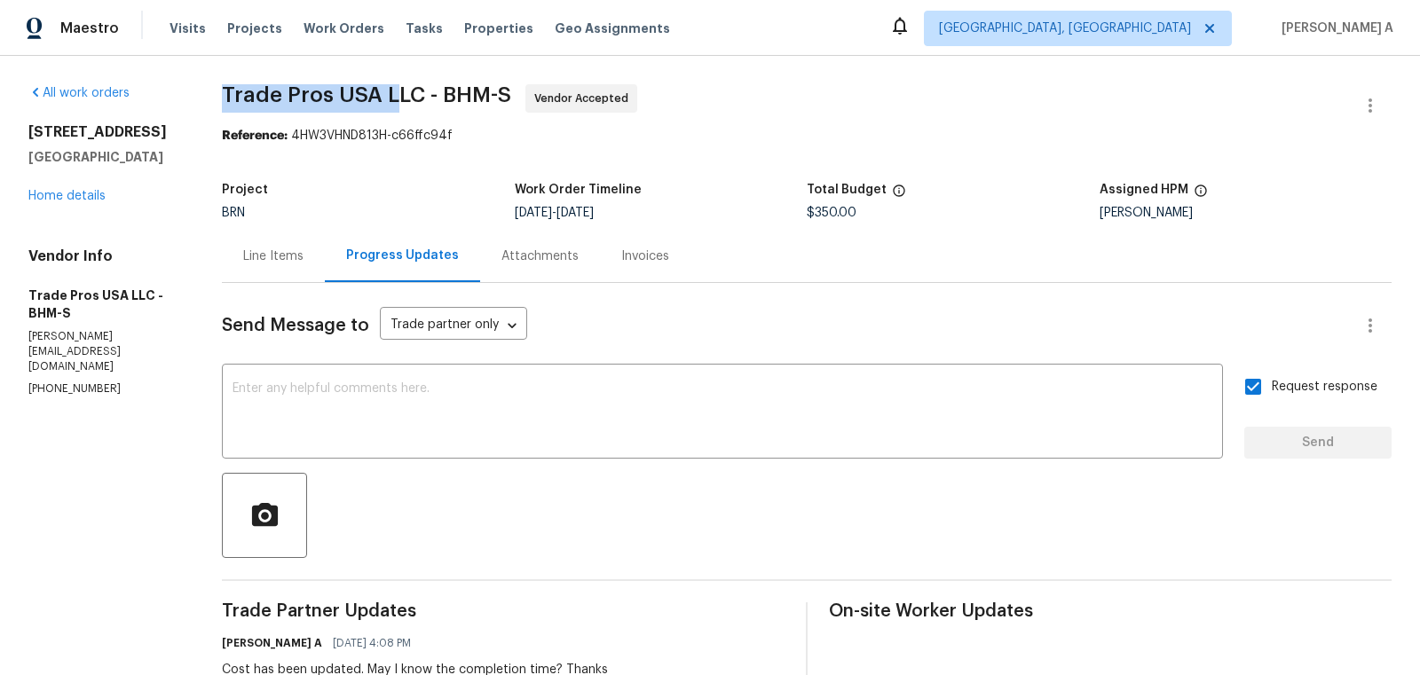
drag, startPoint x: 215, startPoint y: 91, endPoint x: 389, endPoint y: 91, distance: 174.0
copy span "Trade Pros USA"
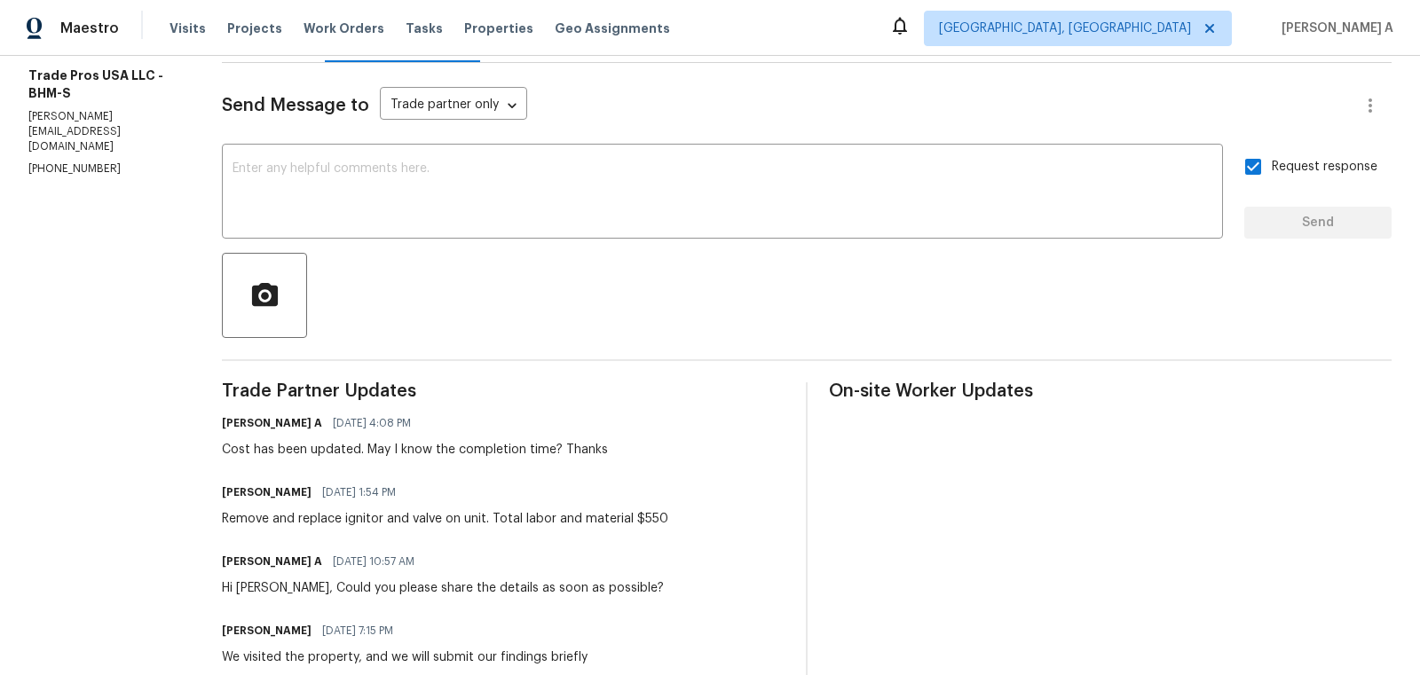
scroll to position [223, 0]
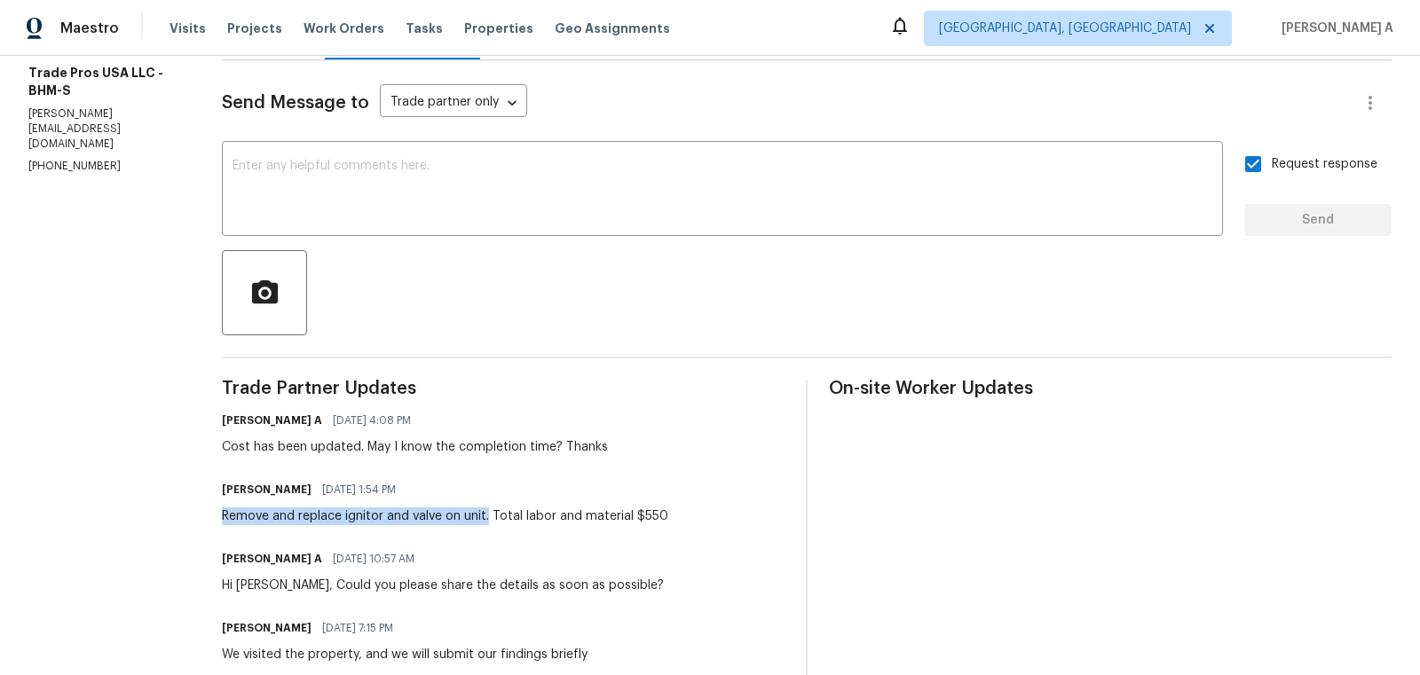
copy div "Remove and replace ignitor and valve on unit."
drag, startPoint x: 220, startPoint y: 516, endPoint x: 488, endPoint y: 517, distance: 268.1
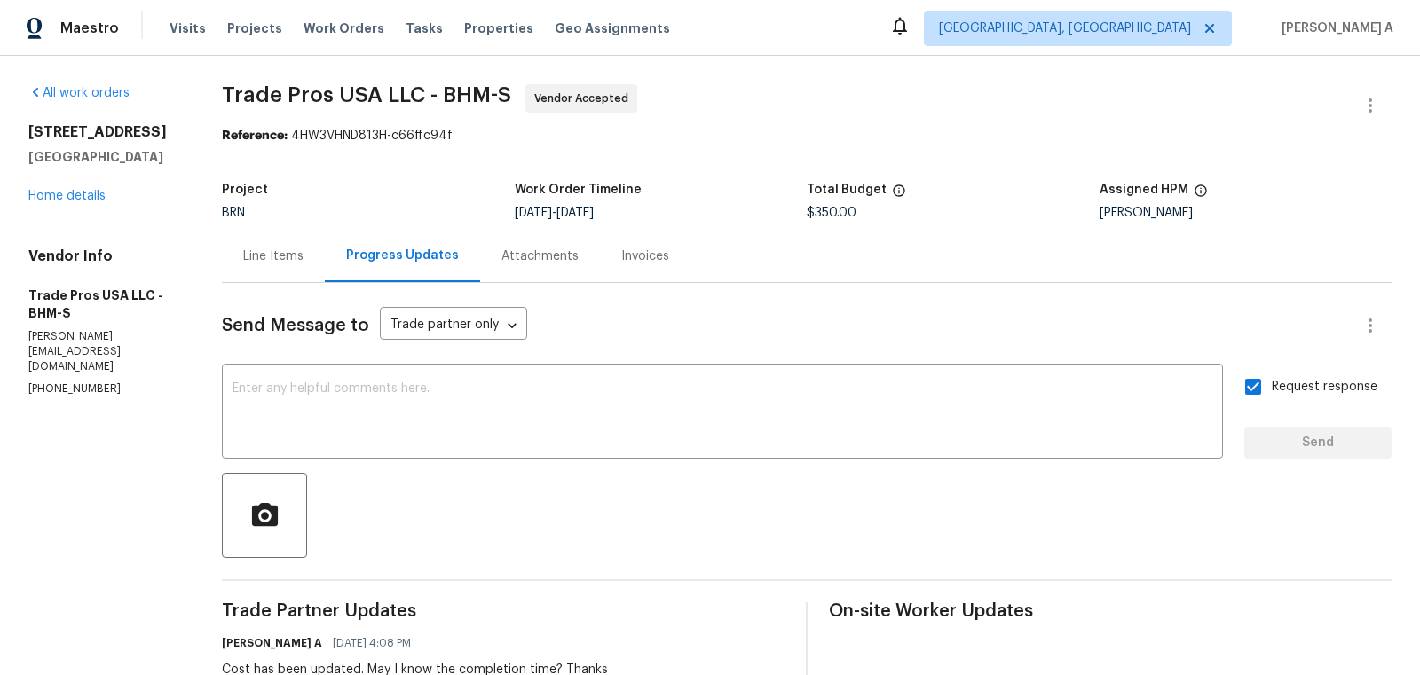
click at [263, 238] on div "Line Items" at bounding box center [273, 256] width 103 height 52
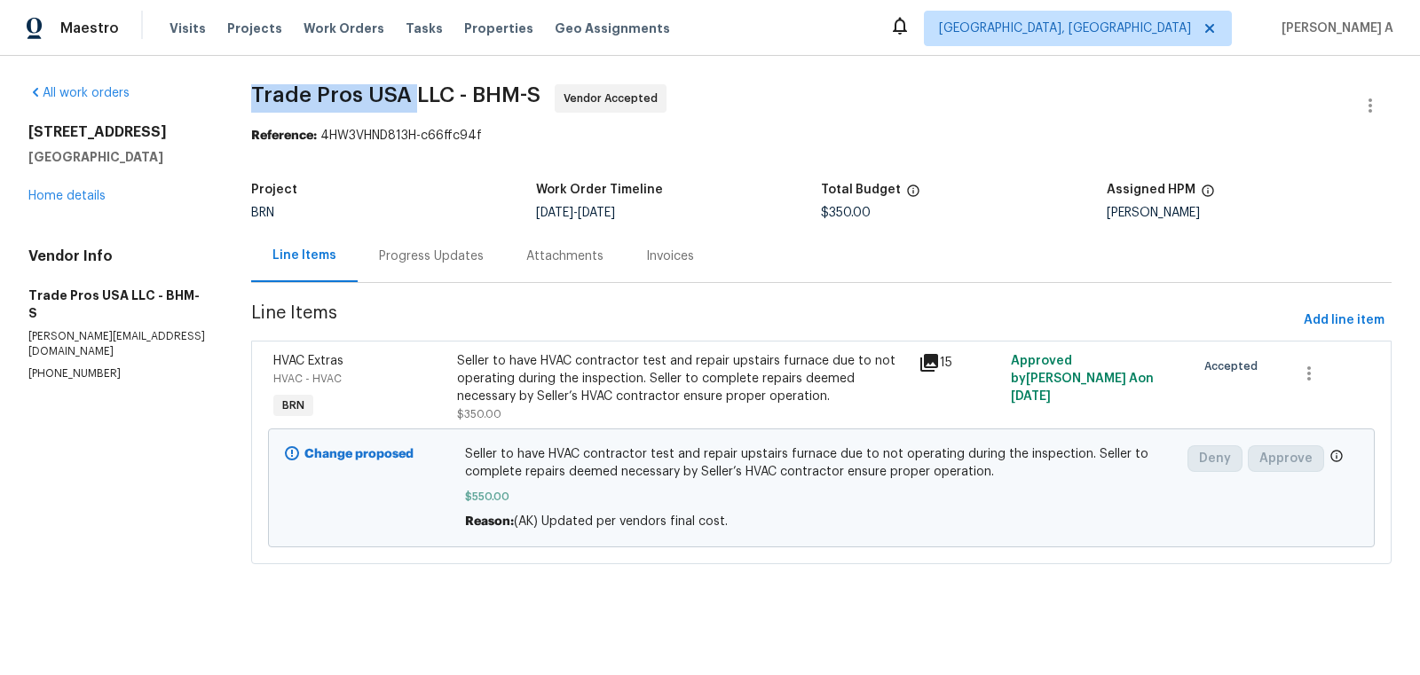
drag, startPoint x: 249, startPoint y: 92, endPoint x: 407, endPoint y: 91, distance: 158.9
click at [407, 91] on div "All work orders [STREET_ADDRESS] Home details Vendor Info Trade Pros USA LLC - …" at bounding box center [710, 335] width 1420 height 558
copy span "Trade Pros [GEOGRAPHIC_DATA]"
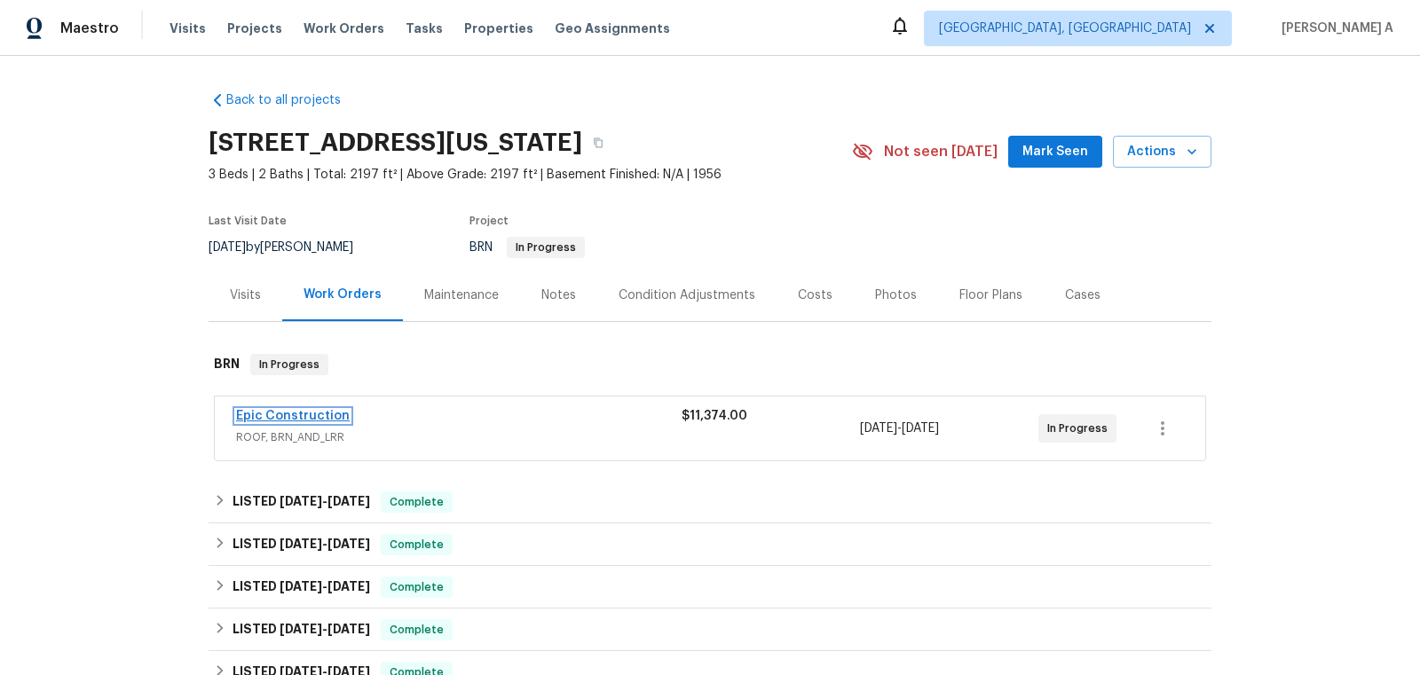
click at [295, 417] on link "Epic Construction" at bounding box center [293, 416] width 114 height 12
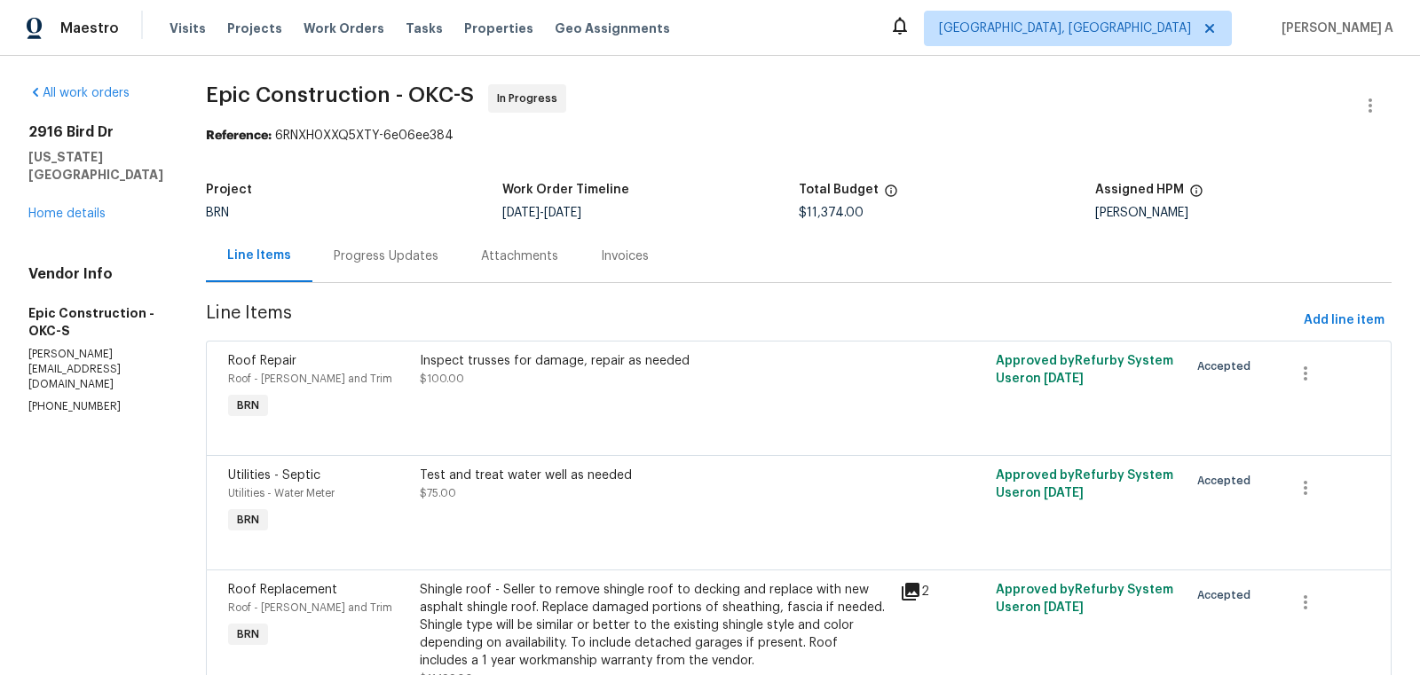
click at [377, 251] on div "Progress Updates" at bounding box center [386, 257] width 105 height 18
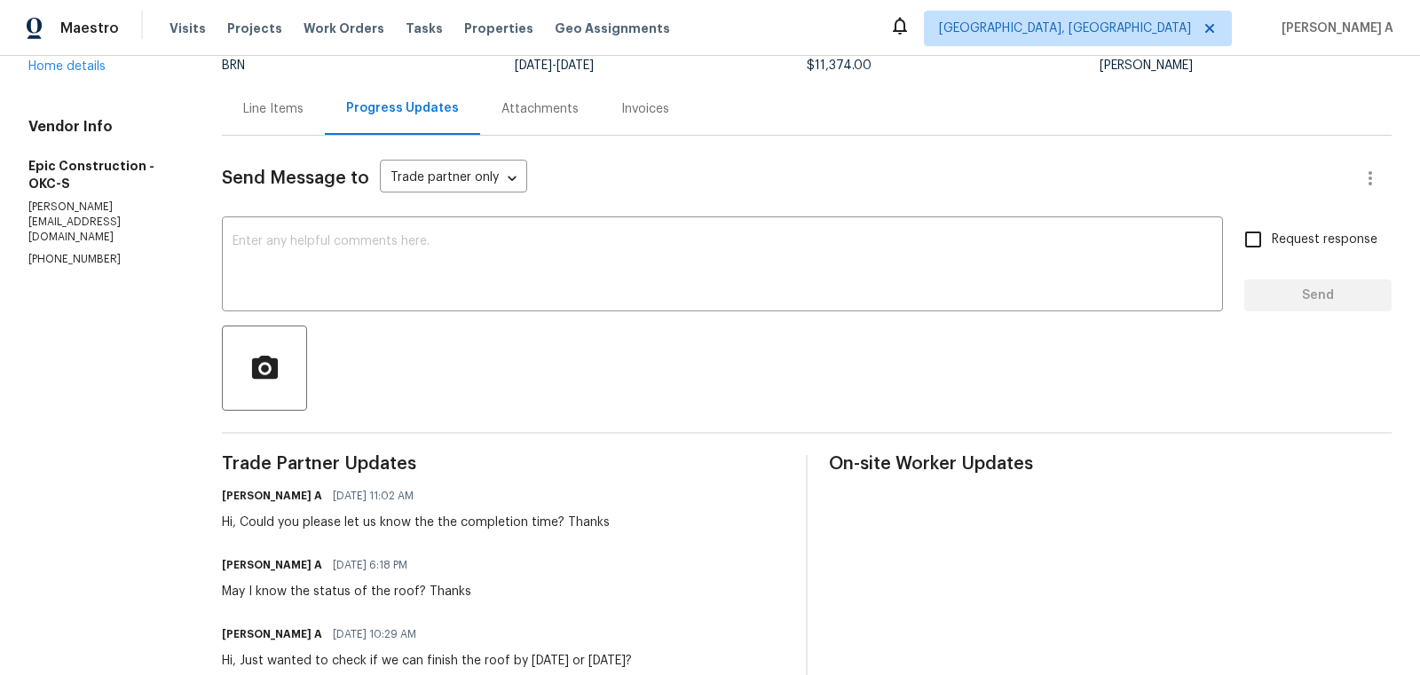
scroll to position [195, 0]
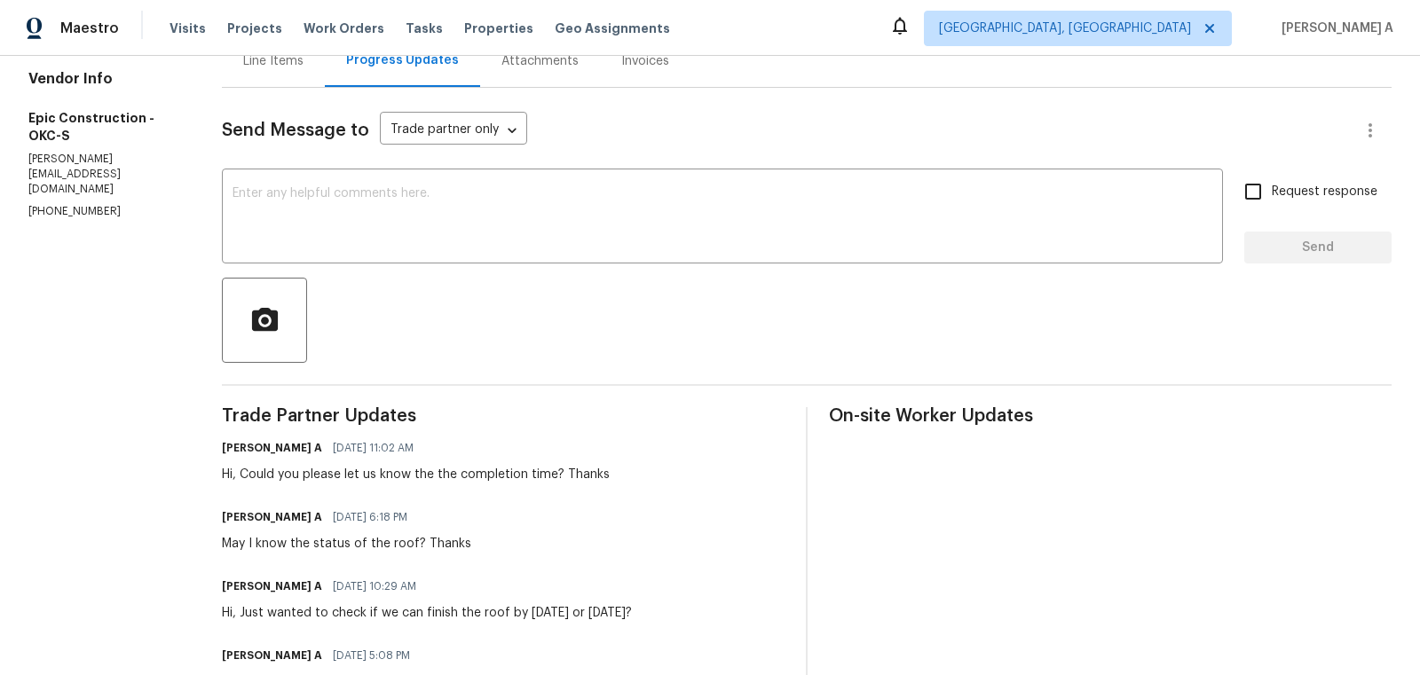
click at [58, 193] on section "All work orders [STREET_ADDRESS][US_STATE] Home details Vendor Info Epic Constr…" at bounding box center [103, 604] width 151 height 1431
copy p "[PHONE_NUMBER]"
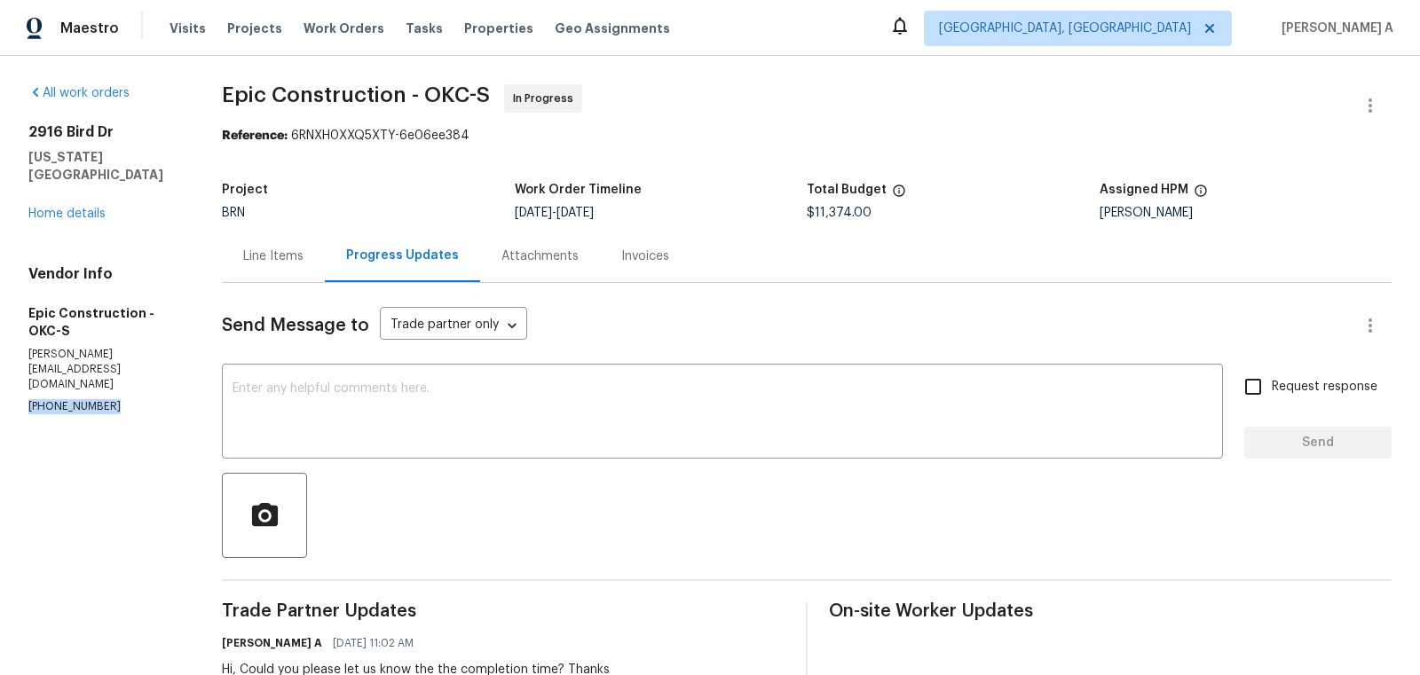
copy p "[PHONE_NUMBER]"
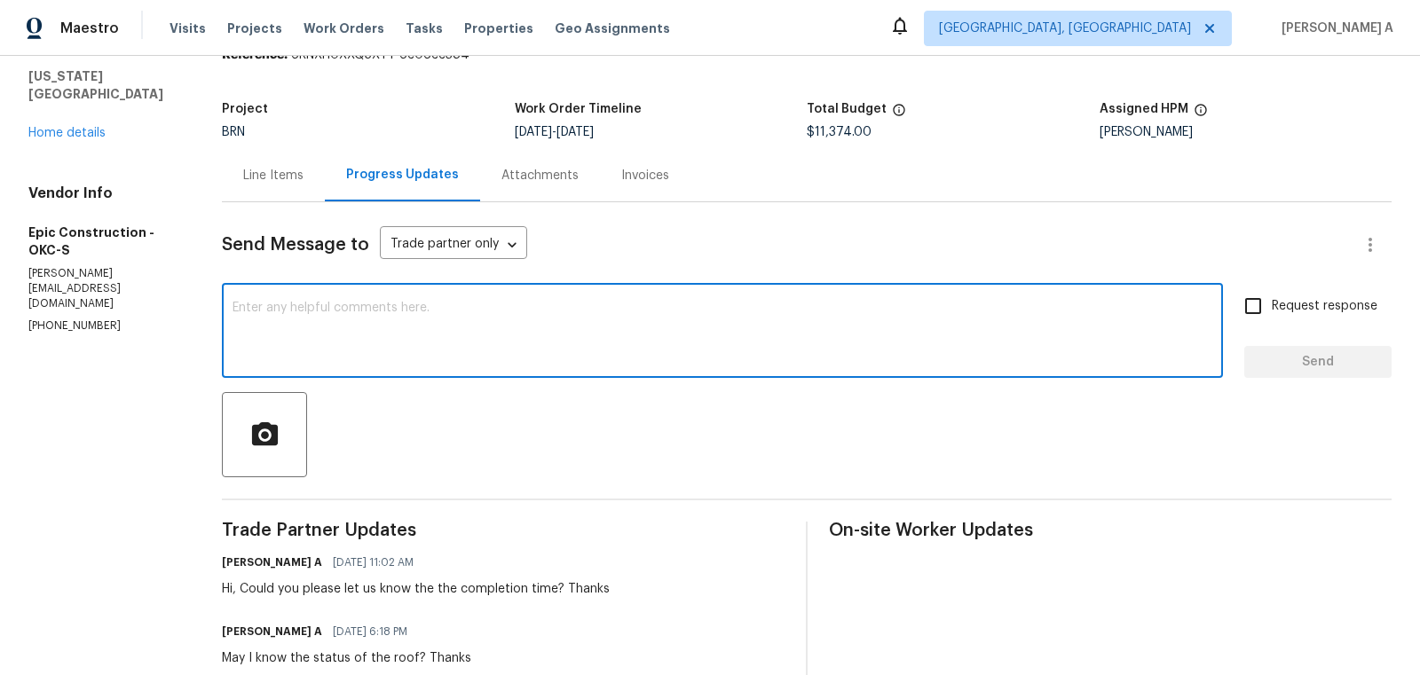
click at [453, 309] on textarea at bounding box center [723, 333] width 980 height 62
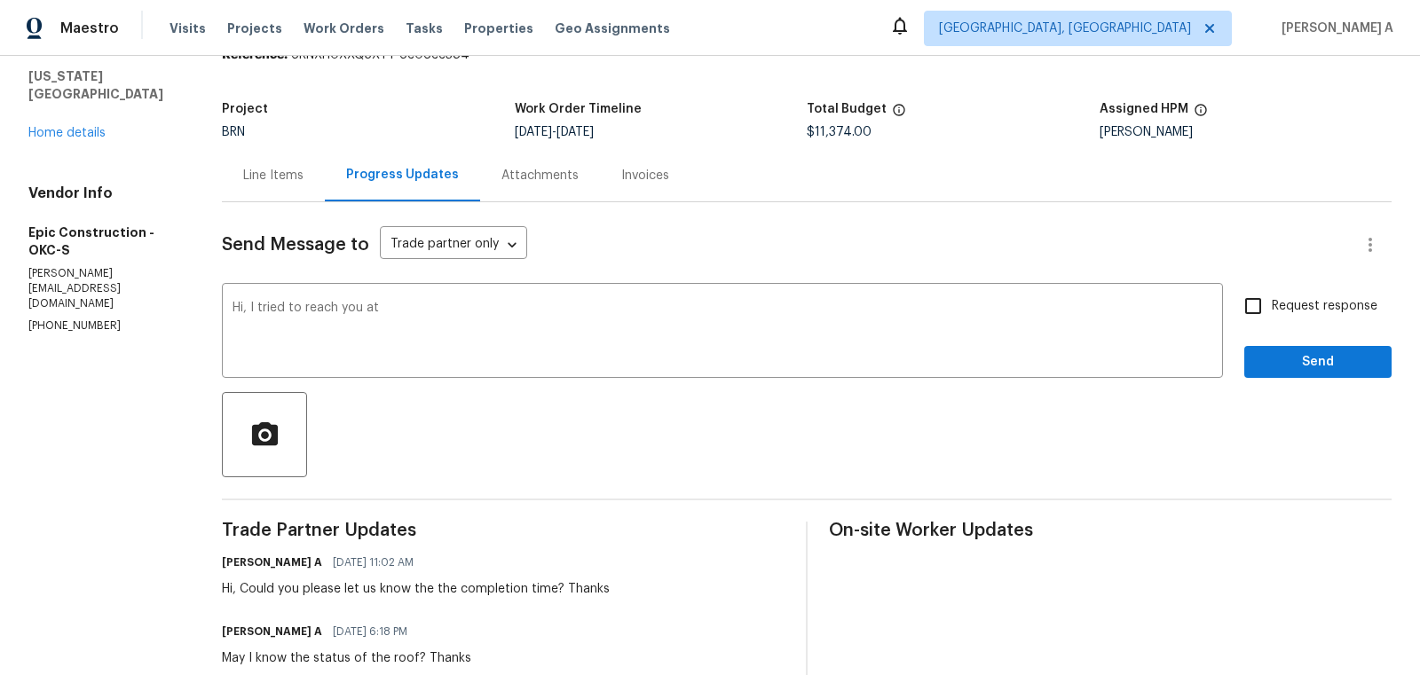
click at [84, 319] on p "[PHONE_NUMBER]" at bounding box center [103, 326] width 151 height 15
copy p "[PHONE_NUMBER]"
click at [414, 312] on textarea "Hi, I tried to reach you at" at bounding box center [723, 333] width 980 height 62
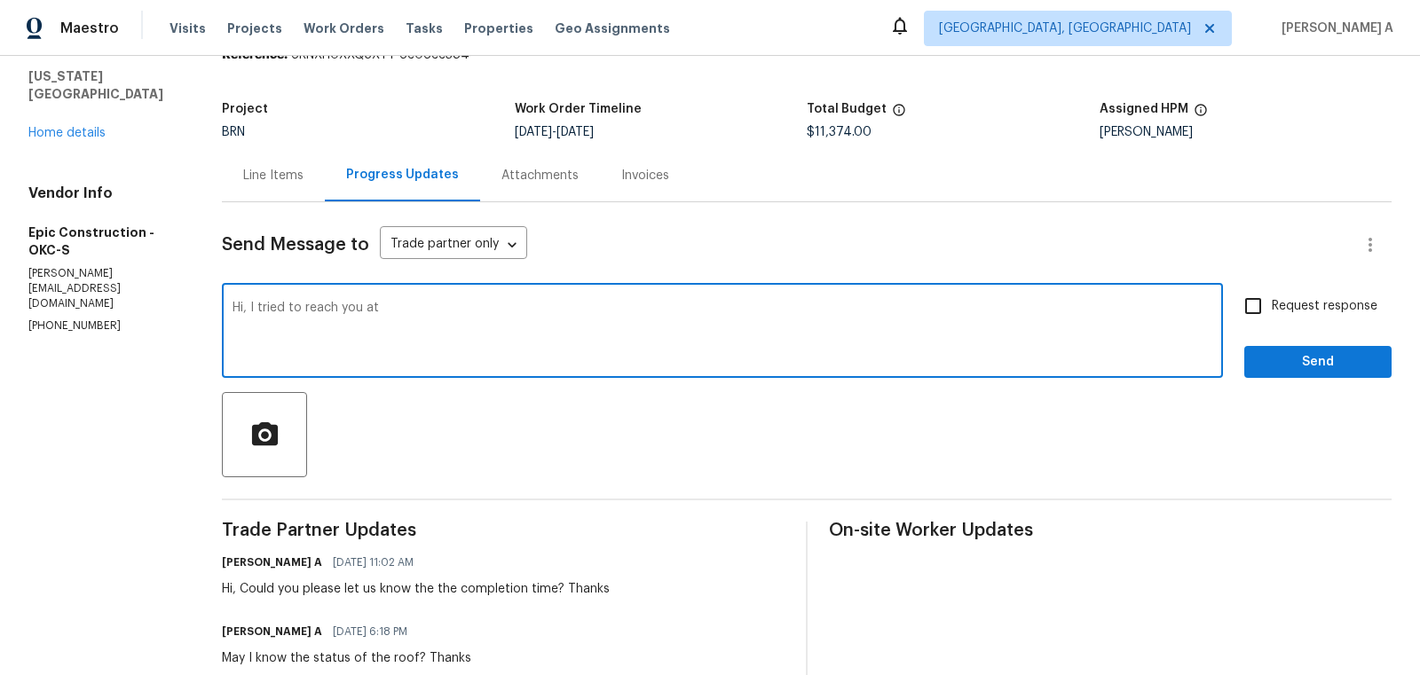
paste textarea "[PHONE_NUMBER]"
click at [504, 299] on div "Hi, I tried to reach you at [PHONE_NUMBER] x ​" at bounding box center [722, 333] width 1001 height 91
click at [499, 311] on textarea "Hi, I tried to reach you at [PHONE_NUMBER]" at bounding box center [723, 333] width 980 height 62
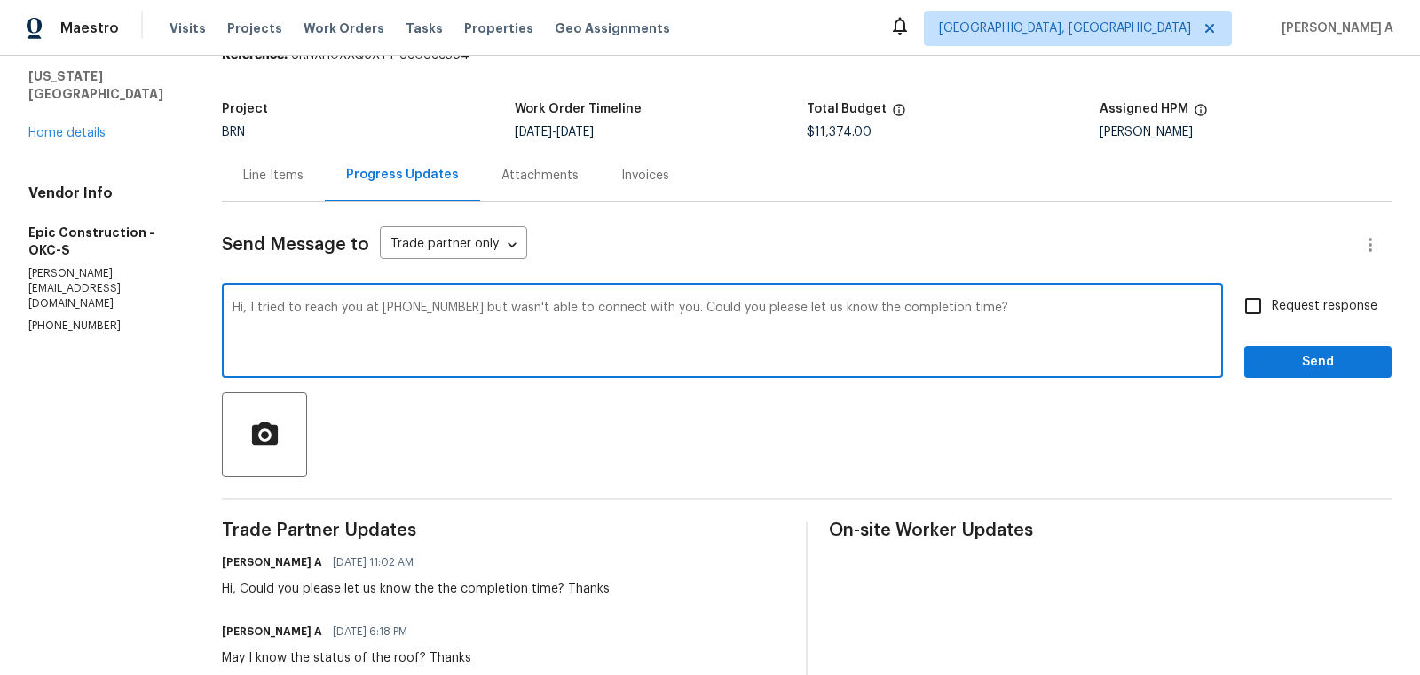
type textarea "Hi, I tried to reach you at [PHONE_NUMBER] but wasn't able to connect with you.…"
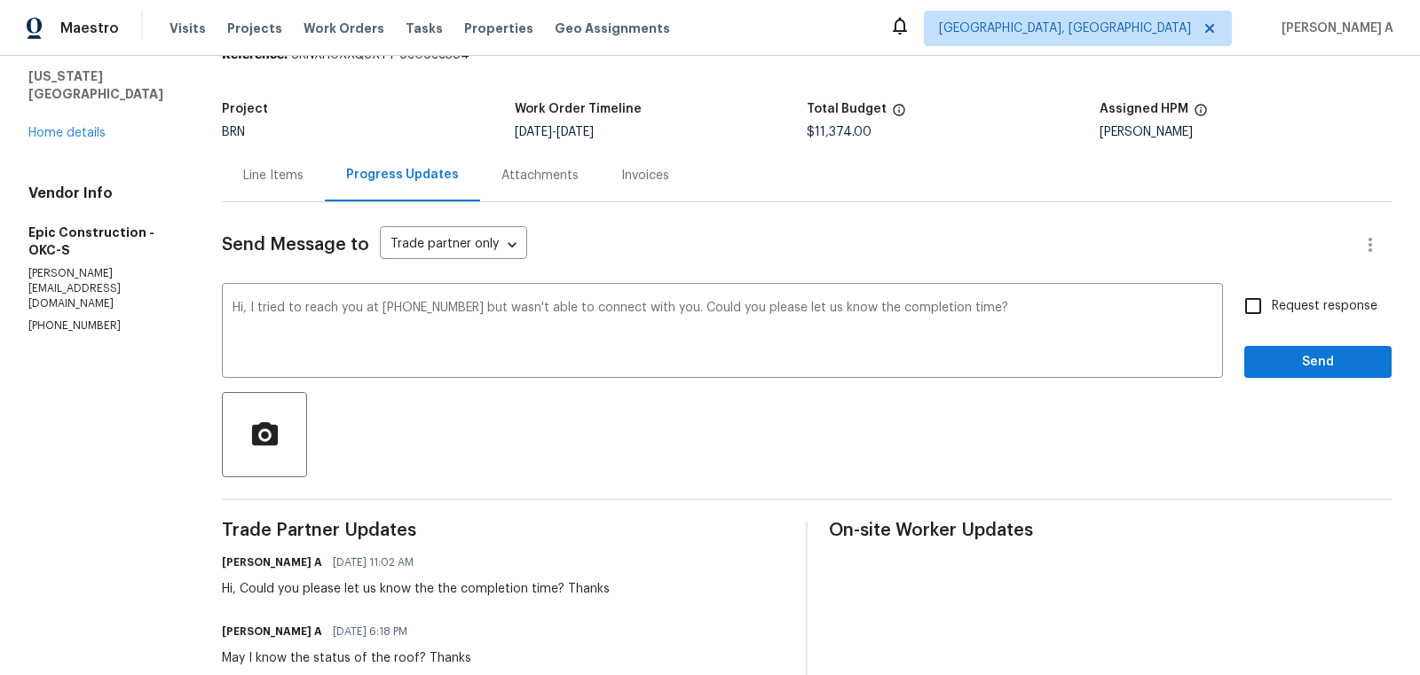
click at [1306, 300] on span "Request response" at bounding box center [1325, 306] width 106 height 19
click at [1272, 300] on input "Request response" at bounding box center [1253, 306] width 37 height 37
checkbox input "true"
click at [1326, 360] on span "Send" at bounding box center [1318, 362] width 119 height 22
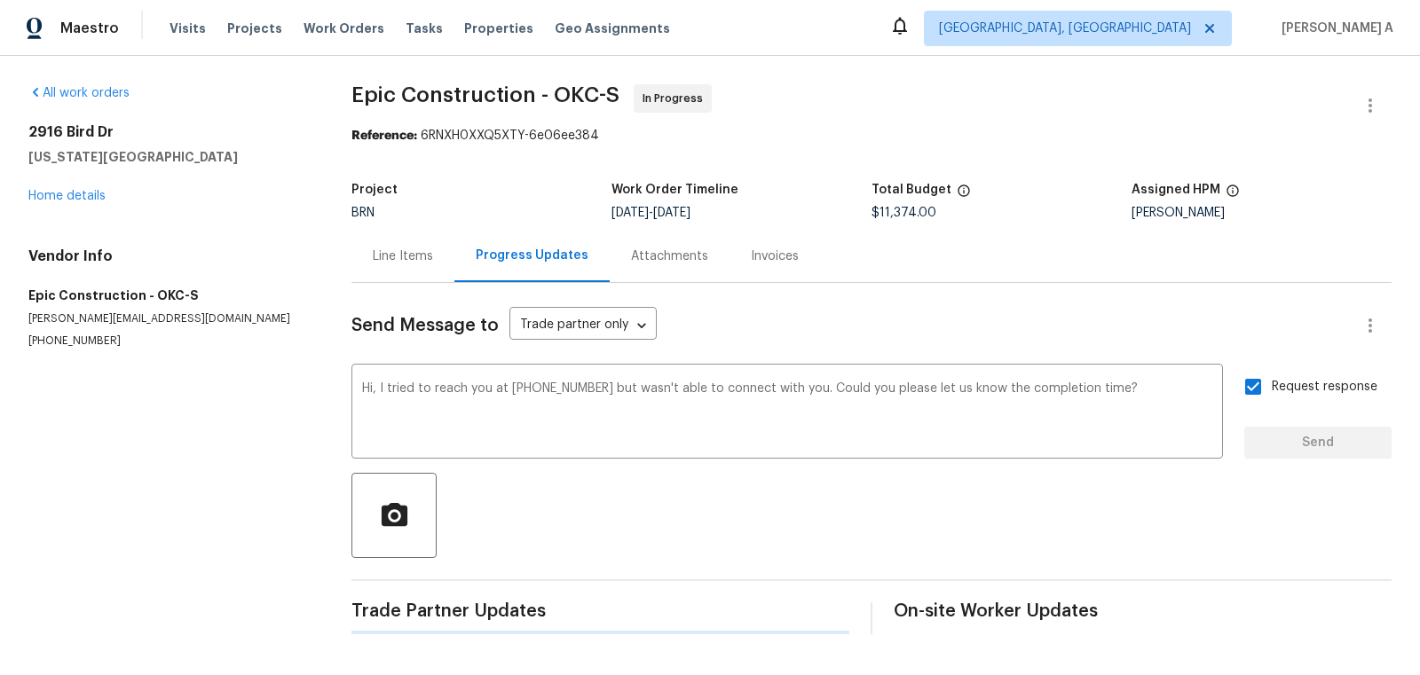
scroll to position [0, 0]
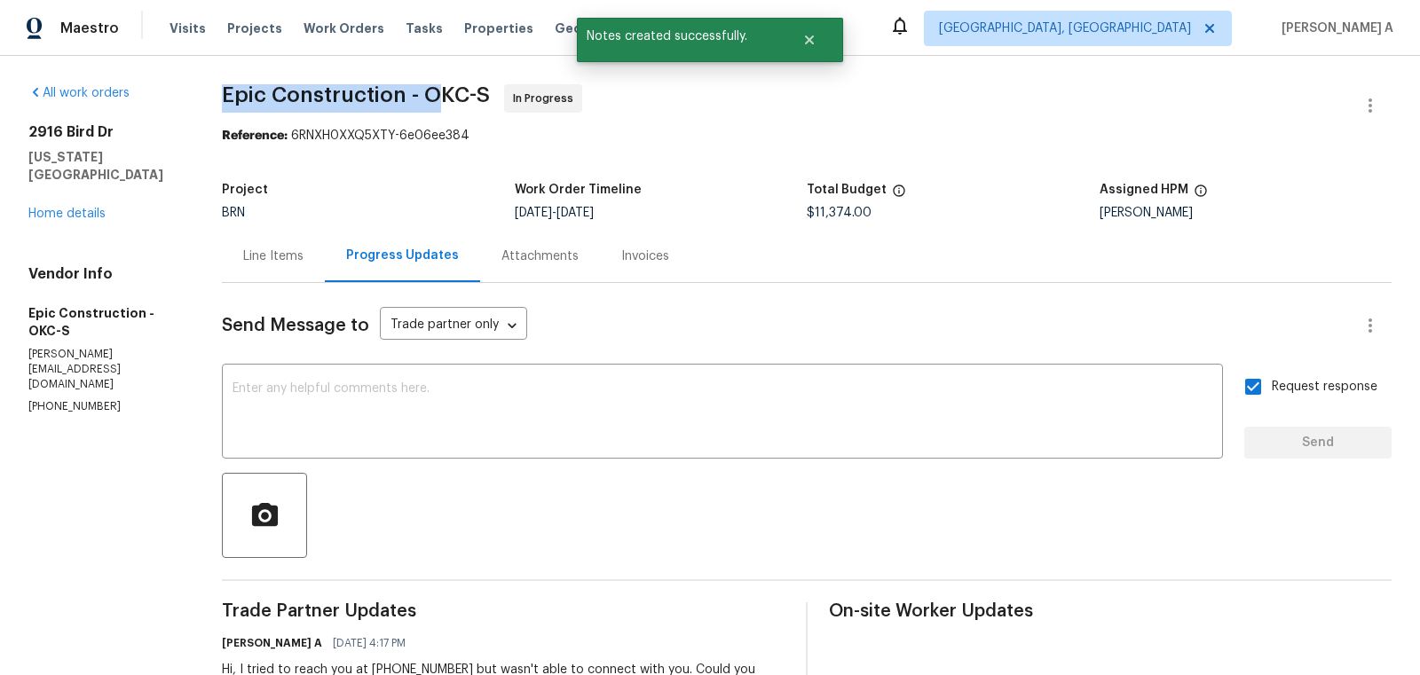
drag, startPoint x: 217, startPoint y: 98, endPoint x: 435, endPoint y: 96, distance: 217.5
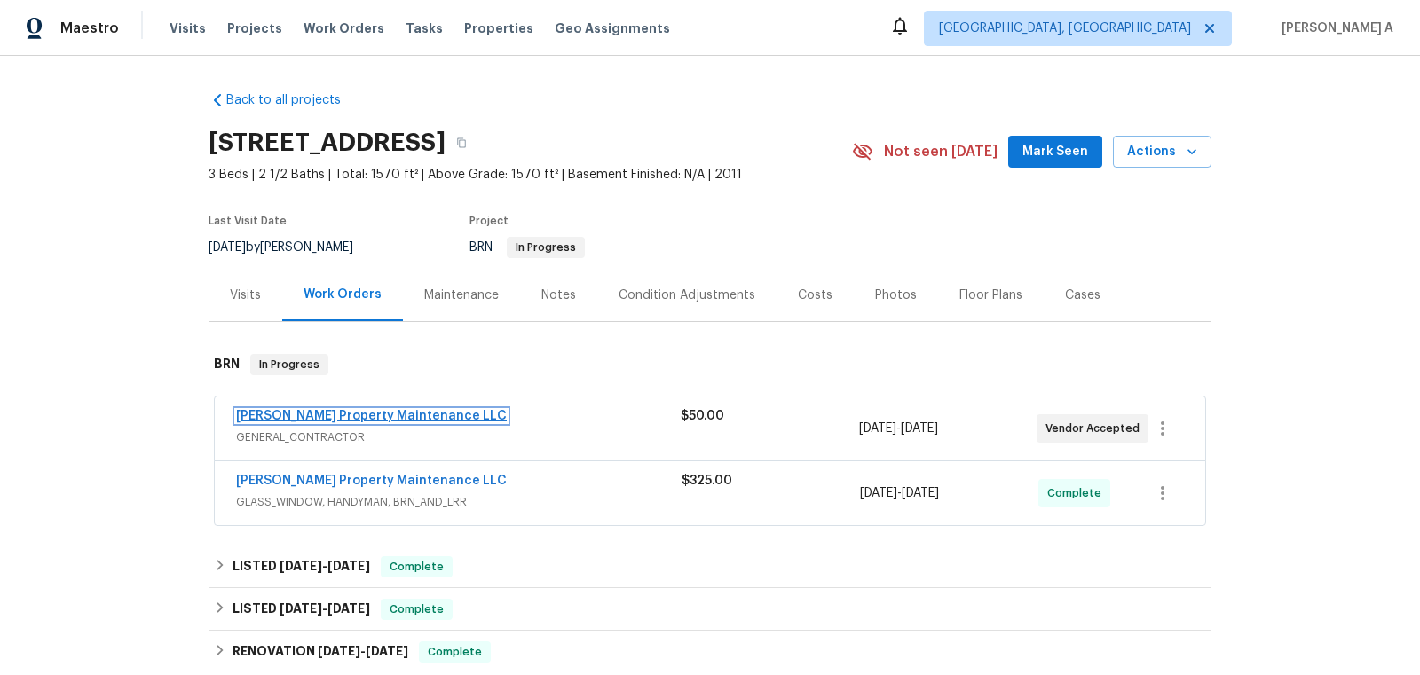
click at [390, 414] on link "Glen Property Maintenance LLC" at bounding box center [371, 416] width 271 height 12
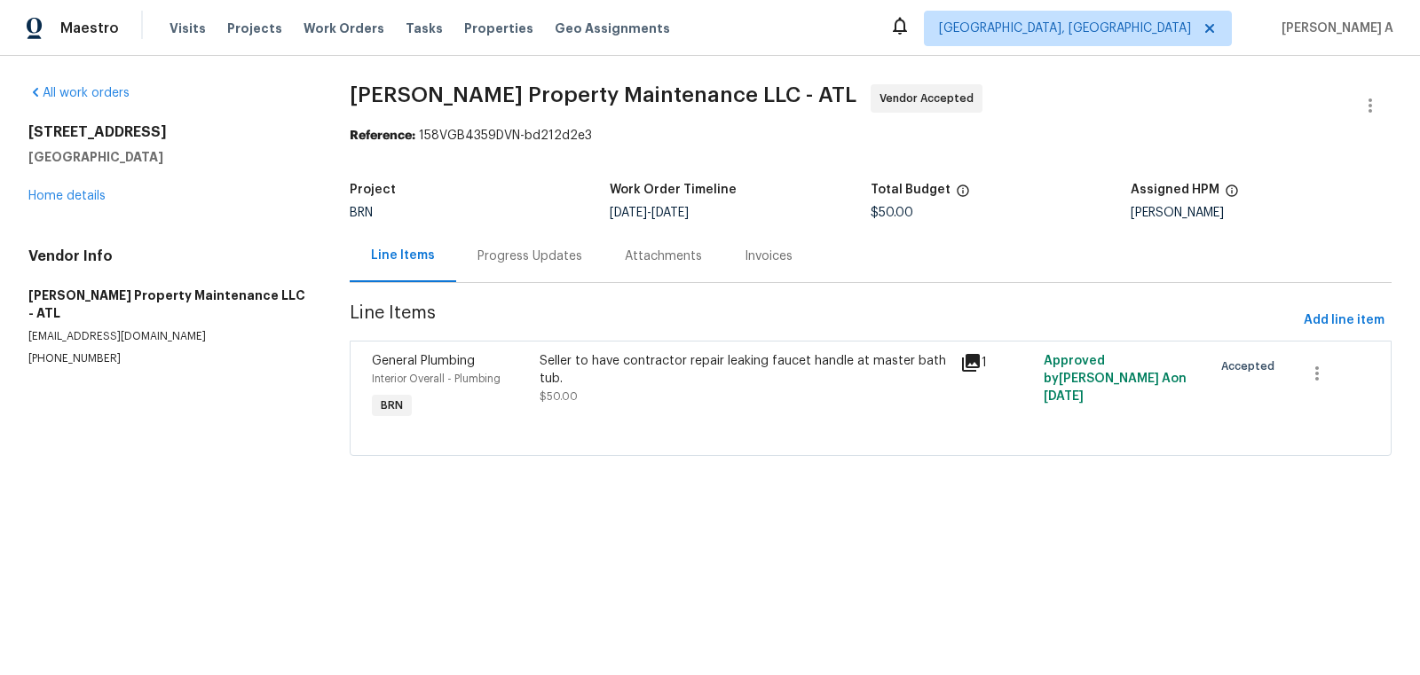
click at [486, 240] on div "Progress Updates" at bounding box center [529, 256] width 147 height 52
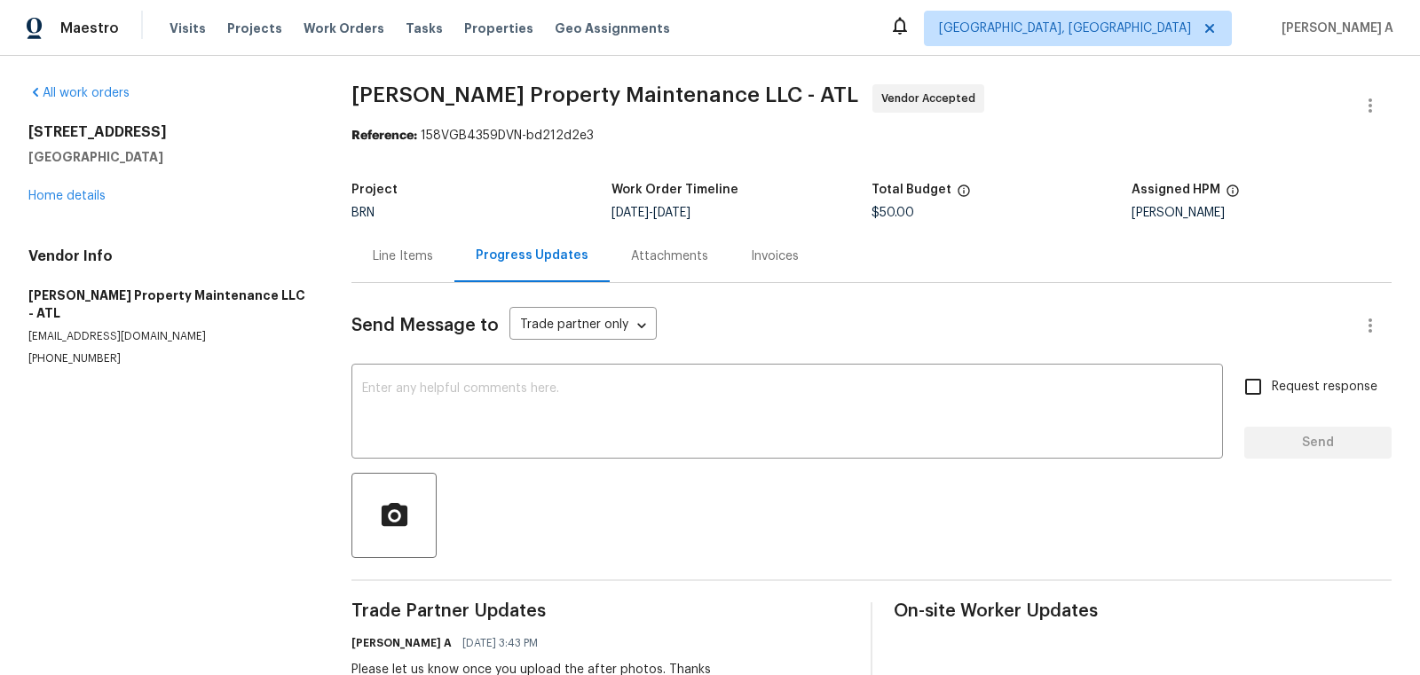
scroll to position [53, 0]
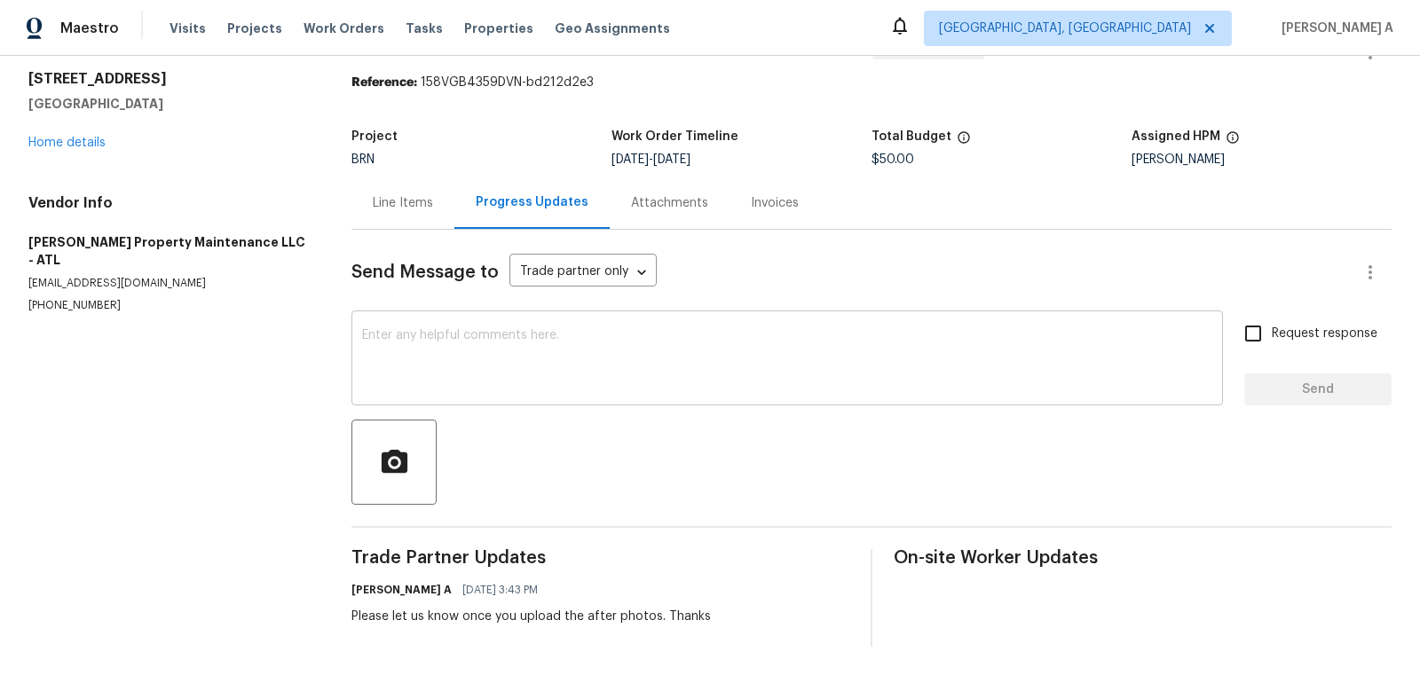
click at [630, 342] on textarea at bounding box center [787, 360] width 850 height 62
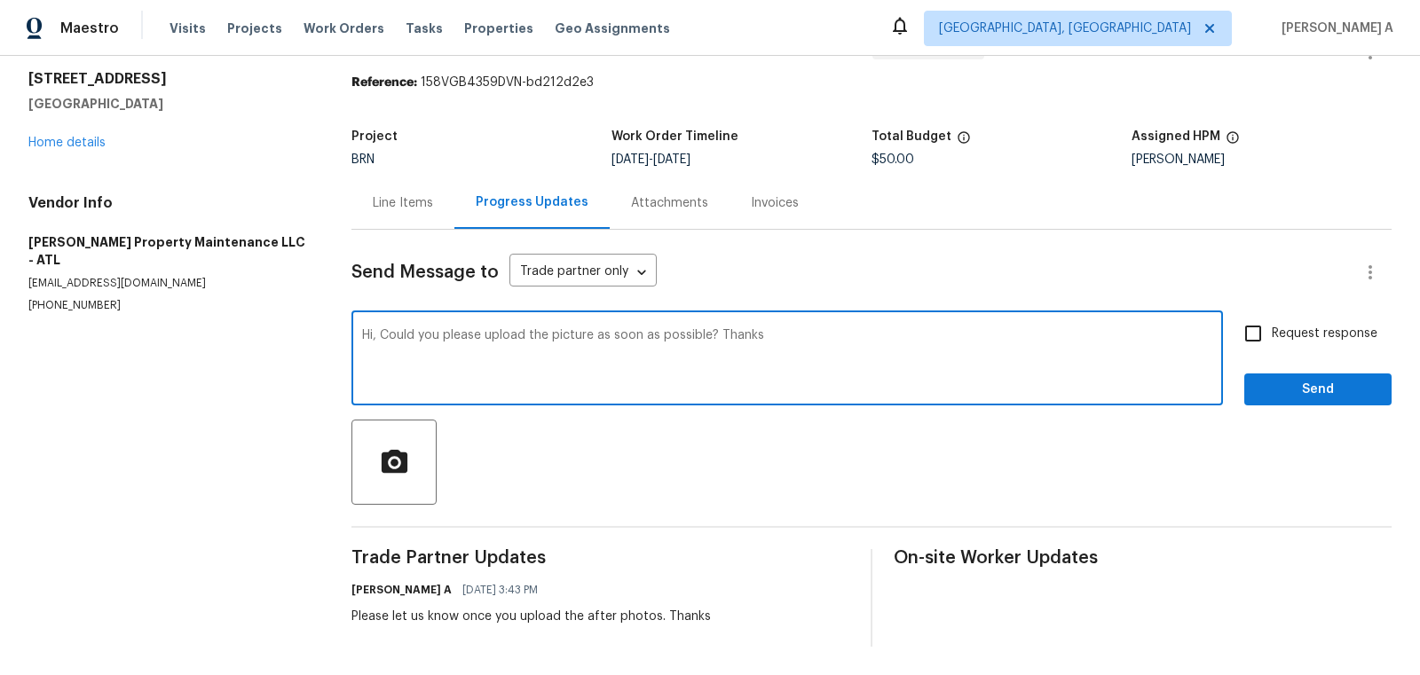
type textarea "Hi, Could you please upload the picture as soon as possible? Thanks"
click at [1267, 328] on input "Request response" at bounding box center [1253, 333] width 37 height 37
checkbox input "true"
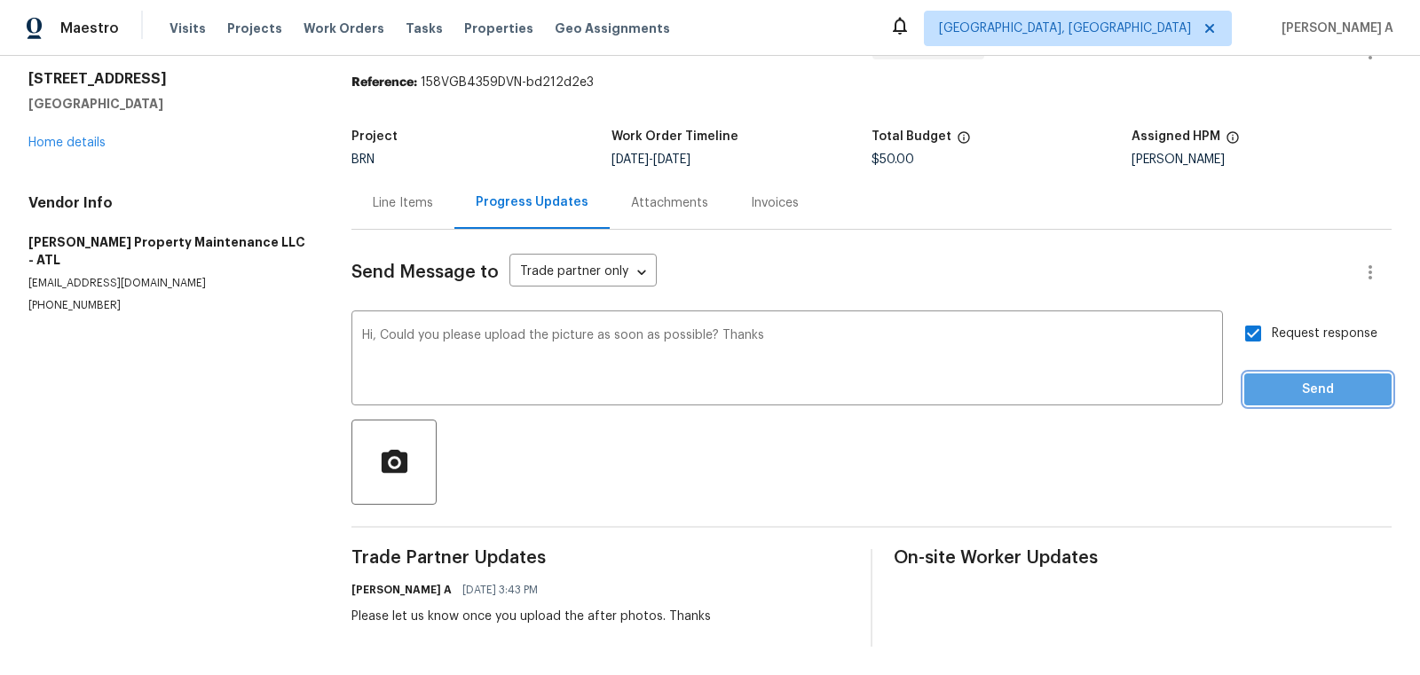
click at [1299, 383] on span "Send" at bounding box center [1318, 390] width 119 height 22
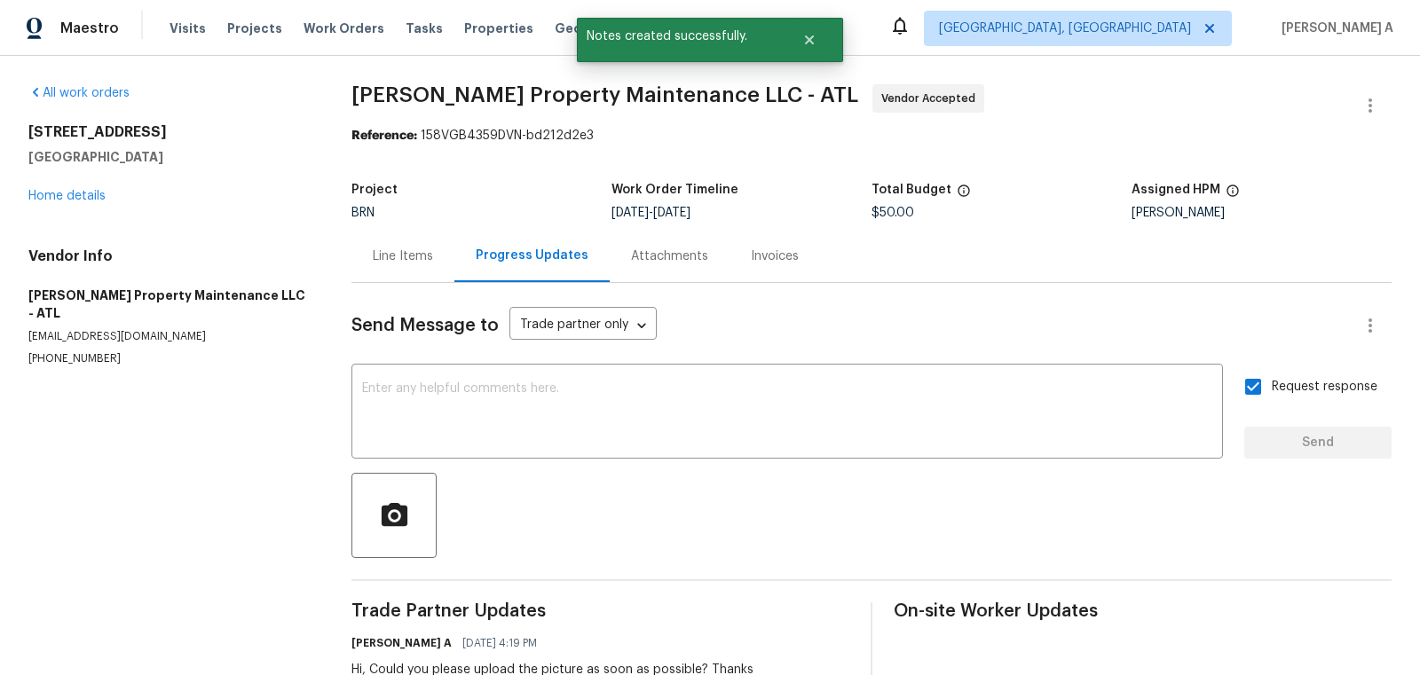
click at [402, 285] on div "Send Message to Trade partner only Trade partner only ​ x ​ Request response Se…" at bounding box center [871, 526] width 1040 height 486
click at [393, 254] on div "Line Items" at bounding box center [403, 257] width 60 height 18
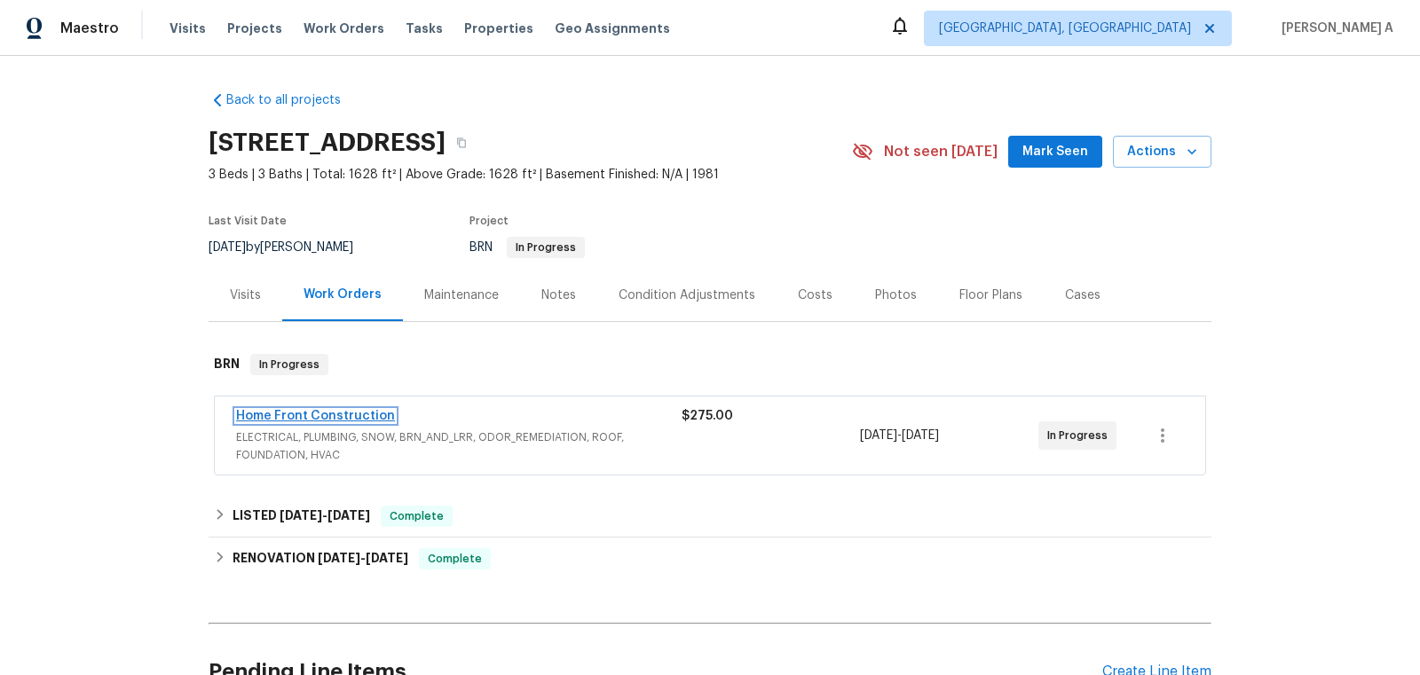
click at [305, 417] on link "Home Front Construction" at bounding box center [315, 416] width 159 height 12
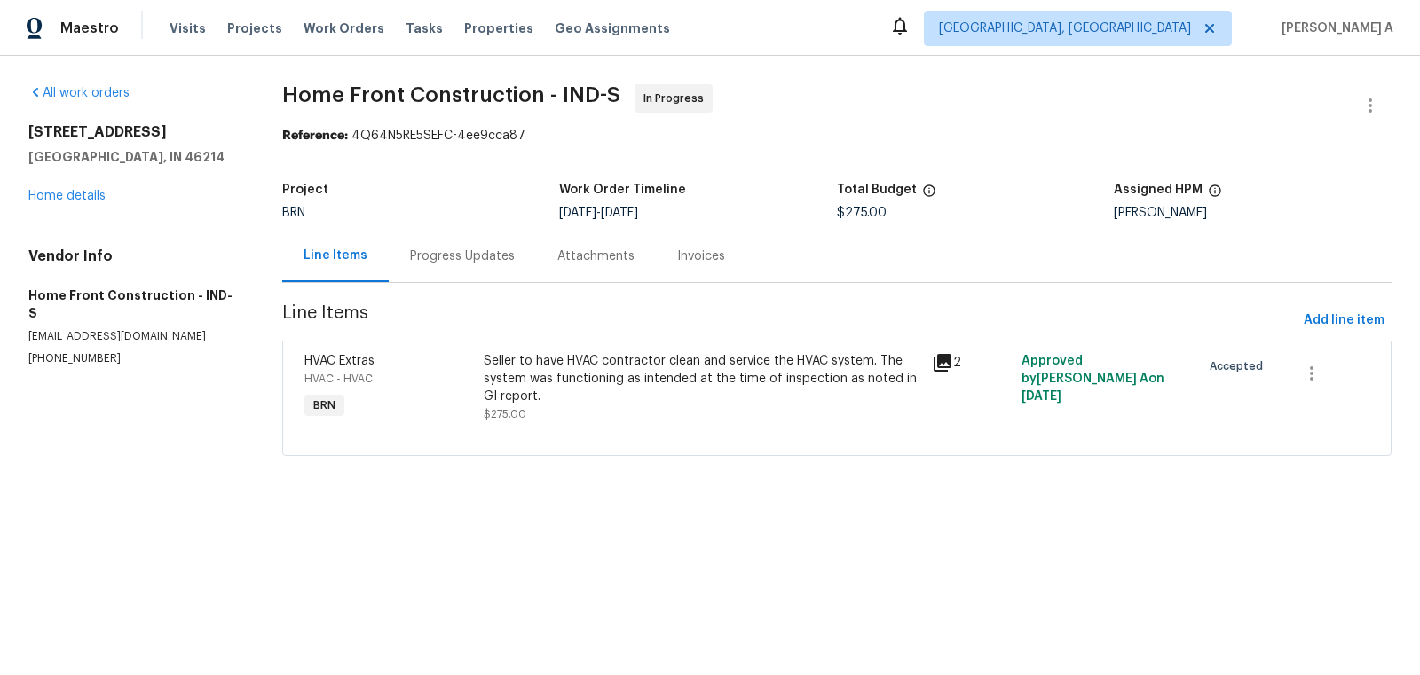
click at [438, 262] on div "Progress Updates" at bounding box center [462, 257] width 105 height 18
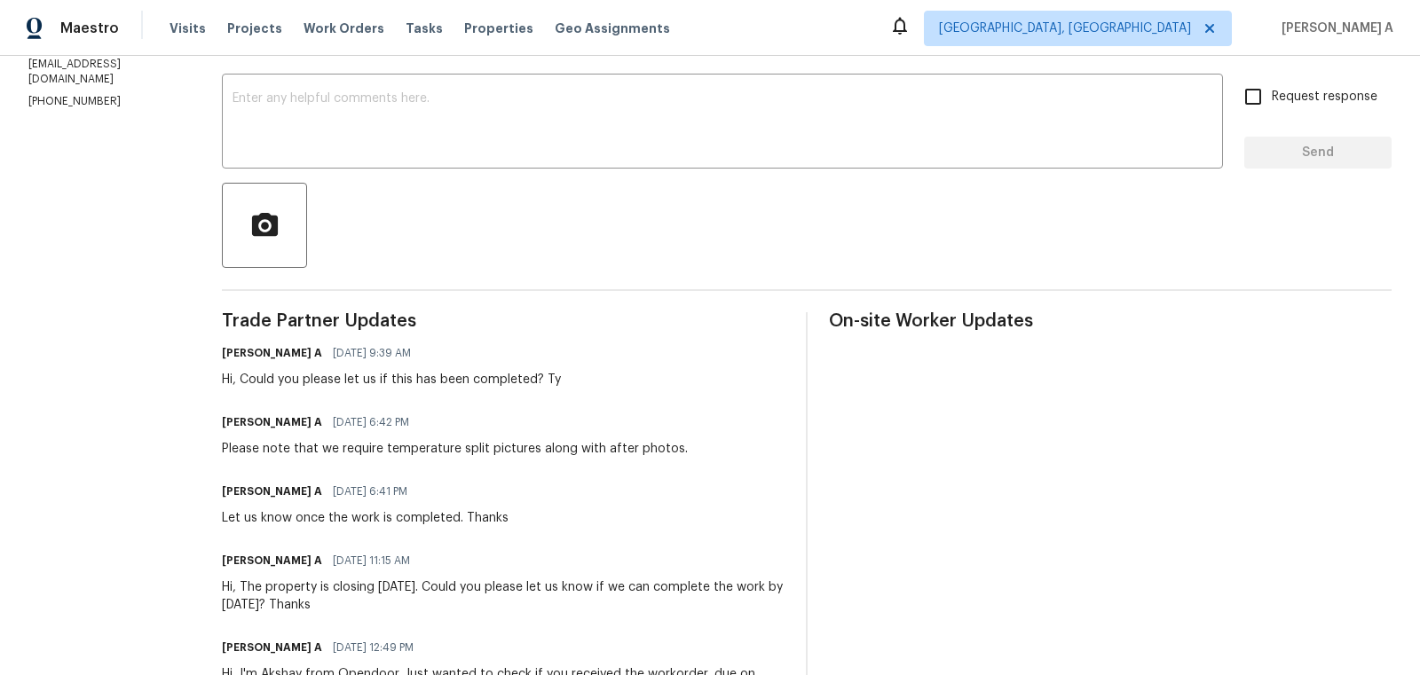
scroll to position [254, 0]
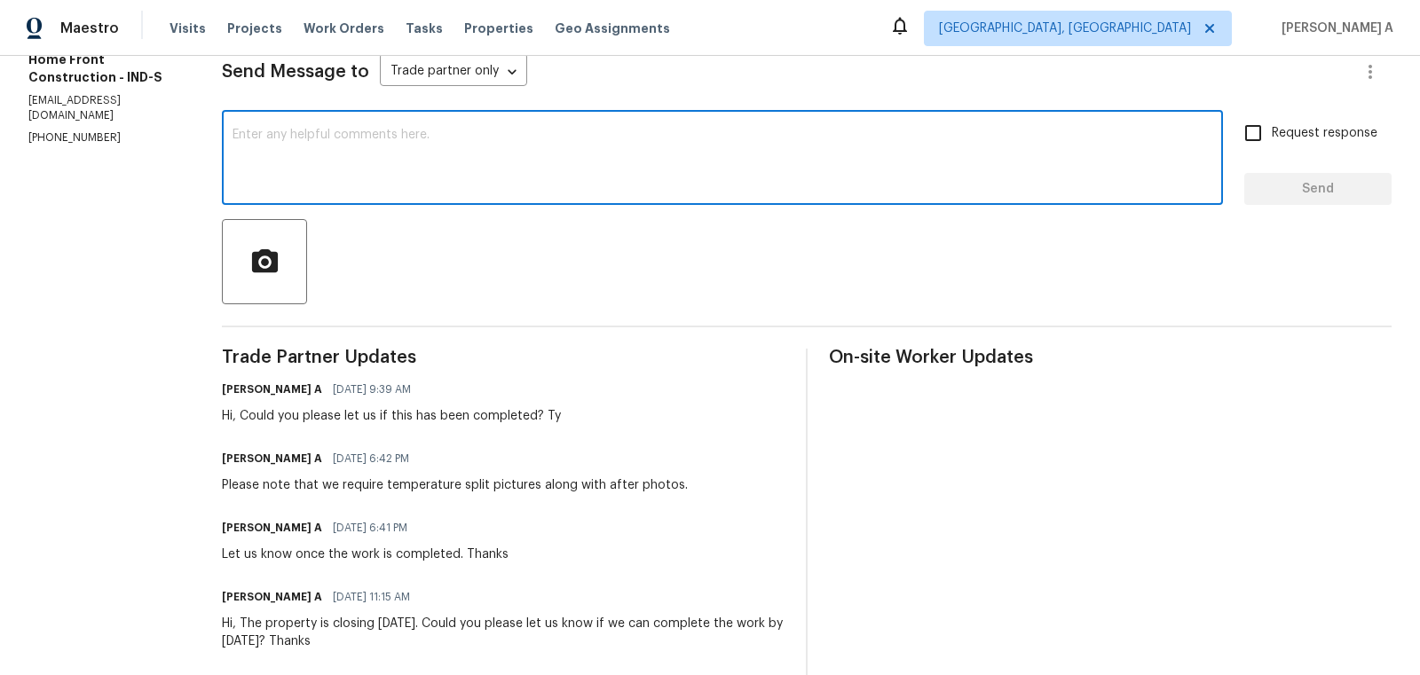
click at [430, 159] on textarea at bounding box center [723, 160] width 980 height 62
paste textarea "Property is closing [DATE] morning. Please upload the pictures as soon as possi…"
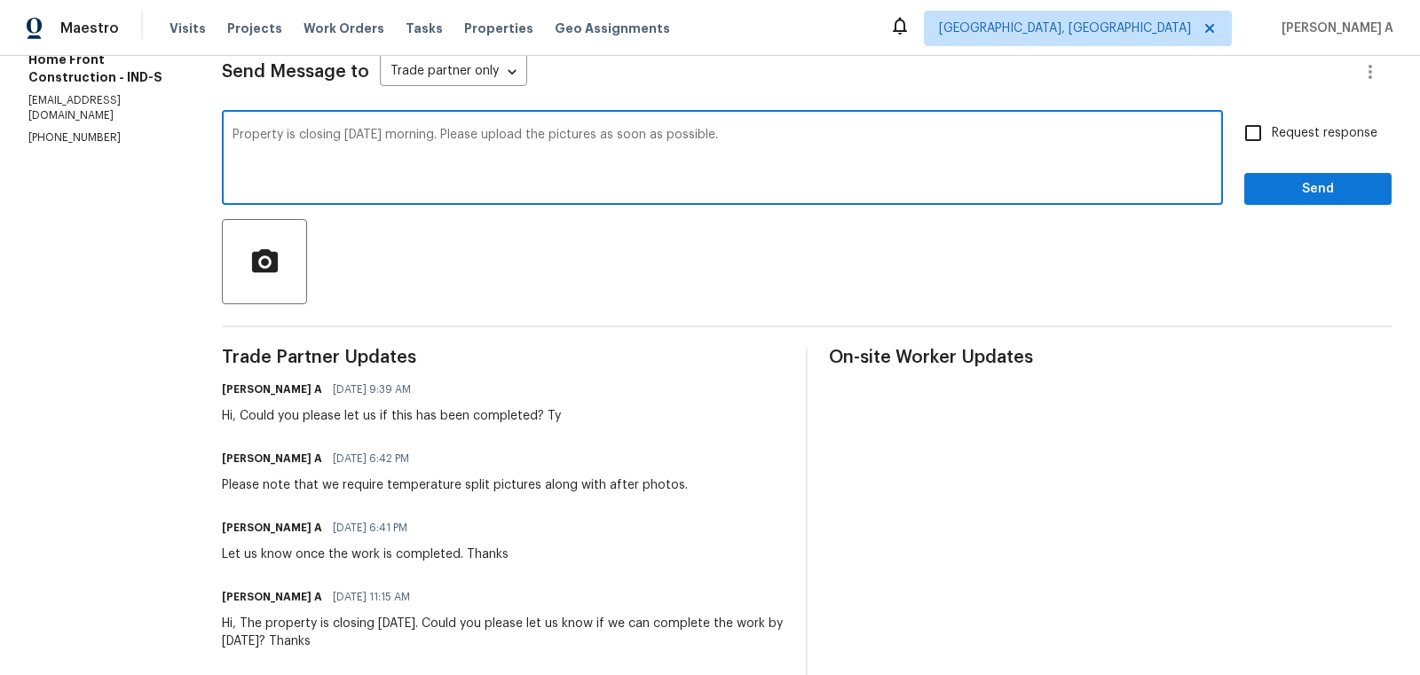
click at [431, 144] on textarea "Property is closing [DATE] morning. Please upload the pictures as soon as possi…" at bounding box center [723, 160] width 980 height 62
click at [851, 183] on textarea "Property is closing [DATE] morning. Please upload the pictures as soon as possi…" at bounding box center [723, 160] width 980 height 62
click at [854, 160] on textarea "Property is closing [DATE] morning. Please upload the pictures as soon as possi…" at bounding box center [723, 160] width 980 height 62
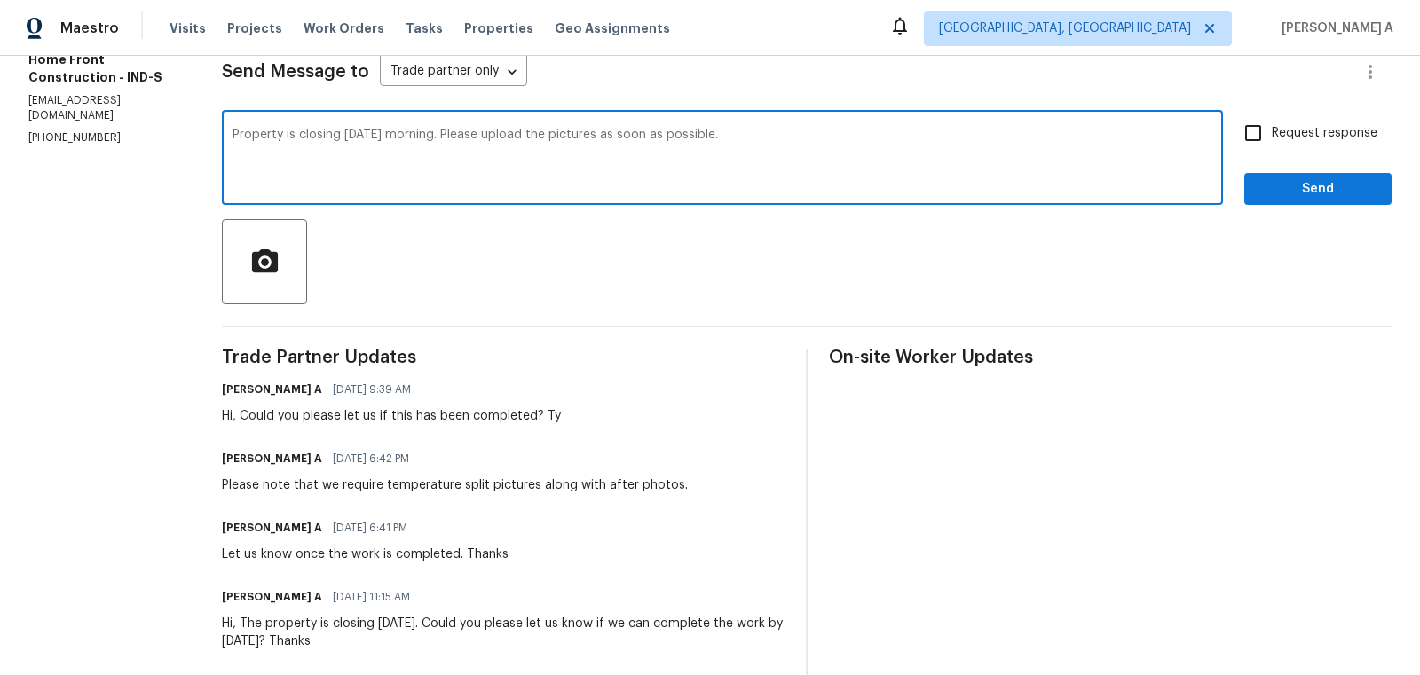
click at [854, 160] on textarea "Property is closing [DATE] morning. Please upload the pictures as soon as possi…" at bounding box center [723, 160] width 980 height 62
type textarea "Property is closing [DATE] morning. Please upload the pictures as soon as possi…"
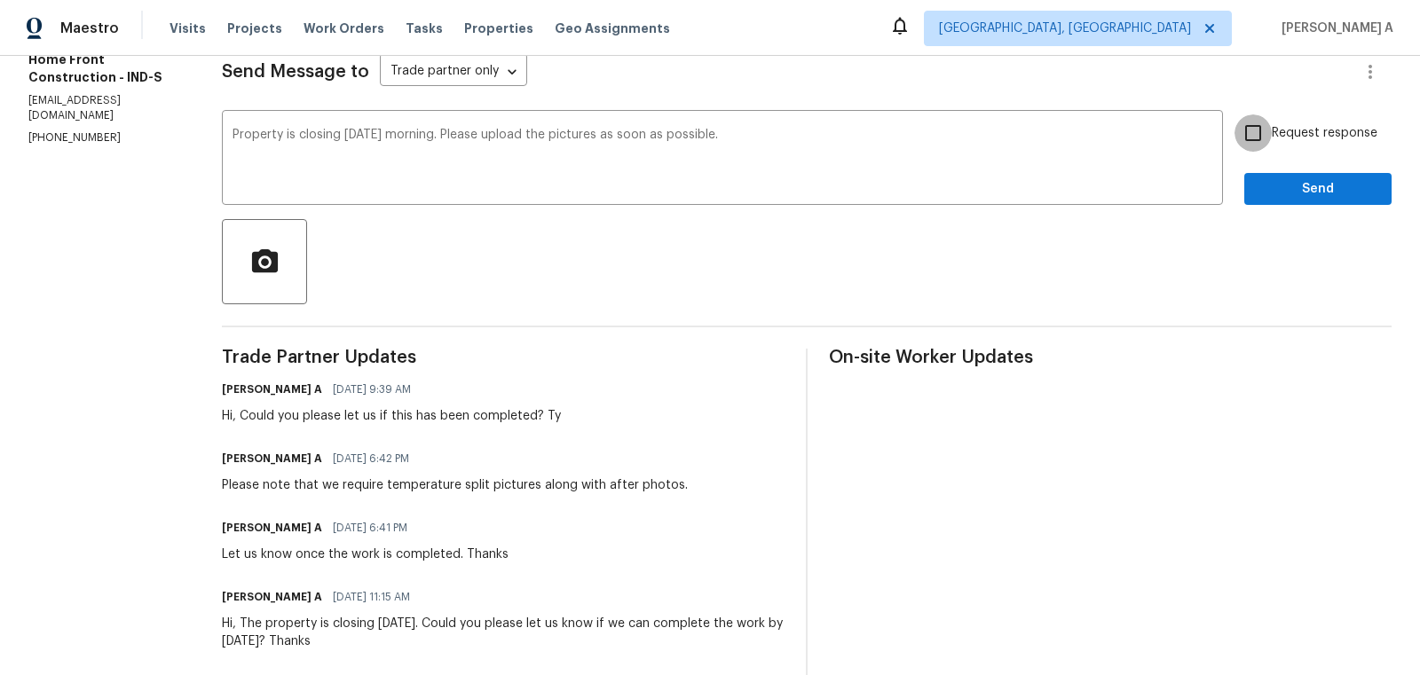
click at [1244, 137] on input "Request response" at bounding box center [1253, 132] width 37 height 37
checkbox input "true"
click at [1322, 201] on button "Send" at bounding box center [1317, 189] width 147 height 33
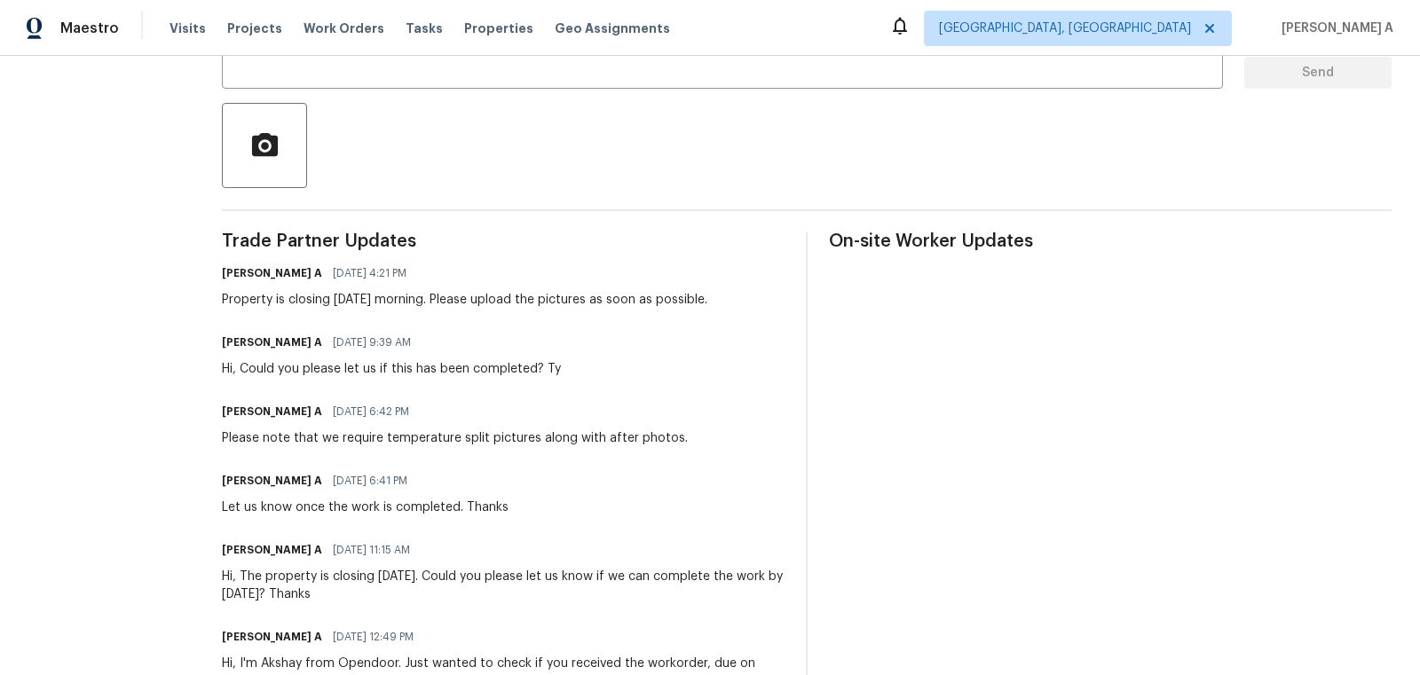
scroll to position [0, 0]
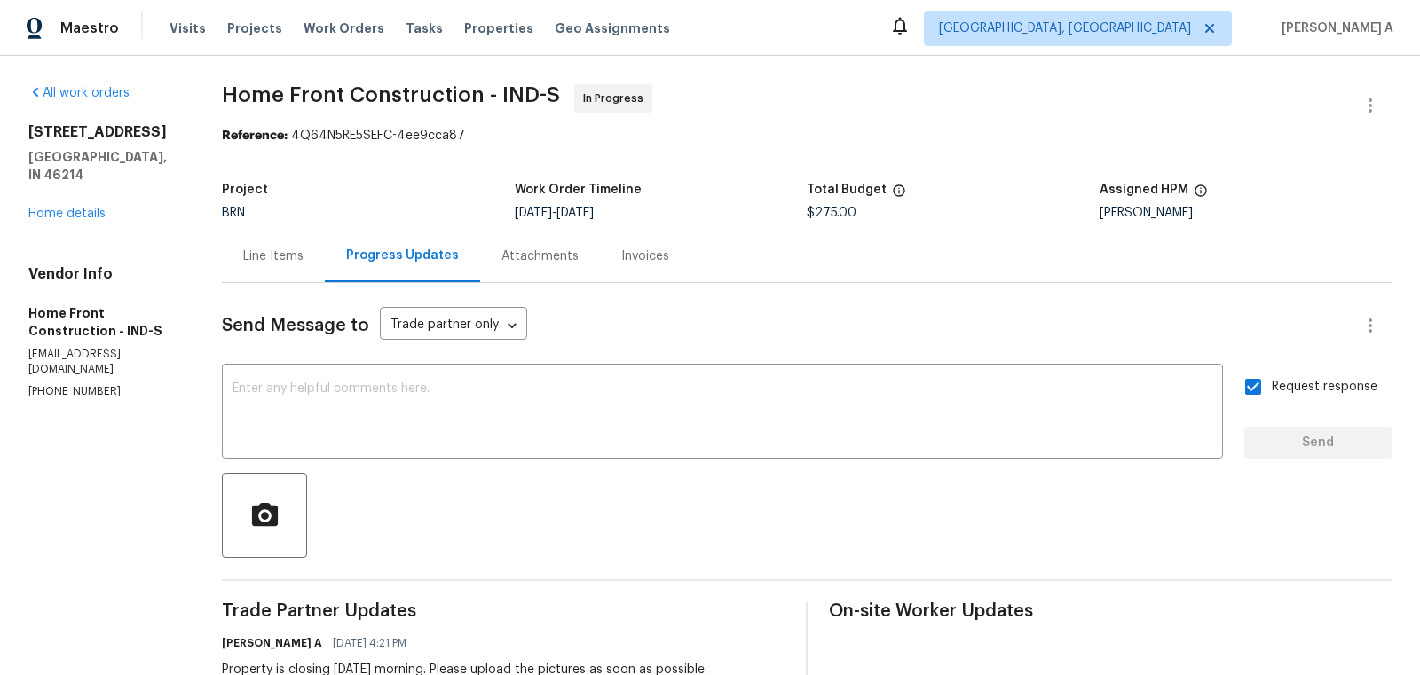
click at [304, 256] on div "Line Items" at bounding box center [273, 257] width 60 height 18
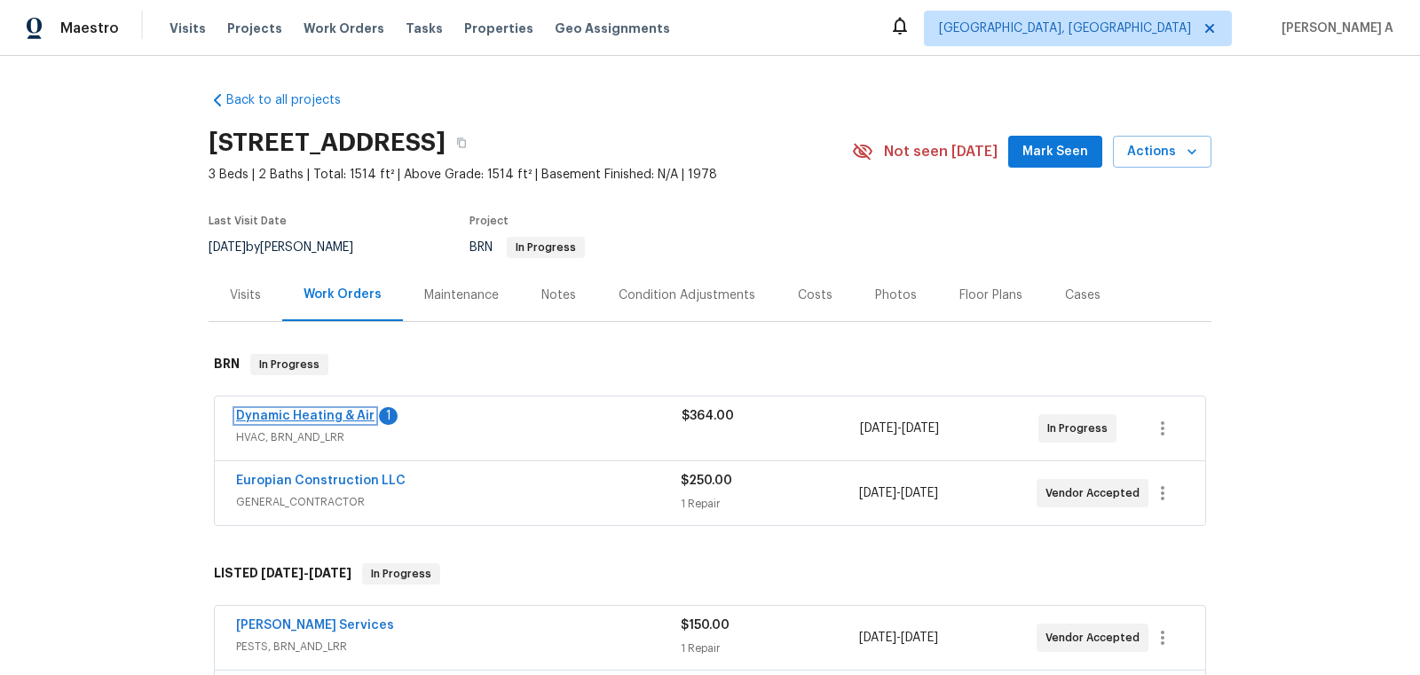
click at [334, 422] on span "Dynamic Heating & Air" at bounding box center [305, 416] width 138 height 18
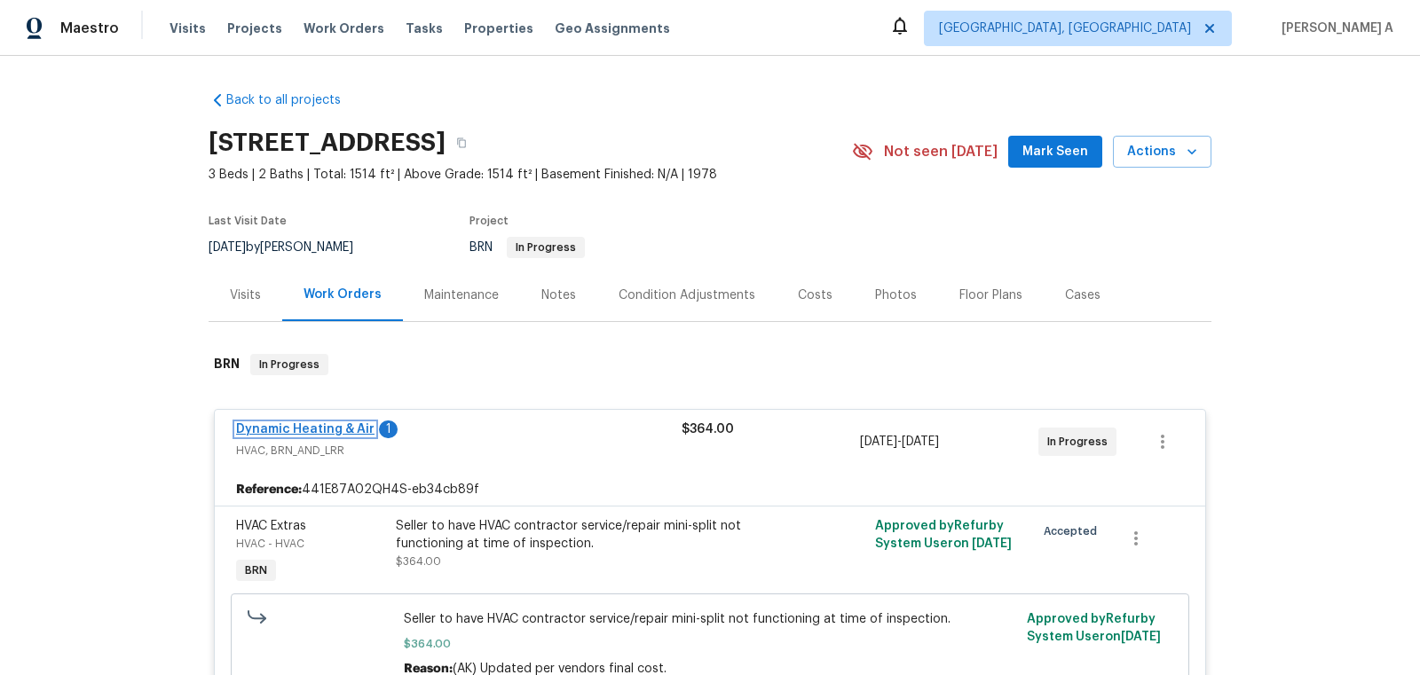
click at [343, 425] on link "Dynamic Heating & Air" at bounding box center [305, 429] width 138 height 12
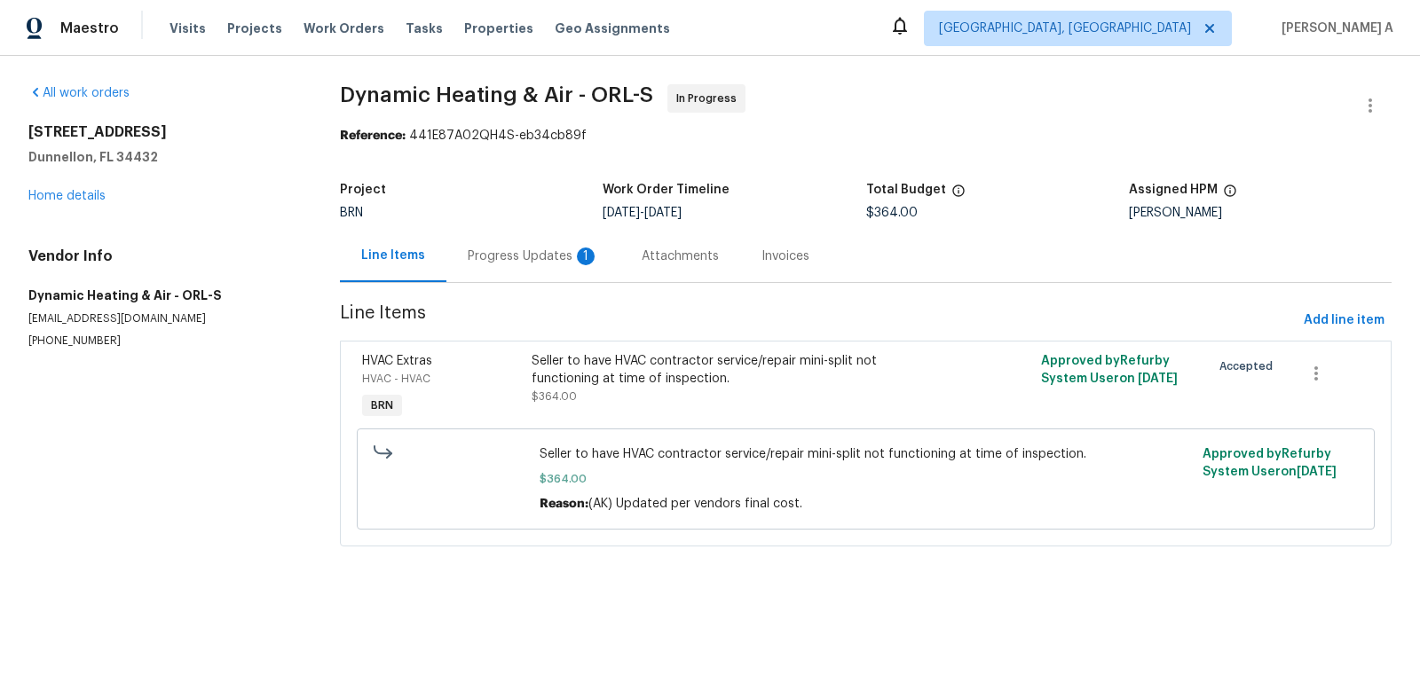
click at [491, 251] on div "Progress Updates 1" at bounding box center [533, 257] width 131 height 18
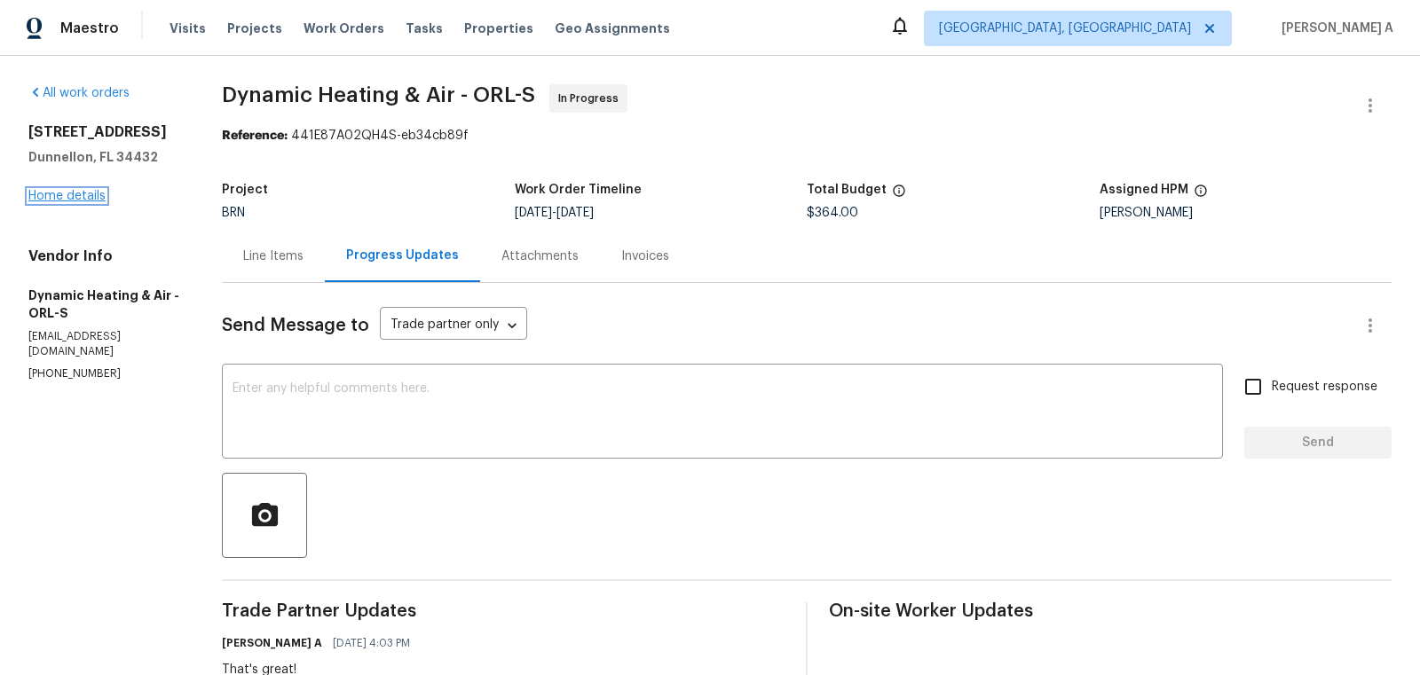
click at [86, 193] on link "Home details" at bounding box center [66, 196] width 77 height 12
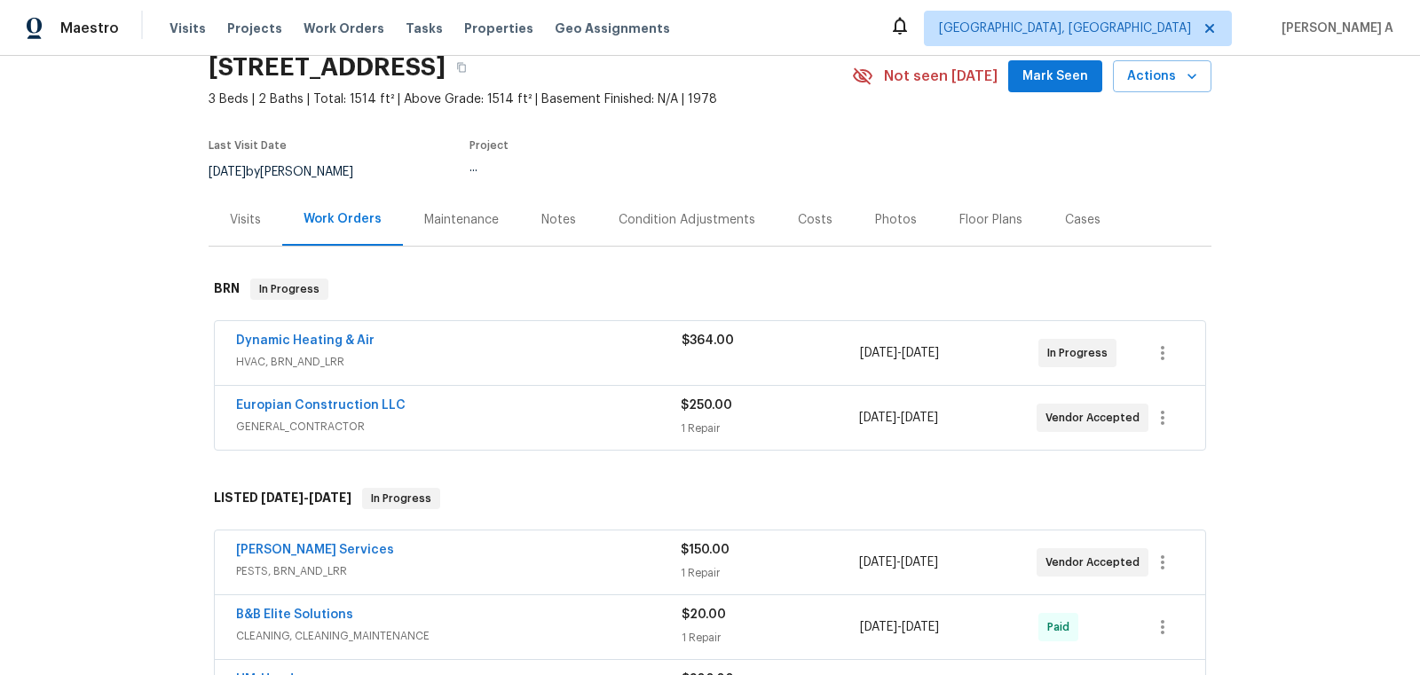
scroll to position [82, 0]
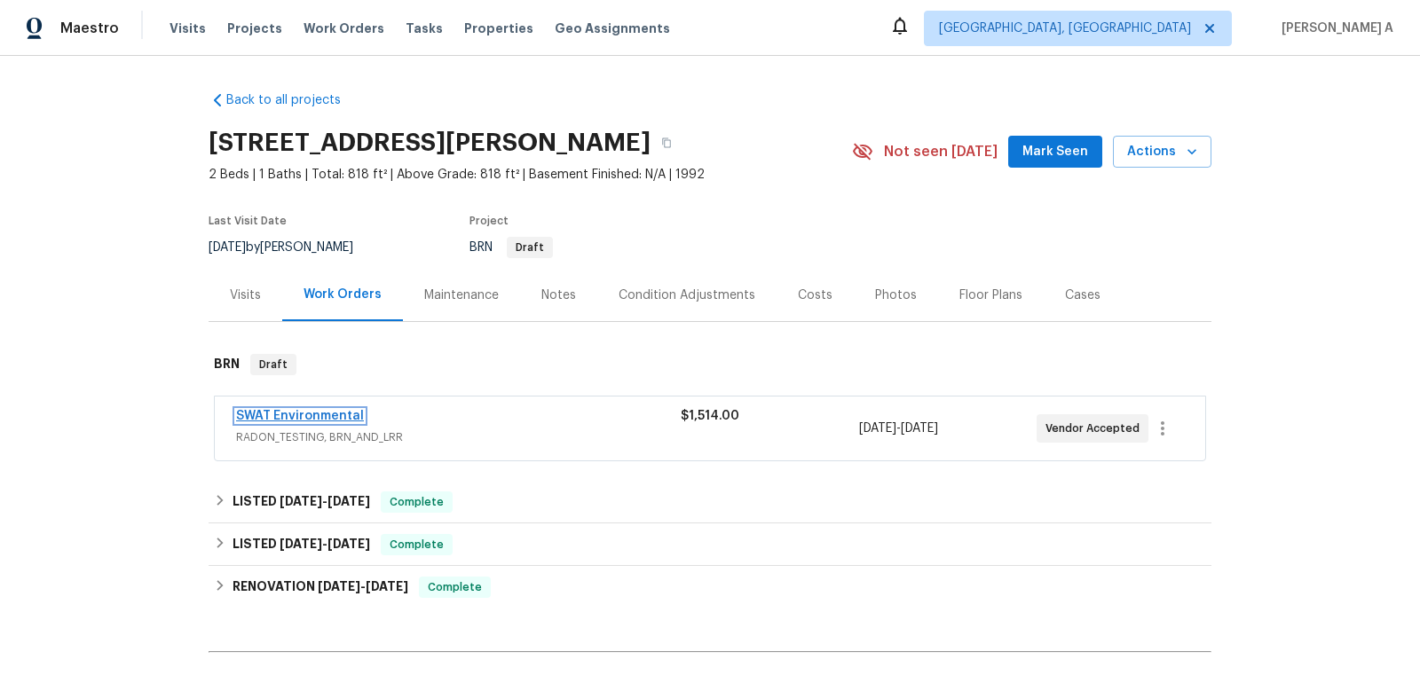
click at [324, 420] on link "SWAT Environmental" at bounding box center [300, 416] width 128 height 12
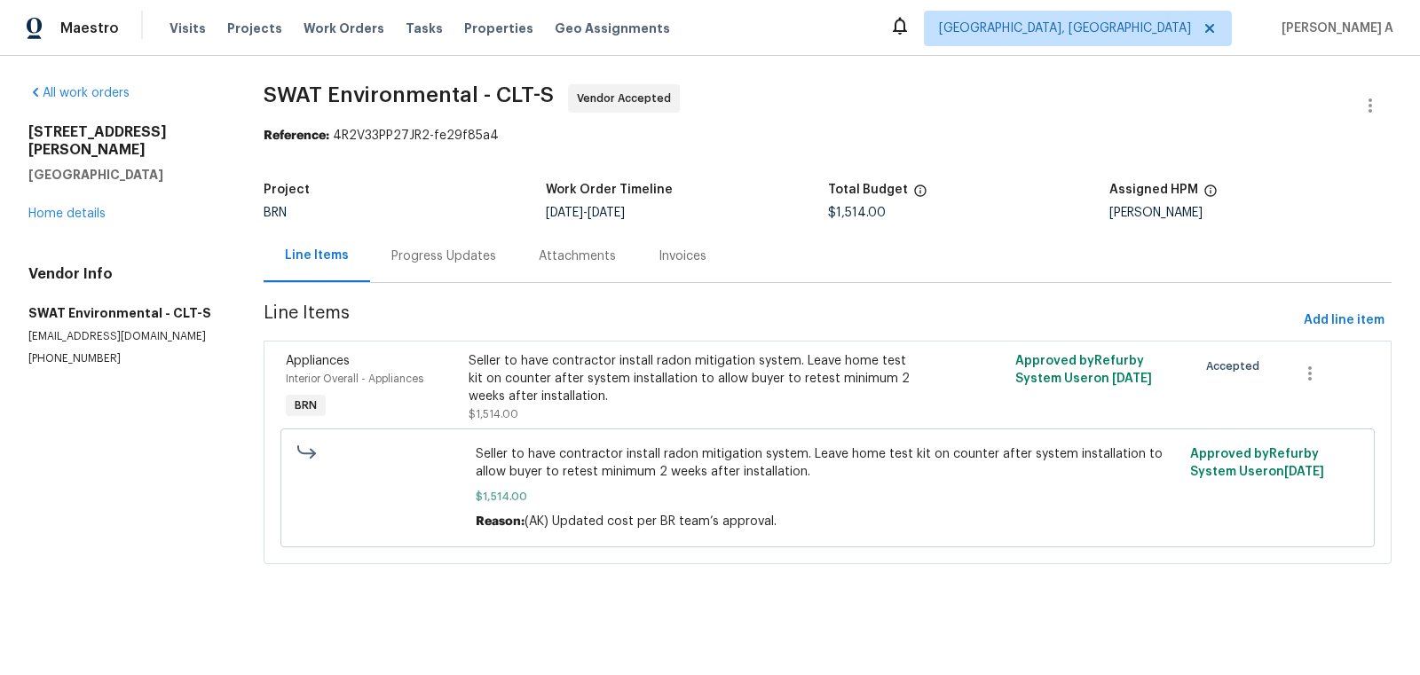
click at [424, 260] on div "Progress Updates" at bounding box center [443, 257] width 105 height 18
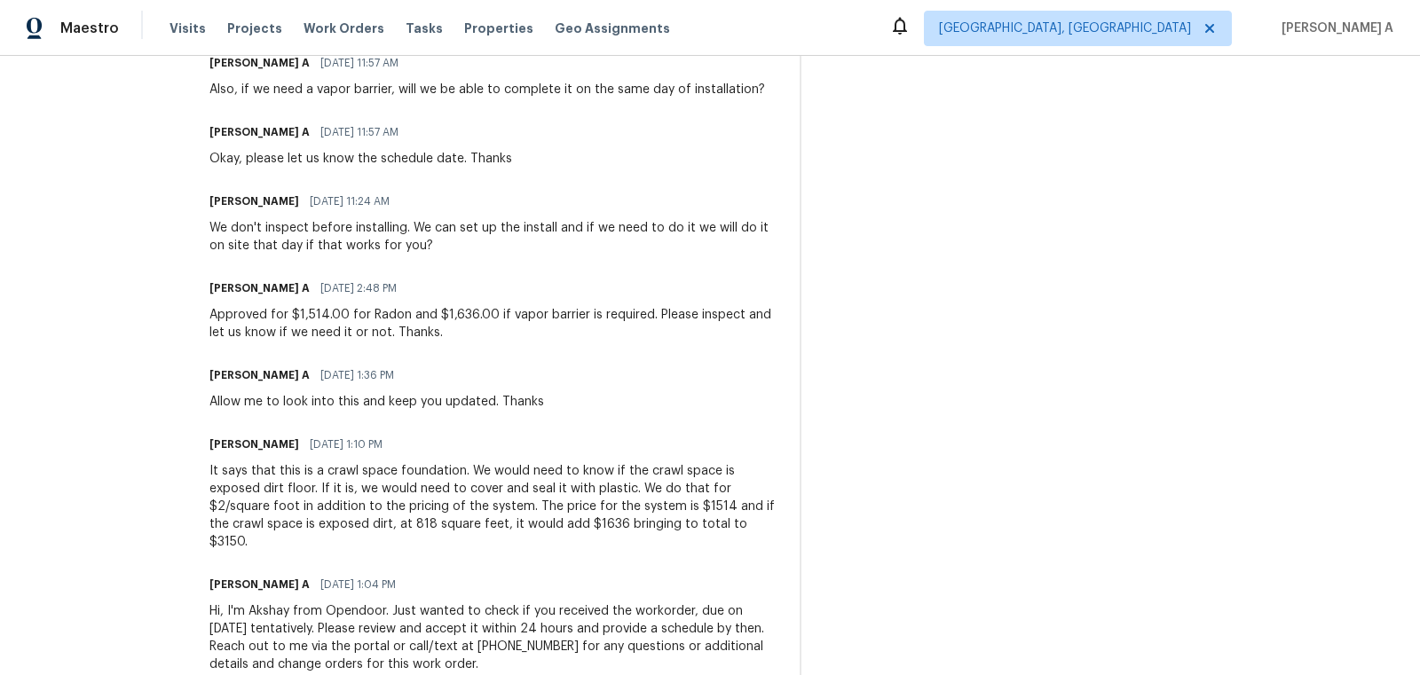
scroll to position [766, 0]
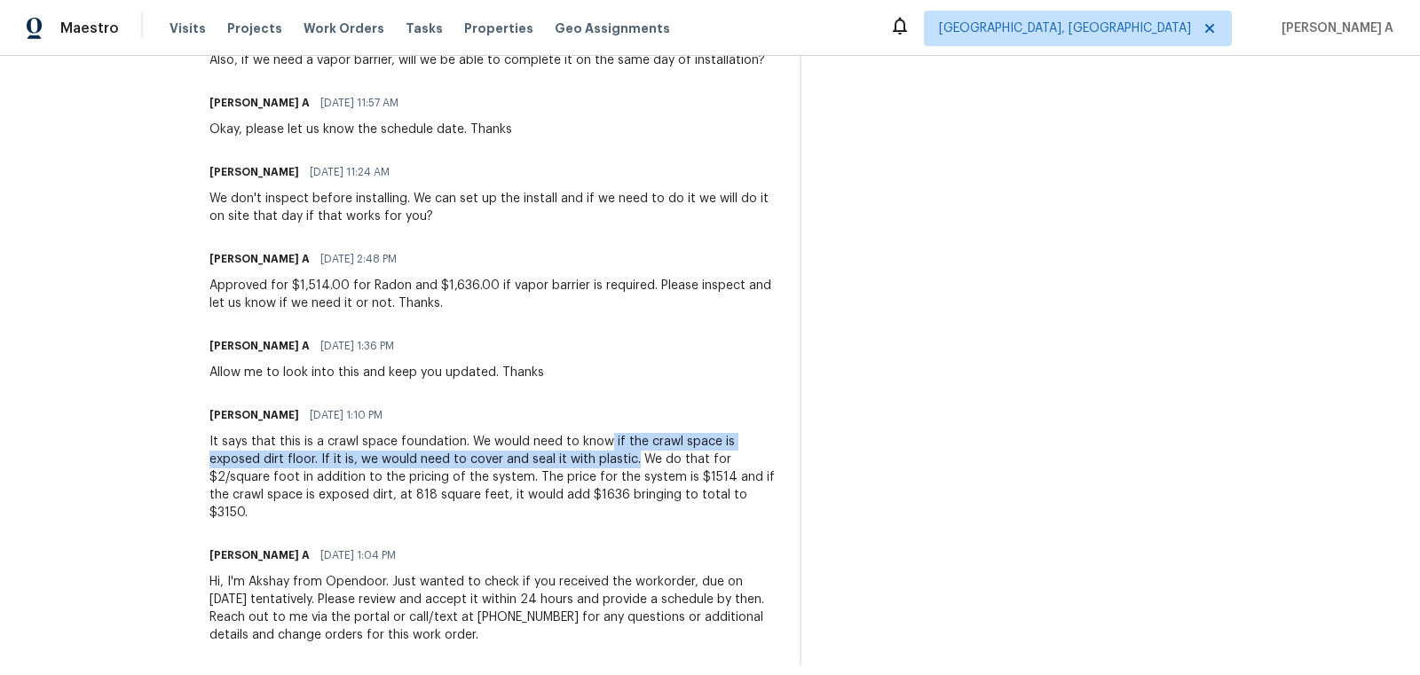
copy div "if the crawl space is exposed dirt floor. If it is, we would need to cover and …"
drag, startPoint x: 603, startPoint y: 442, endPoint x: 580, endPoint y: 454, distance: 26.2
click at [580, 454] on div "It says that this is a crawl space foundation. We would need to know if the cra…" at bounding box center [493, 477] width 569 height 89
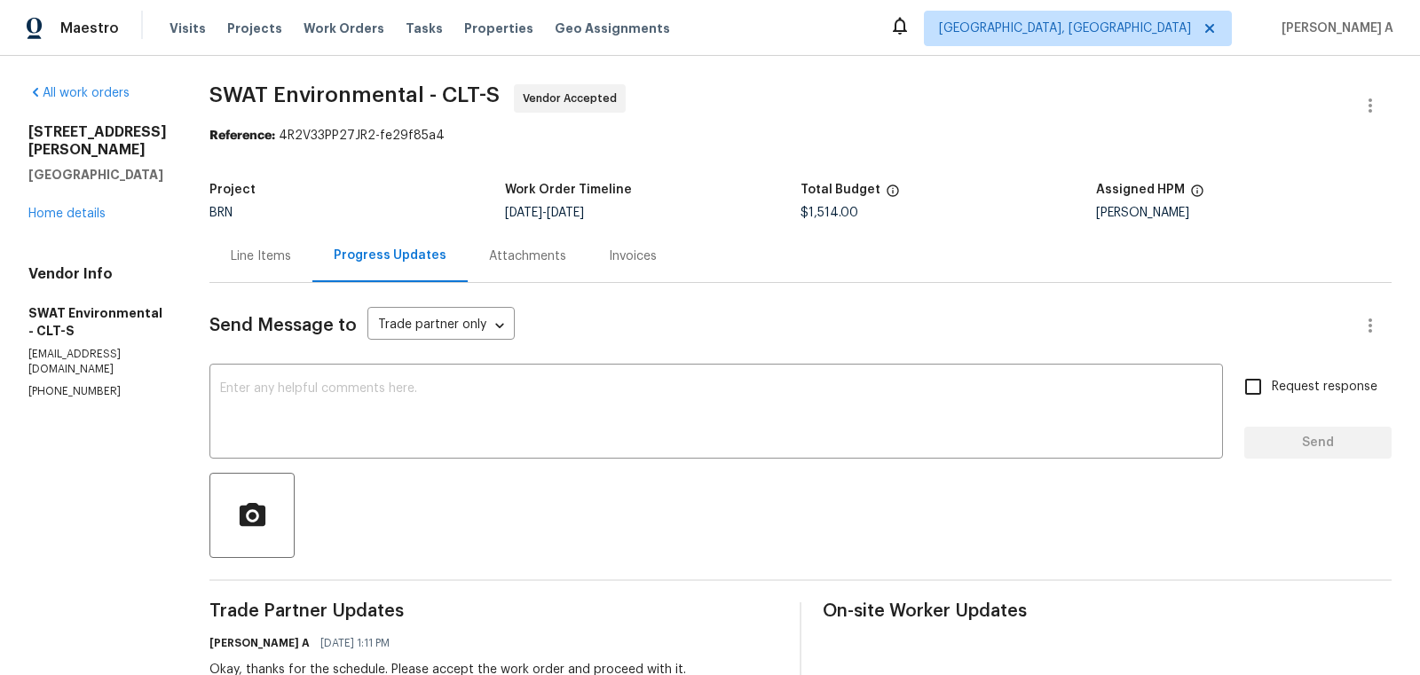
click at [250, 250] on div "Line Items" at bounding box center [261, 257] width 60 height 18
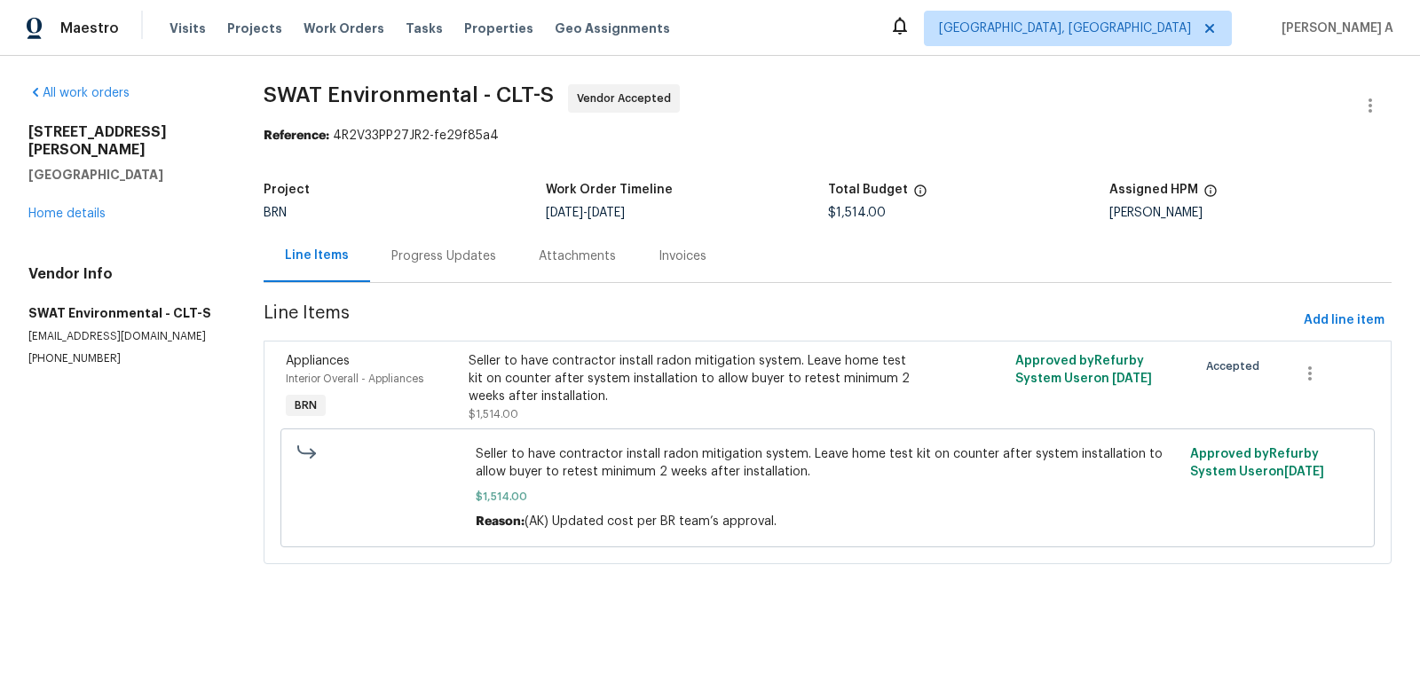
click at [75, 188] on div "[STREET_ADDRESS][PERSON_NAME] Home details" at bounding box center [124, 172] width 193 height 99
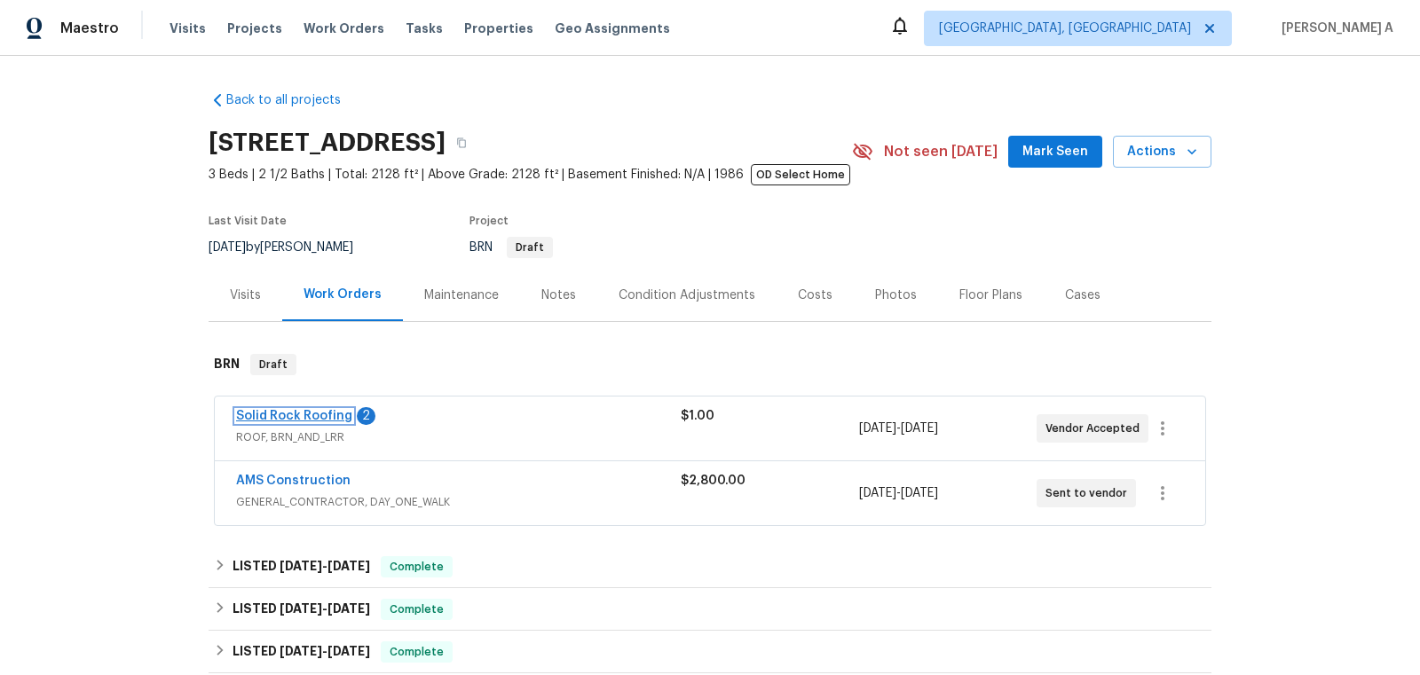
click at [278, 417] on link "Solid Rock Roofing" at bounding box center [294, 416] width 116 height 12
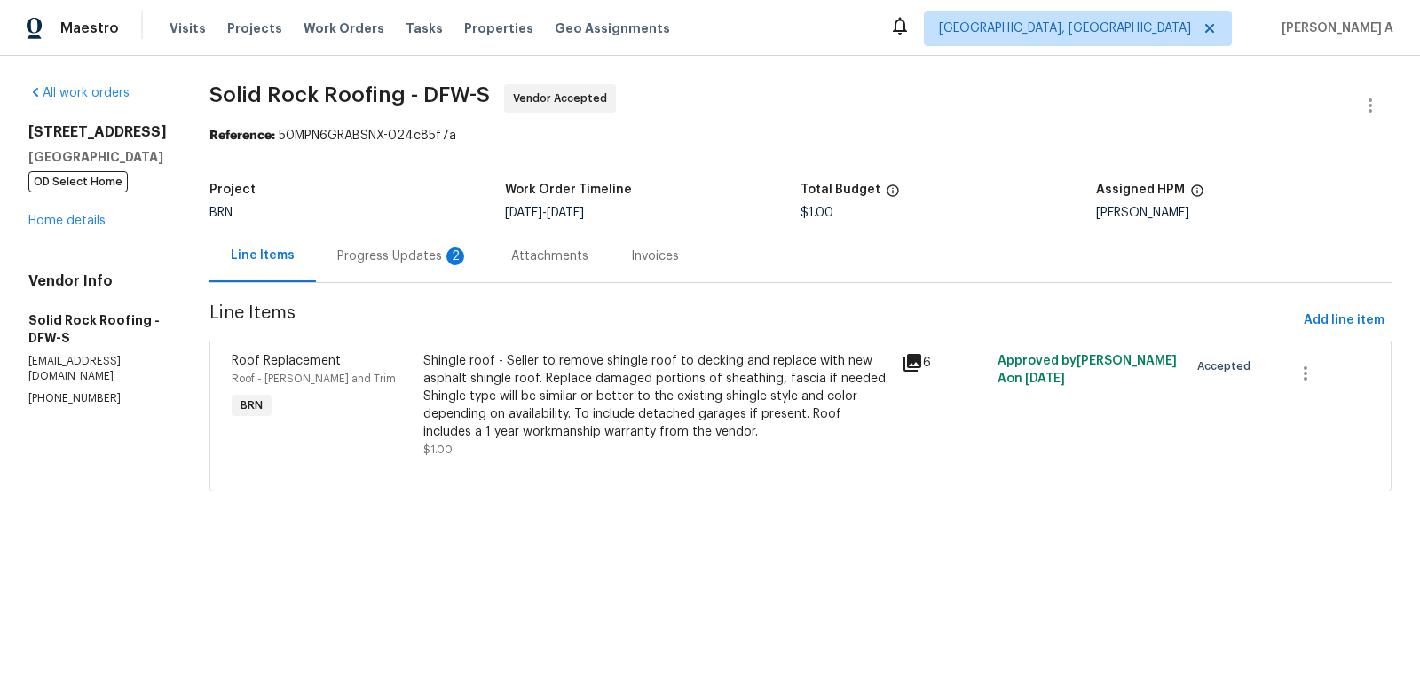
click at [437, 243] on div "Progress Updates 2" at bounding box center [403, 256] width 174 height 52
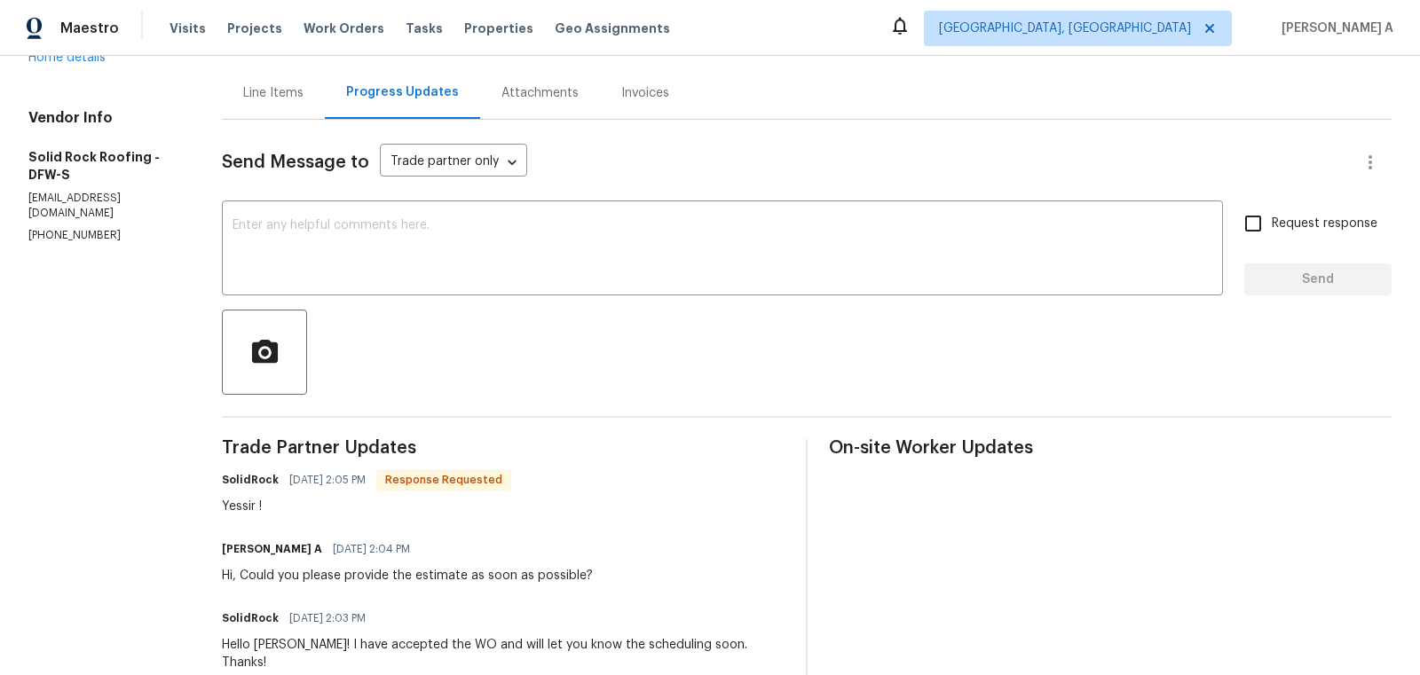
scroll to position [176, 0]
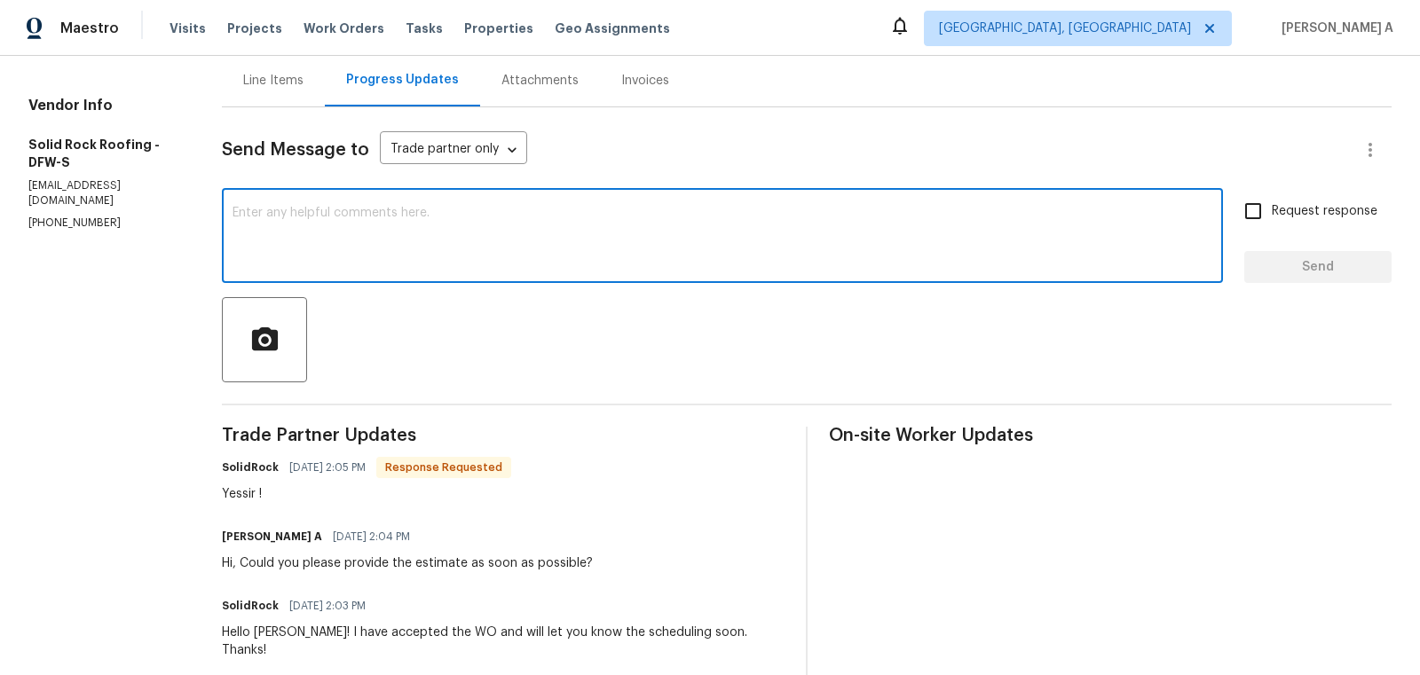
click at [468, 247] on textarea at bounding box center [723, 238] width 980 height 62
type textarea "Thank you!"
click at [1318, 264] on span "Send" at bounding box center [1318, 268] width 119 height 22
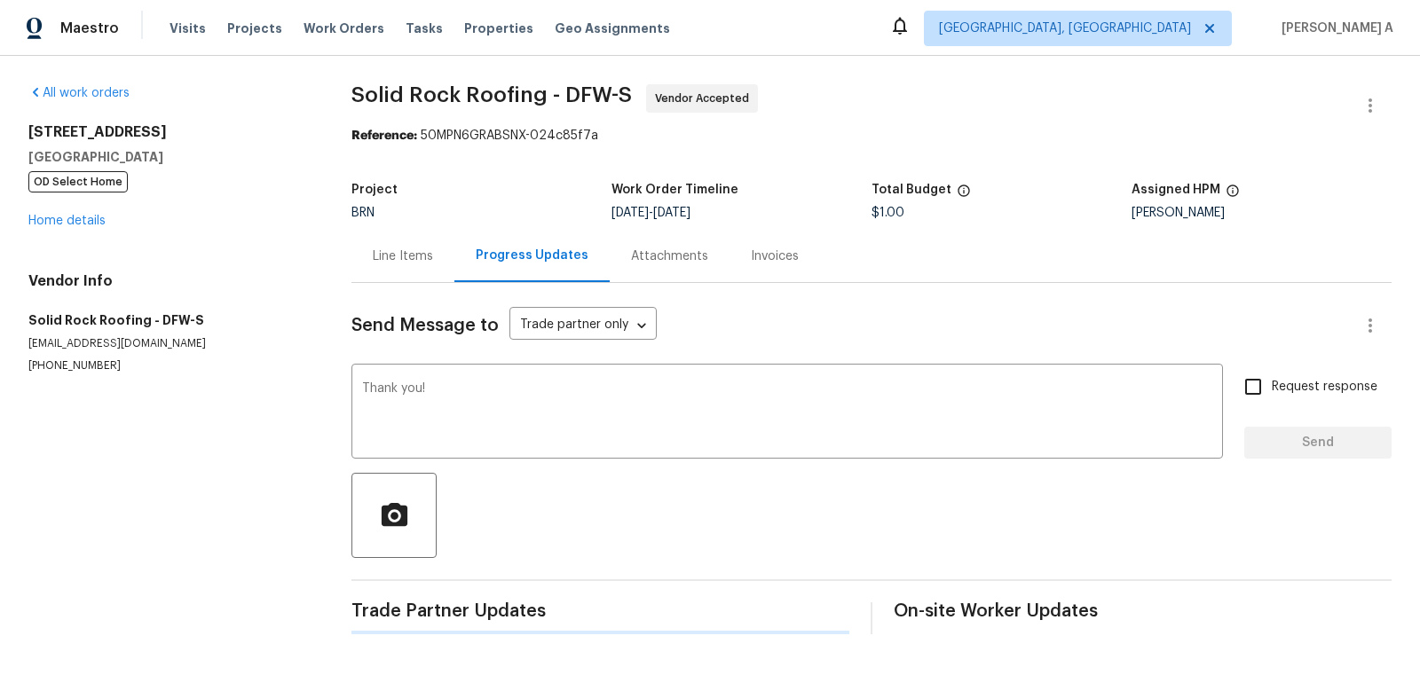
scroll to position [0, 0]
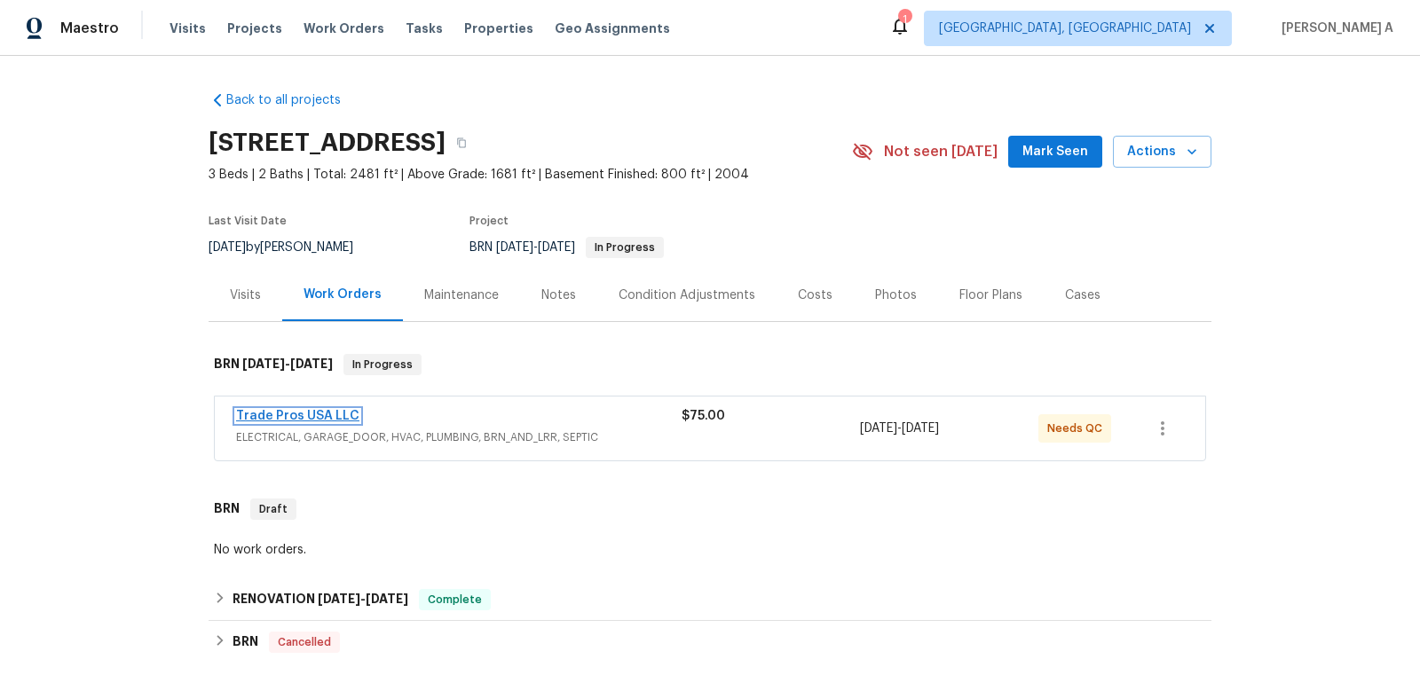
click at [296, 411] on link "Trade Pros USA LLC" at bounding box center [297, 416] width 123 height 12
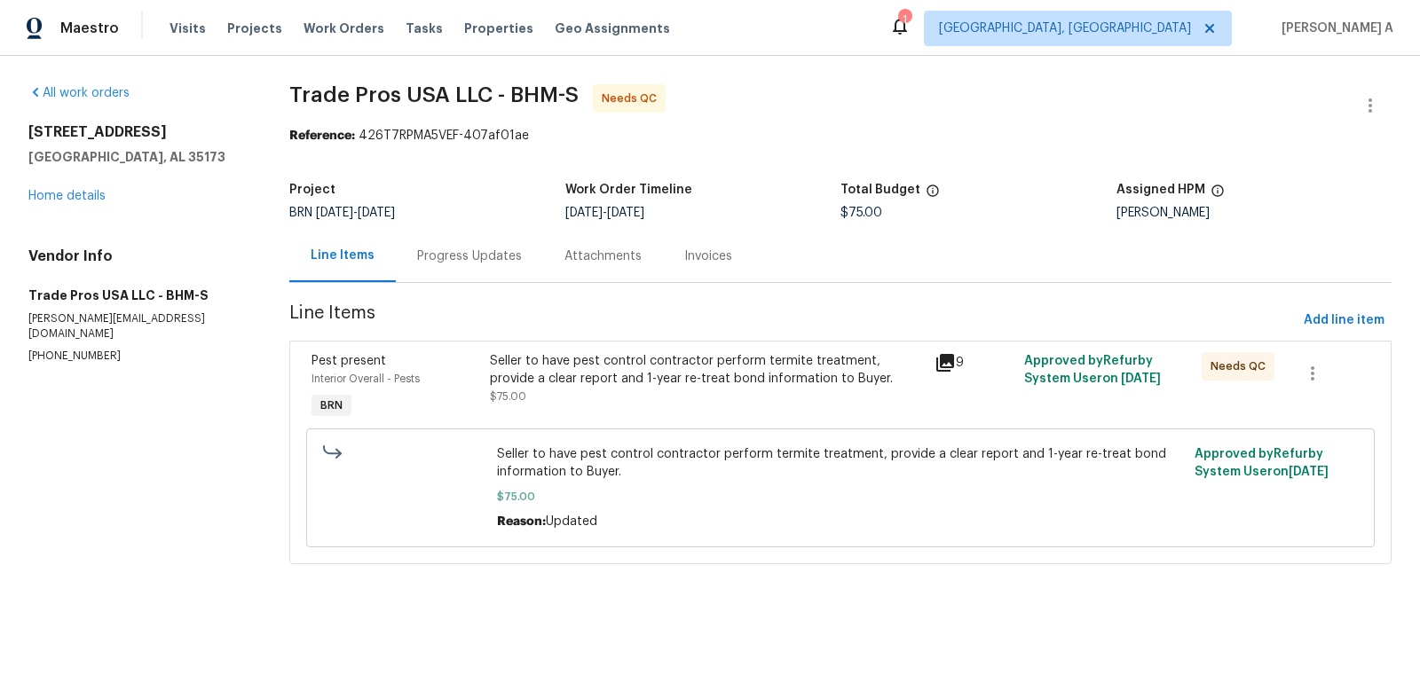
click at [460, 249] on div "Progress Updates" at bounding box center [469, 257] width 105 height 18
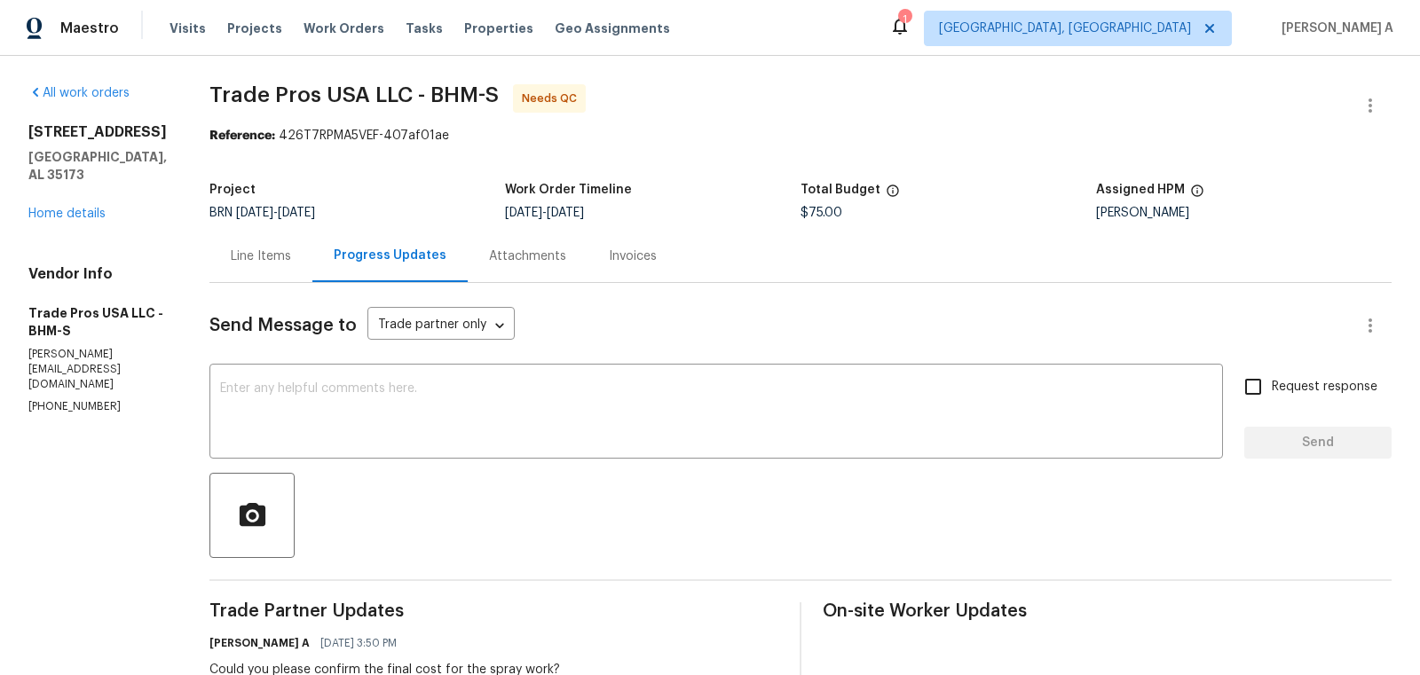
click at [240, 257] on div "Line Items" at bounding box center [261, 257] width 60 height 18
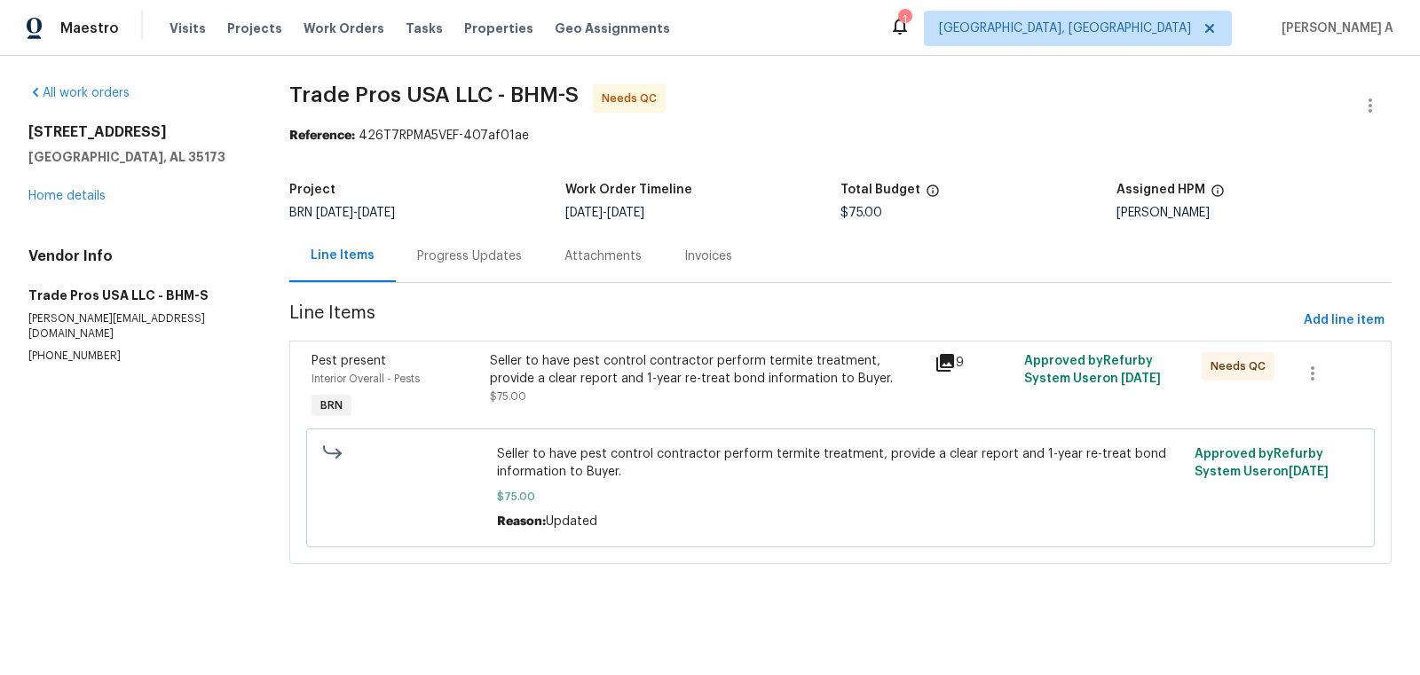
click at [607, 365] on div "Seller to have pest control contractor perform termite treatment, provide a cle…" at bounding box center [707, 370] width 435 height 36
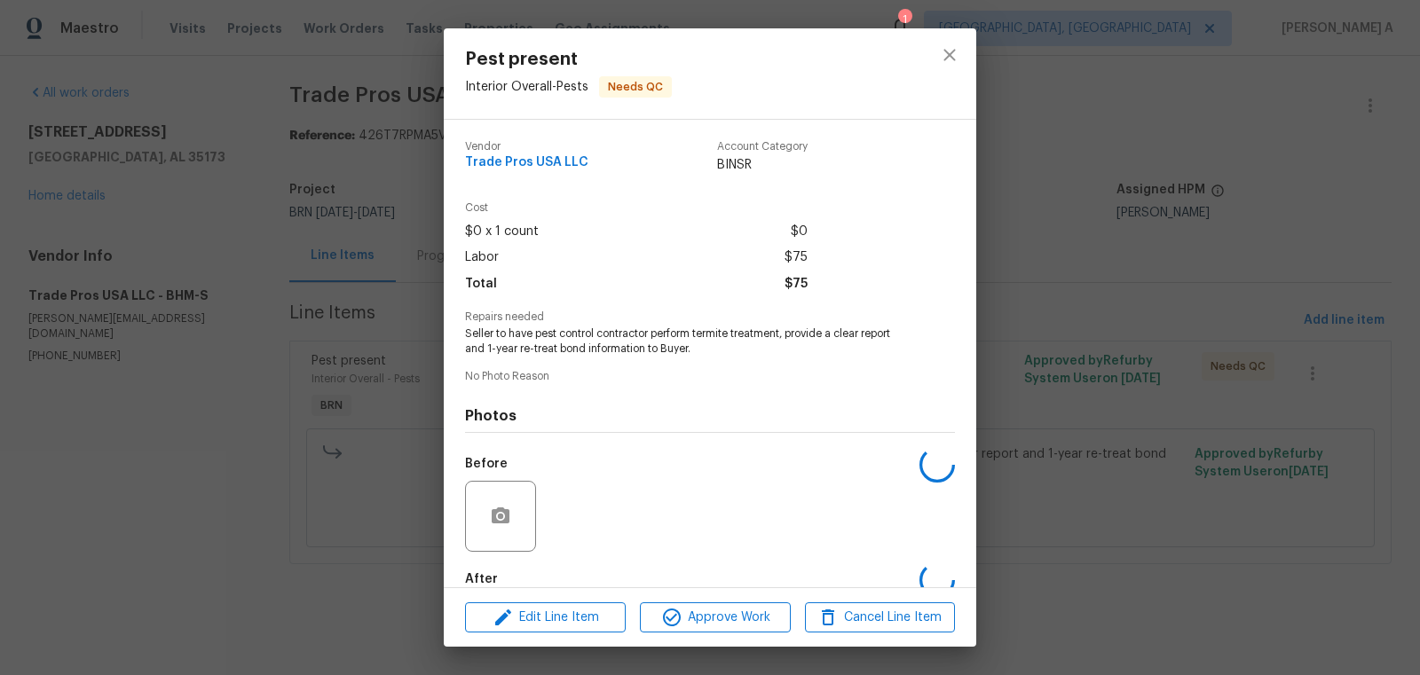
scroll to position [98, 0]
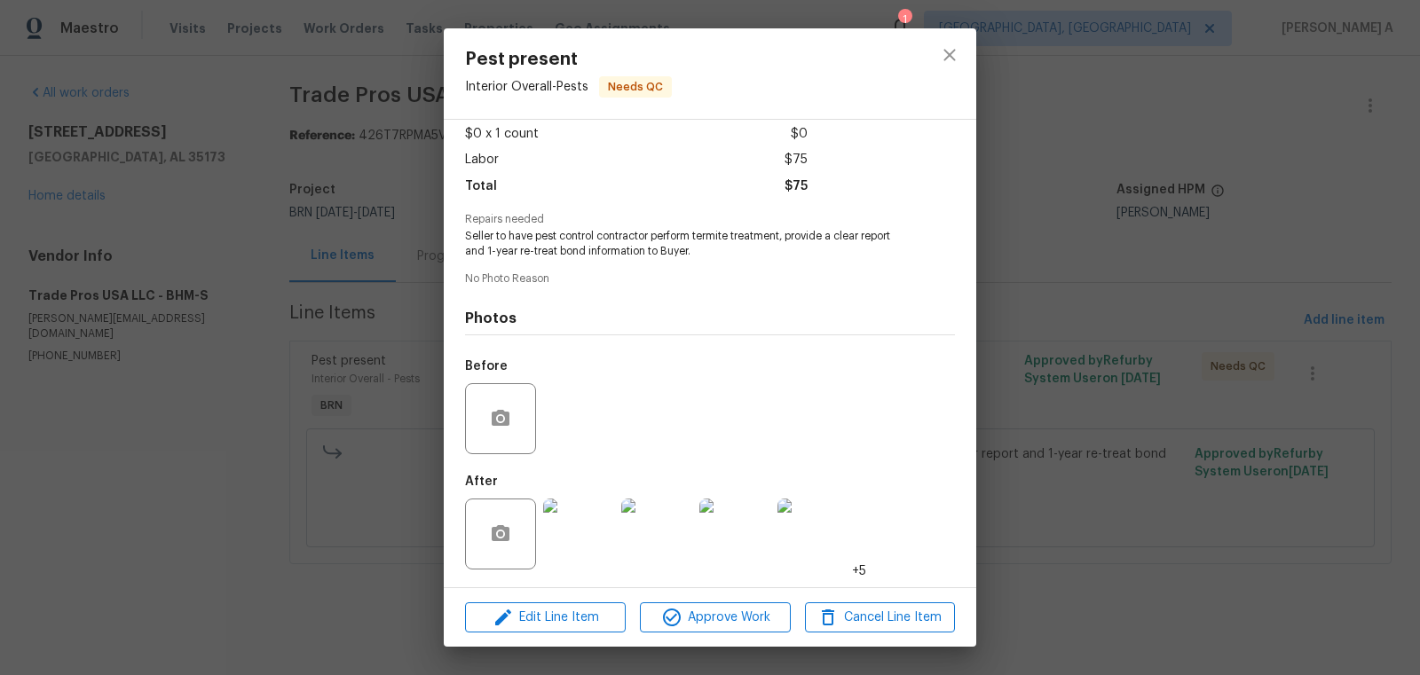
click at [575, 548] on img at bounding box center [578, 534] width 71 height 71
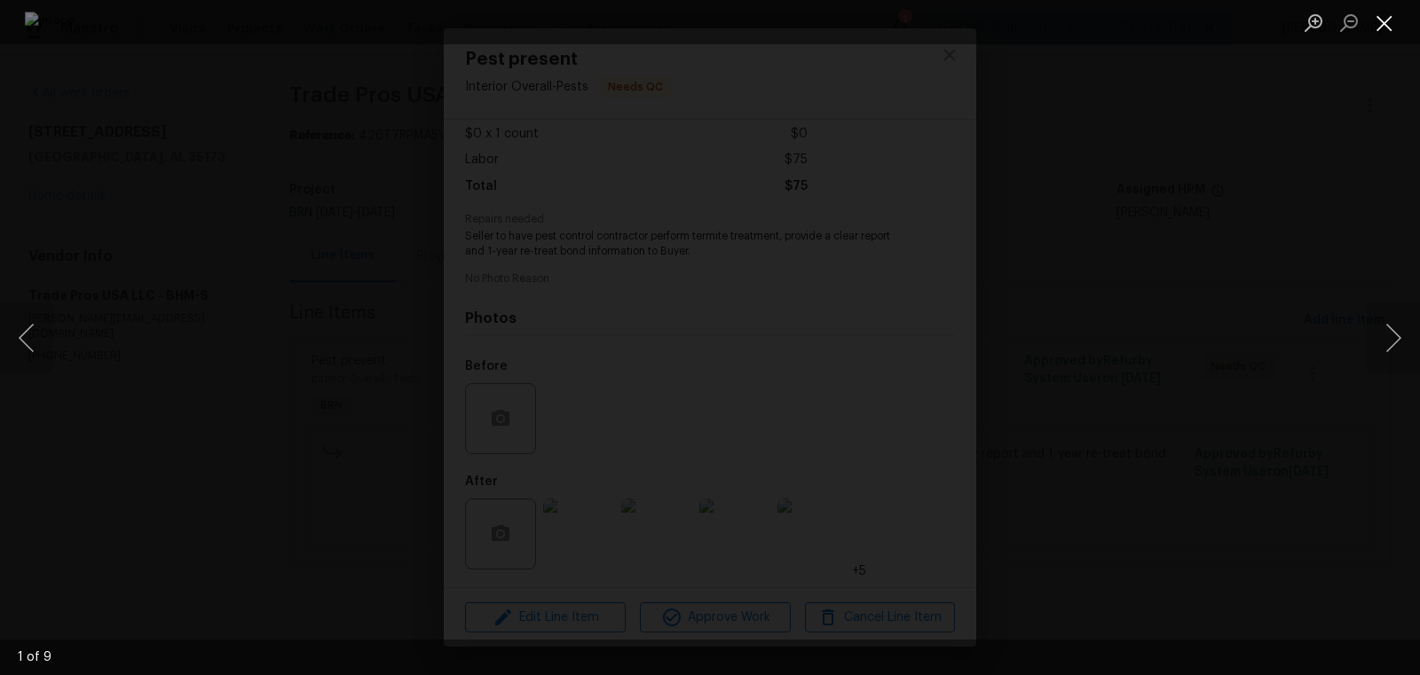
click at [1385, 21] on button "Close lightbox" at bounding box center [1385, 22] width 36 height 31
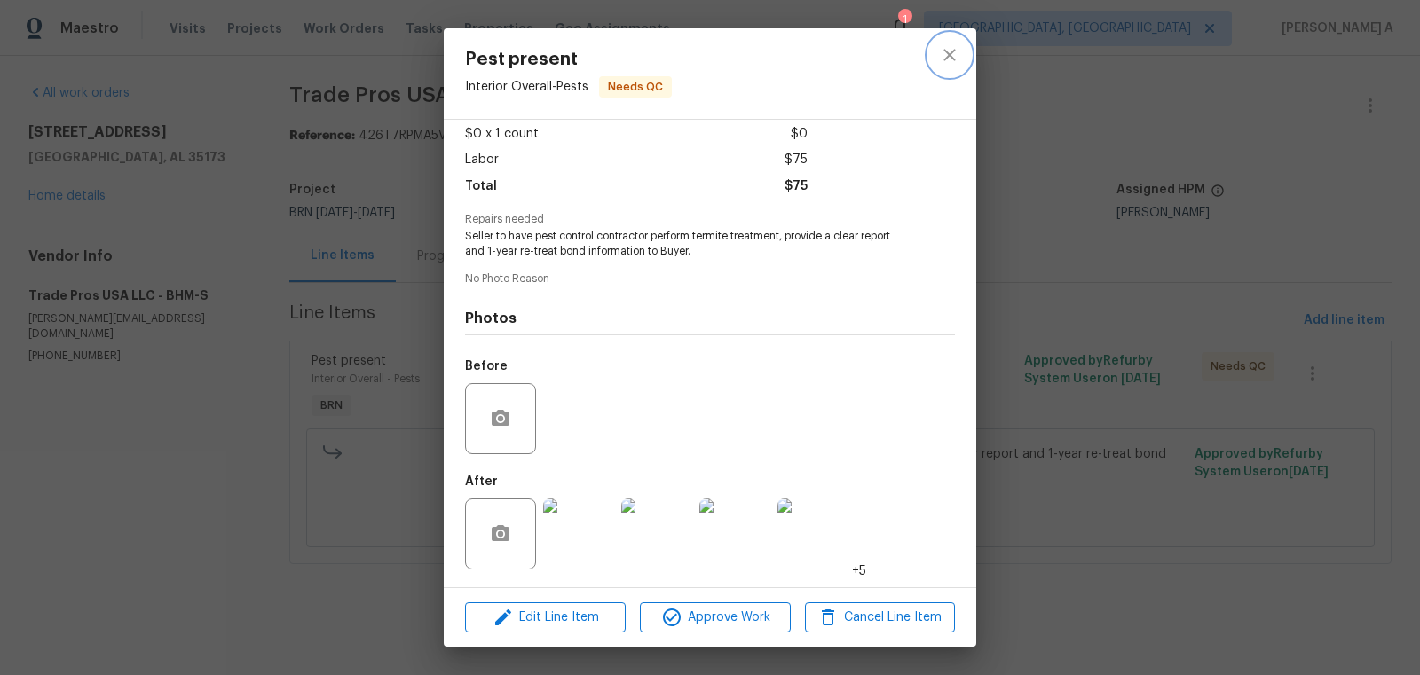
click at [959, 69] on button "close" at bounding box center [949, 55] width 43 height 43
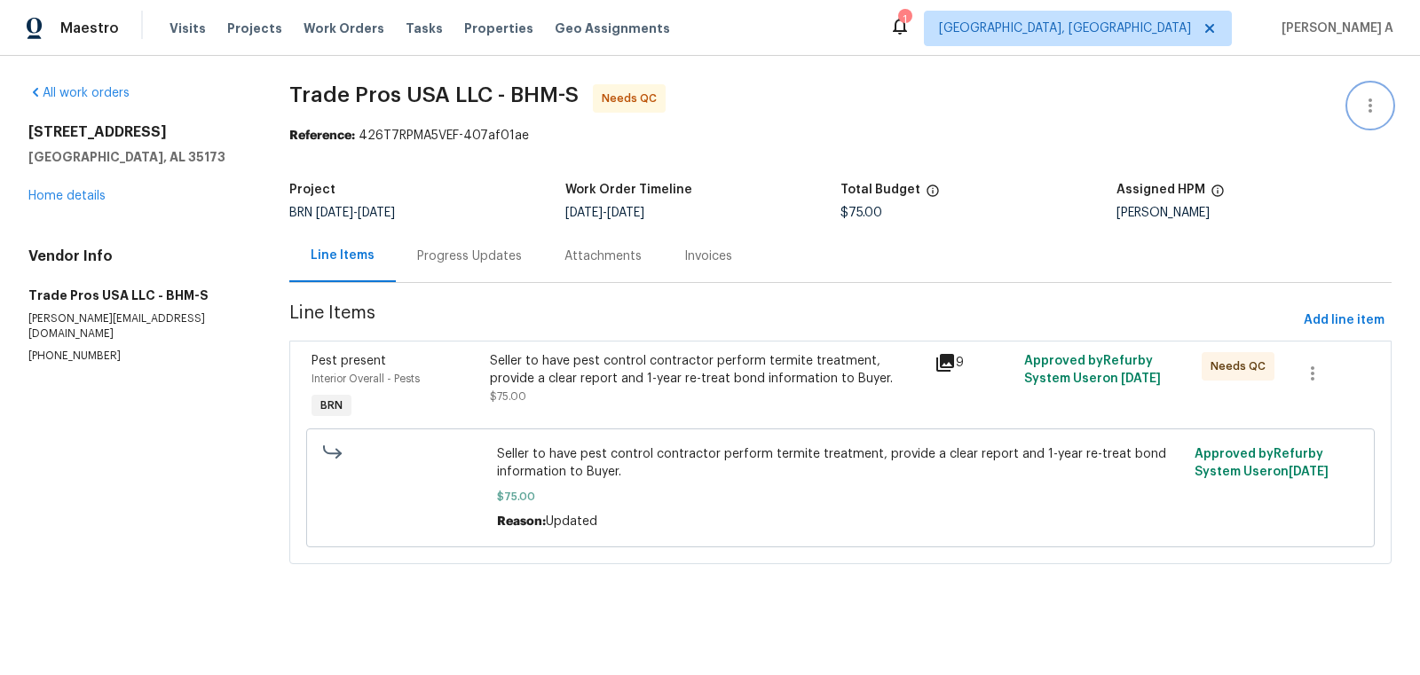
click at [1378, 103] on icon "button" at bounding box center [1370, 105] width 21 height 21
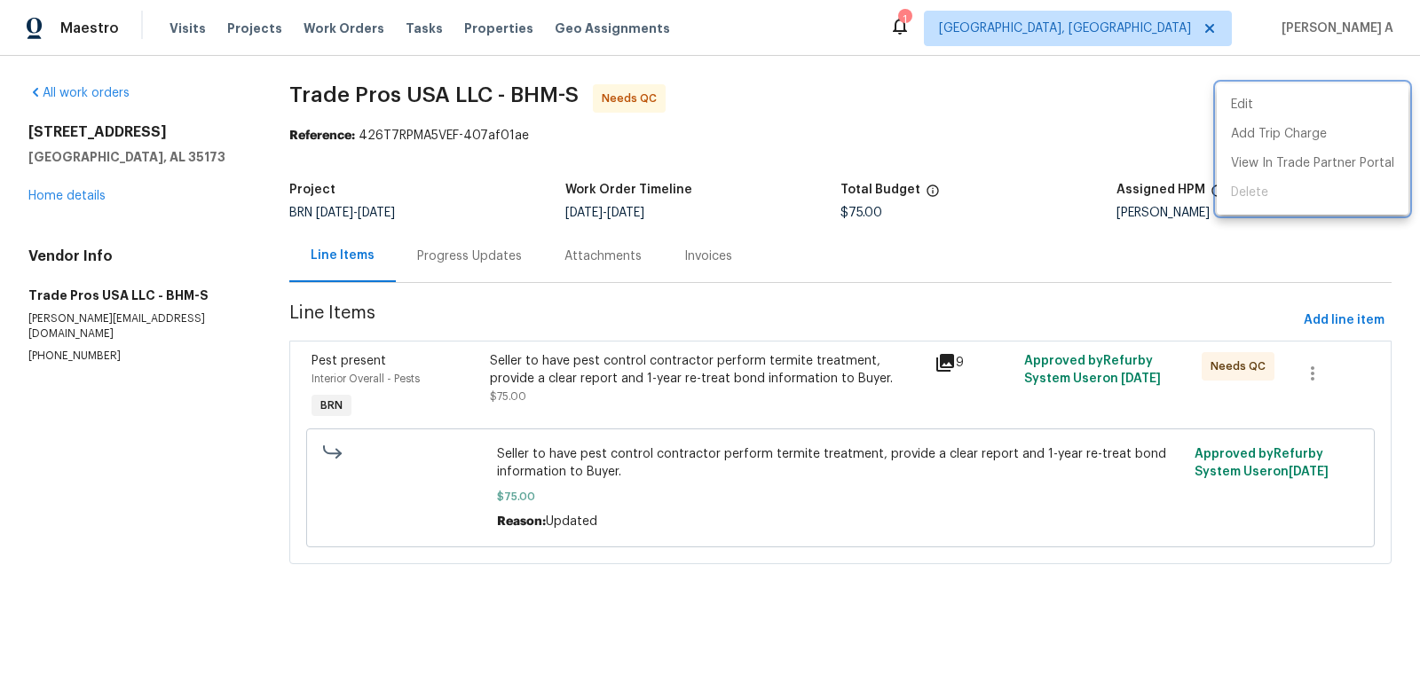
click at [1142, 103] on div at bounding box center [710, 337] width 1420 height 675
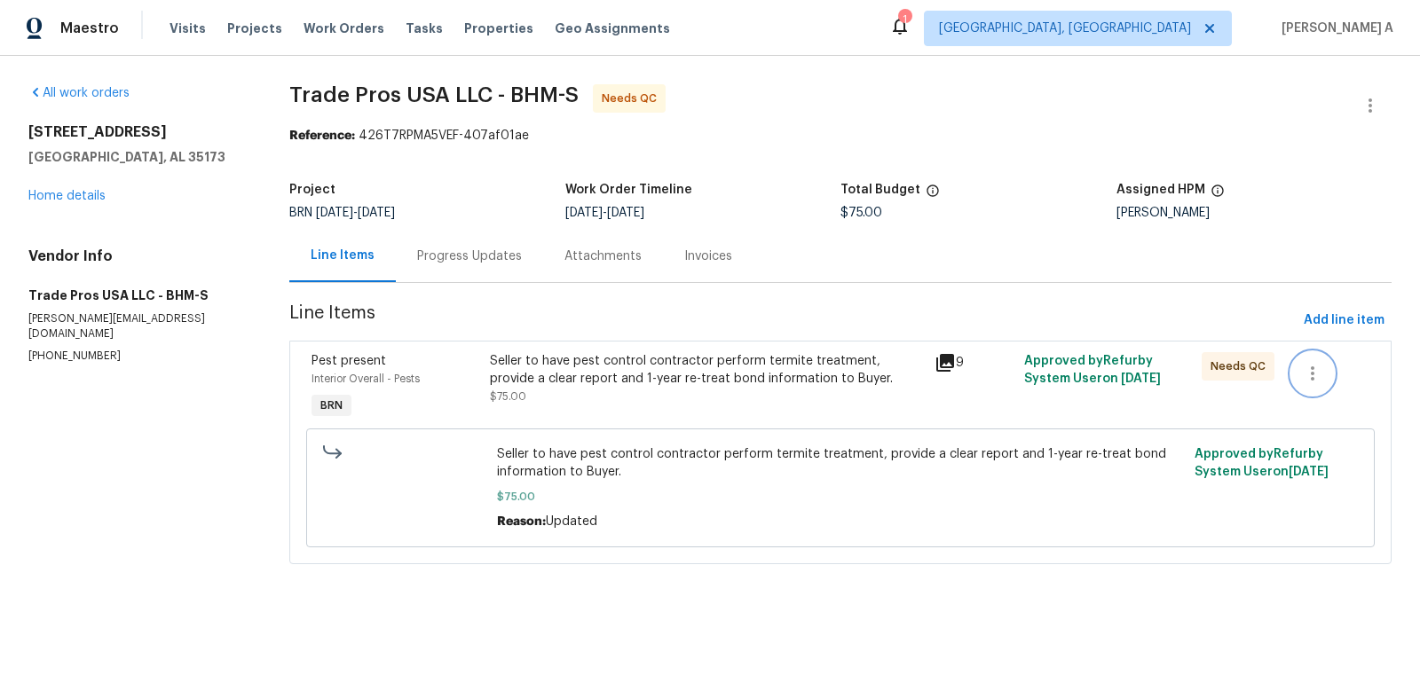
click at [1322, 371] on icon "button" at bounding box center [1312, 373] width 21 height 21
click at [1322, 370] on li "Cancel" at bounding box center [1325, 373] width 68 height 29
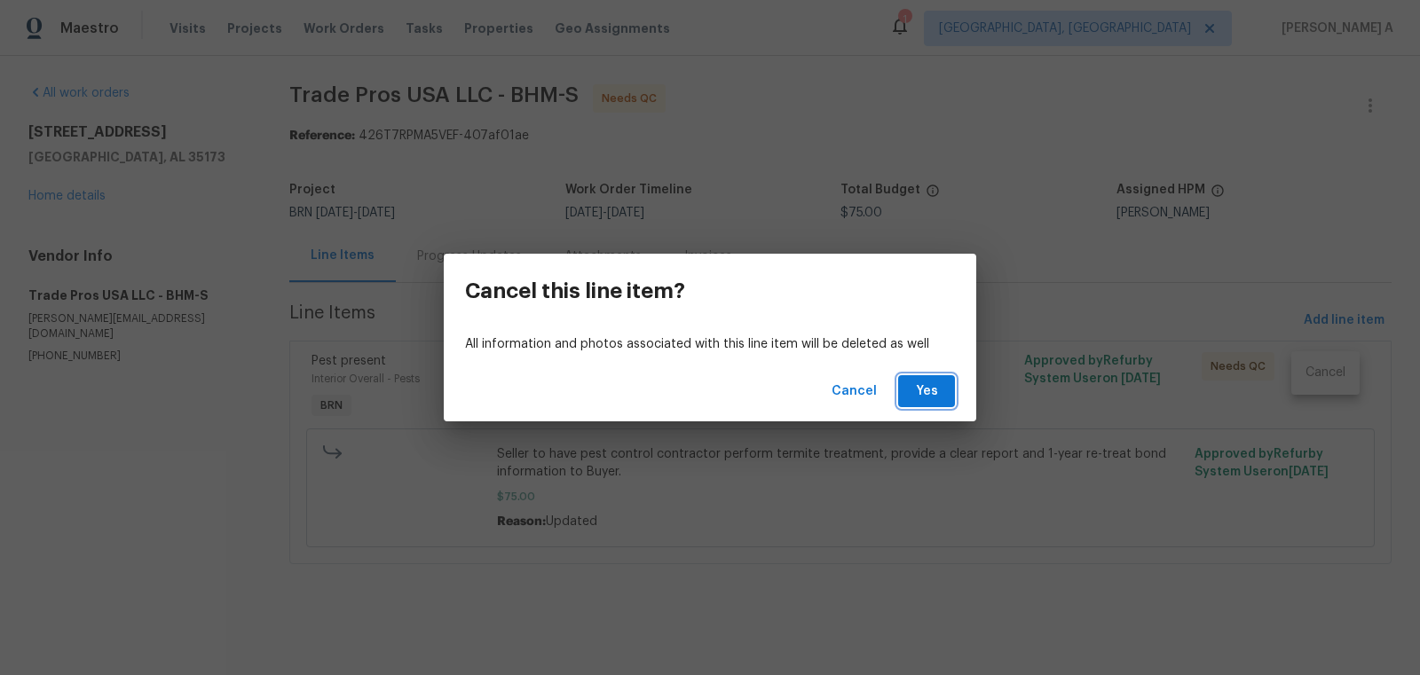
click at [947, 393] on button "Yes" at bounding box center [926, 391] width 57 height 33
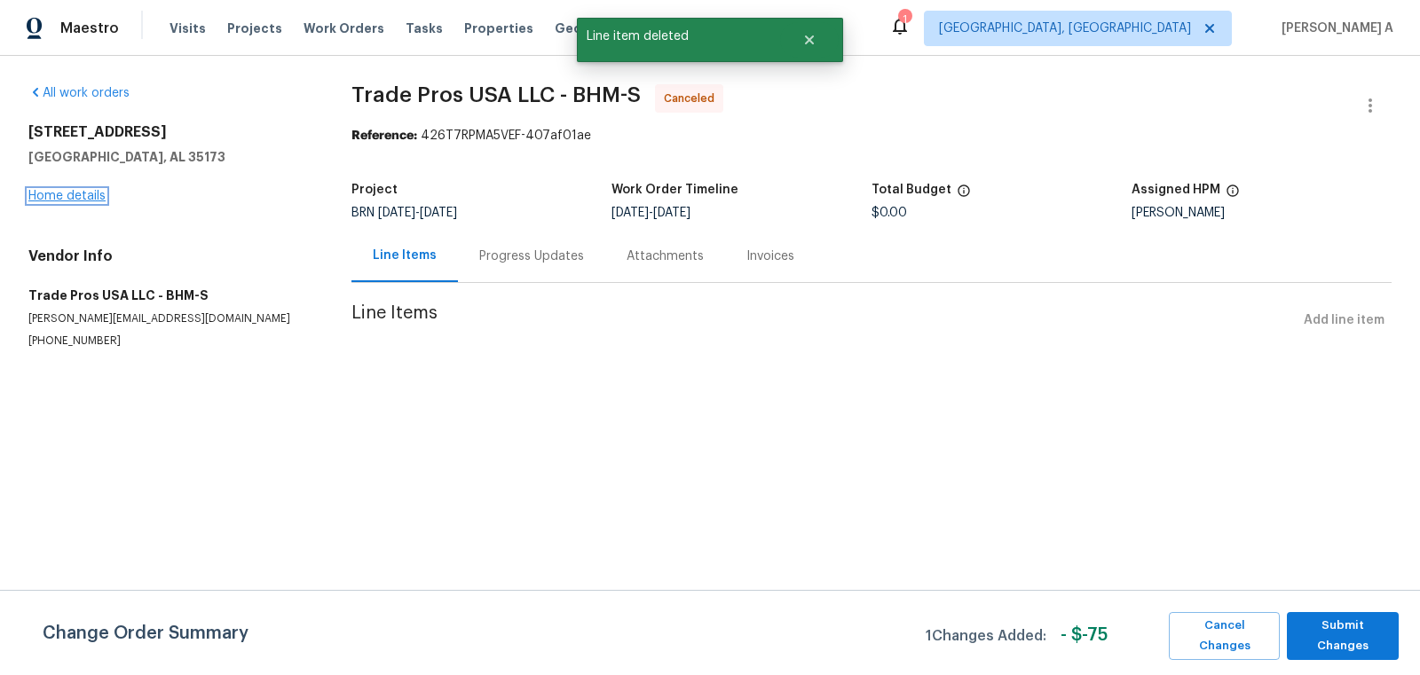
click at [59, 191] on link "Home details" at bounding box center [66, 196] width 77 height 12
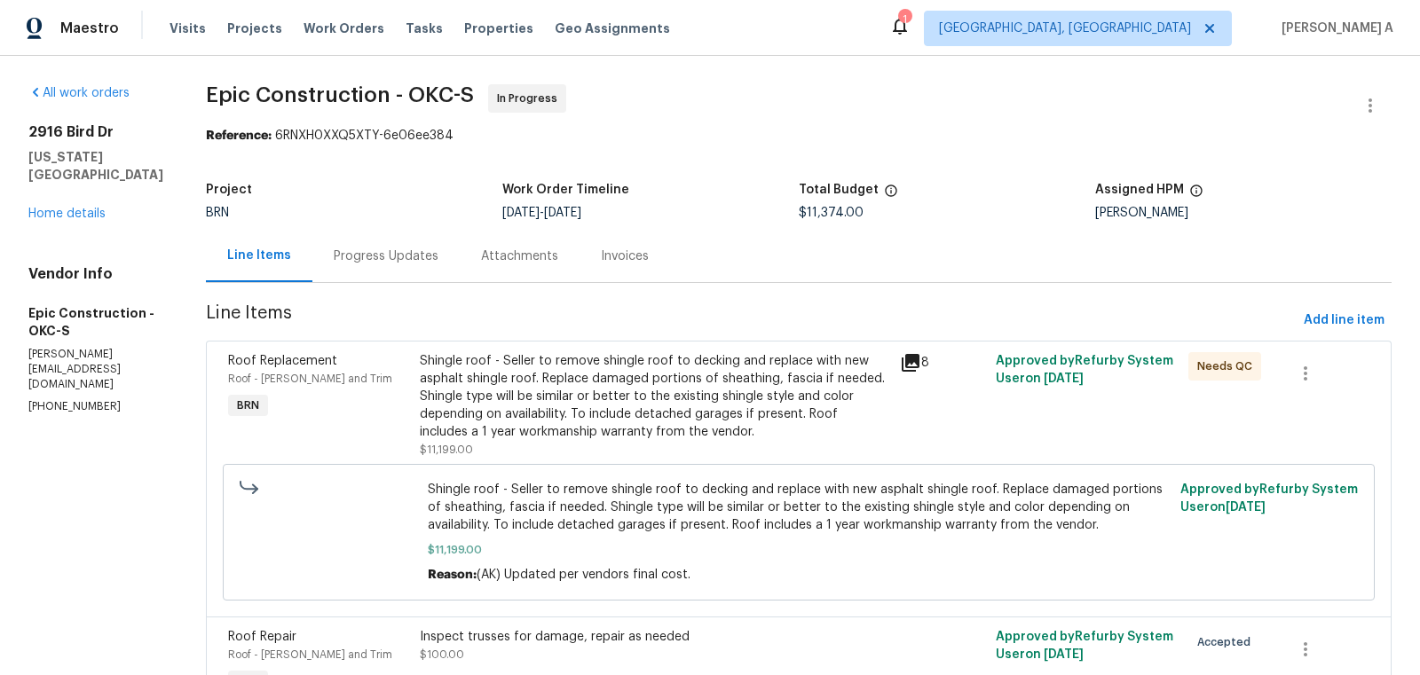
click at [343, 261] on div "Progress Updates" at bounding box center [386, 257] width 105 height 18
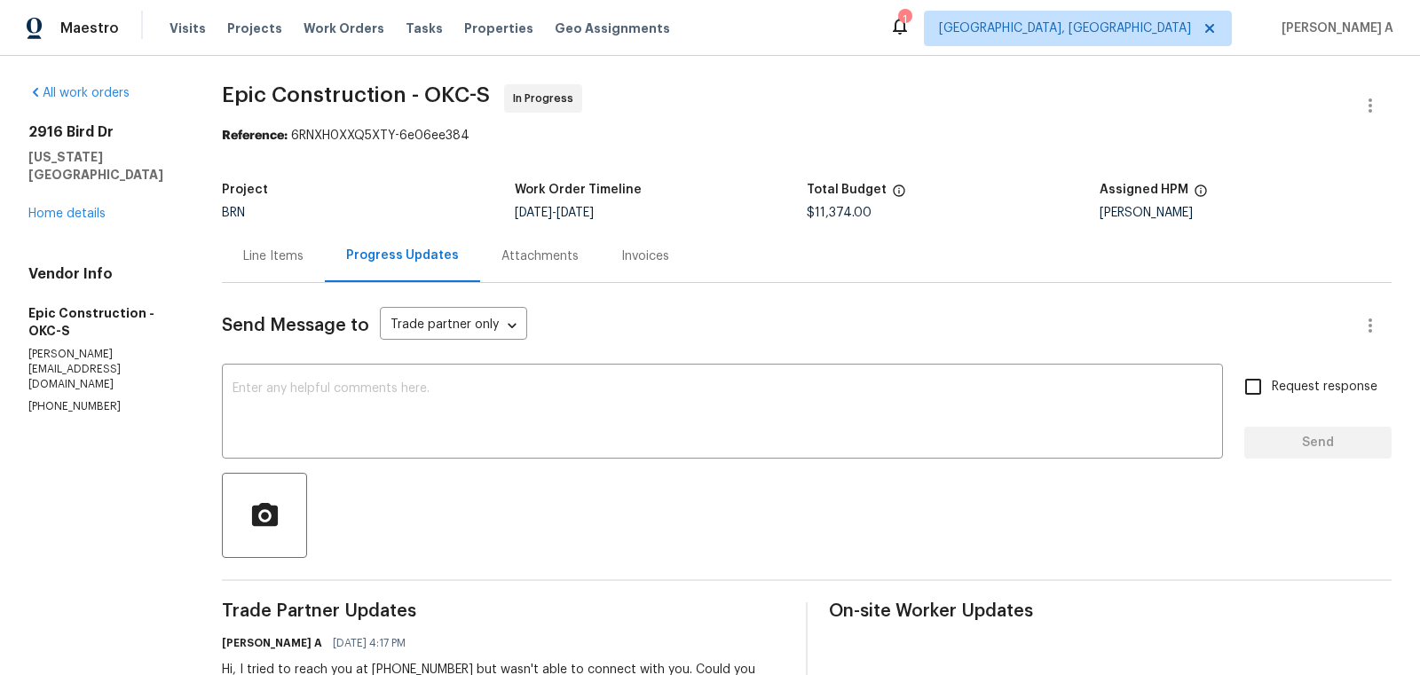
click at [268, 276] on div "Line Items" at bounding box center [273, 256] width 103 height 52
